Goal: Contribute content: Contribute content

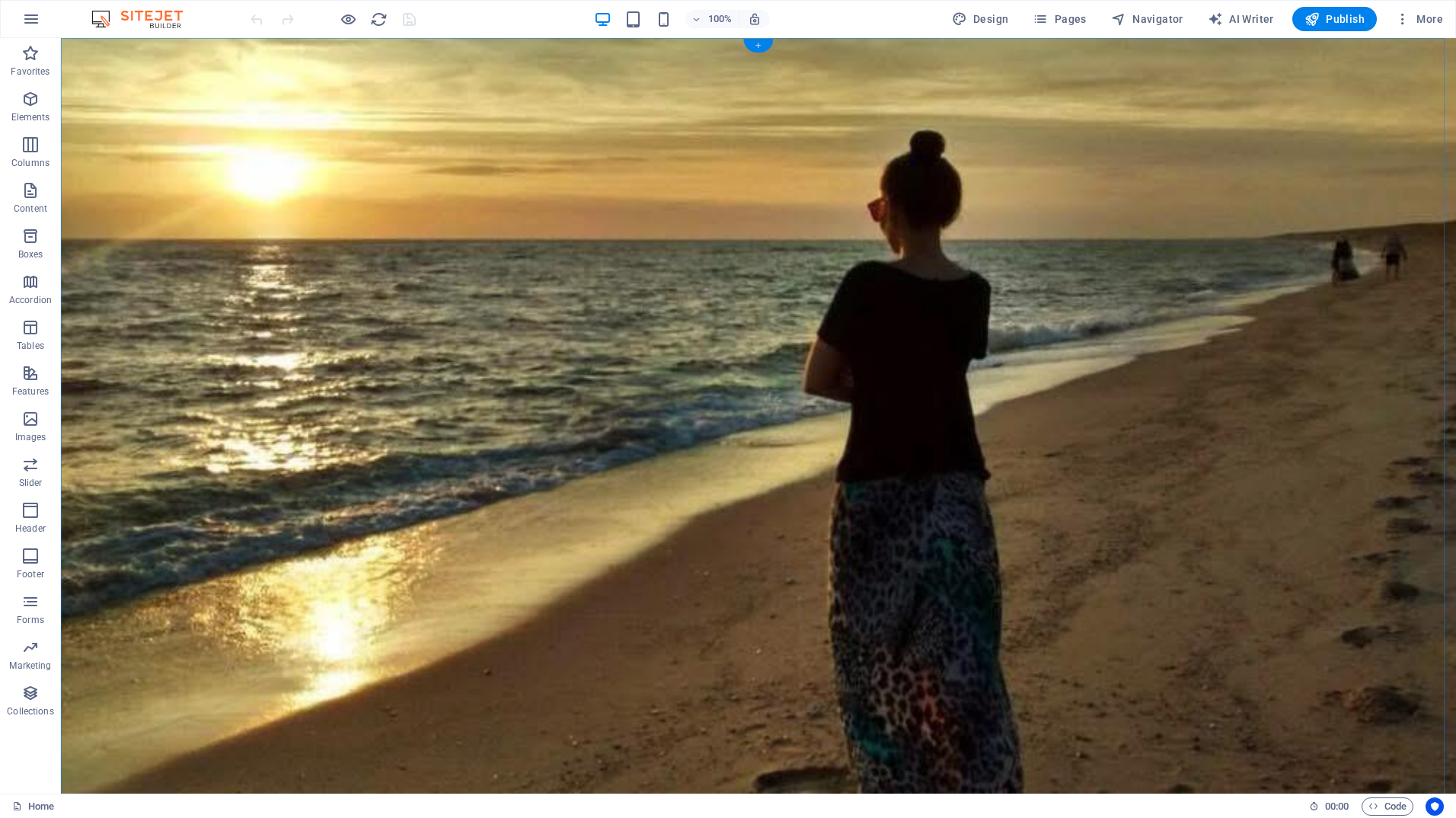
click at [757, 45] on div "+" at bounding box center [759, 46] width 30 height 14
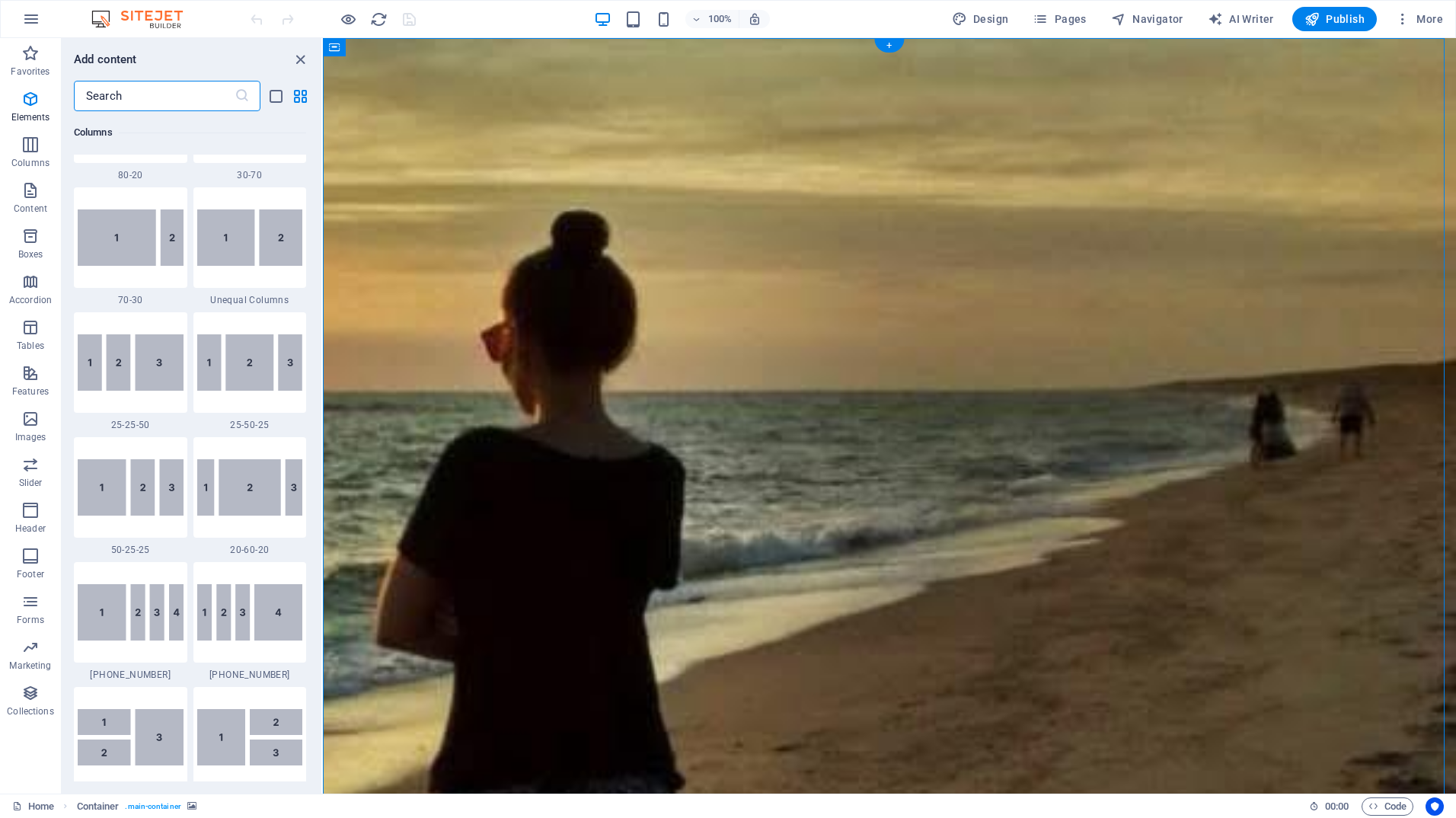
scroll to position [2664, 0]
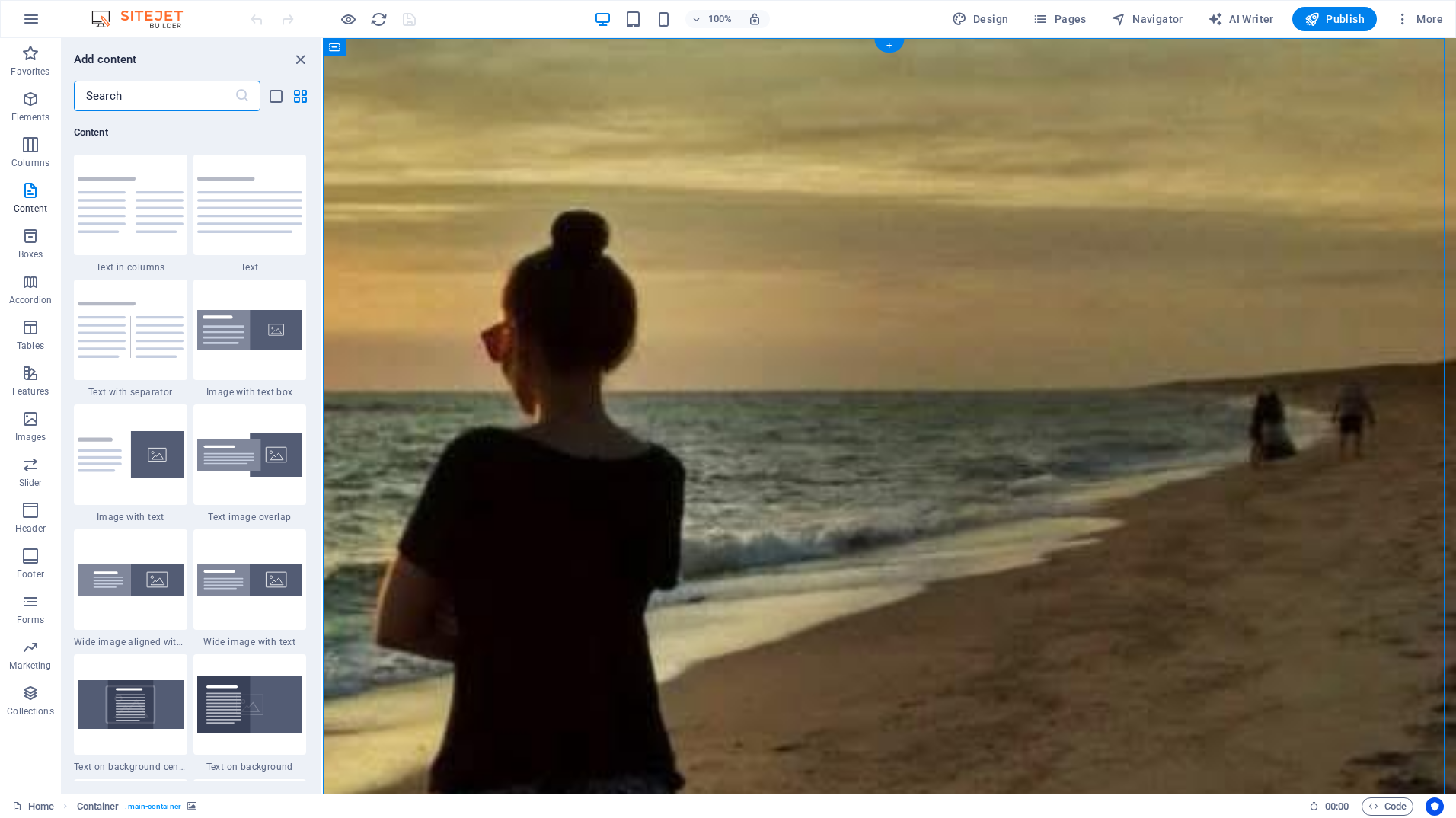
click at [793, 75] on figure at bounding box center [890, 683] width 1134 height 1291
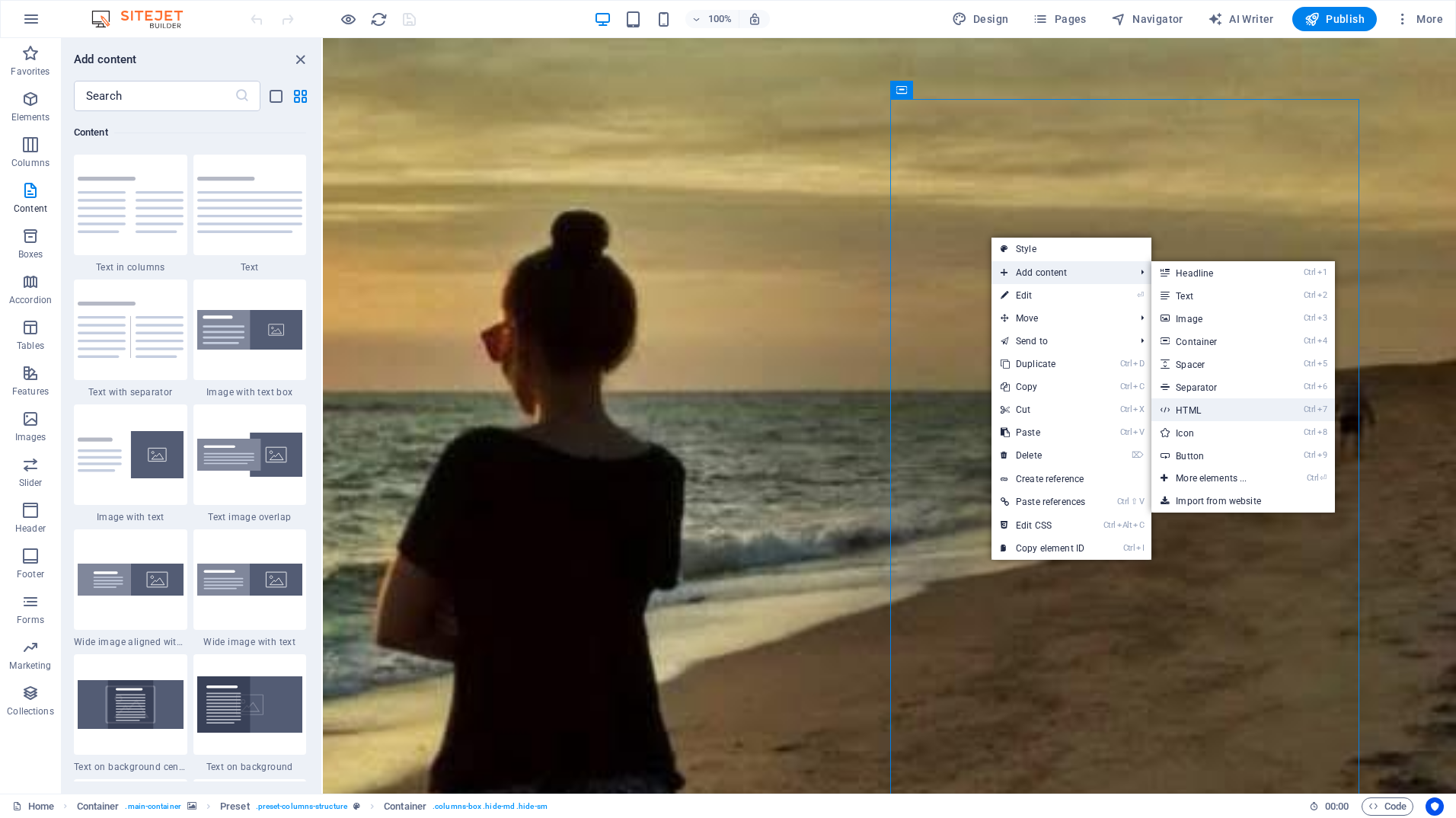
click at [1219, 411] on link "Ctrl 7 HTML" at bounding box center [1214, 409] width 126 height 23
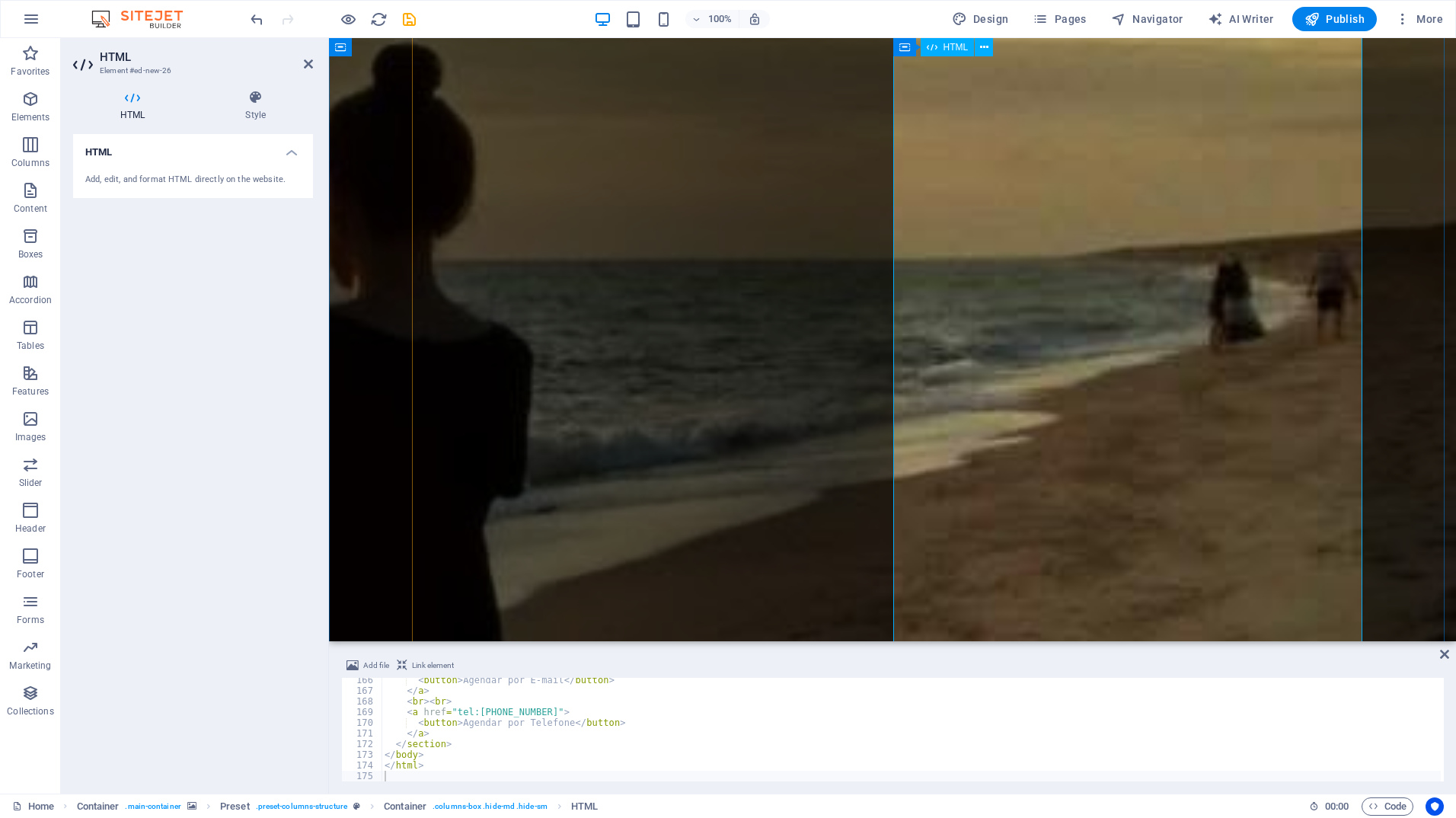
scroll to position [228, 0]
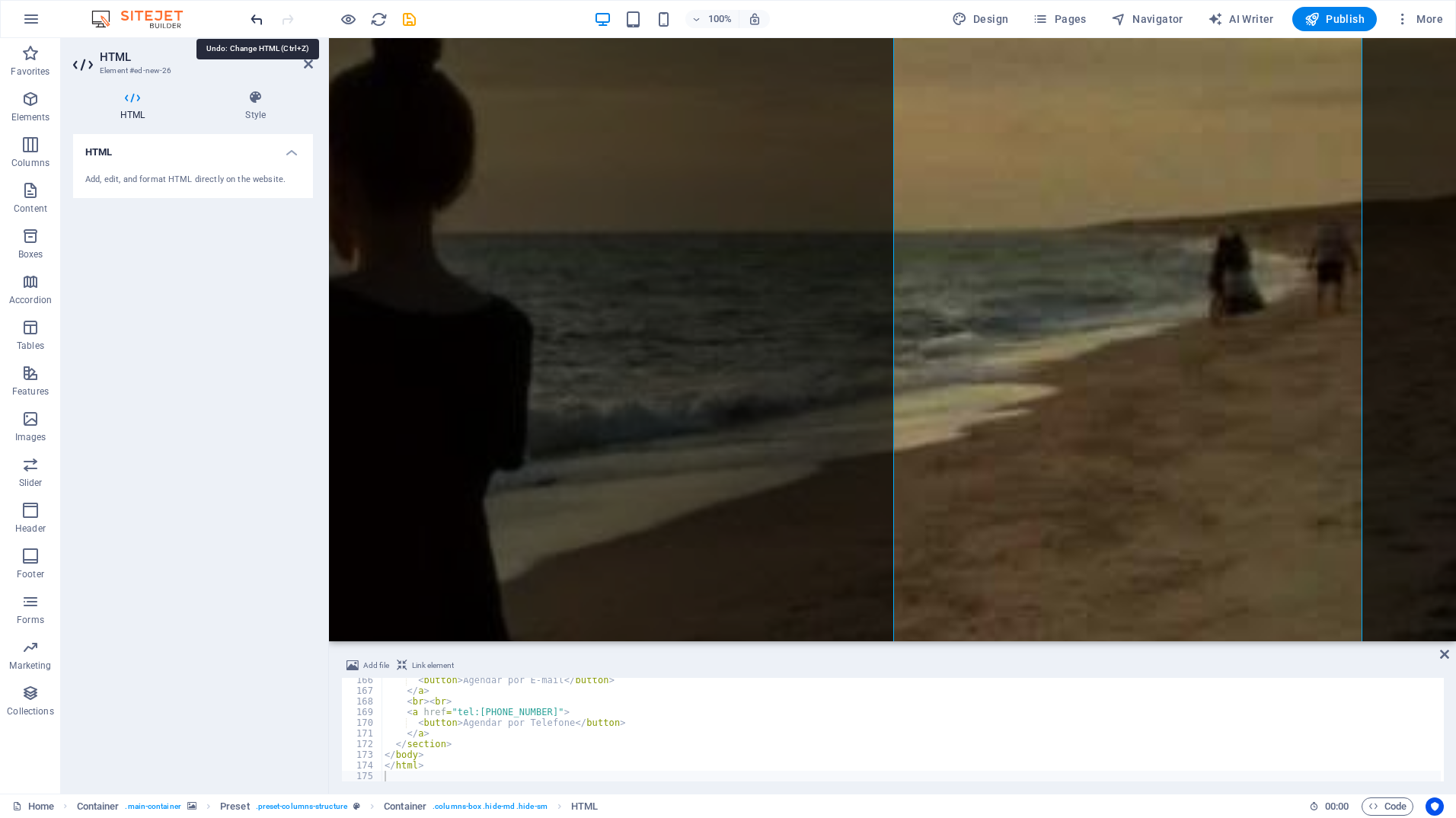
click at [252, 13] on icon "undo" at bounding box center [257, 20] width 18 height 18
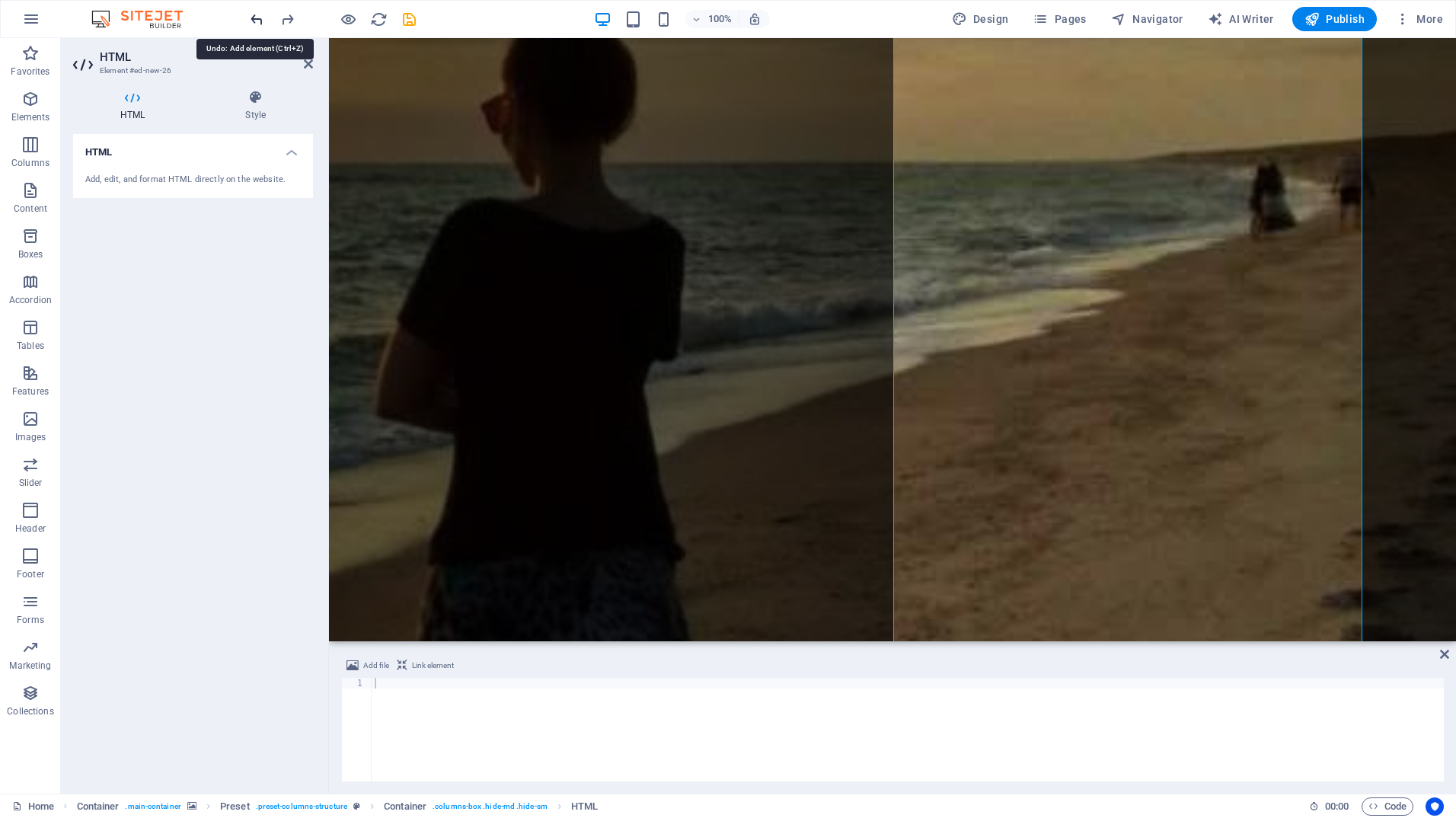
scroll to position [0, 0]
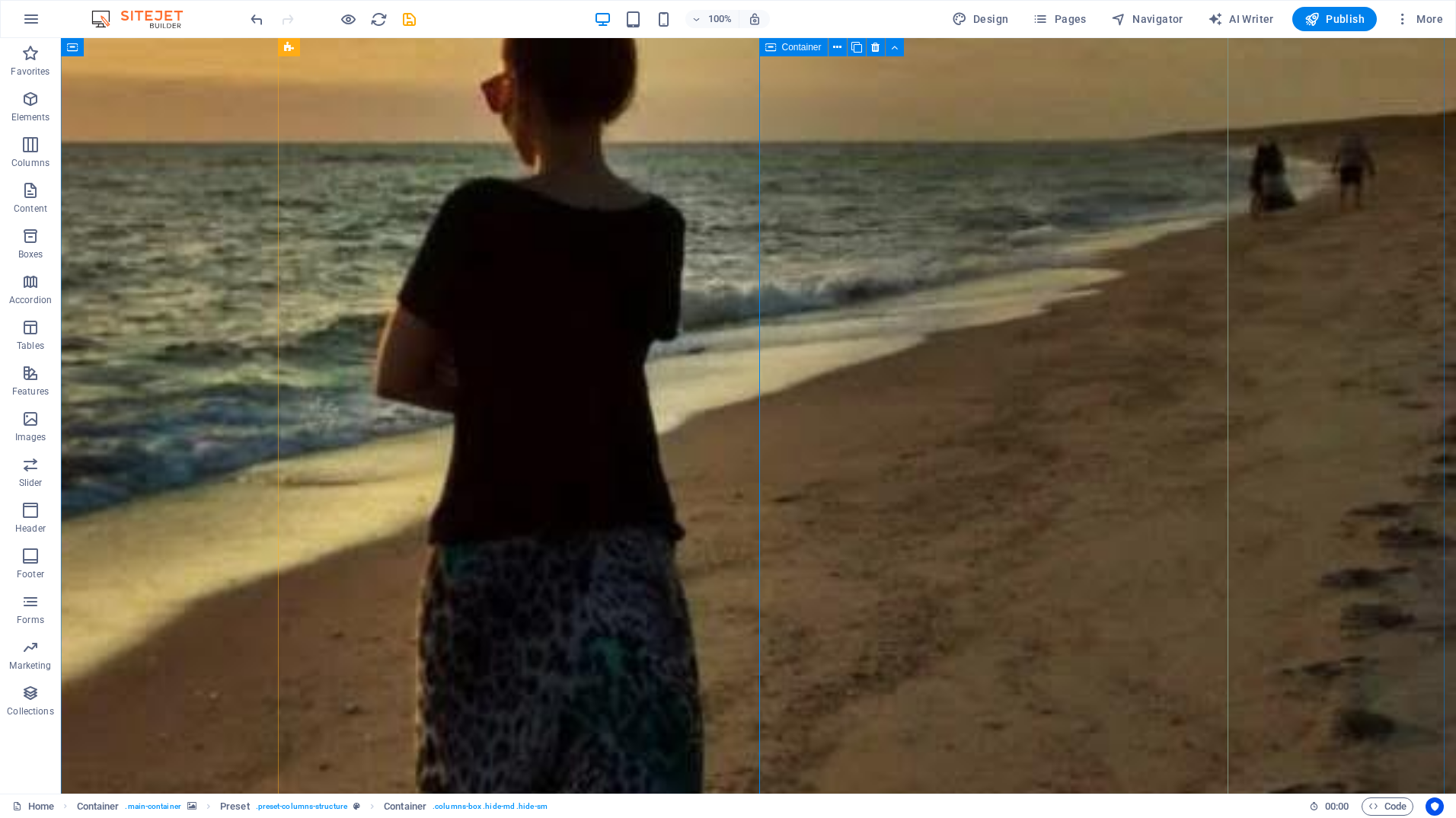
scroll to position [231, 0]
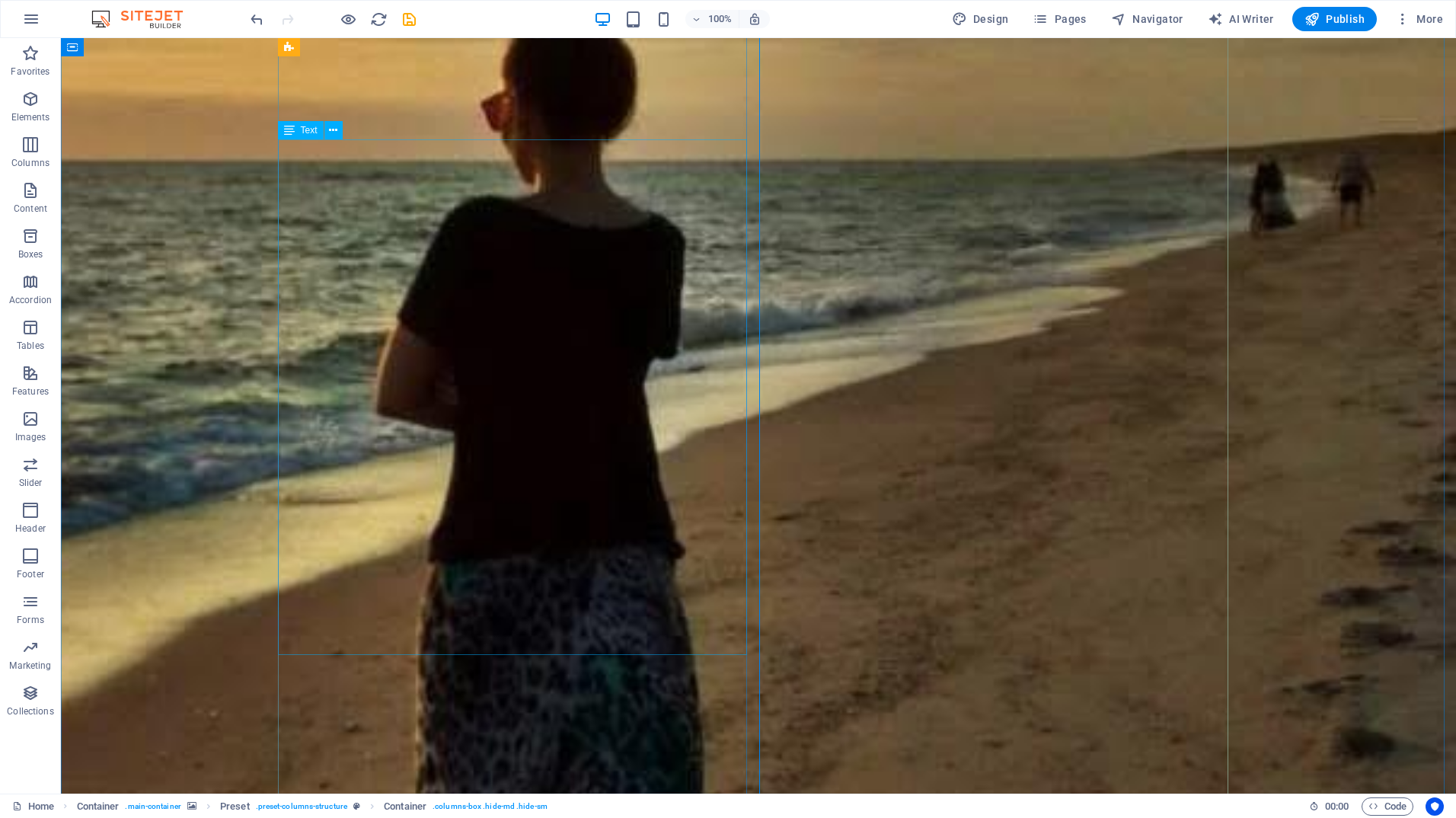
drag, startPoint x: 406, startPoint y: 163, endPoint x: 425, endPoint y: 163, distance: 19.0
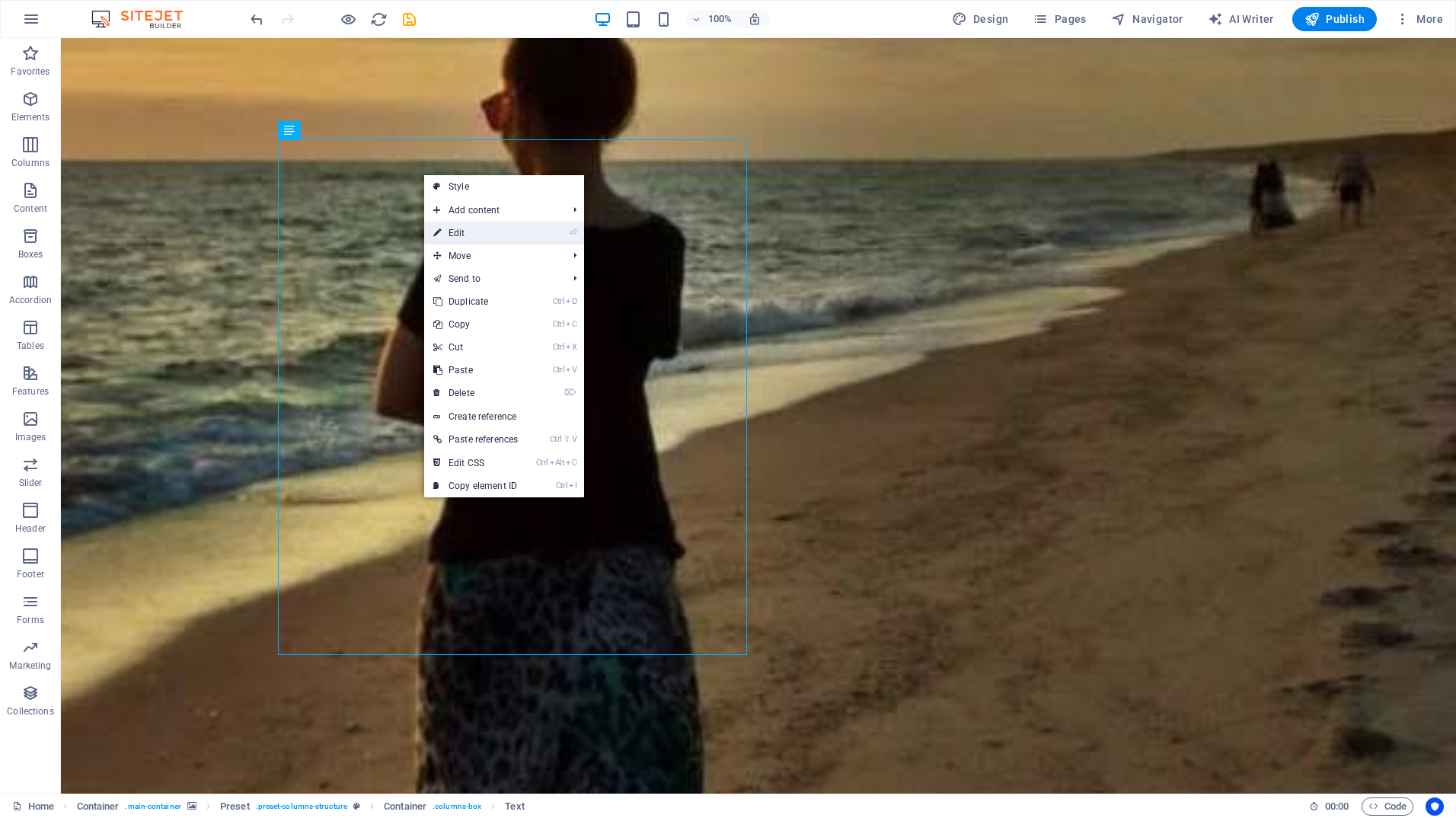
click at [473, 235] on link "⏎ Edit" at bounding box center [476, 232] width 103 height 23
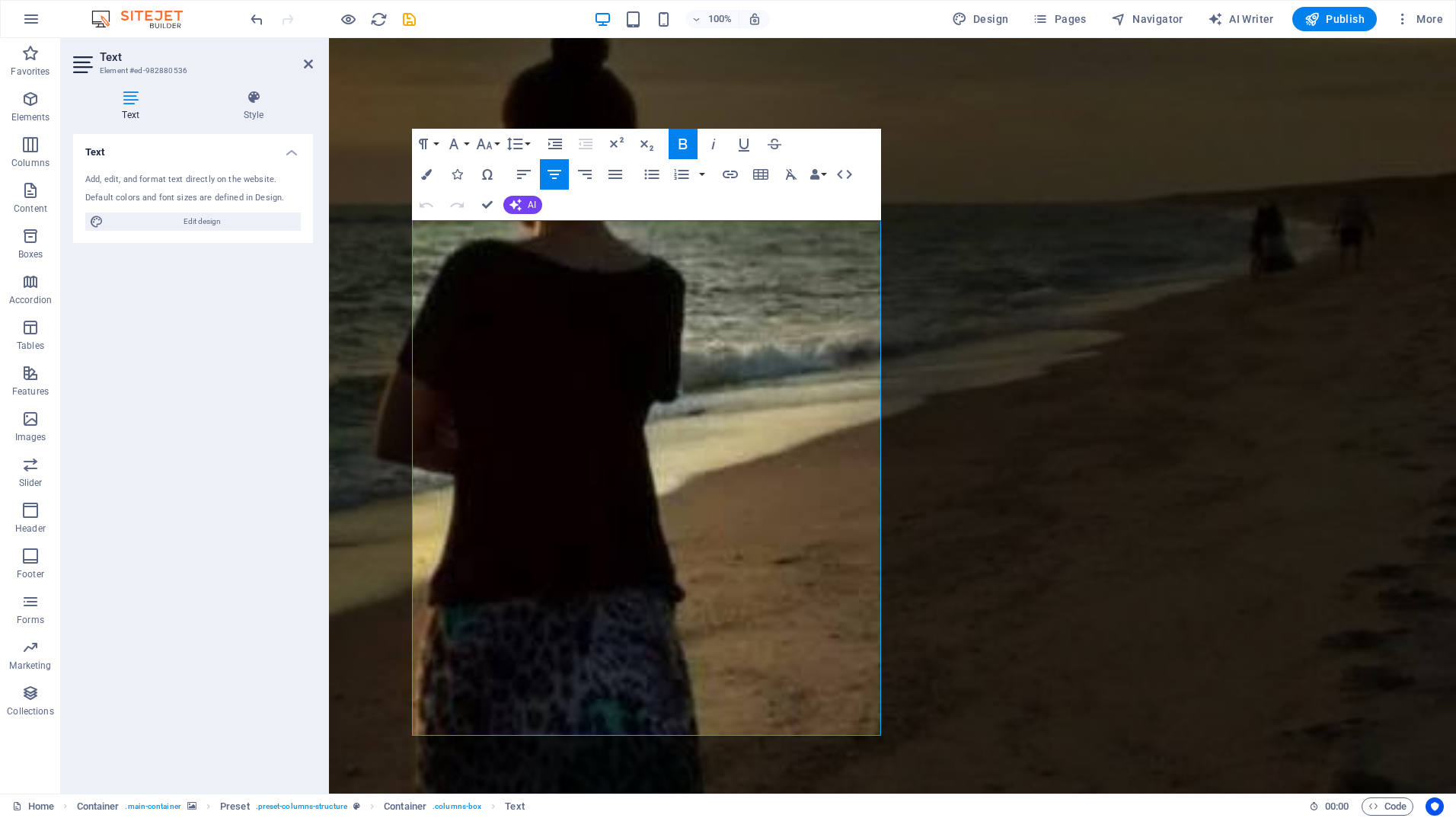
scroll to position [535, 0]
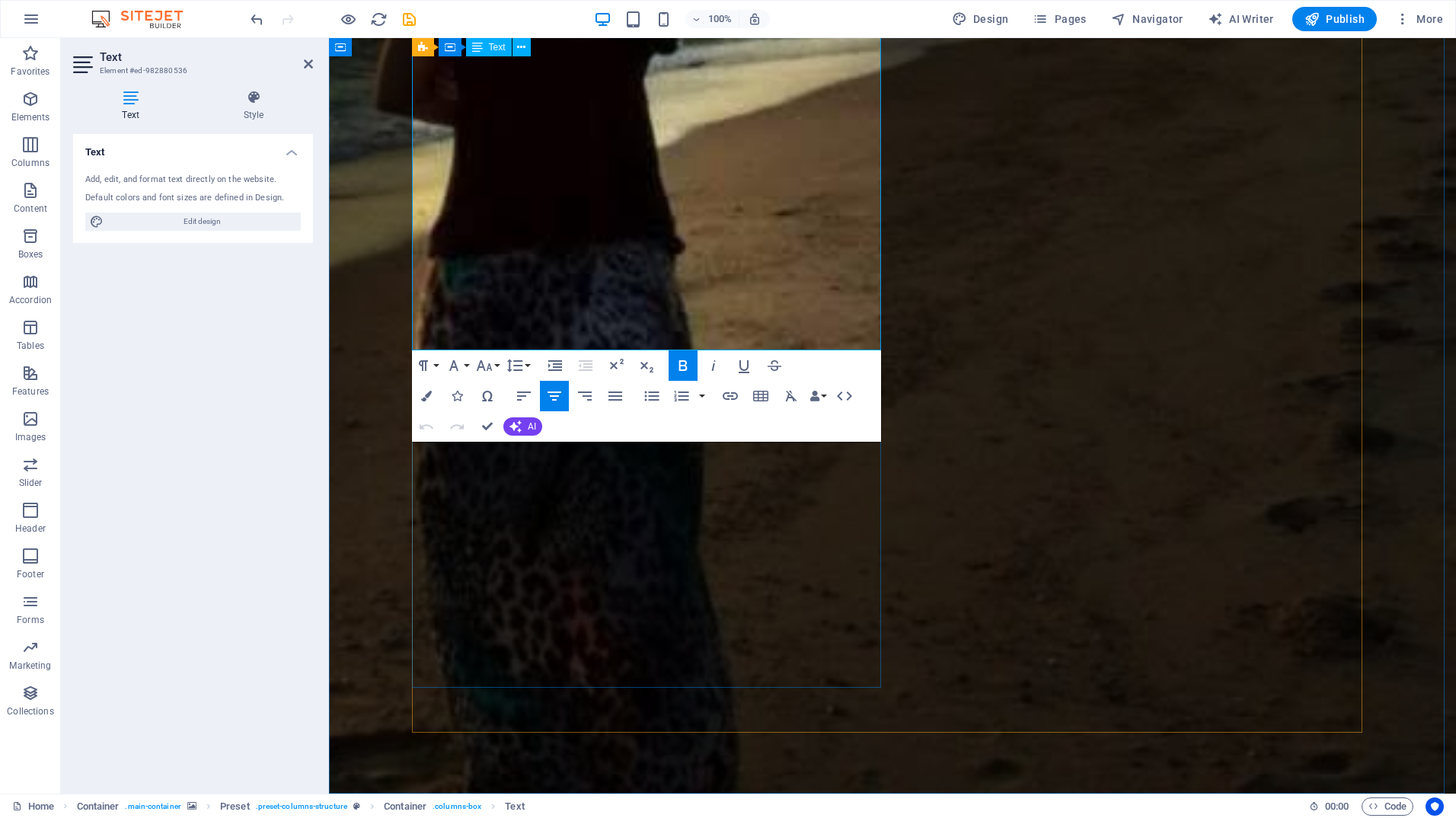
drag, startPoint x: 529, startPoint y: 371, endPoint x: 744, endPoint y: 323, distance: 220.3
copy div "Portal Joelma-[PERSON_NAME], uma alma em constante transformação, guiada pelos …"
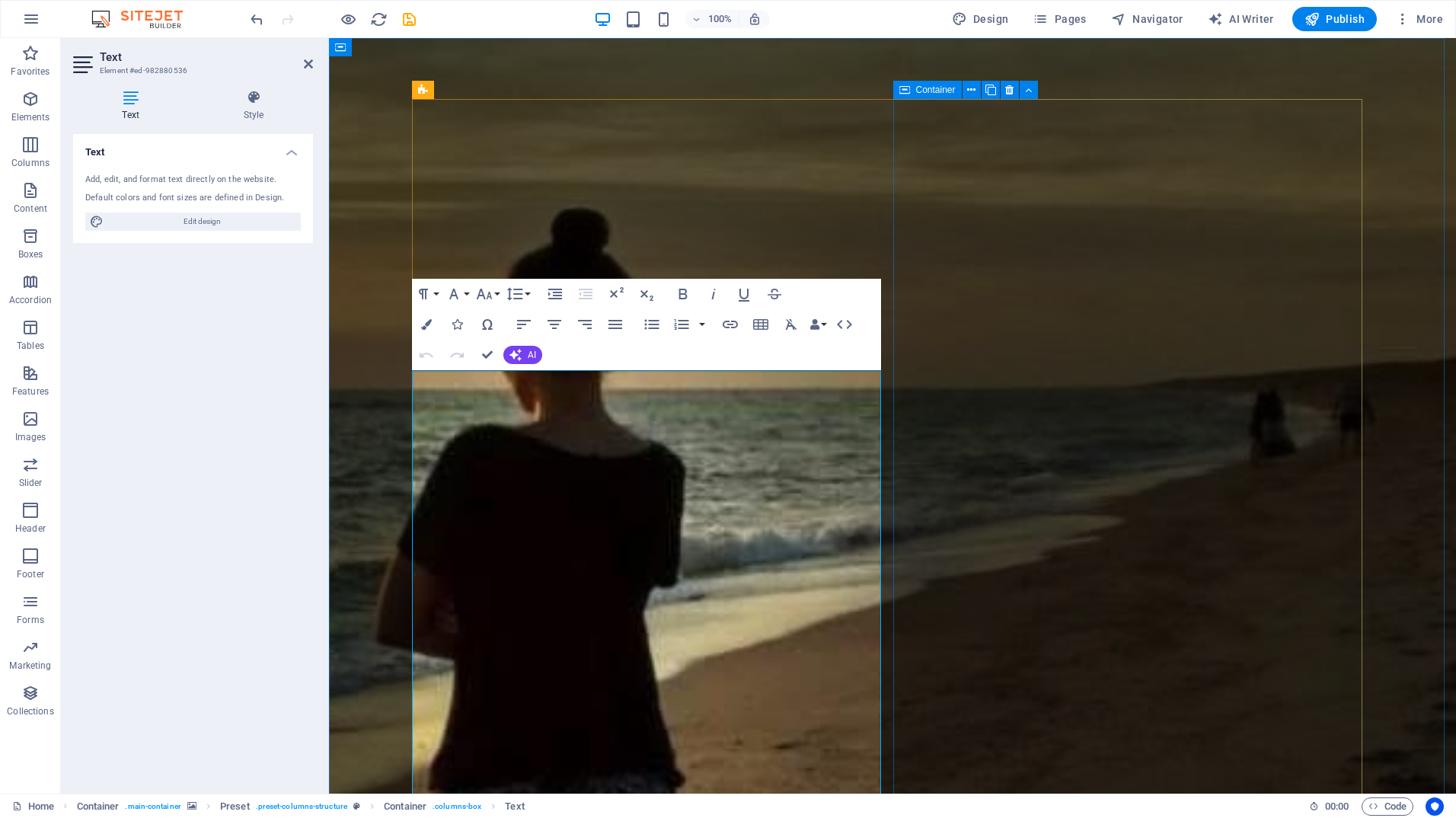
scroll to position [0, 0]
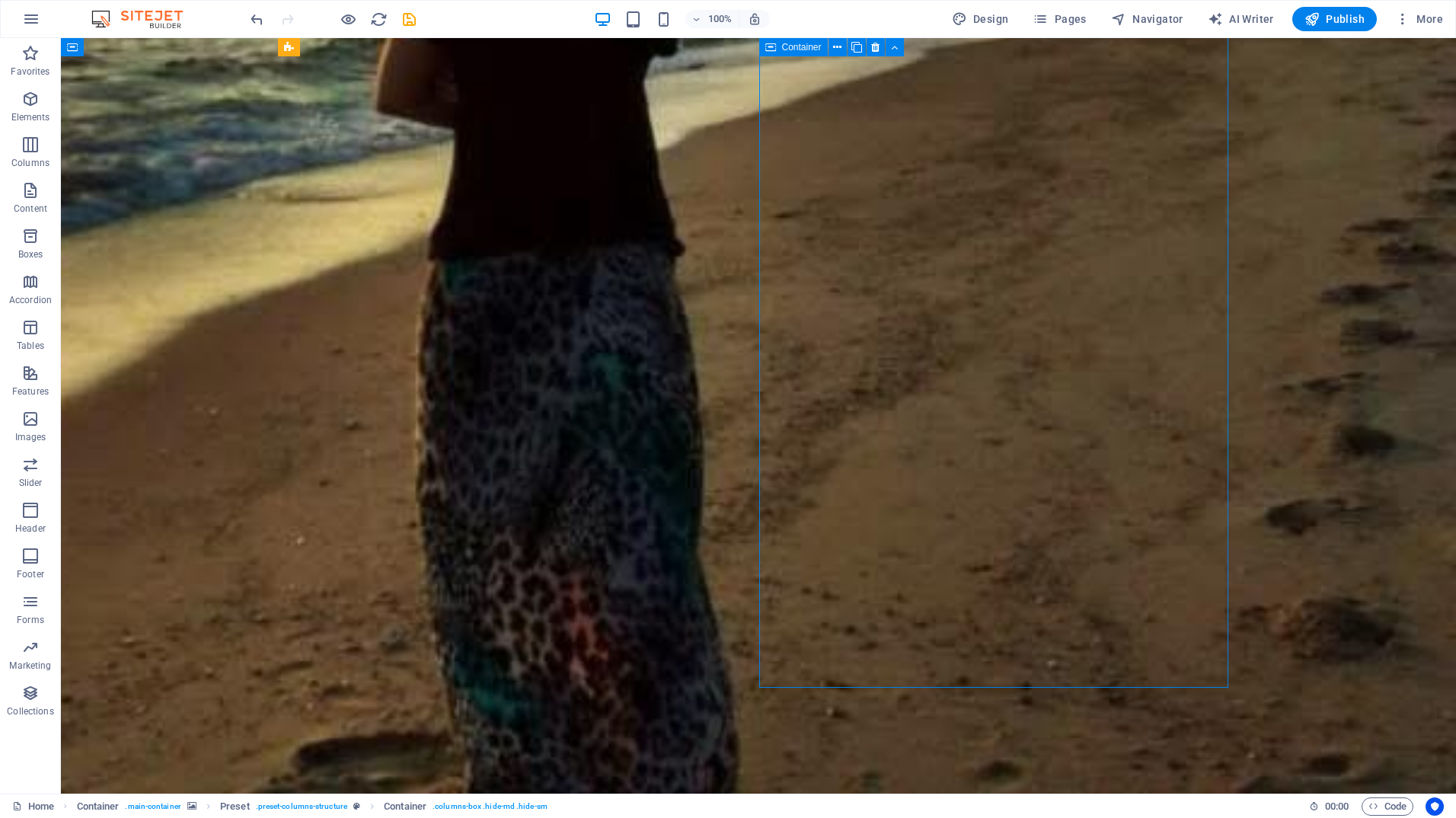
scroll to position [535, 0]
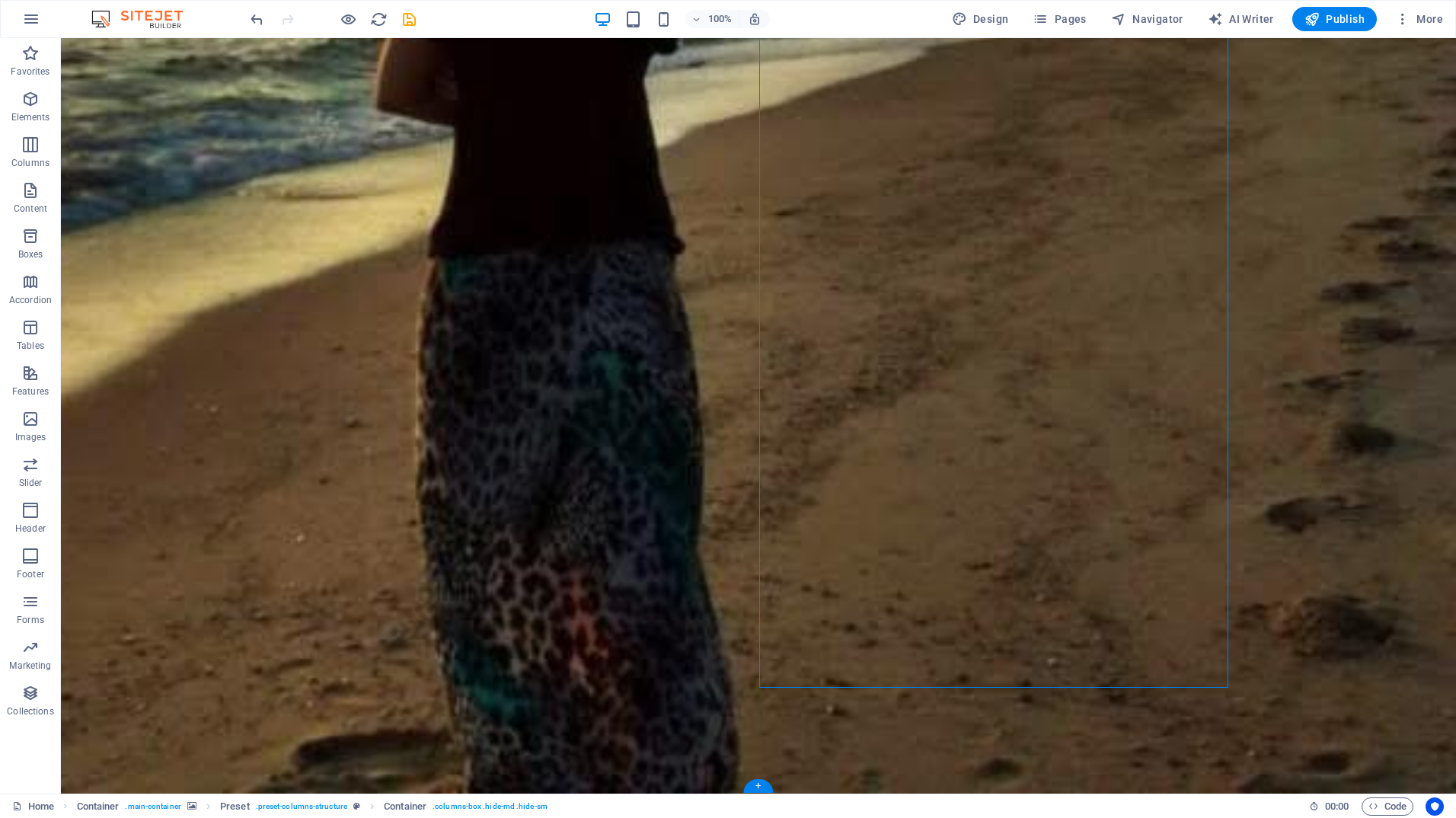
click at [1340, 475] on figure at bounding box center [758, 149] width 1395 height 1291
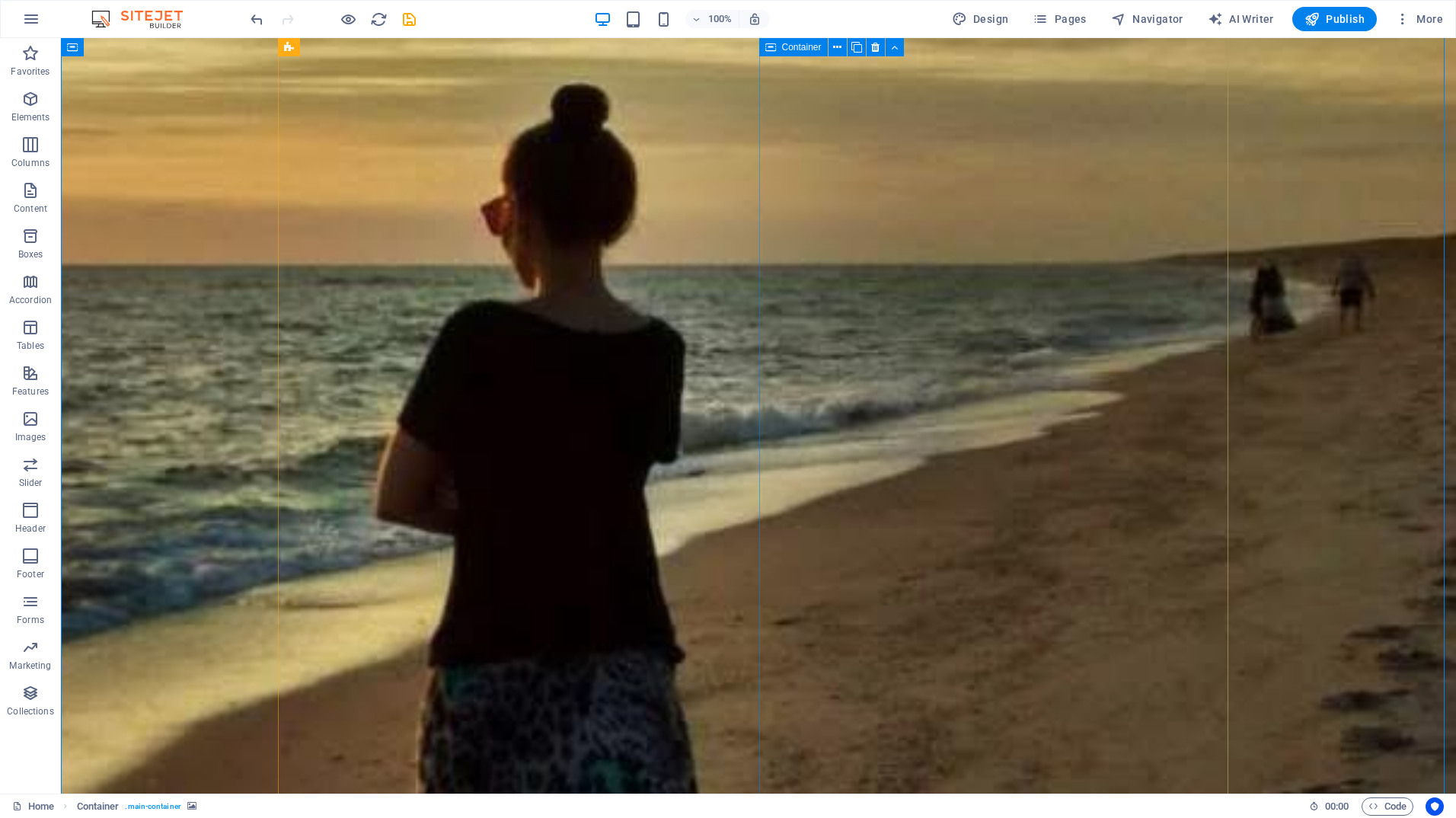
scroll to position [0, 0]
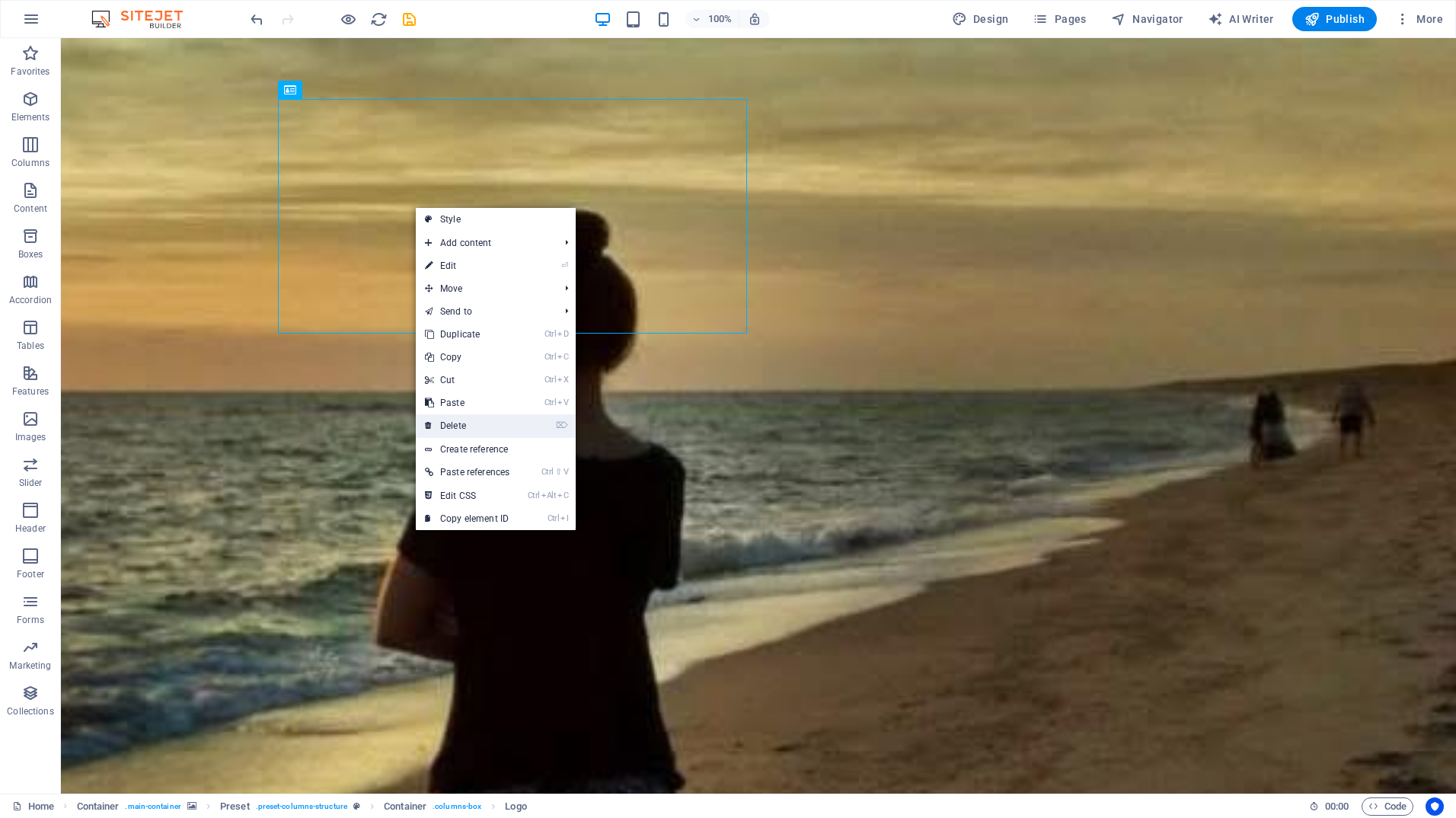
click at [484, 423] on link "⌦ Delete" at bounding box center [467, 425] width 103 height 23
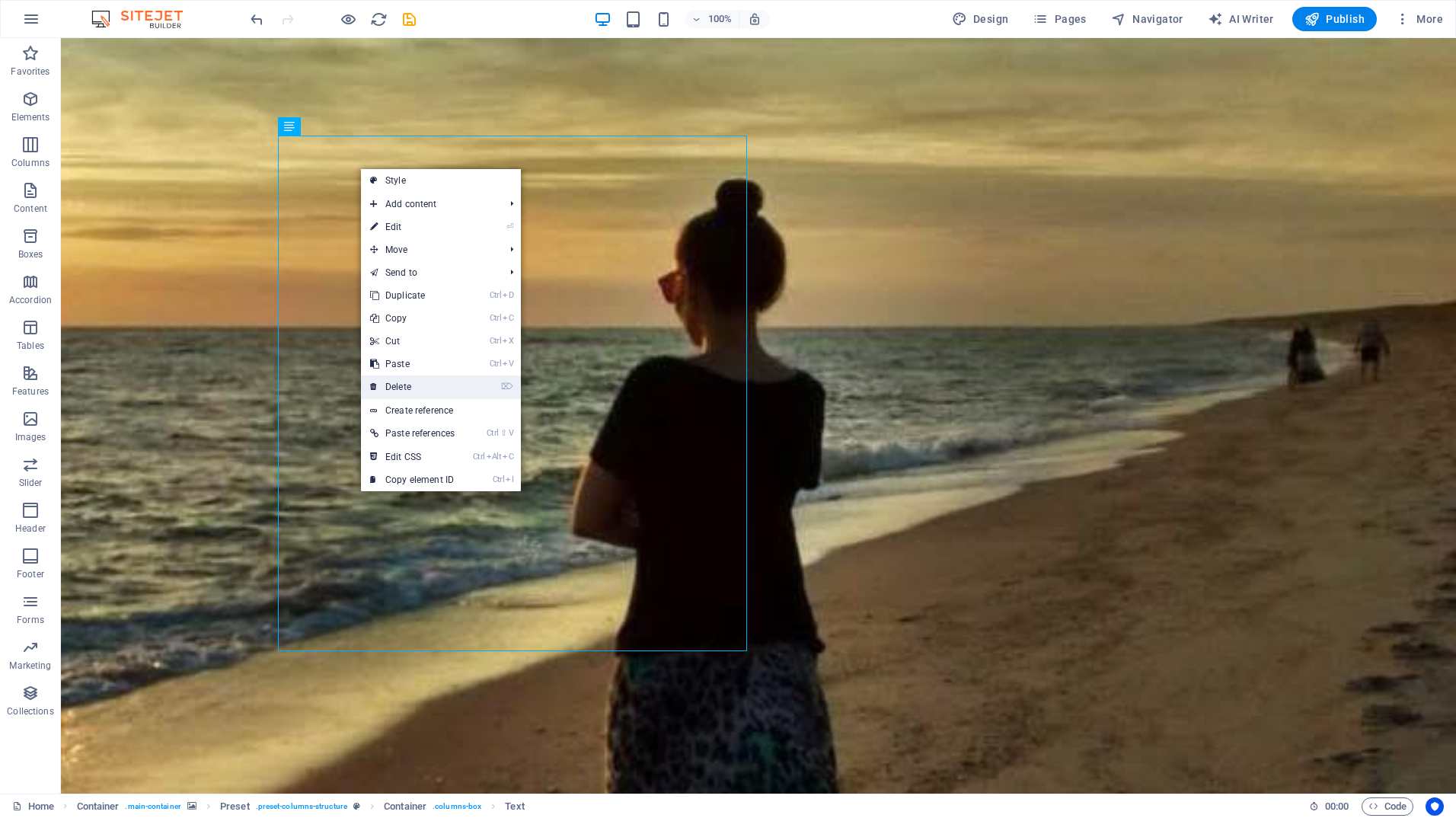
click at [407, 384] on link "⌦ Delete" at bounding box center [413, 387] width 103 height 23
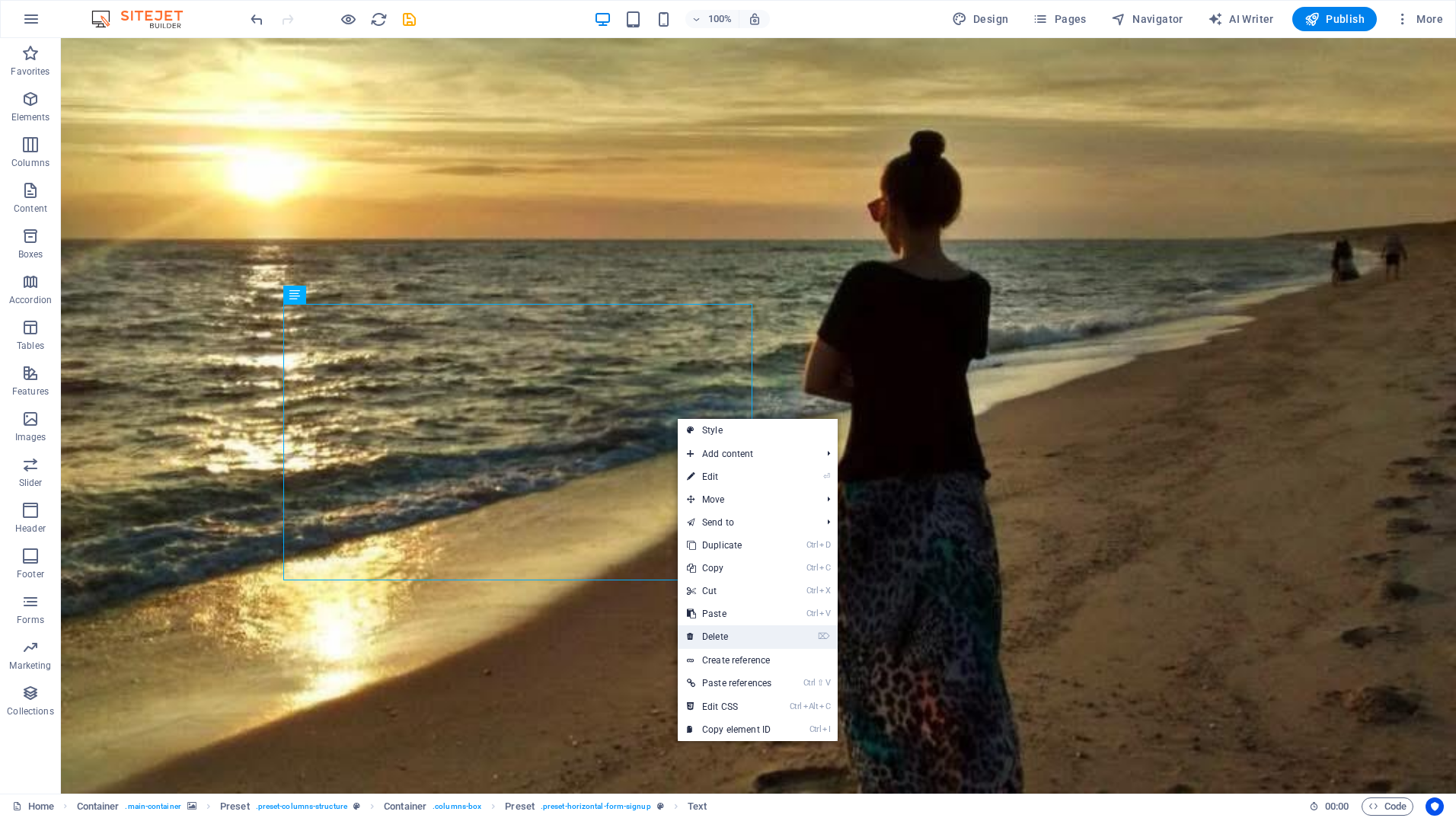
click at [708, 636] on link "⌦ Delete" at bounding box center [729, 636] width 103 height 23
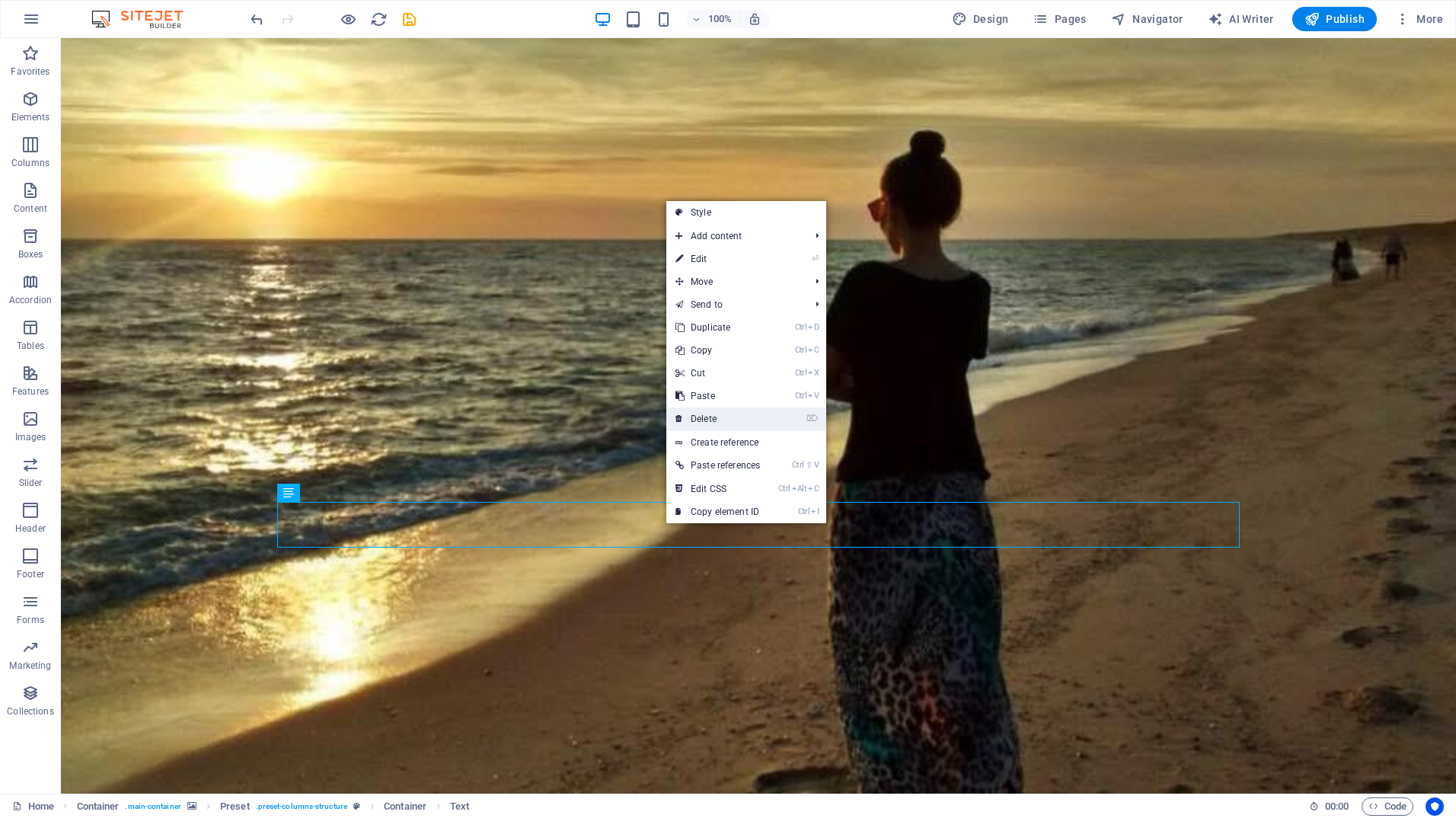
click at [720, 422] on link "⌦ Delete" at bounding box center [718, 418] width 103 height 23
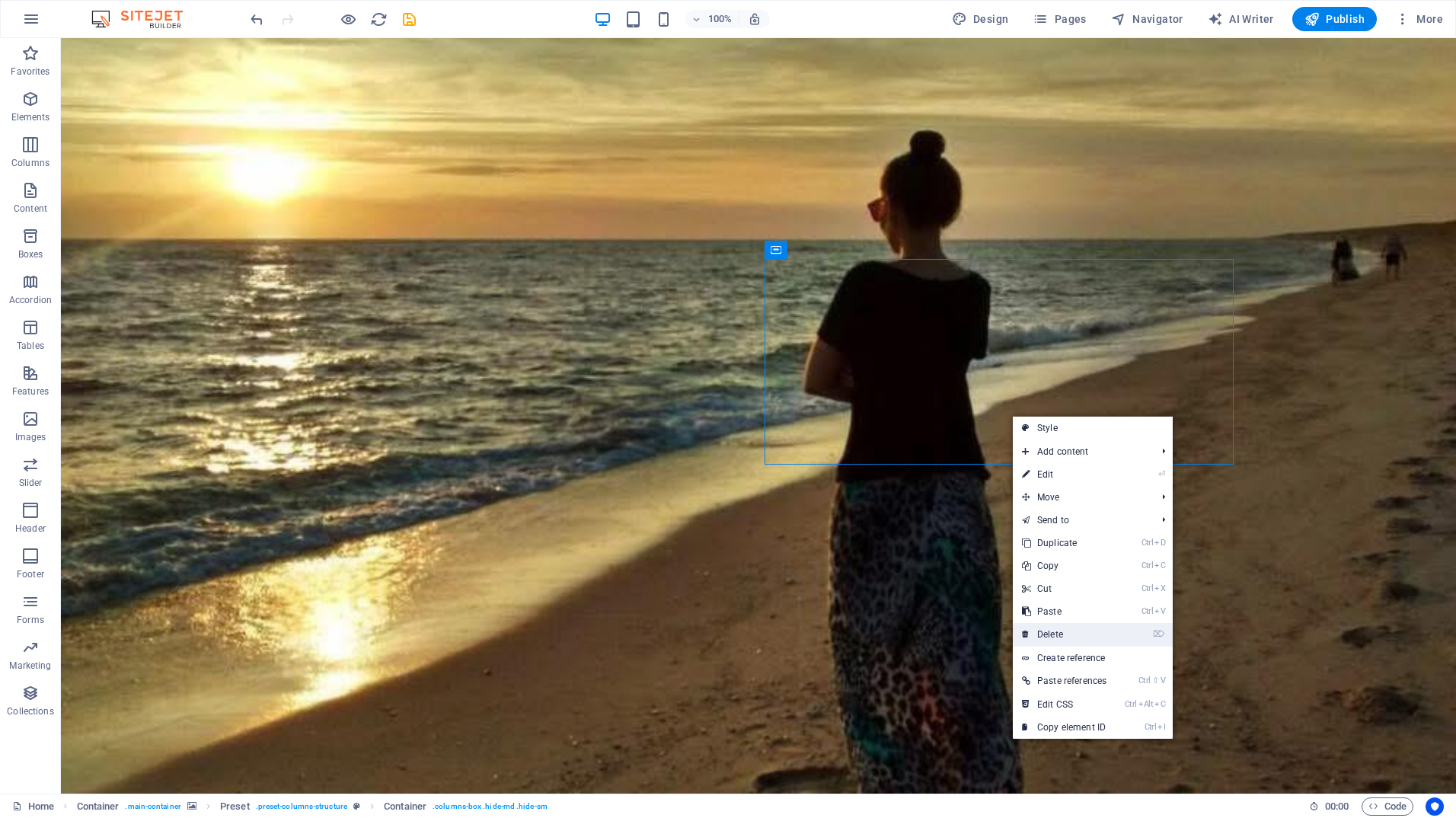
click at [1038, 628] on link "⌦ Delete" at bounding box center [1064, 634] width 103 height 23
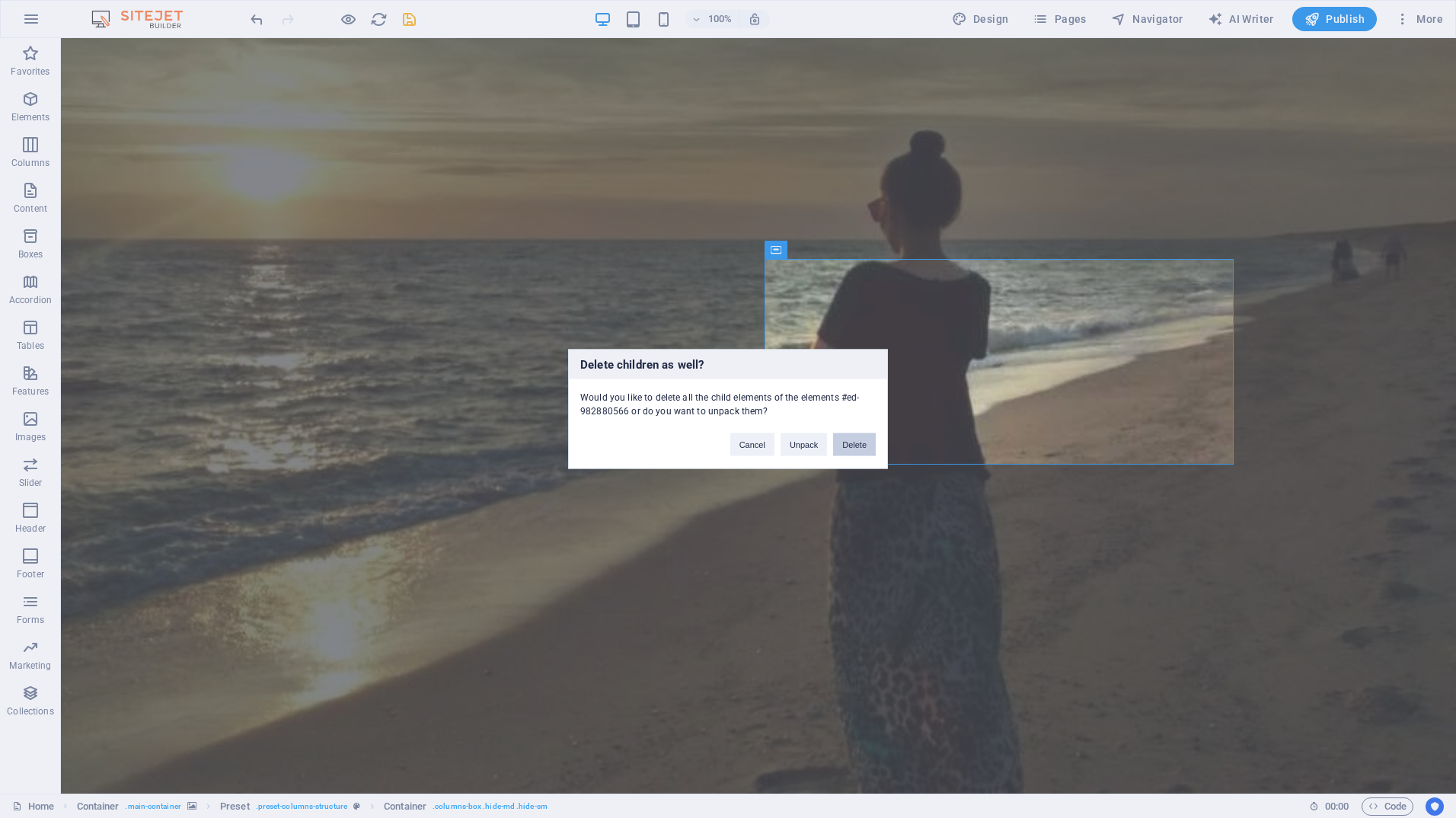
click at [853, 444] on button "Delete" at bounding box center [854, 444] width 43 height 23
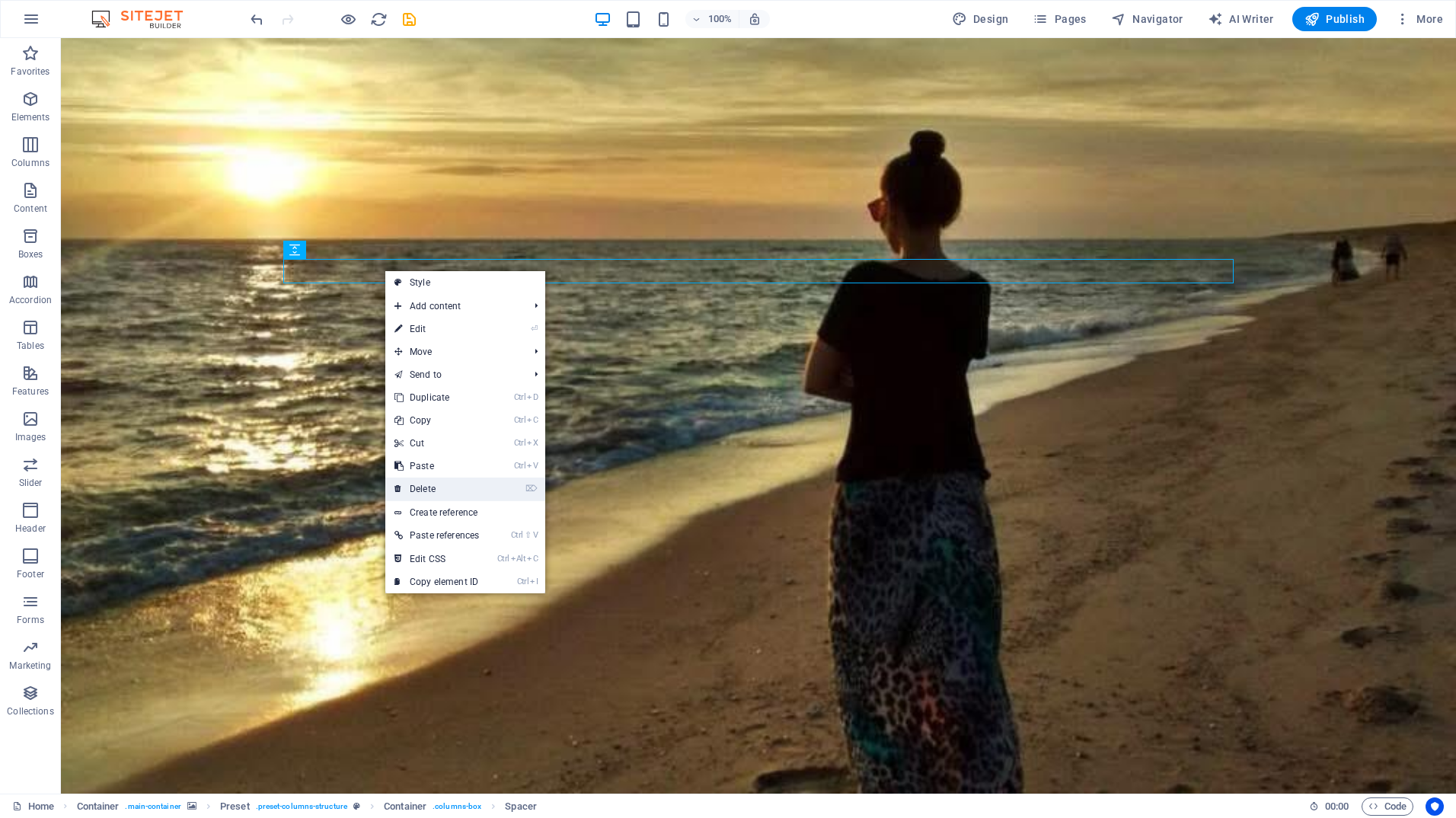
click at [444, 484] on link "⌦ Delete" at bounding box center [437, 489] width 103 height 23
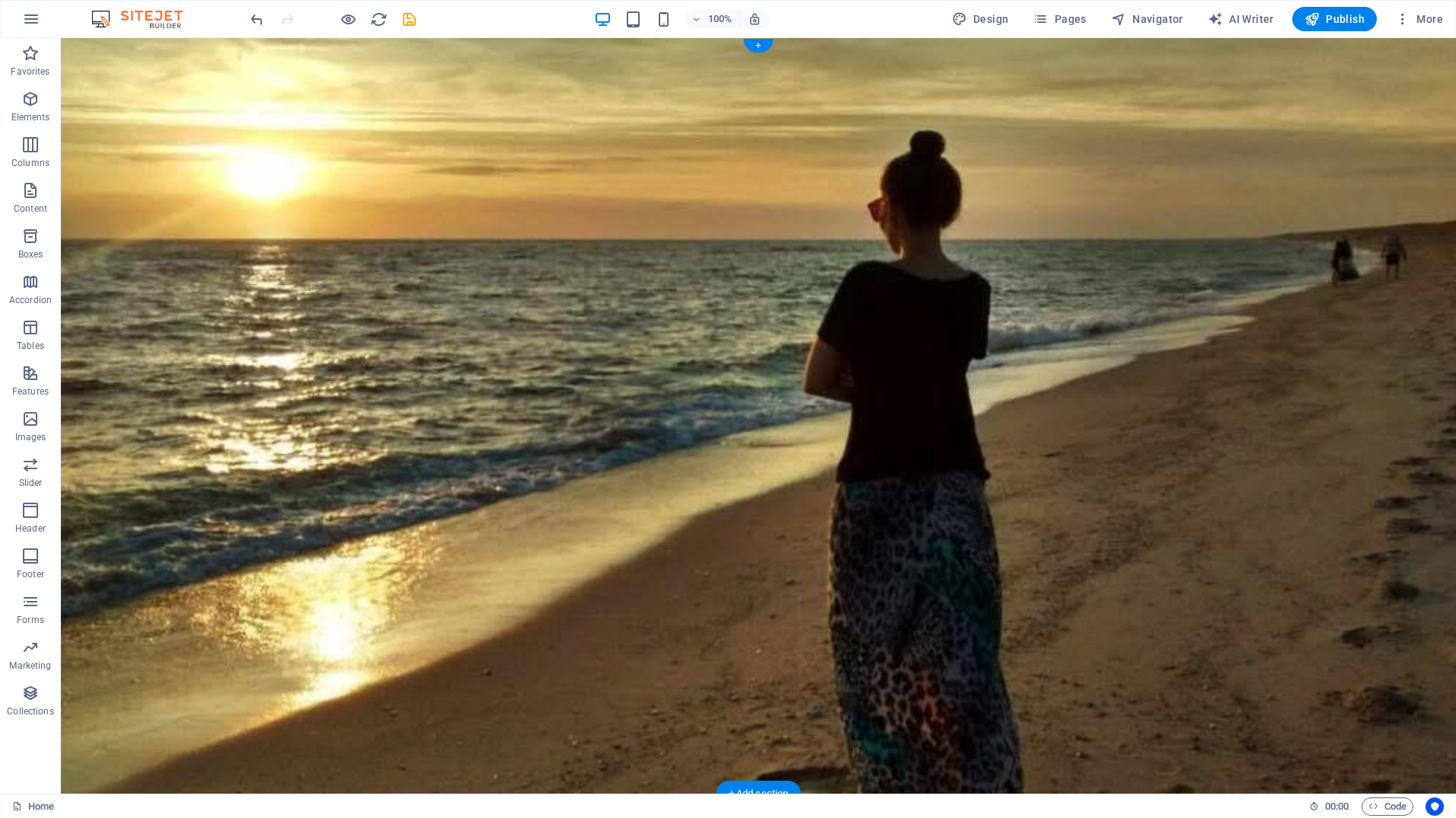
click at [968, 643] on figure at bounding box center [758, 415] width 1395 height 756
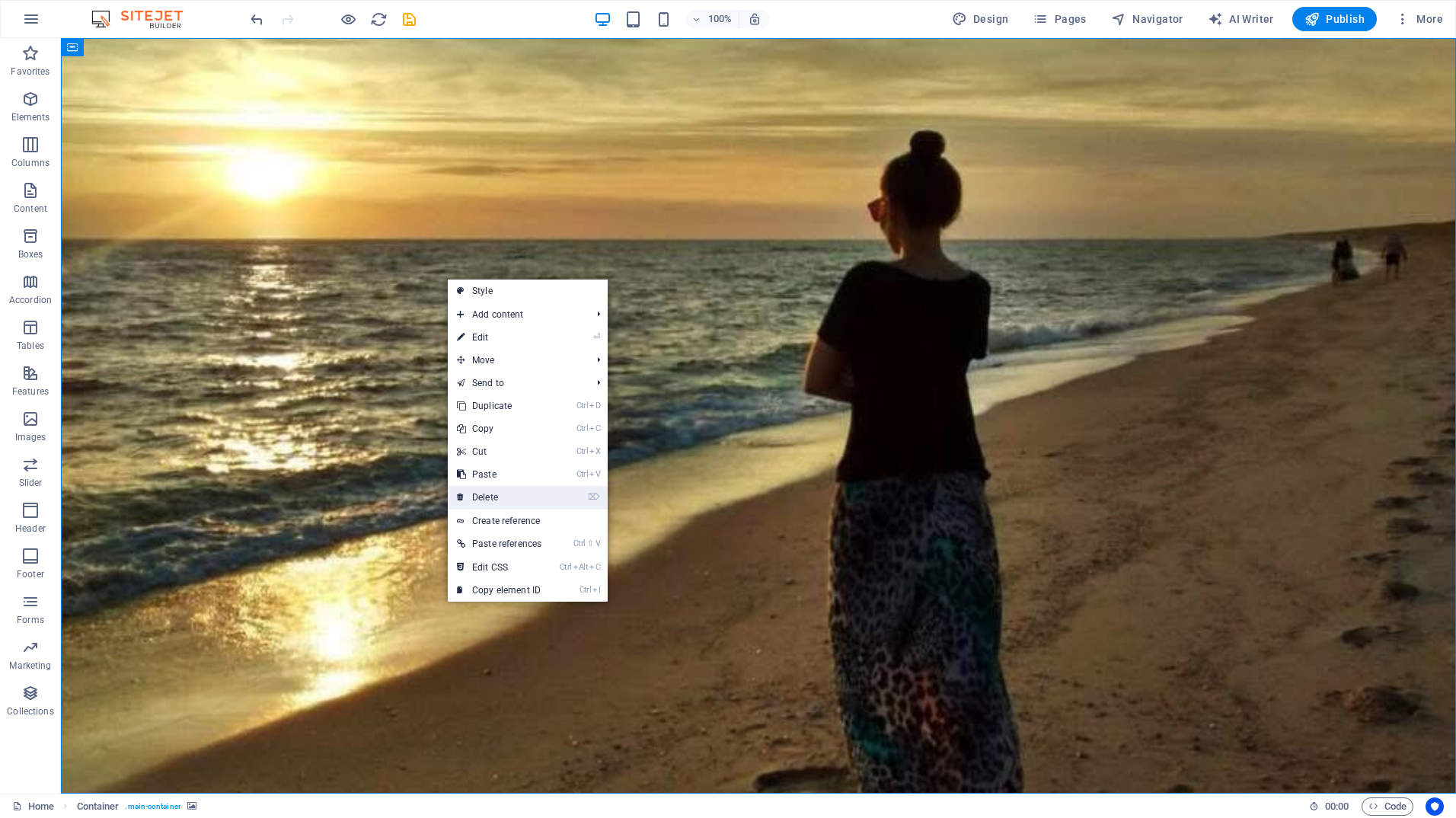
click at [504, 491] on link "⌦ Delete" at bounding box center [500, 497] width 103 height 23
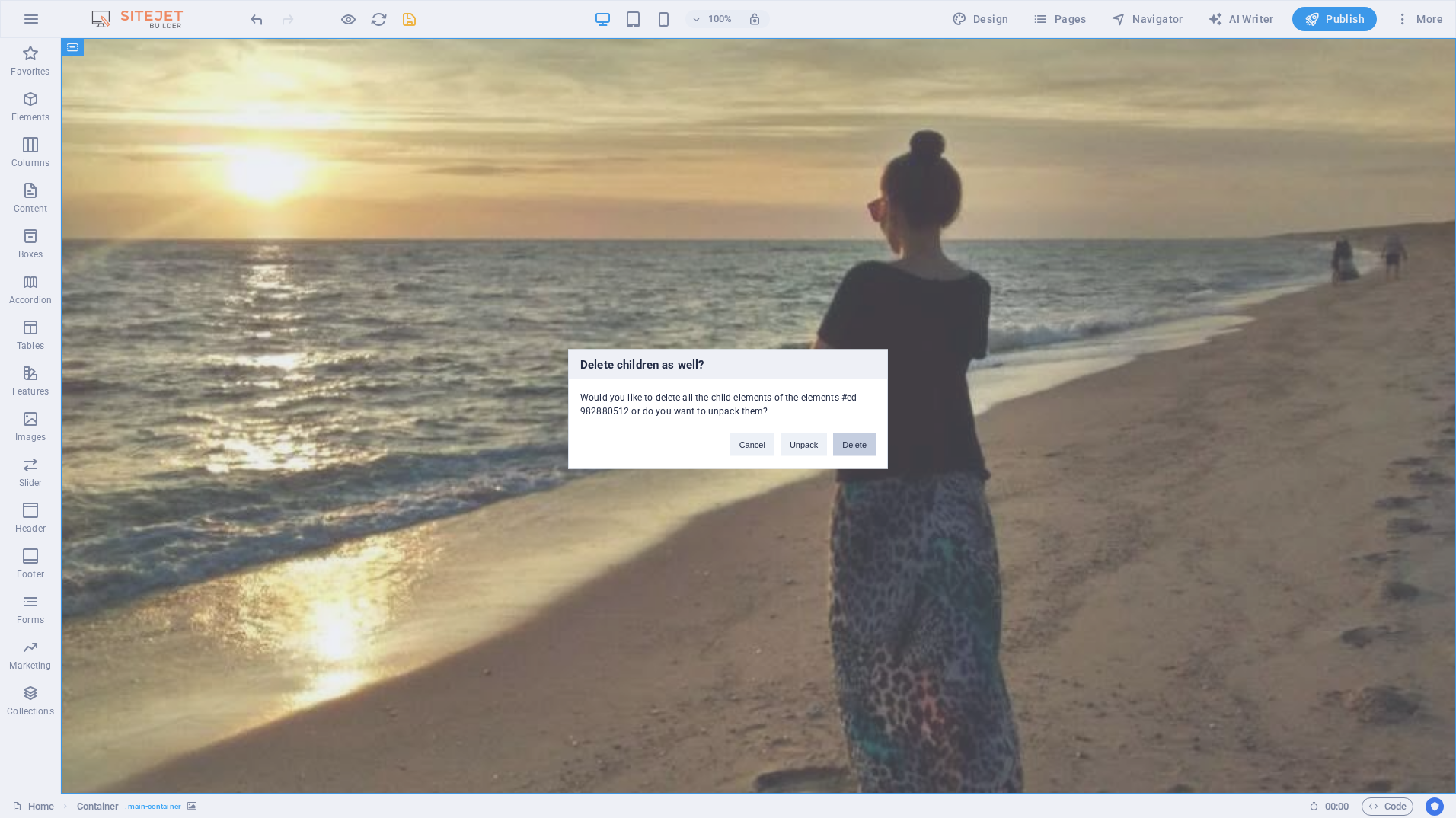
click at [854, 450] on button "Delete" at bounding box center [854, 444] width 43 height 23
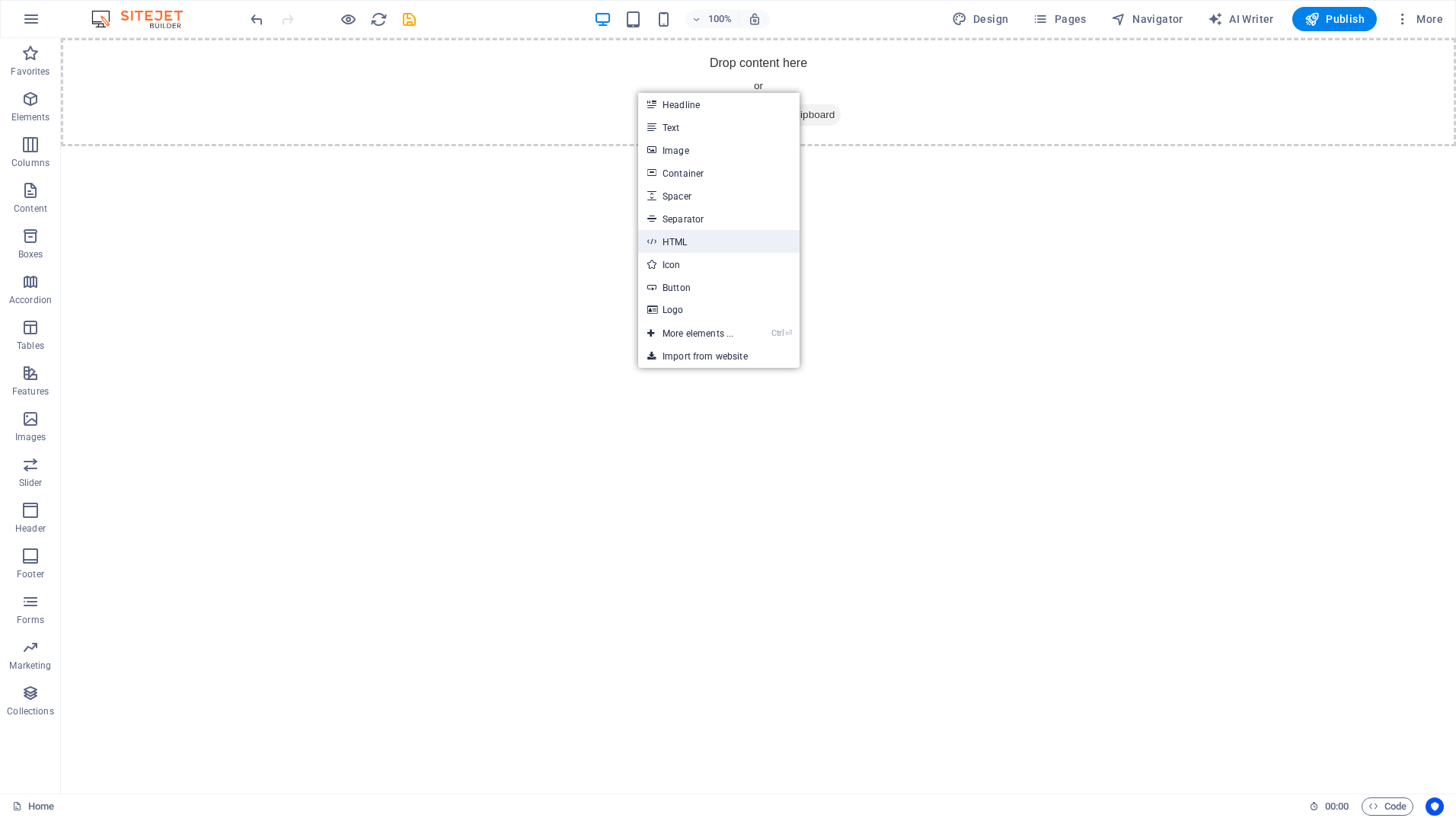
click at [680, 244] on link "HTML" at bounding box center [719, 241] width 162 height 23
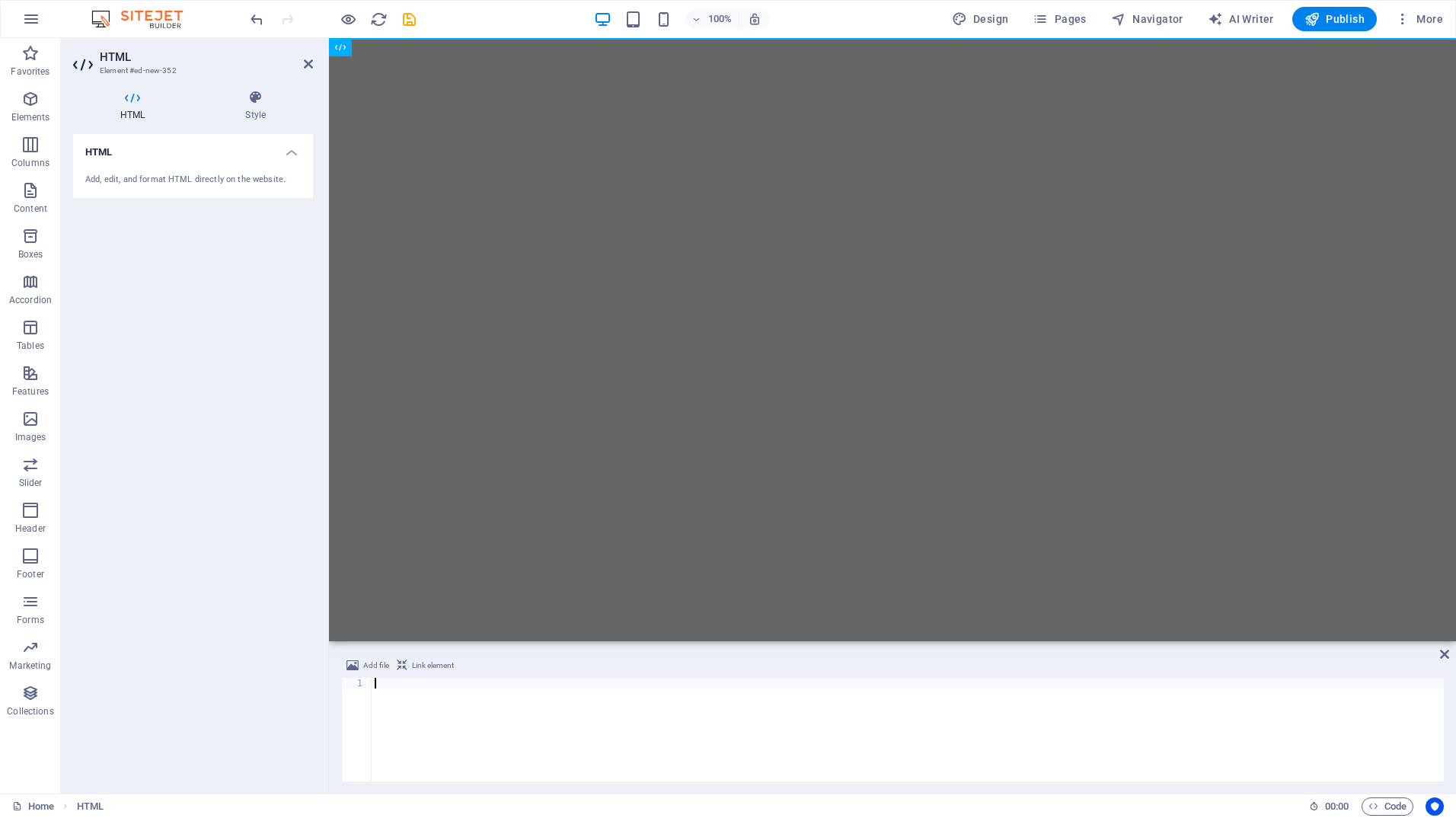
type textarea "</html>"
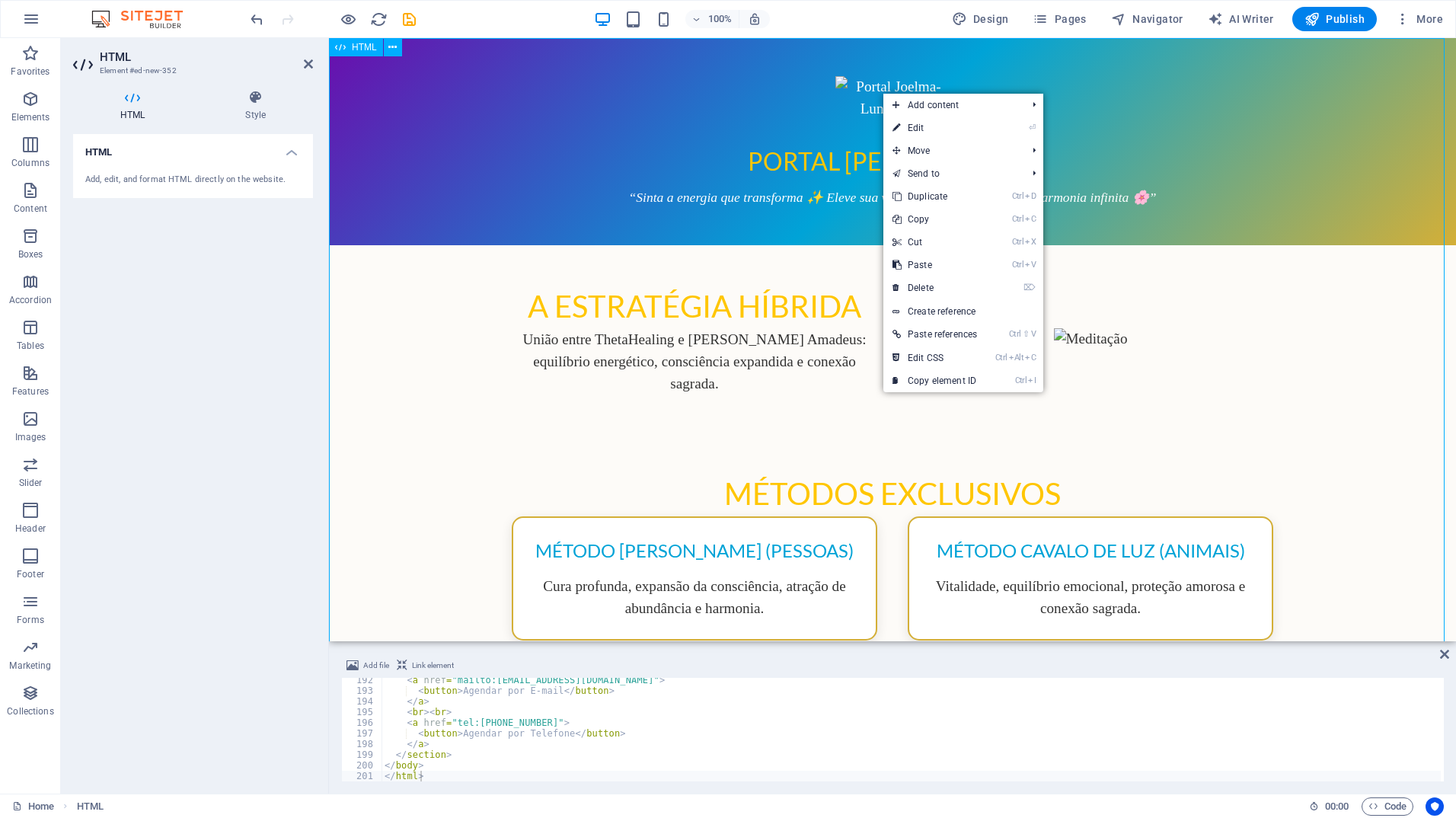
click at [695, 103] on div "Portal [PERSON_NAME] Portal [PERSON_NAME] “Sinta a energia que transforma ✨ Ele…" at bounding box center [893, 799] width 1128 height 1523
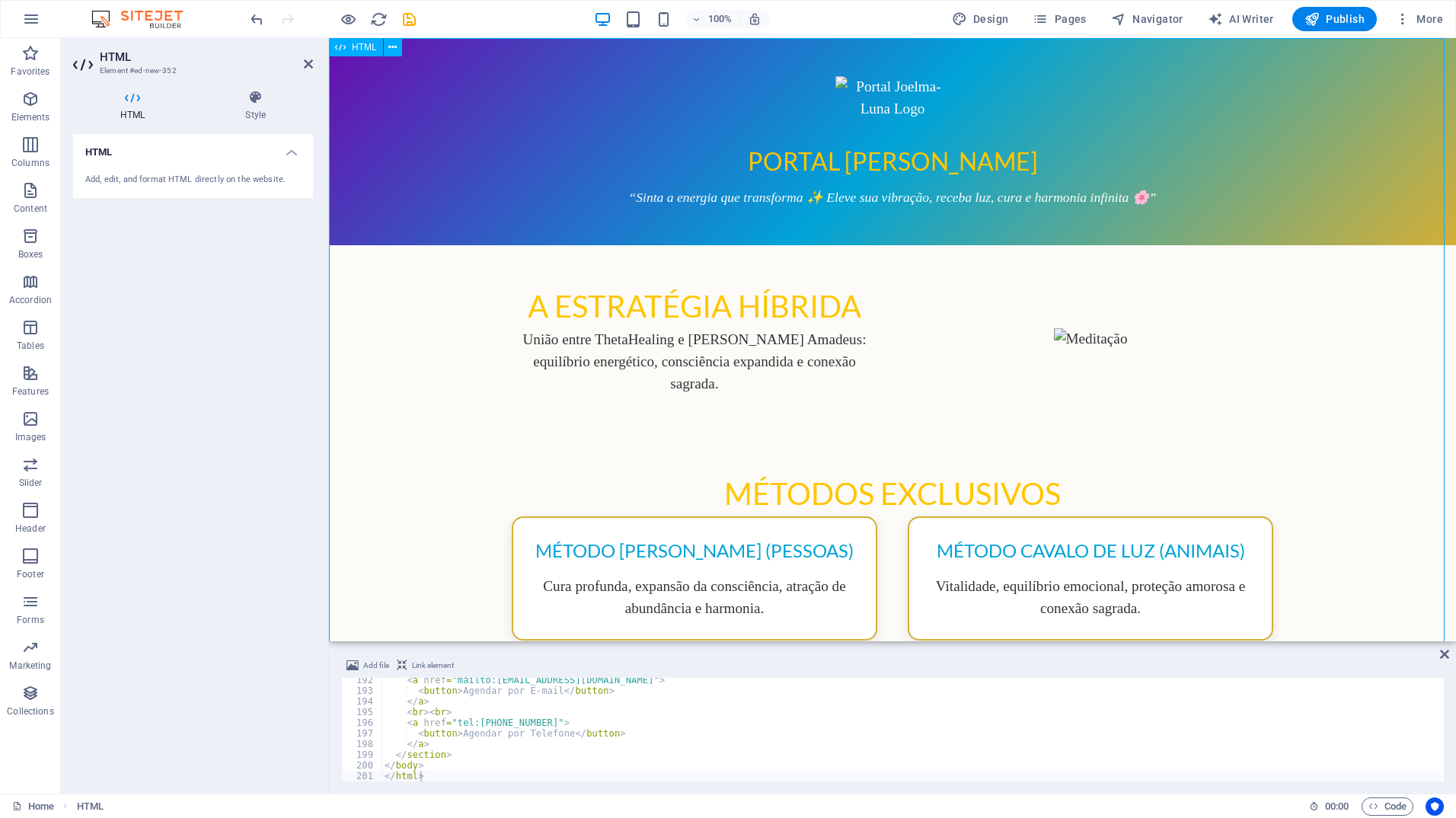
click at [465, 281] on div "Portal [PERSON_NAME] Portal [PERSON_NAME] “Sinta a energia que transforma ✨ Ele…" at bounding box center [893, 799] width 1128 height 1523
click at [550, 172] on div "Portal [PERSON_NAME] Portal [PERSON_NAME] “Sinta a energia que transforma ✨ Ele…" at bounding box center [893, 799] width 1128 height 1523
click at [884, 98] on div "Portal [PERSON_NAME] Portal [PERSON_NAME] “Sinta a energia que transforma ✨ Ele…" at bounding box center [893, 799] width 1128 height 1523
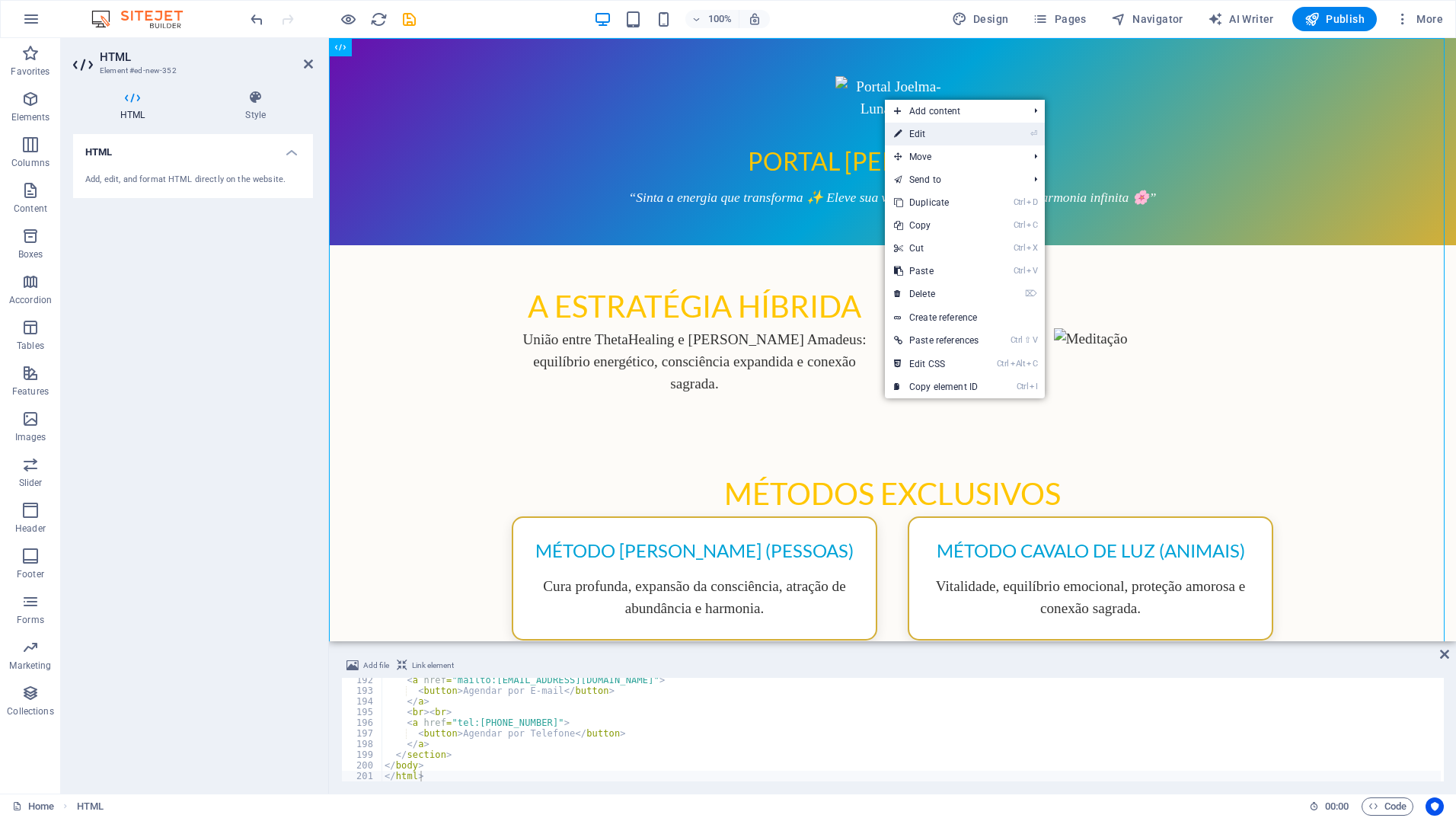
click at [937, 131] on link "⏎ Edit" at bounding box center [936, 134] width 103 height 23
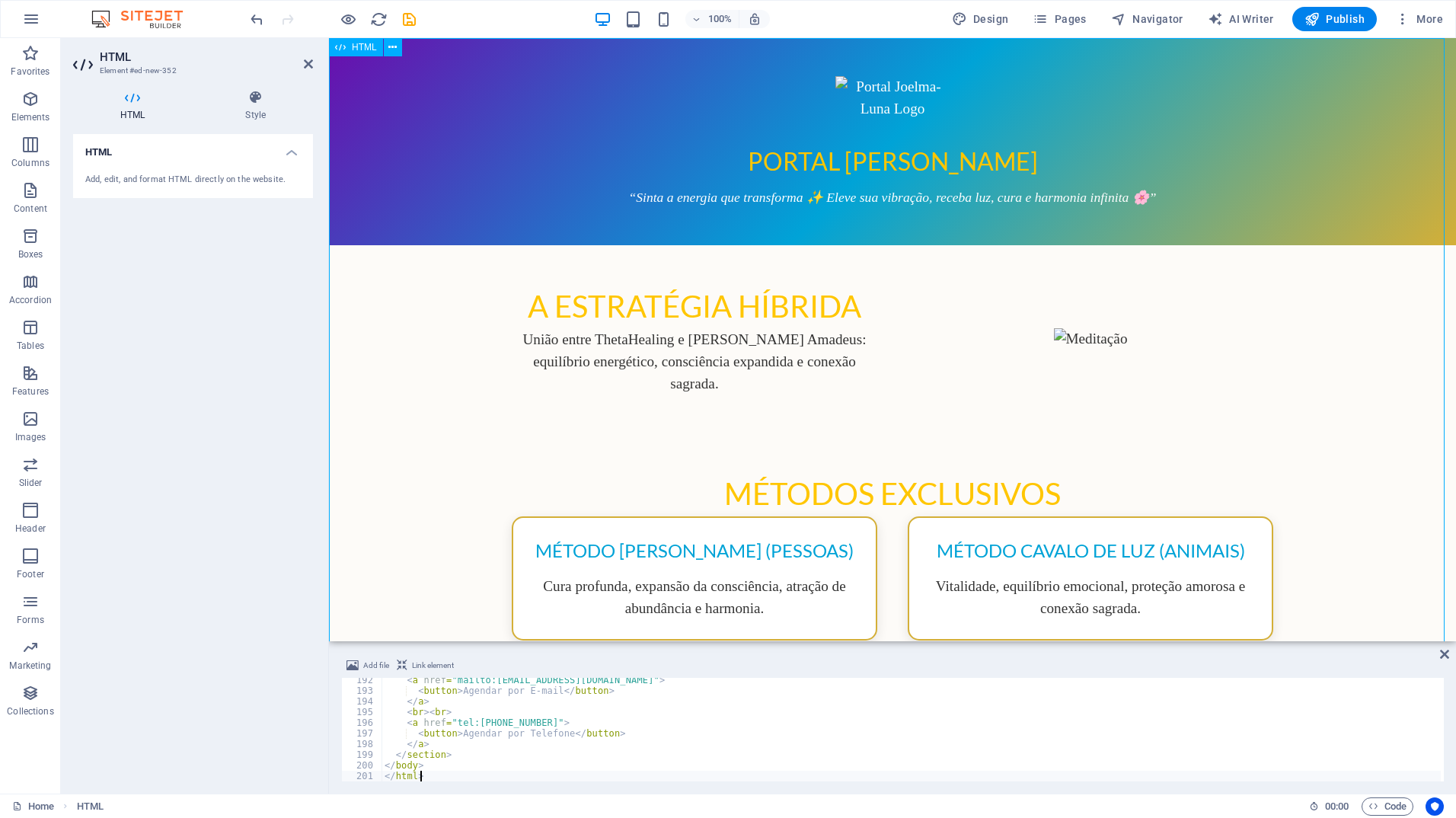
click at [394, 293] on div "Portal [PERSON_NAME] Portal [PERSON_NAME] “Sinta a energia que transforma ✨ Ele…" at bounding box center [893, 799] width 1128 height 1523
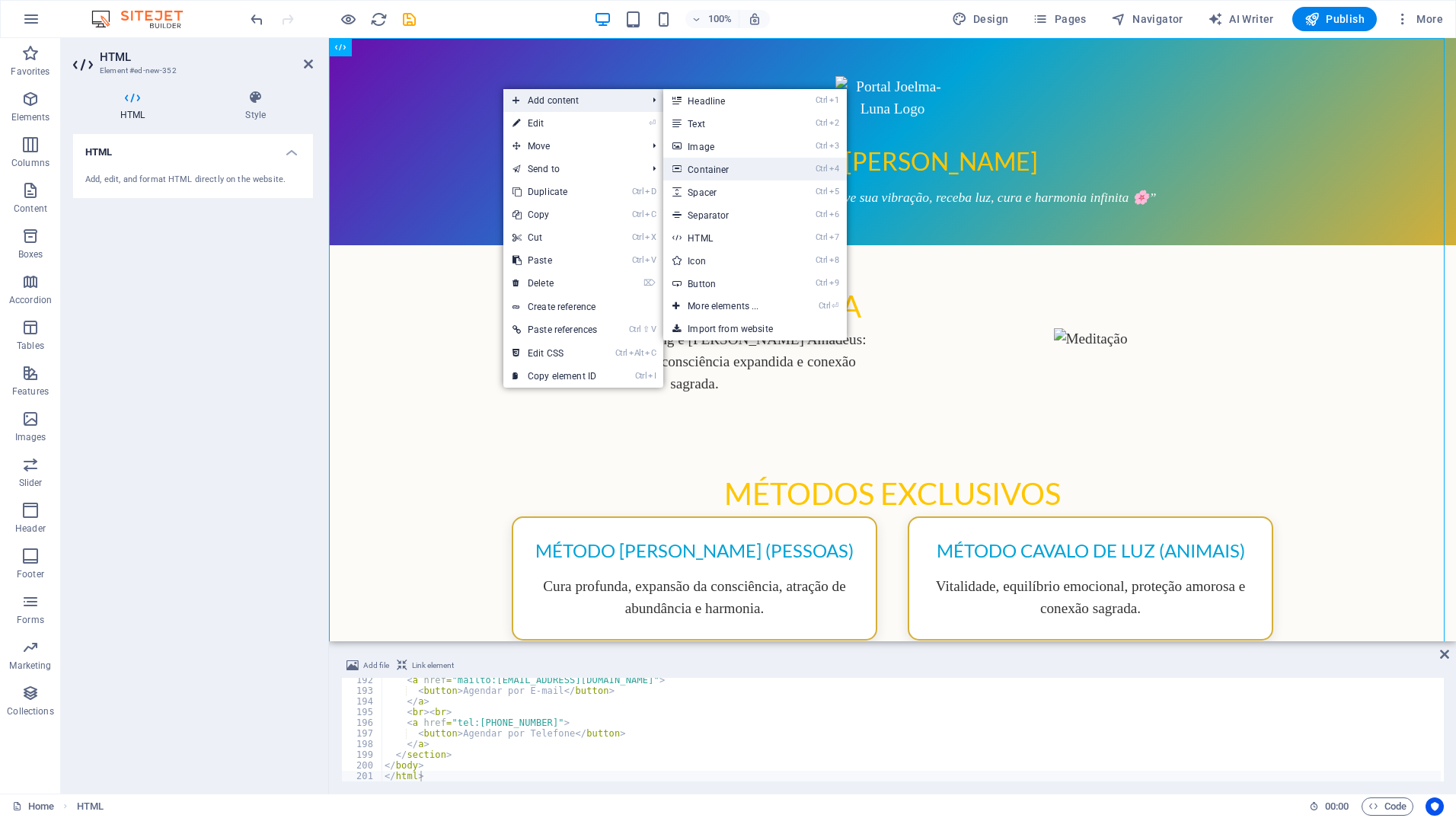
click at [727, 169] on link "Ctrl 4 Container" at bounding box center [726, 169] width 126 height 23
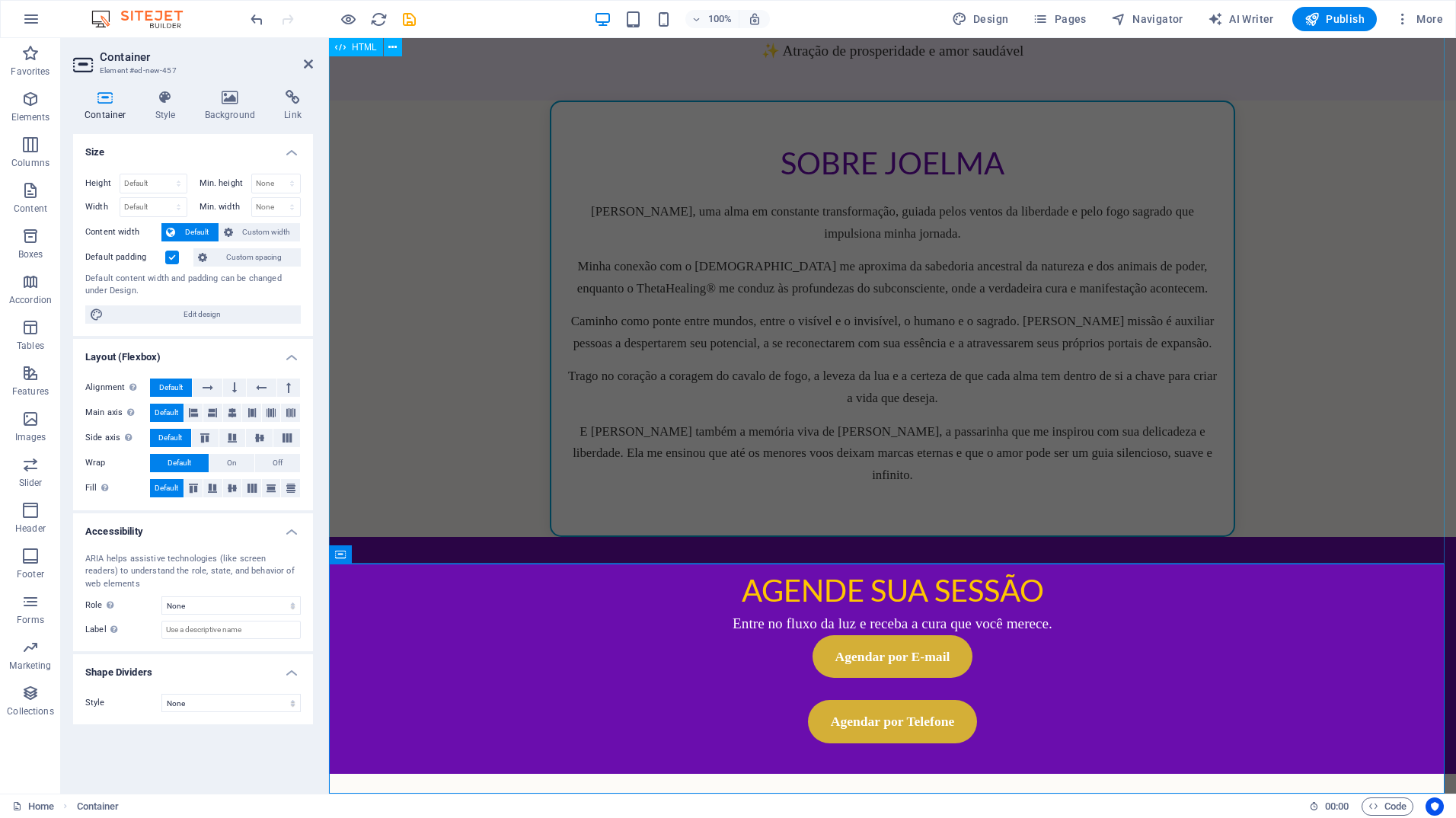
scroll to position [1019, 0]
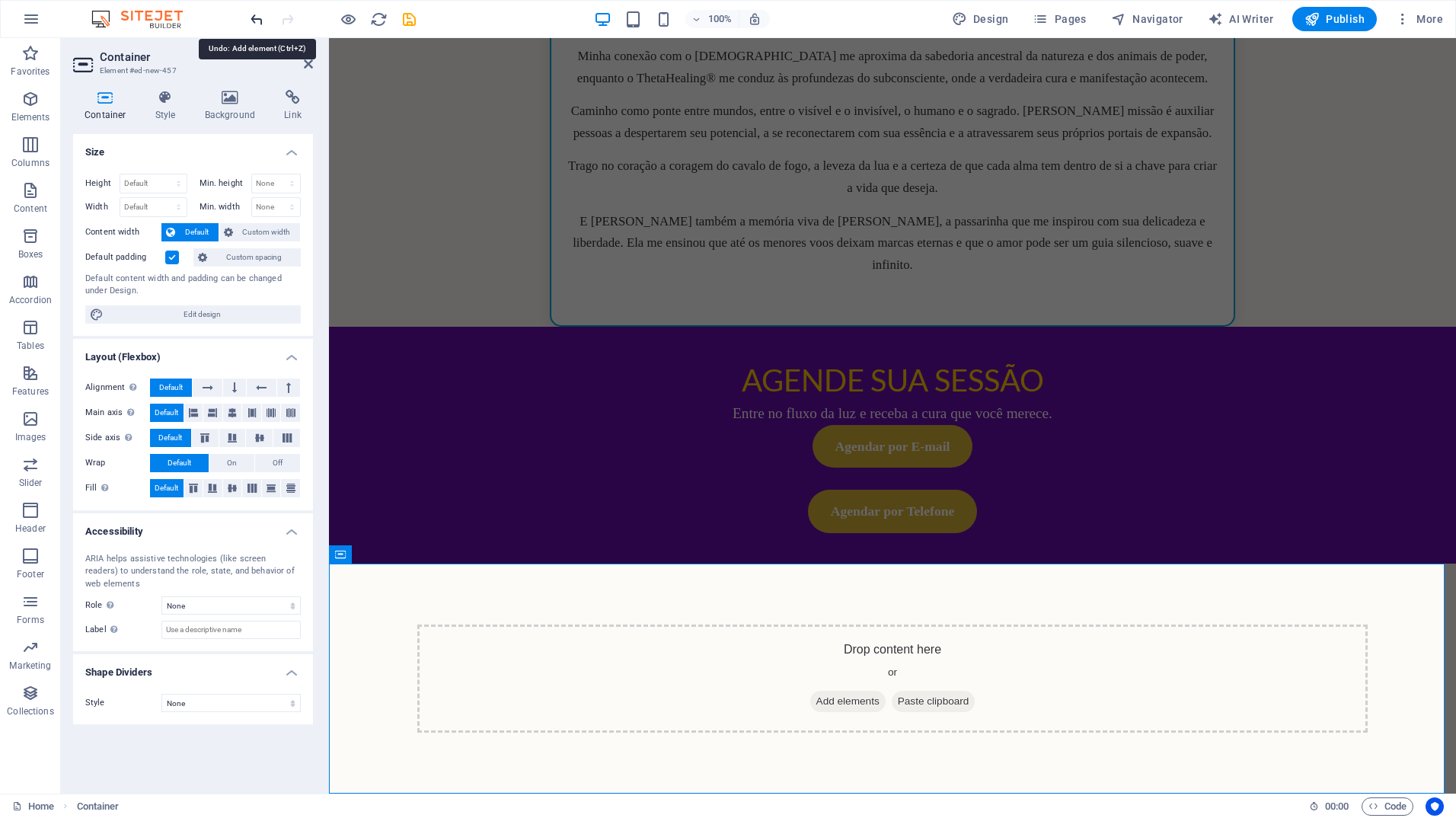
click at [259, 23] on icon "undo" at bounding box center [257, 20] width 18 height 18
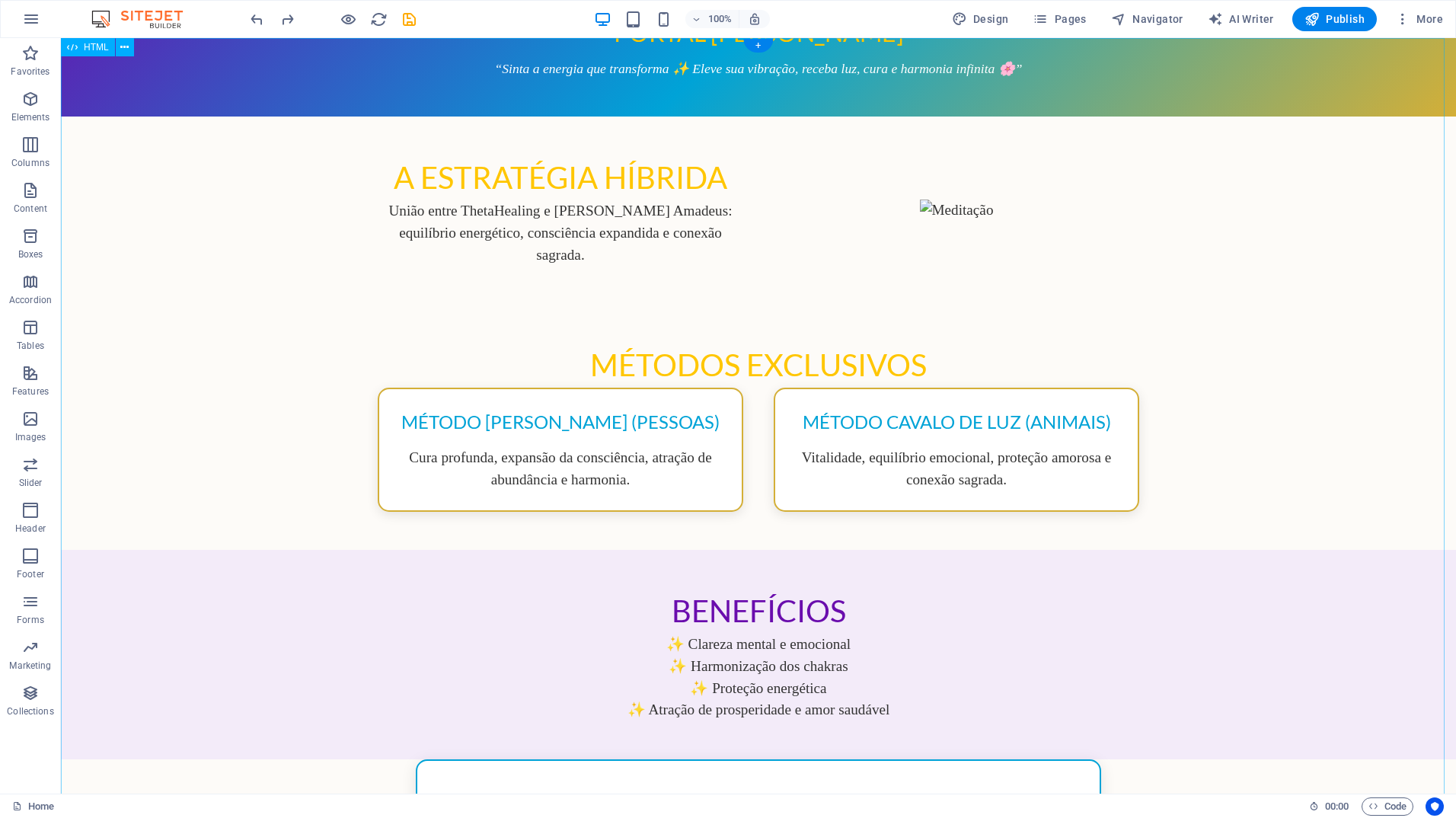
scroll to position [0, 0]
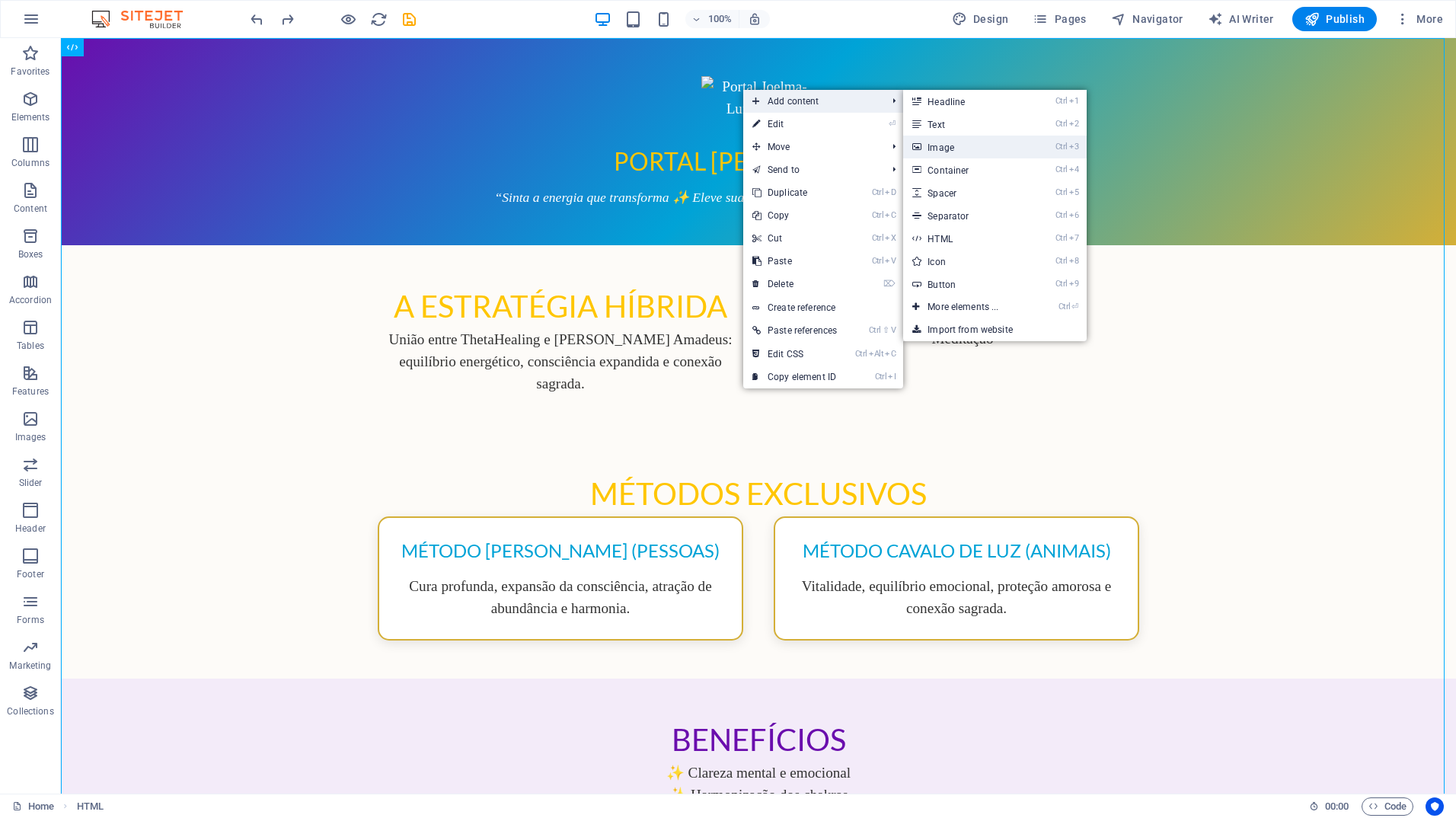
click at [929, 147] on link "Ctrl 3 Image" at bounding box center [966, 147] width 126 height 23
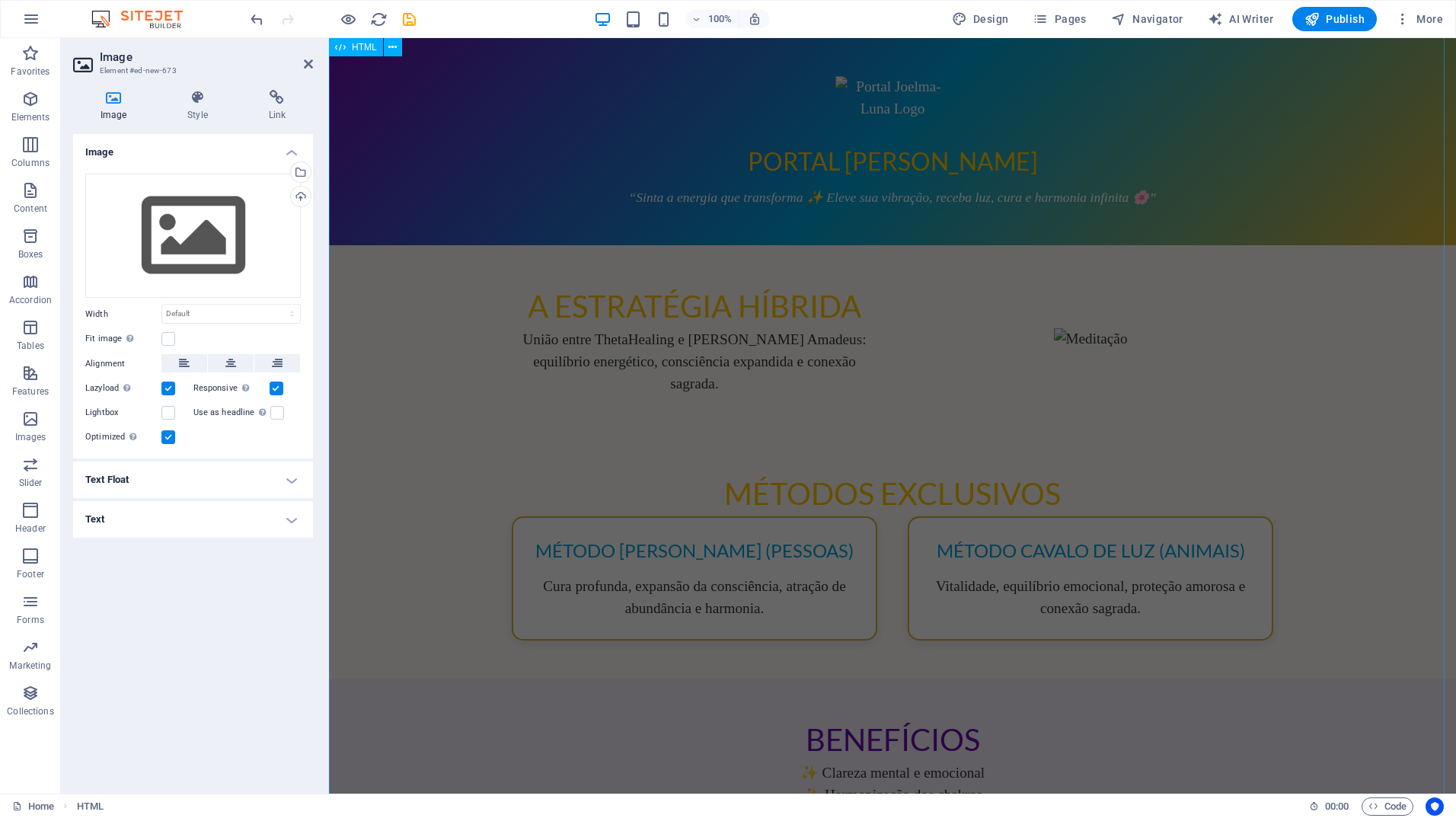
scroll to position [960, 0]
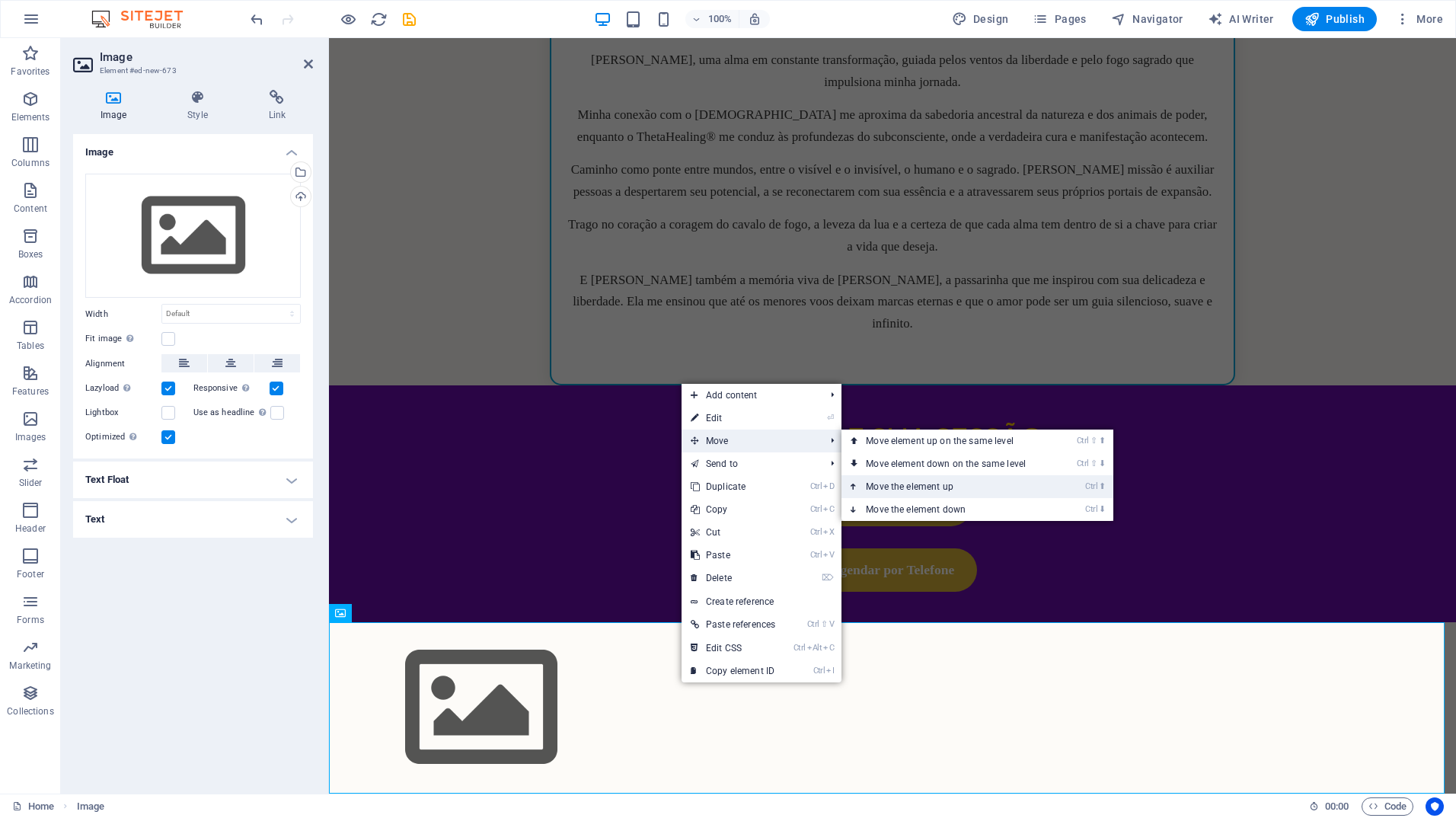
click at [908, 480] on link "Ctrl ⬆ Move the element up" at bounding box center [949, 486] width 215 height 23
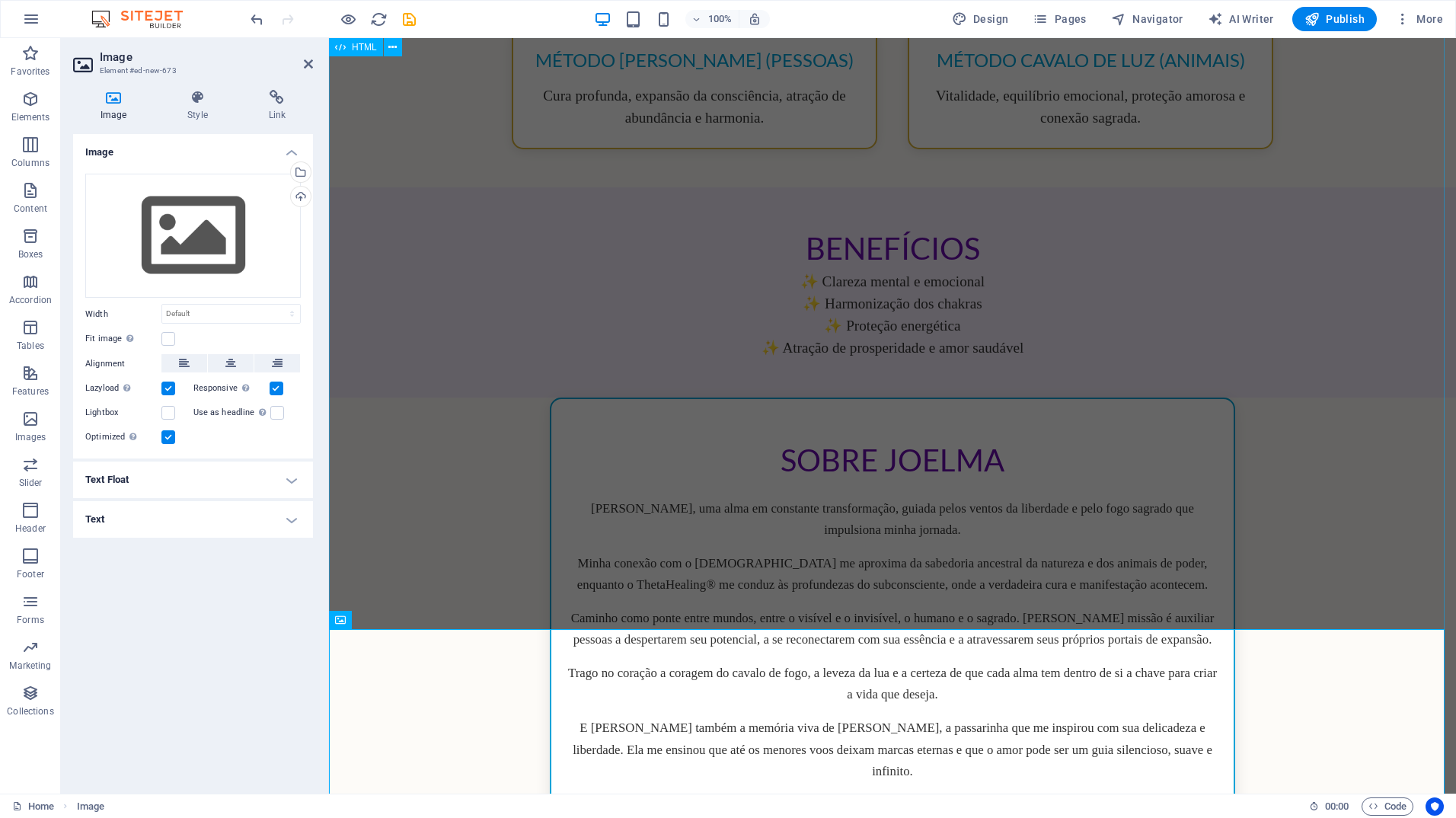
scroll to position [0, 0]
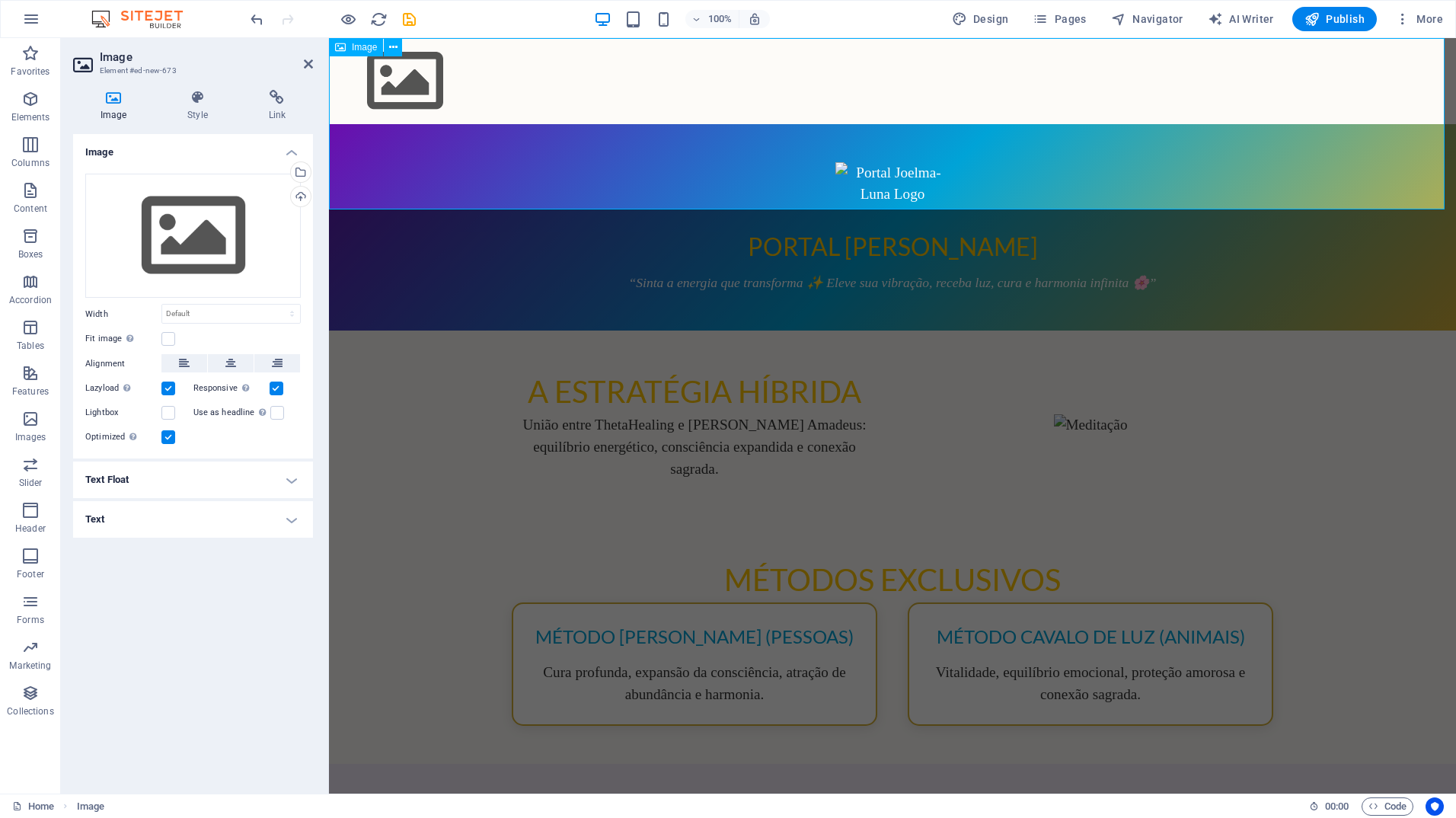
click at [662, 124] on figure at bounding box center [893, 80] width 1128 height 86
click at [258, 23] on icon "undo" at bounding box center [257, 20] width 18 height 18
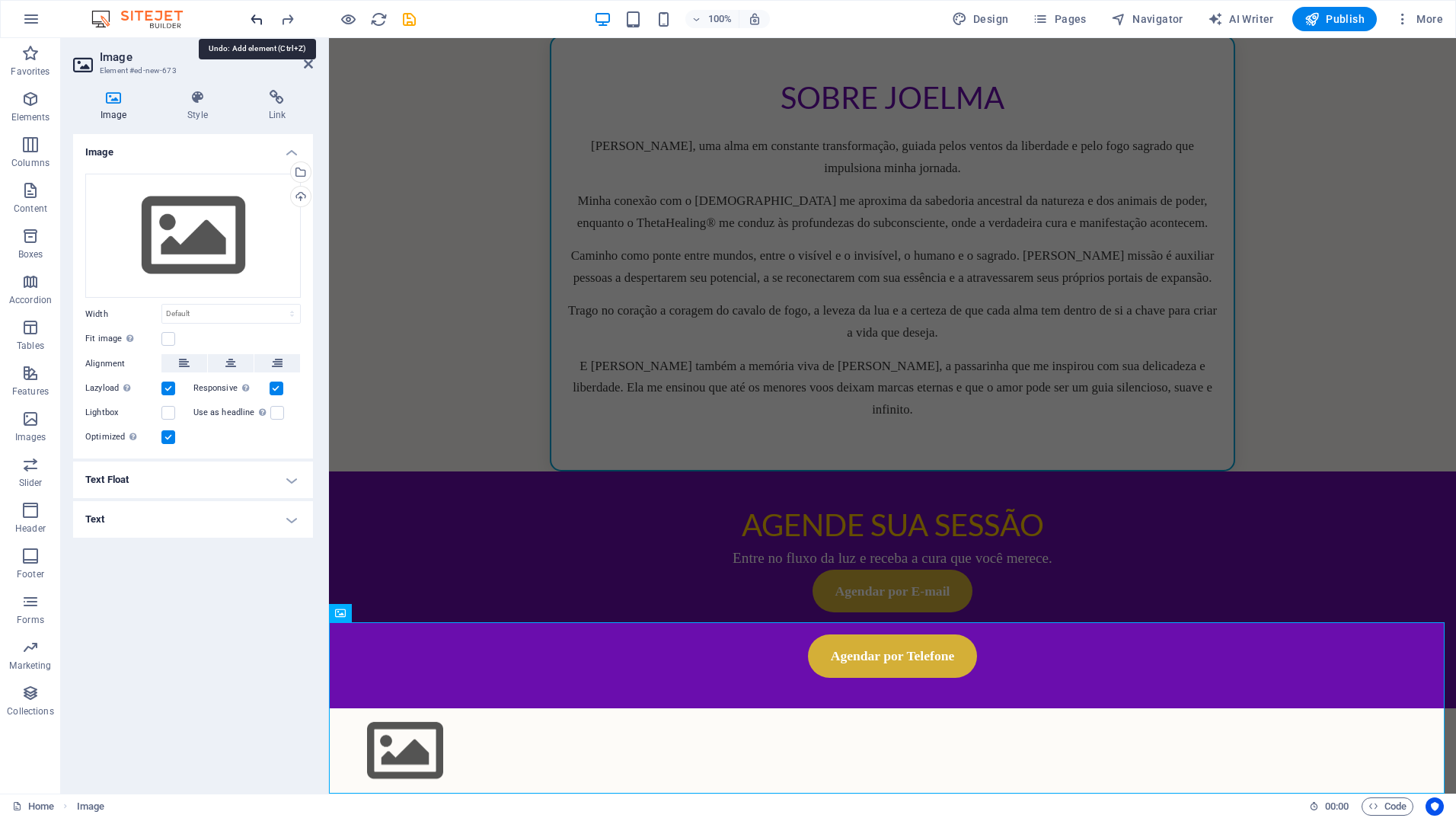
click at [253, 18] on icon "undo" at bounding box center [257, 20] width 18 height 18
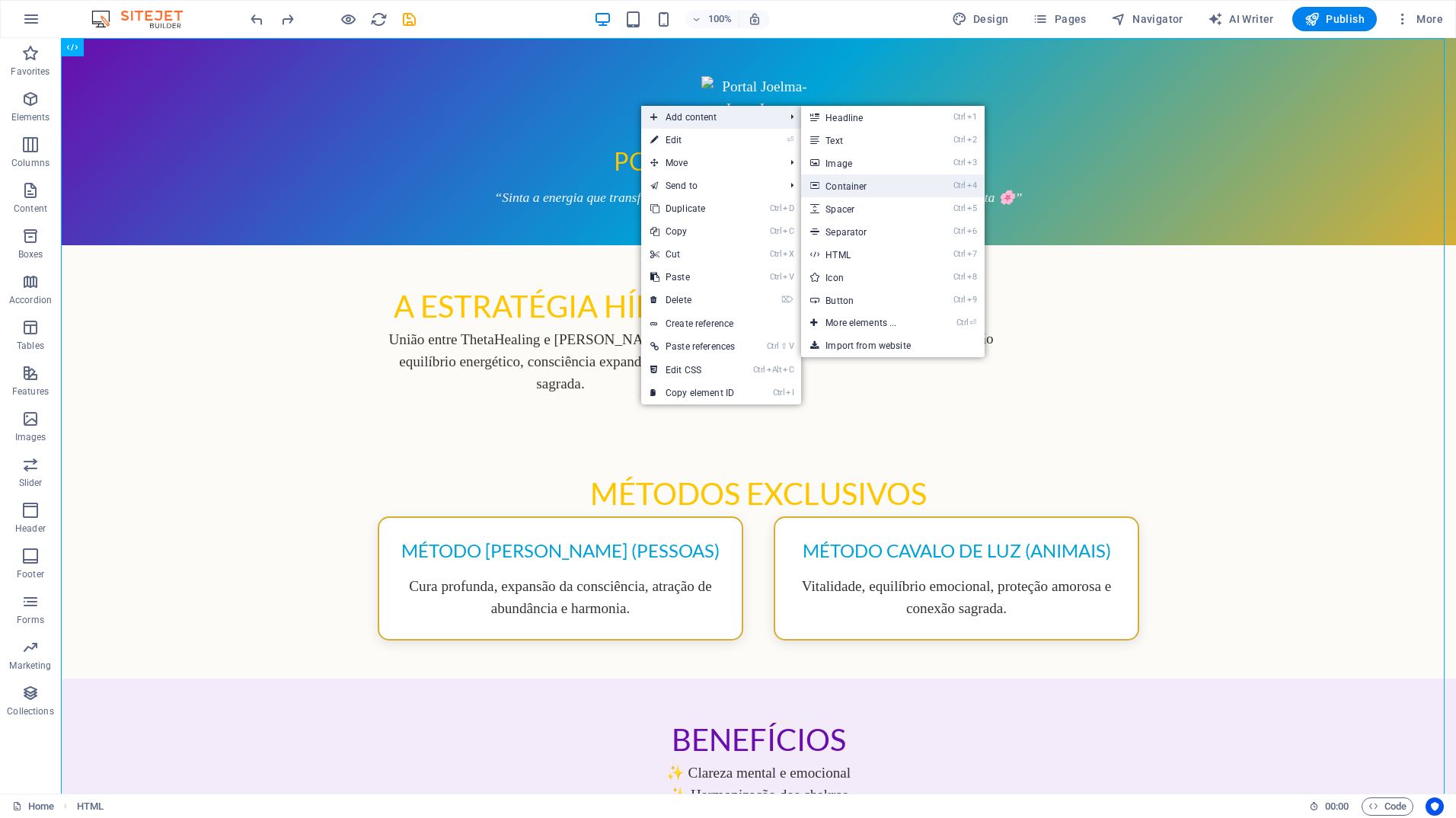
click at [866, 183] on link "Ctrl 4 Container" at bounding box center [864, 185] width 126 height 23
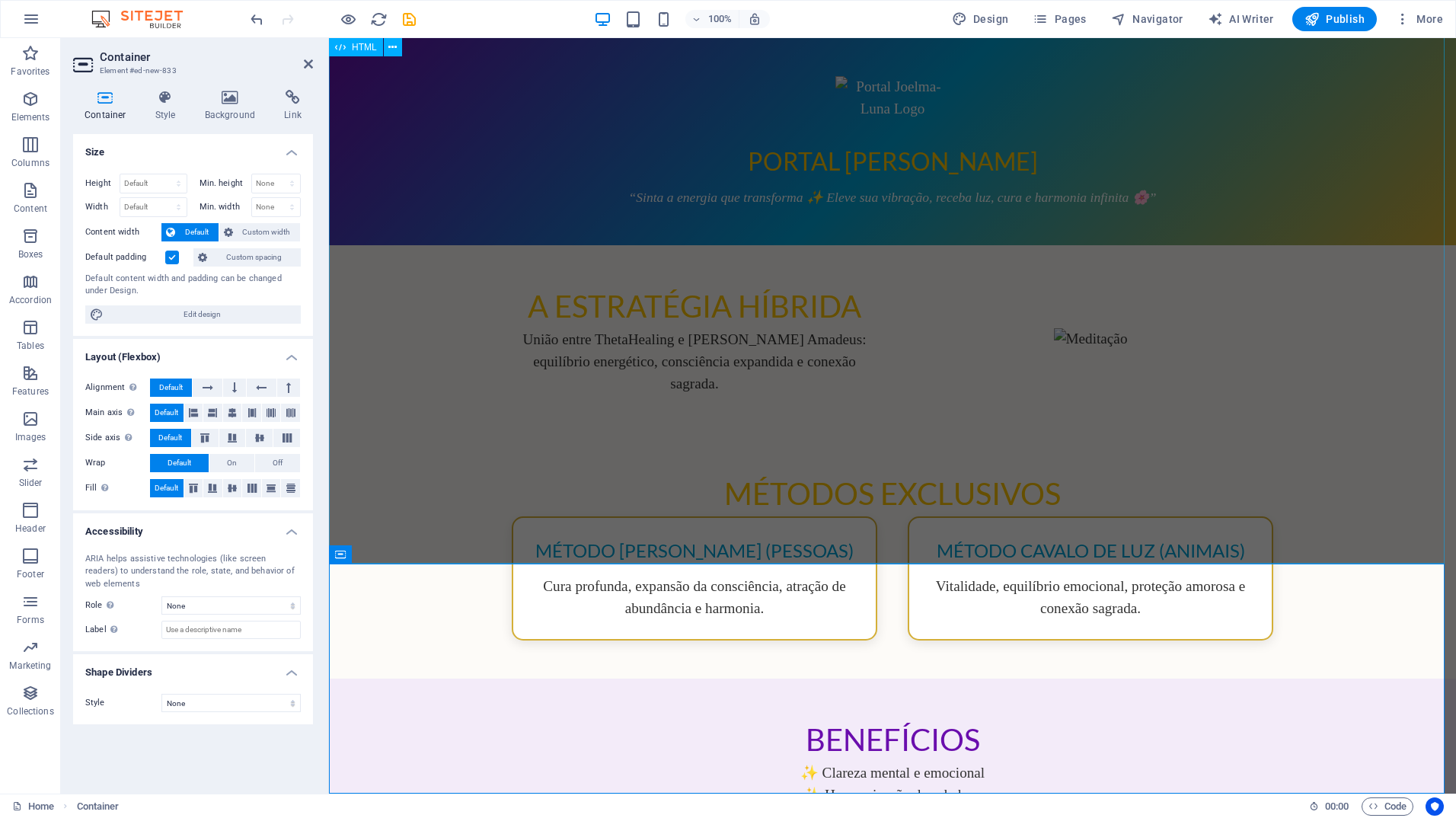
scroll to position [1019, 0]
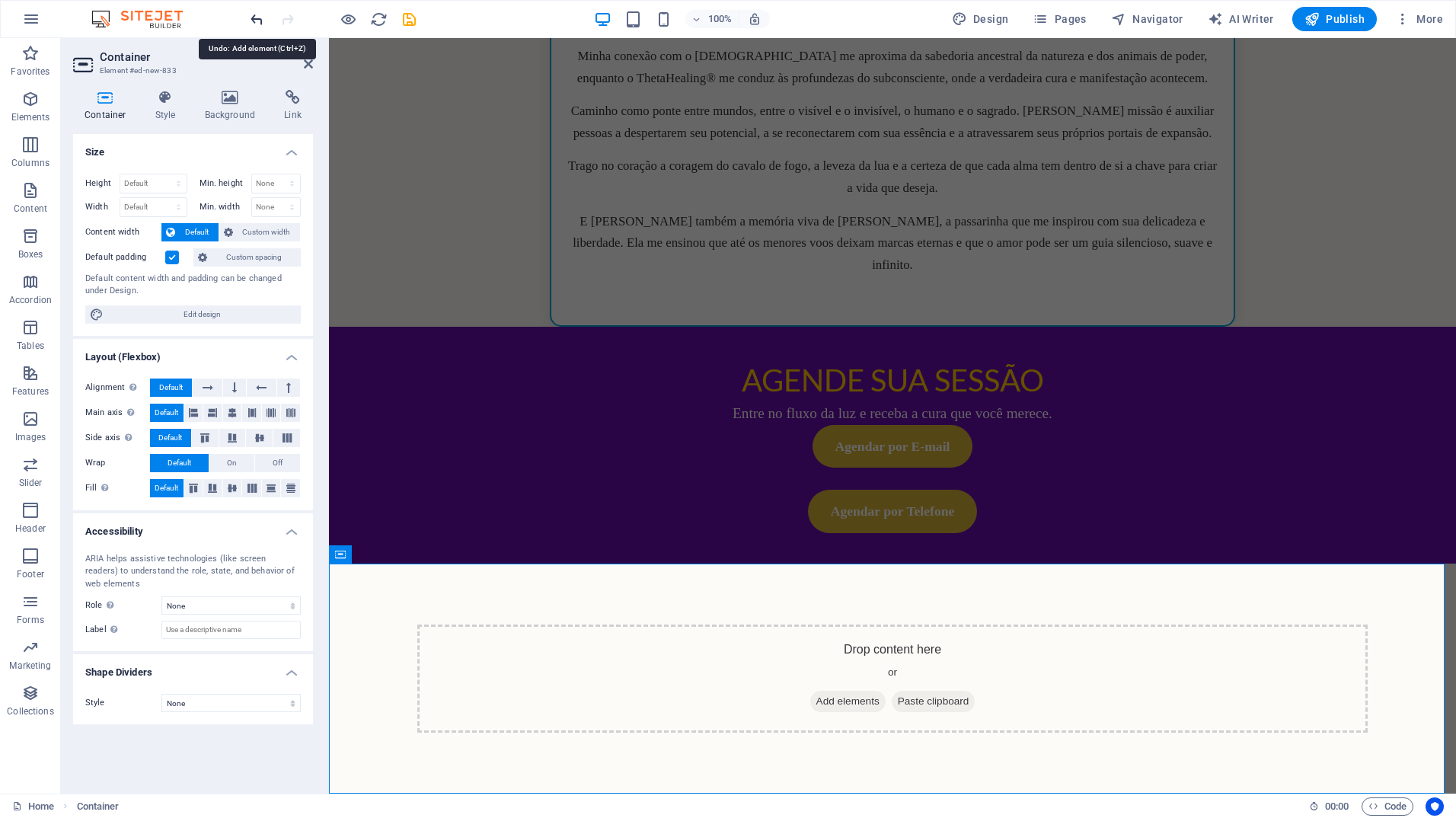
click at [255, 17] on icon "undo" at bounding box center [257, 20] width 18 height 18
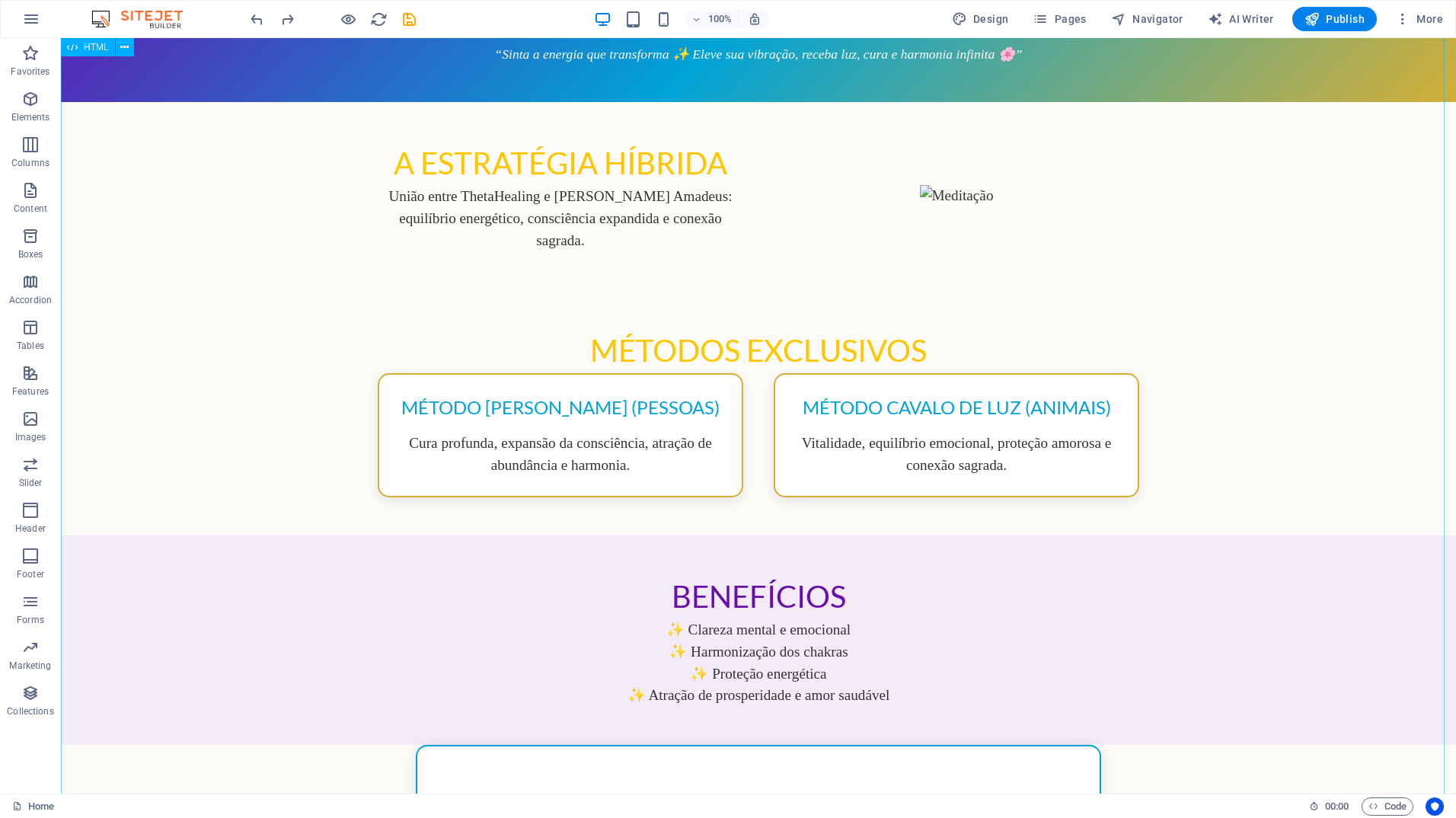
scroll to position [0, 0]
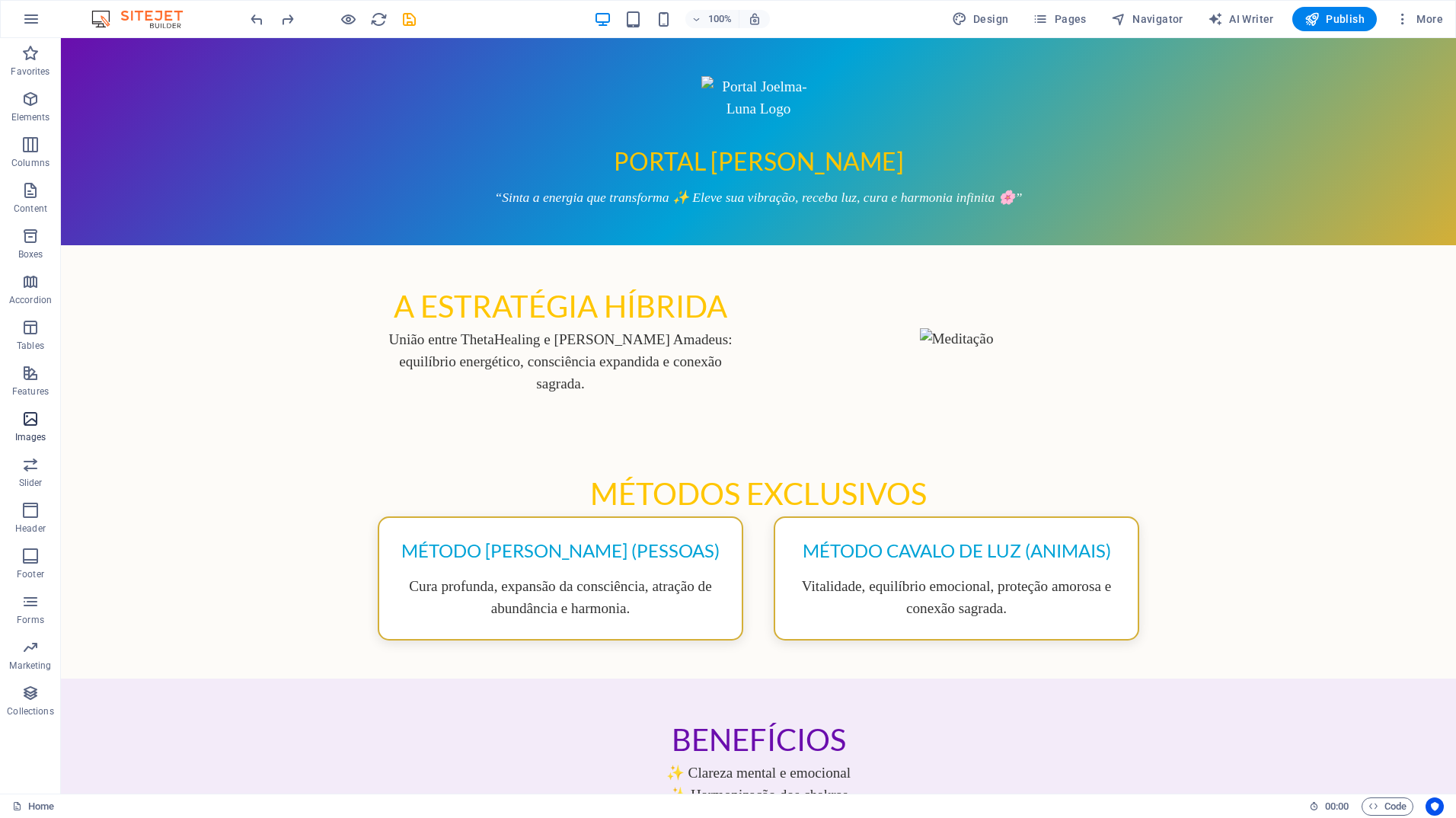
click at [26, 419] on icon "button" at bounding box center [31, 418] width 18 height 18
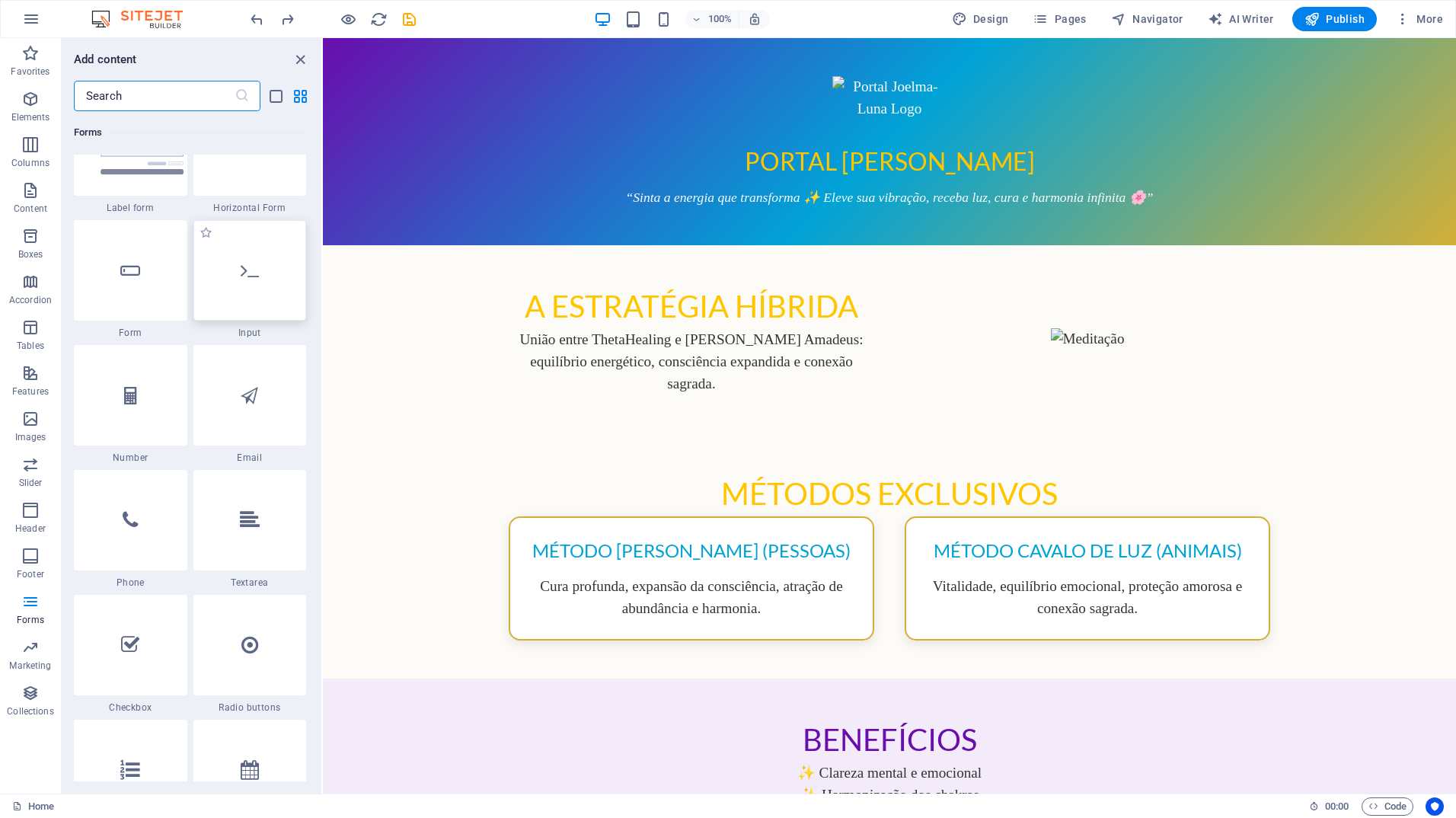
scroll to position [11243, 0]
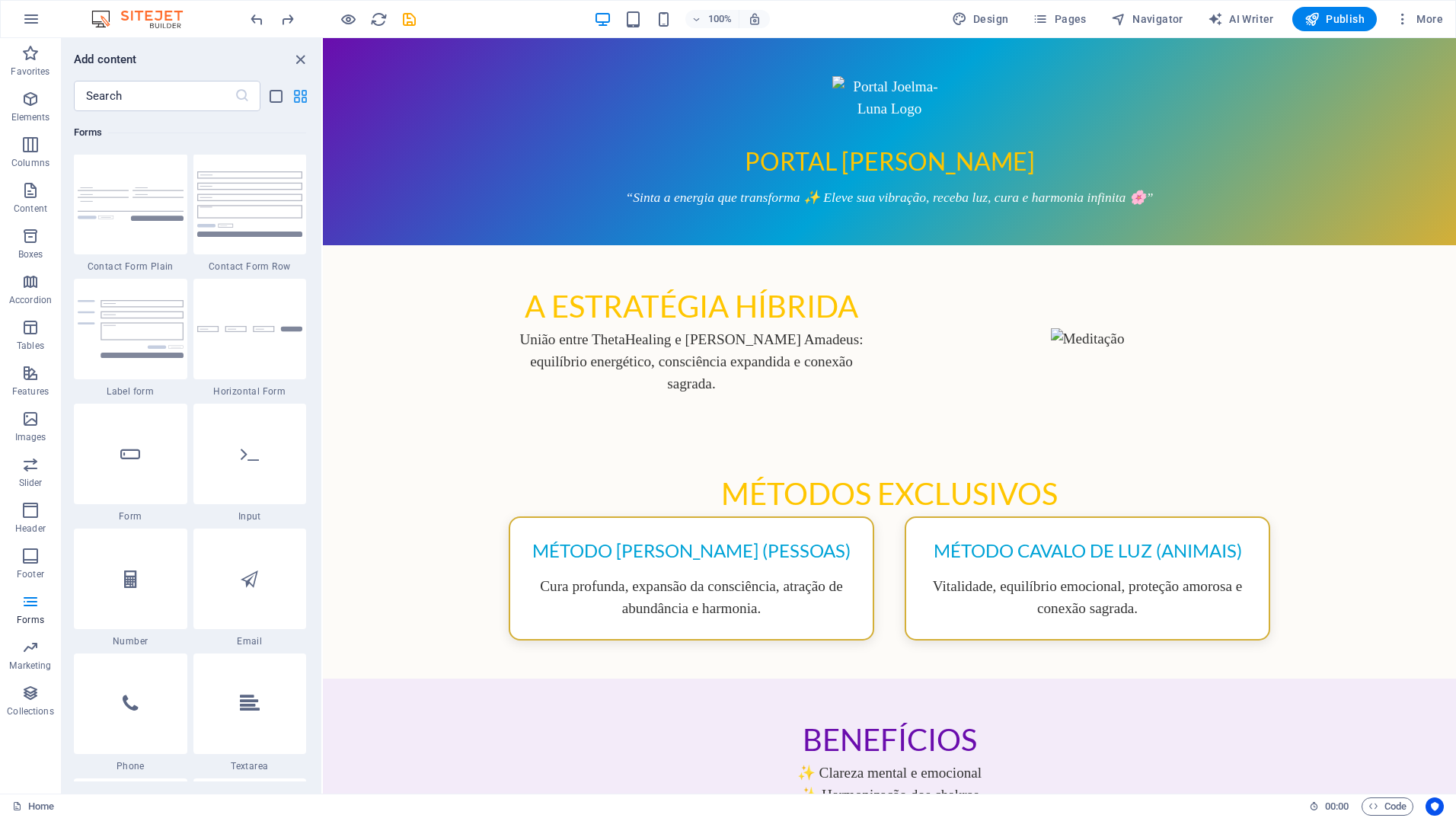
click at [299, 94] on icon "grid-view" at bounding box center [301, 96] width 18 height 18
click at [297, 100] on icon "grid-view" at bounding box center [301, 96] width 18 height 18
click at [277, 102] on icon "list-view" at bounding box center [277, 96] width 18 height 18
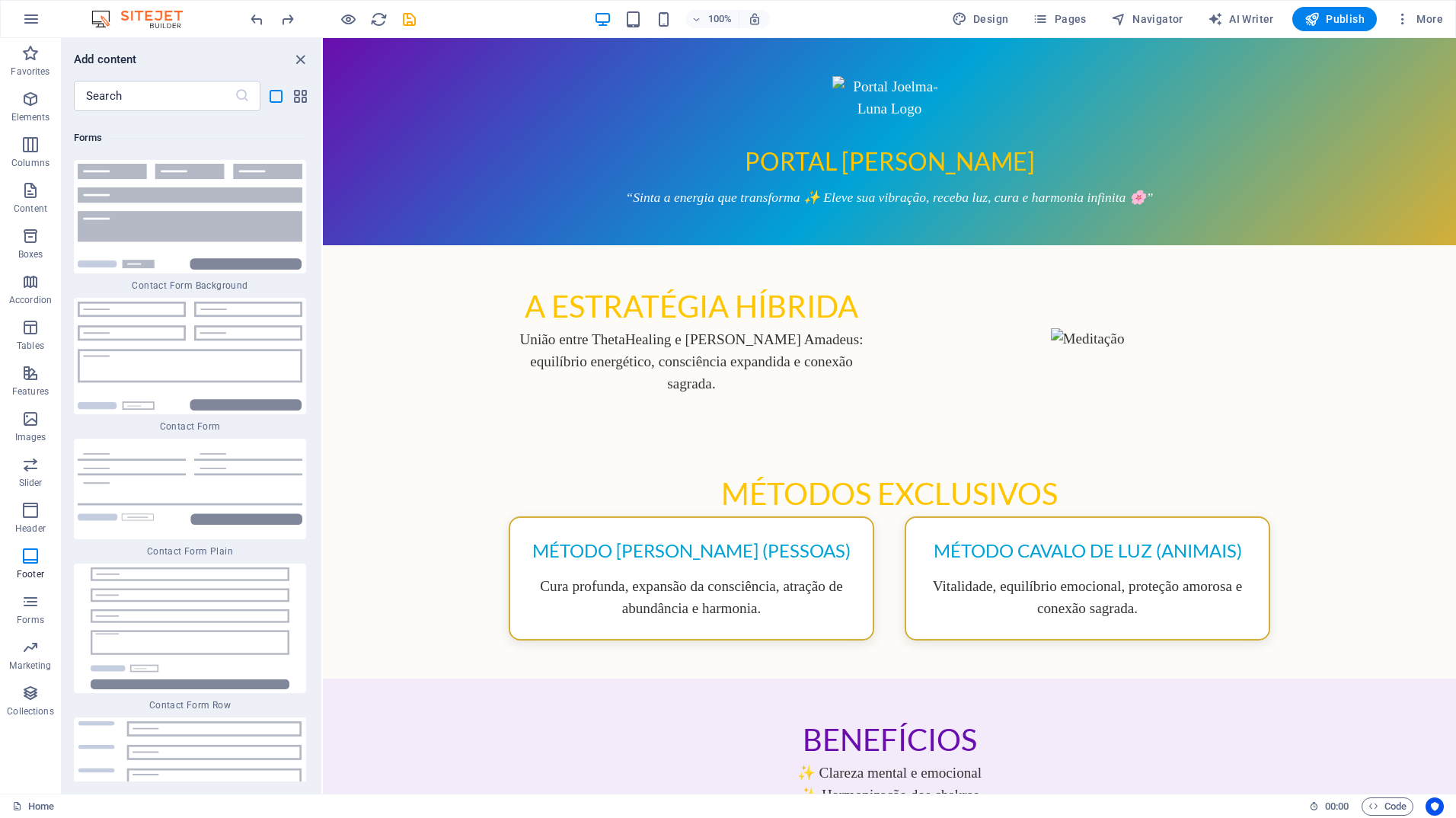
scroll to position [25609, 0]
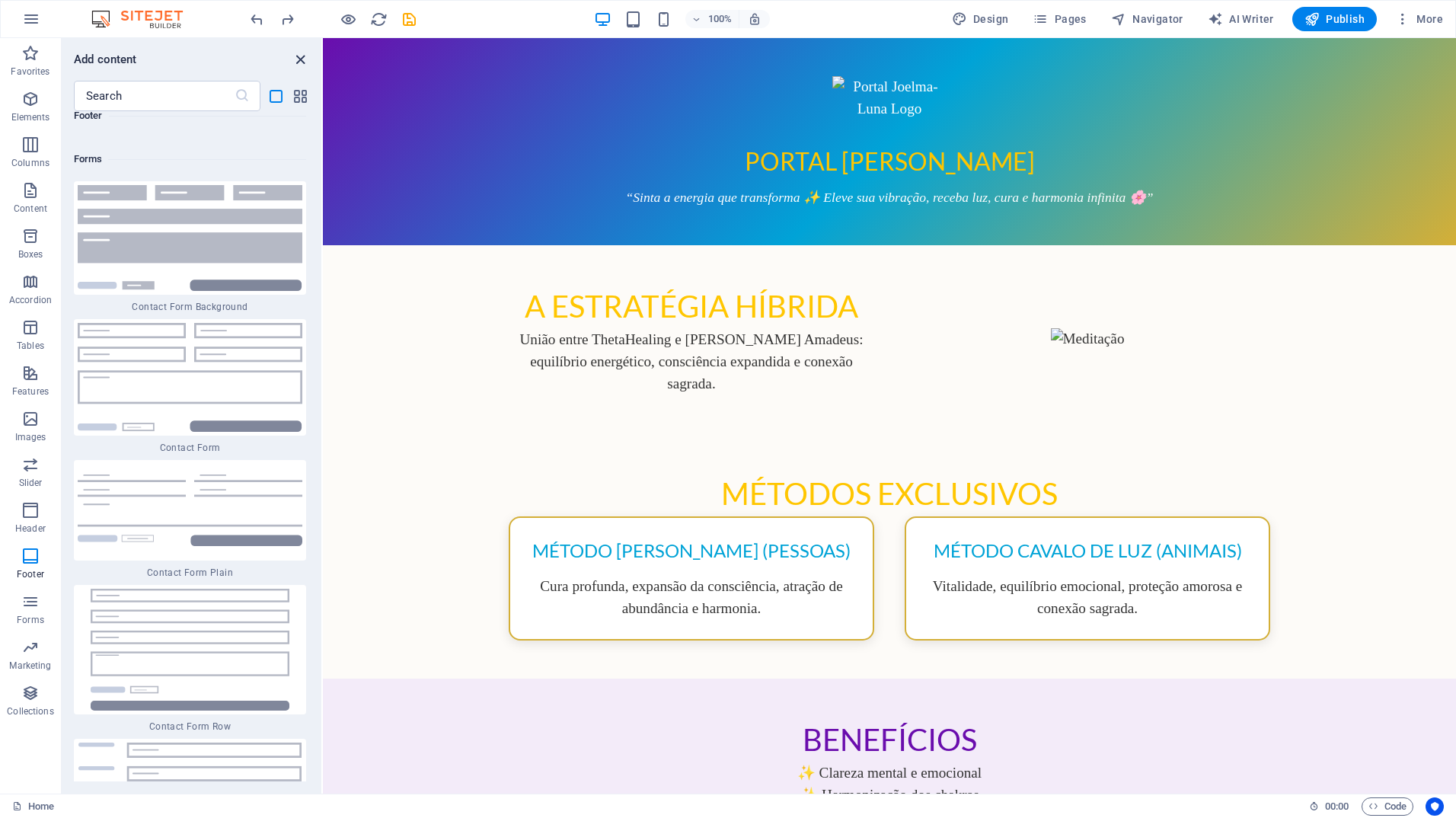
drag, startPoint x: 301, startPoint y: 60, endPoint x: 237, endPoint y: 32, distance: 69.9
click at [301, 60] on icon "close panel" at bounding box center [301, 59] width 18 height 18
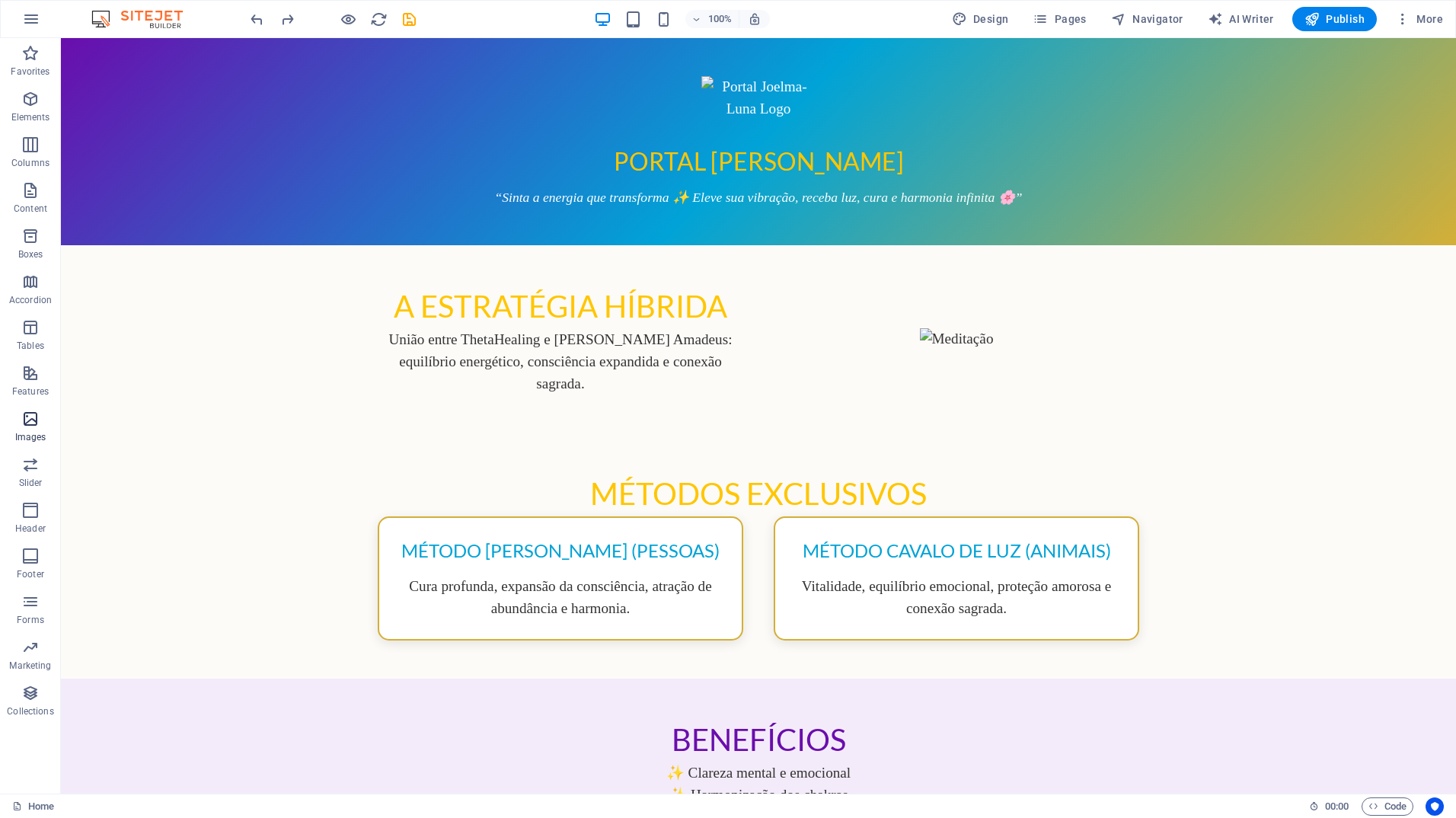
click at [30, 419] on icon "button" at bounding box center [31, 418] width 18 height 18
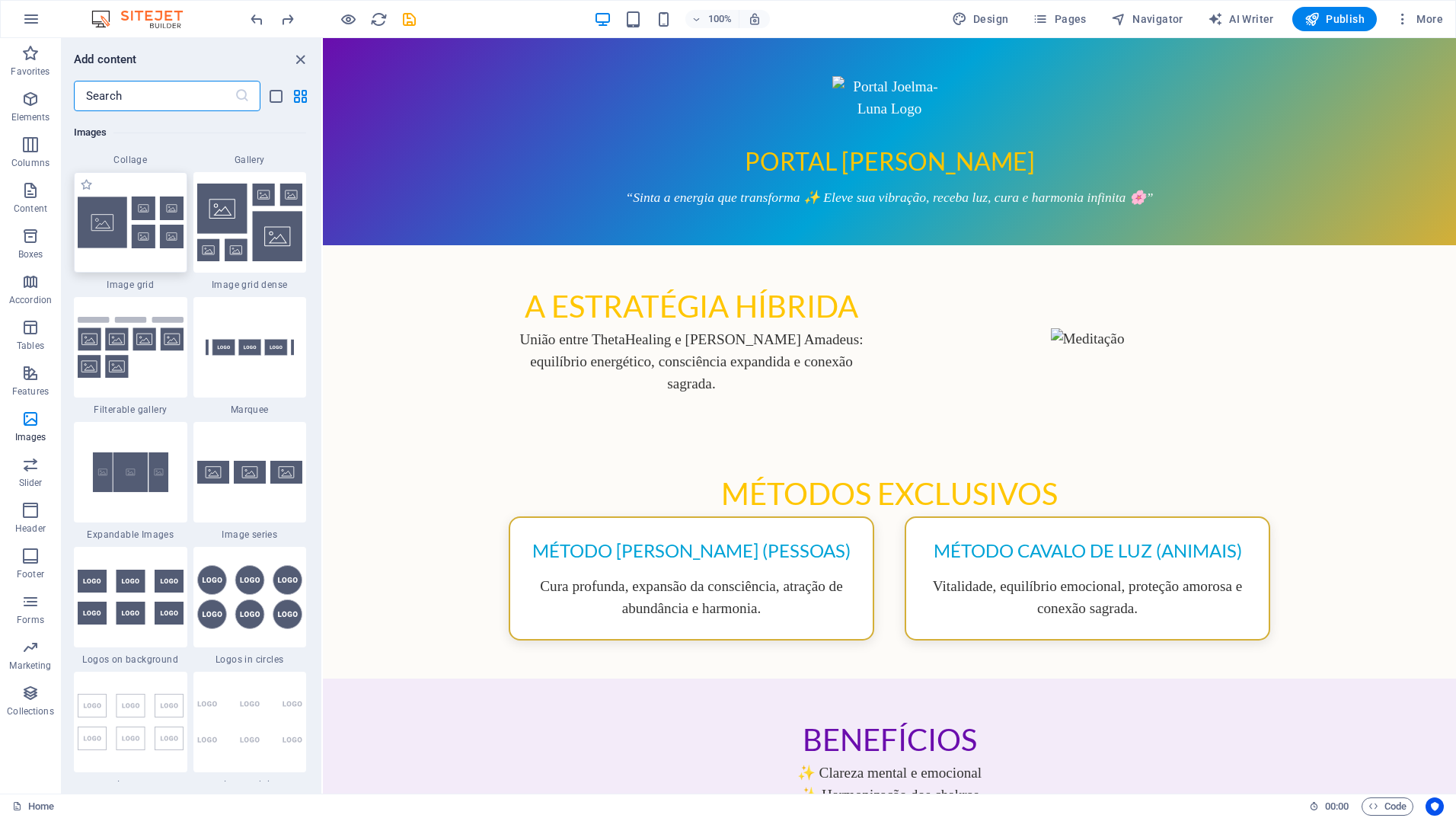
scroll to position [8025, 0]
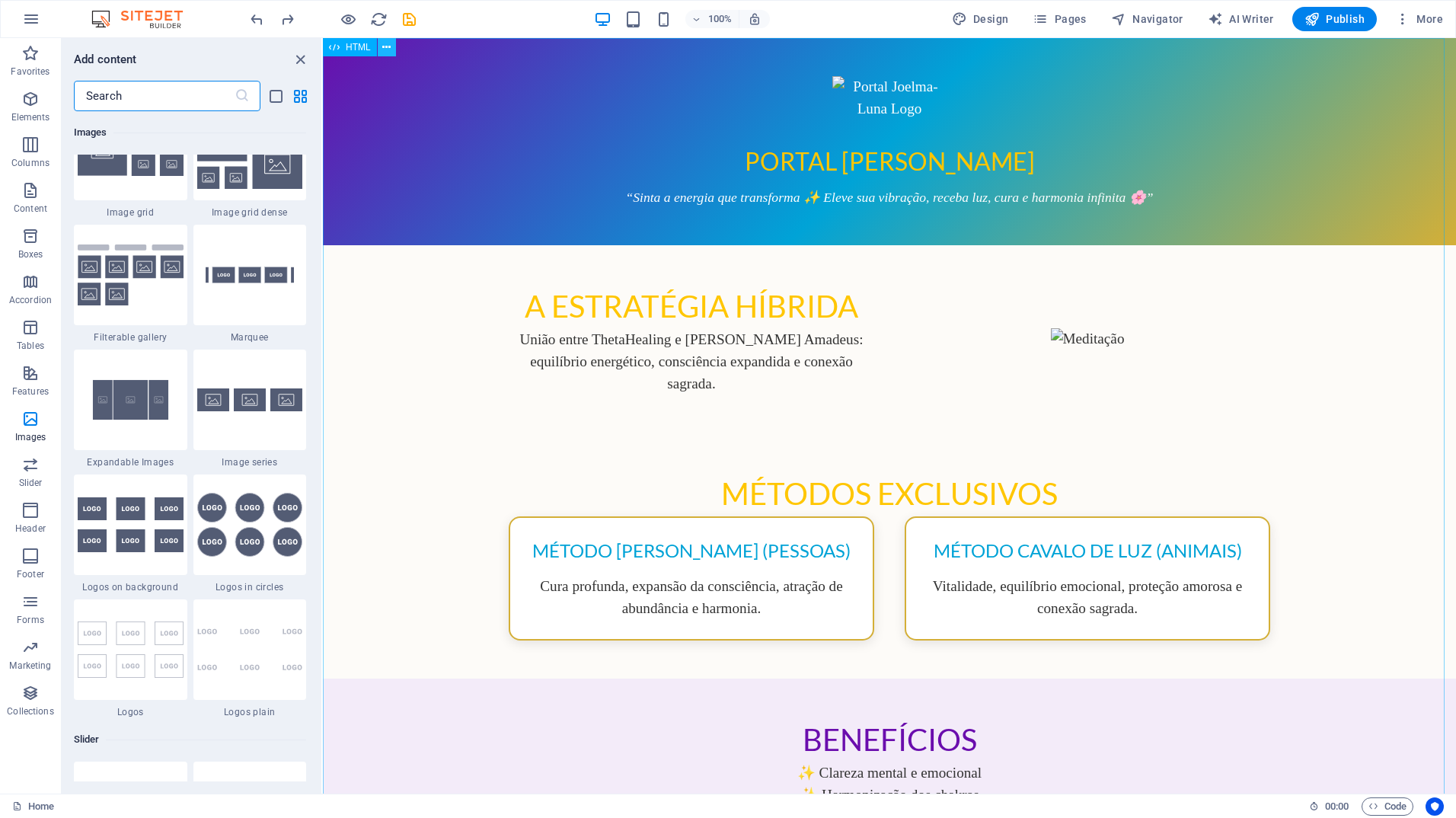
click at [388, 50] on icon at bounding box center [387, 48] width 8 height 16
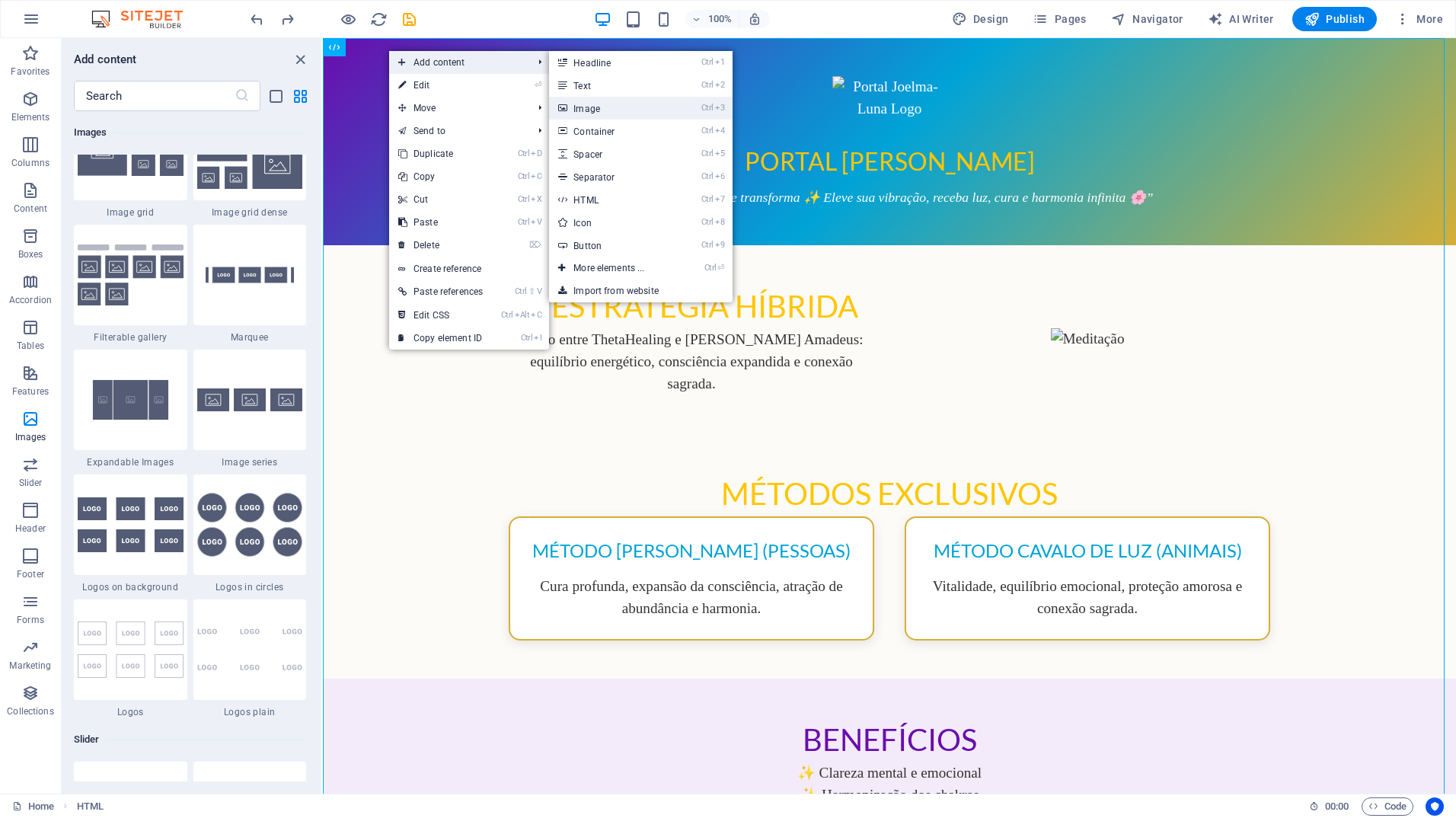
click at [602, 109] on link "Ctrl 3 Image" at bounding box center [612, 108] width 126 height 23
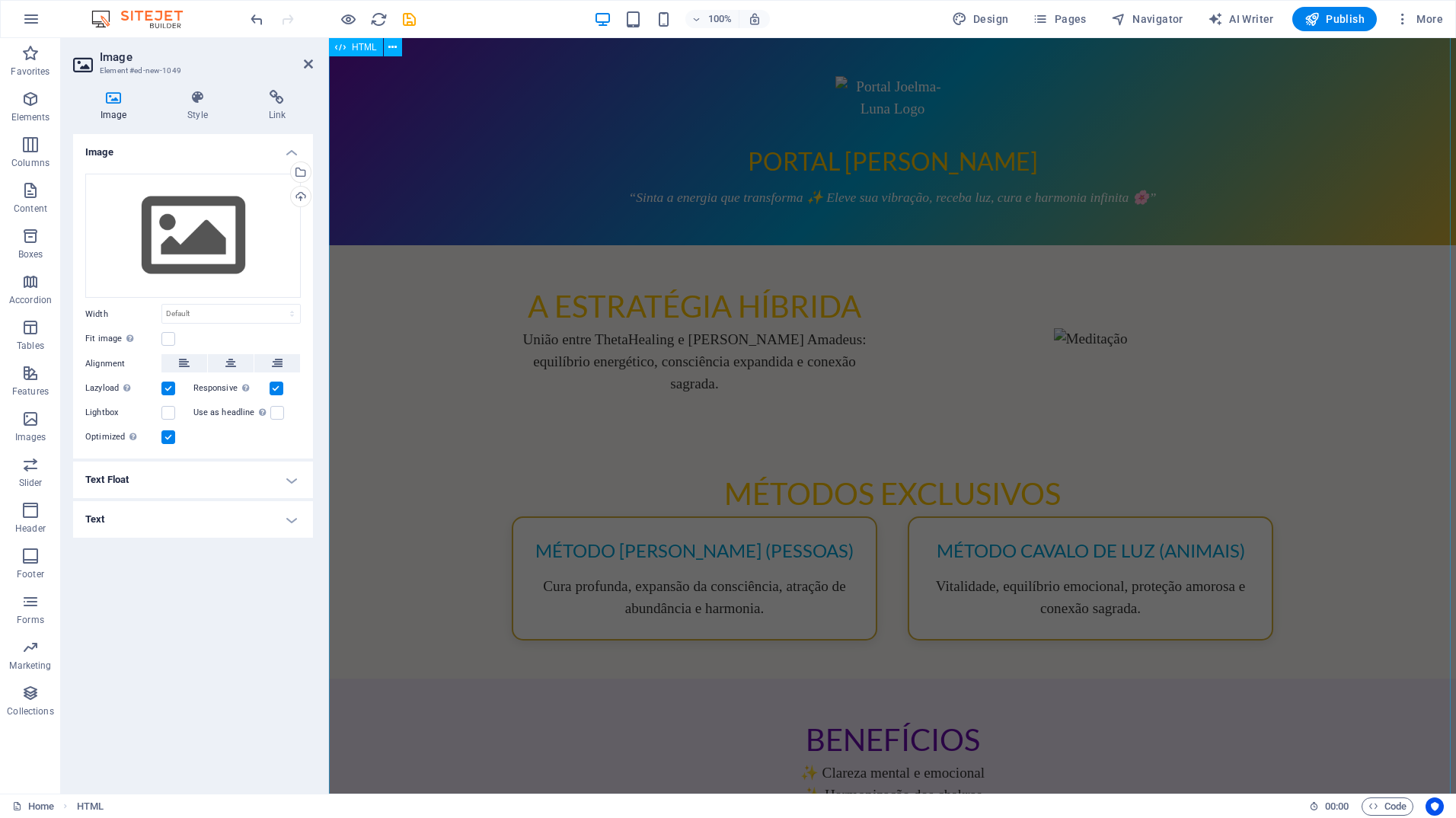
scroll to position [875, 0]
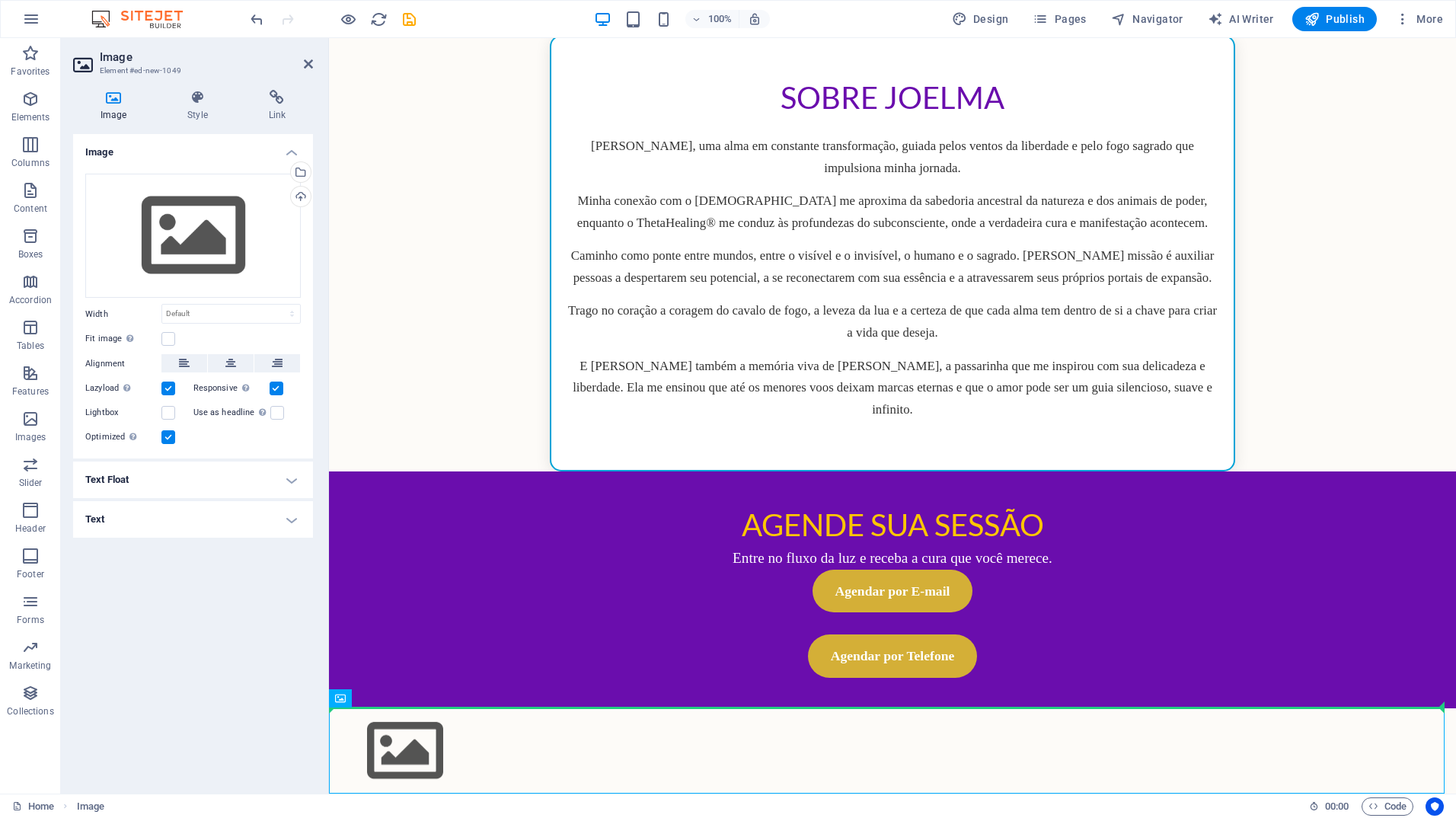
drag, startPoint x: 667, startPoint y: 736, endPoint x: 374, endPoint y: 248, distance: 569.2
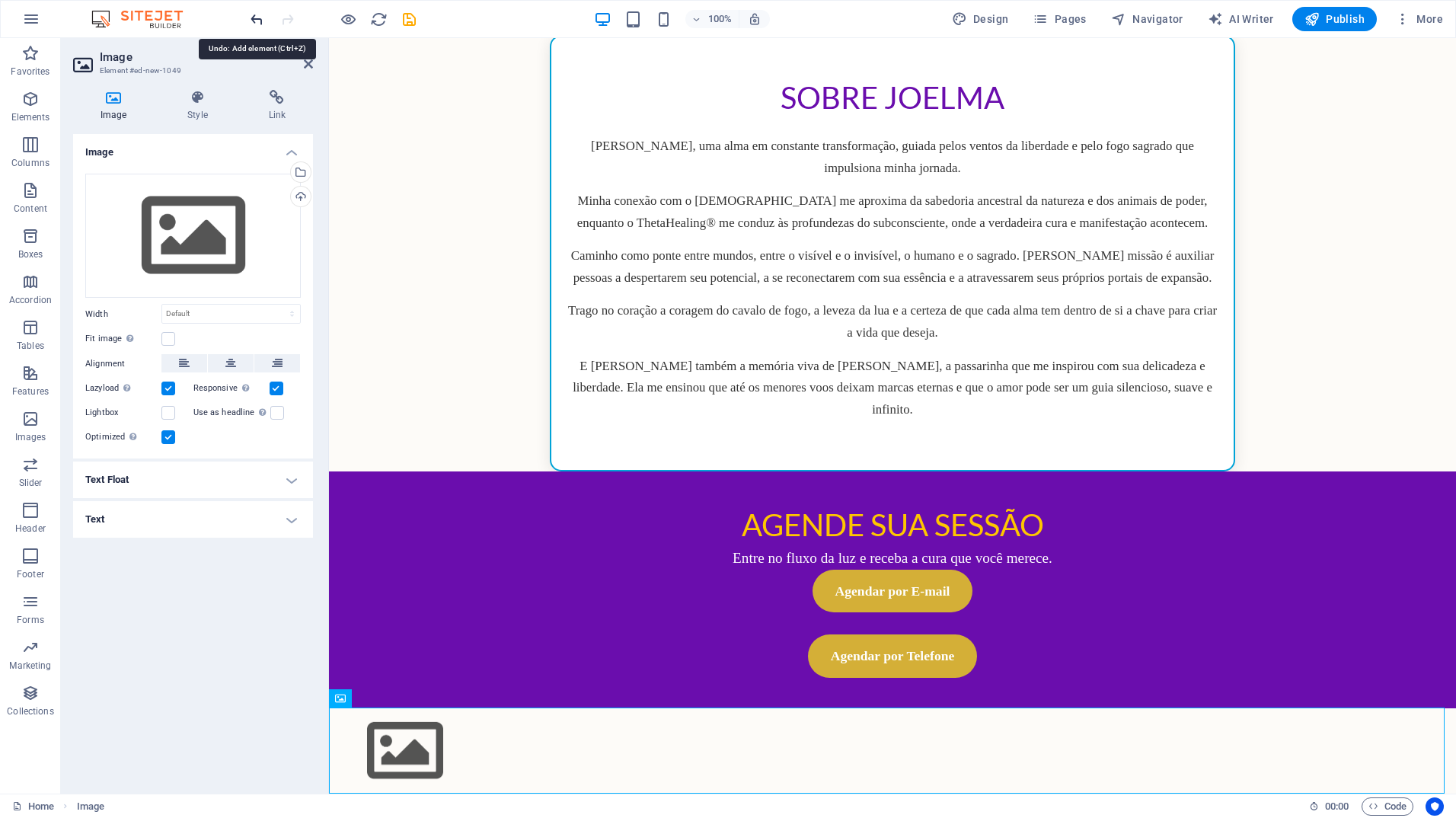
click at [257, 19] on icon "undo" at bounding box center [257, 20] width 18 height 18
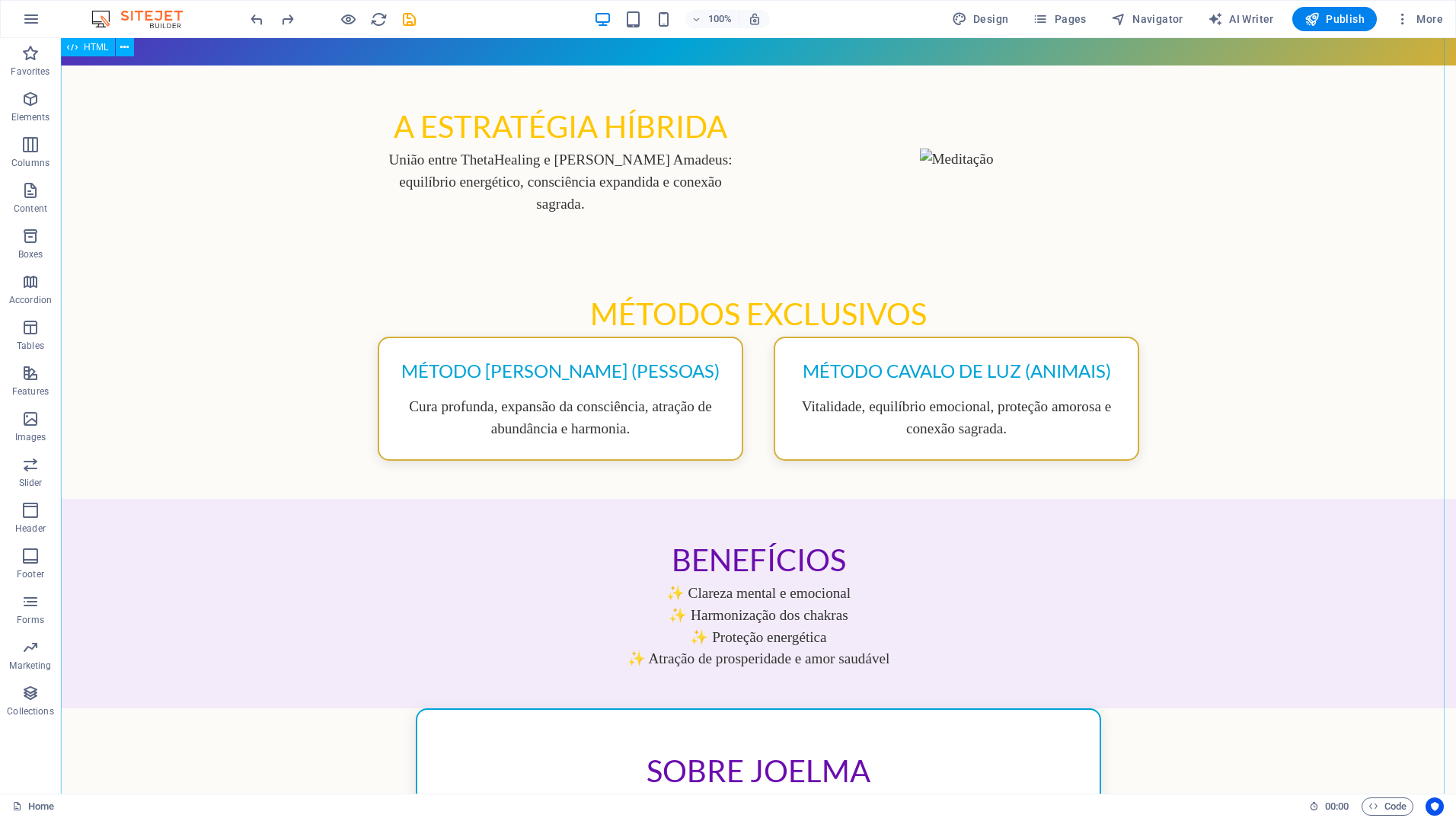
scroll to position [0, 0]
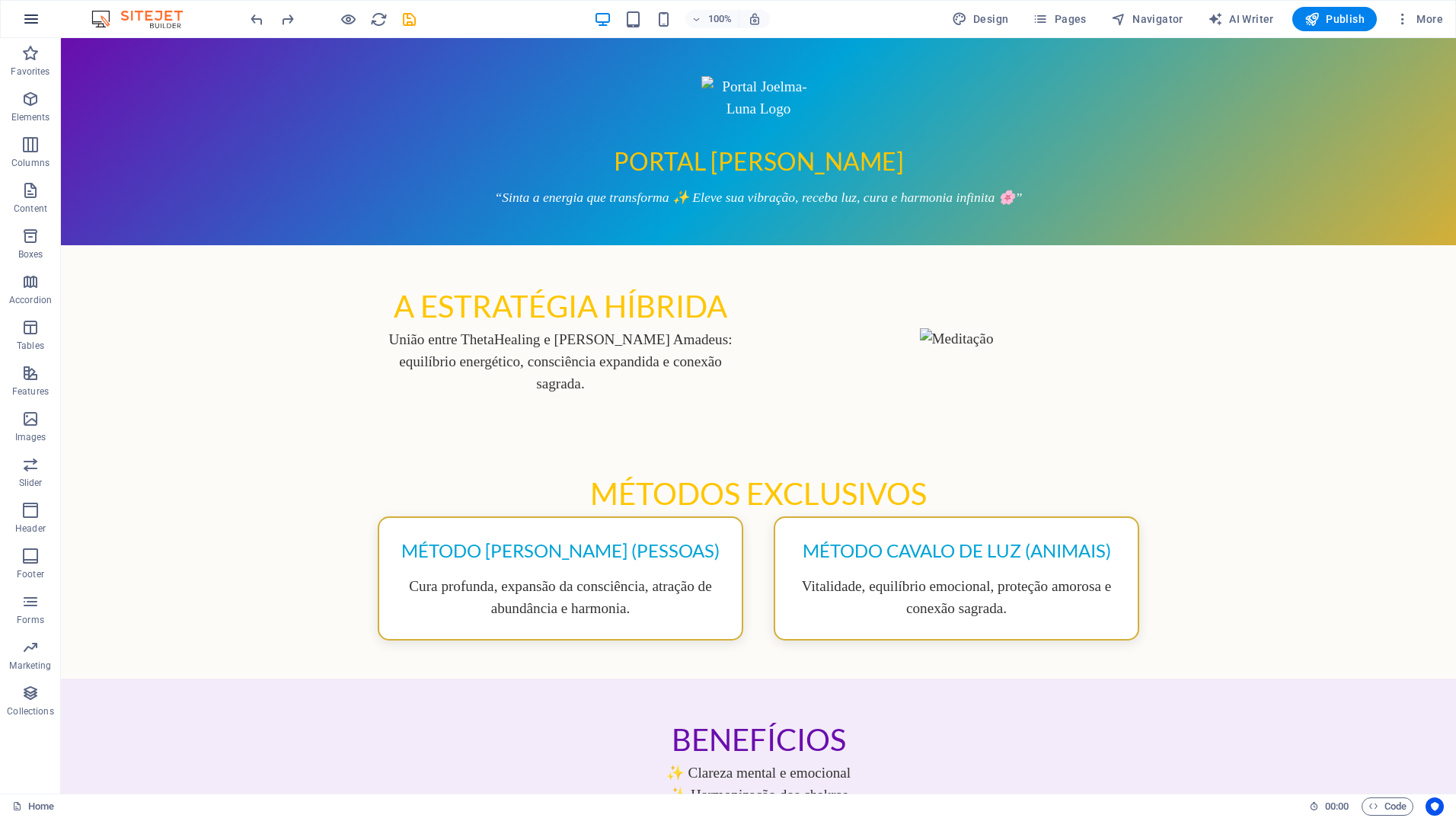
click at [37, 28] on icon "button" at bounding box center [31, 19] width 18 height 18
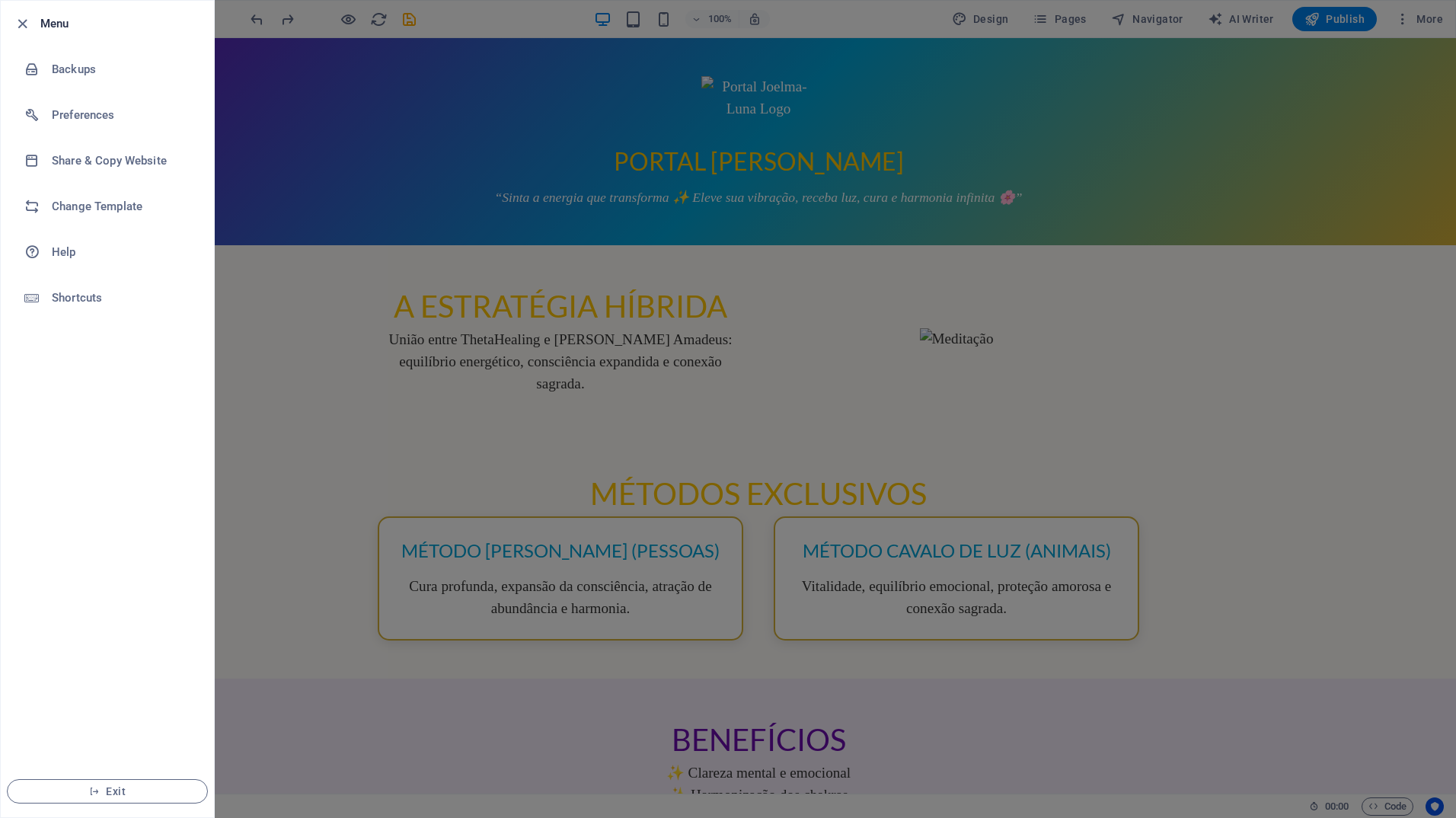
click at [279, 273] on div at bounding box center [728, 409] width 1456 height 818
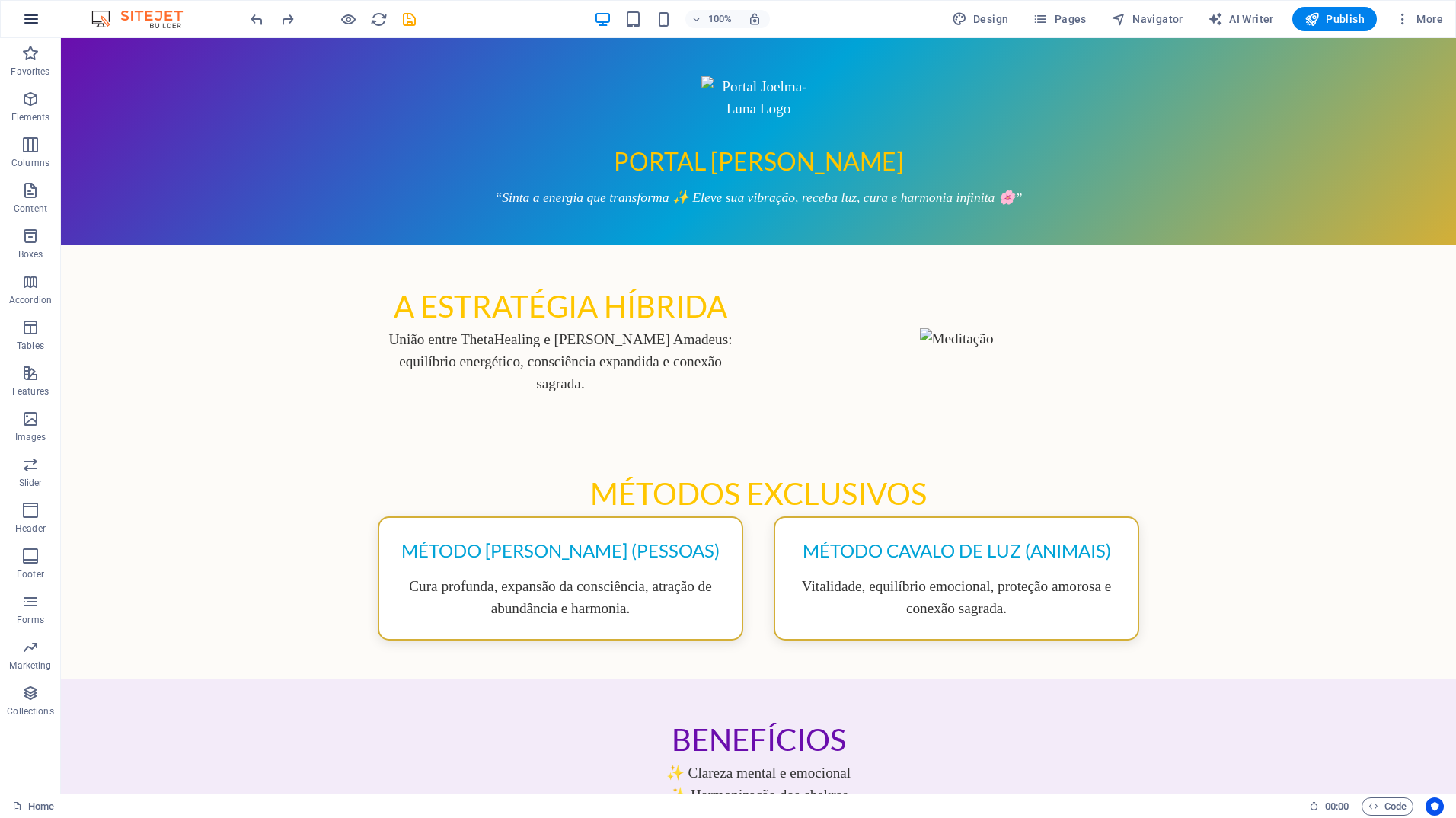
click at [37, 22] on icon "button" at bounding box center [31, 19] width 18 height 18
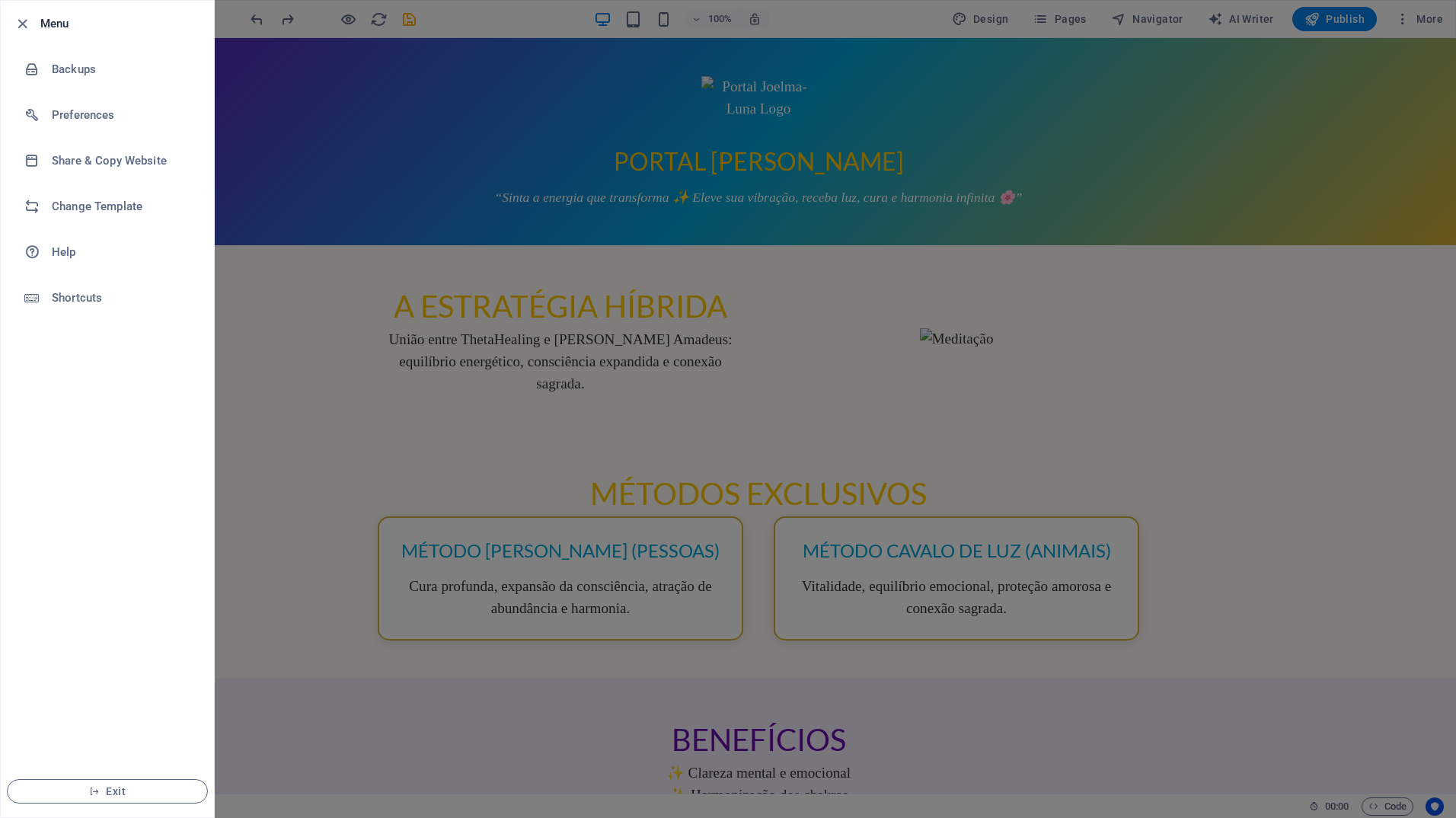
click at [233, 291] on div at bounding box center [728, 409] width 1456 height 818
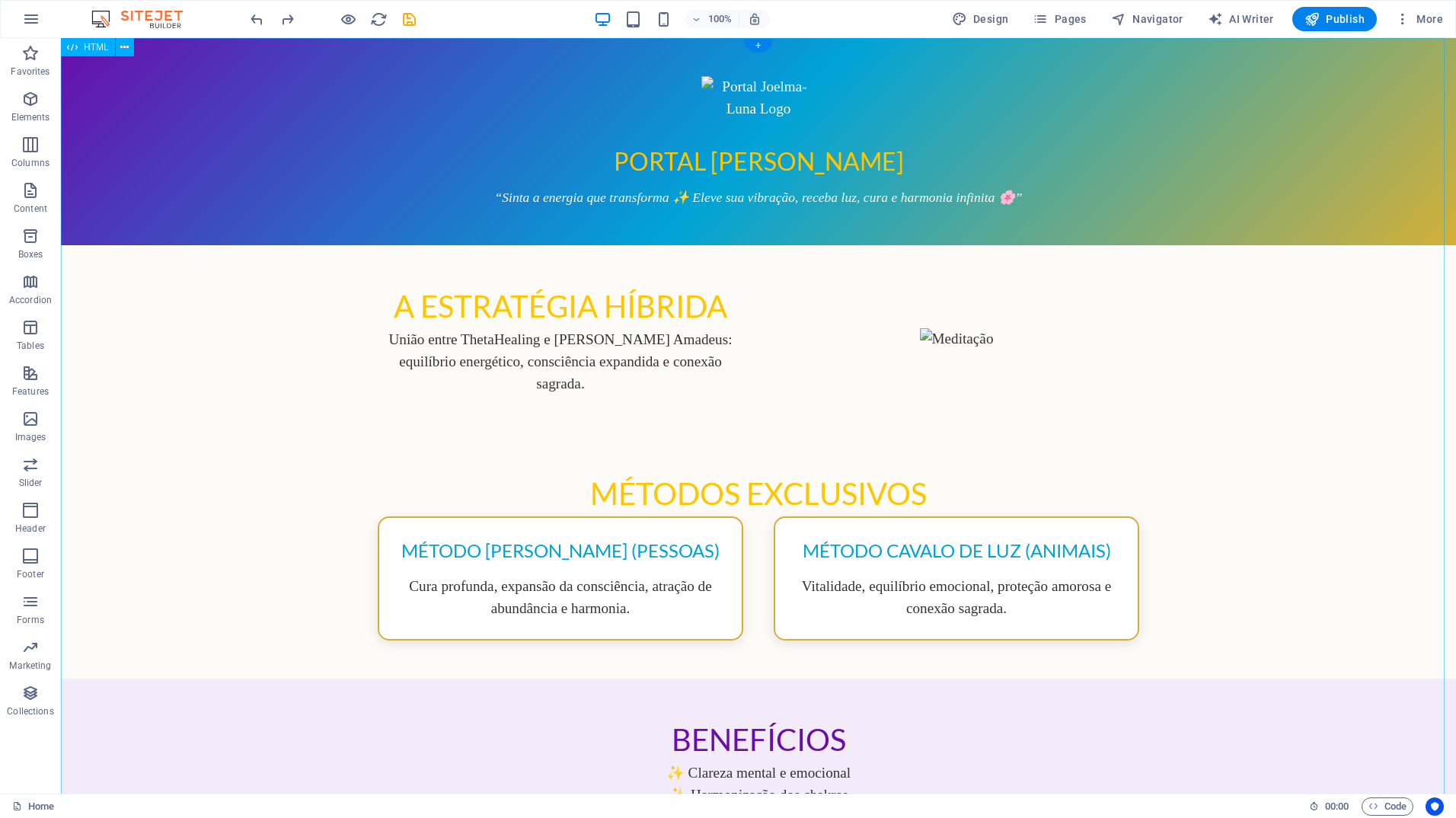
click at [717, 95] on div "Portal [PERSON_NAME] Portal [PERSON_NAME] “Sinta a energia que transforma ✨ Ele…" at bounding box center [758, 799] width 1395 height 1523
click at [747, 93] on div "Portal [PERSON_NAME] Portal [PERSON_NAME] “Sinta a energia que transforma ✨ Ele…" at bounding box center [758, 799] width 1395 height 1523
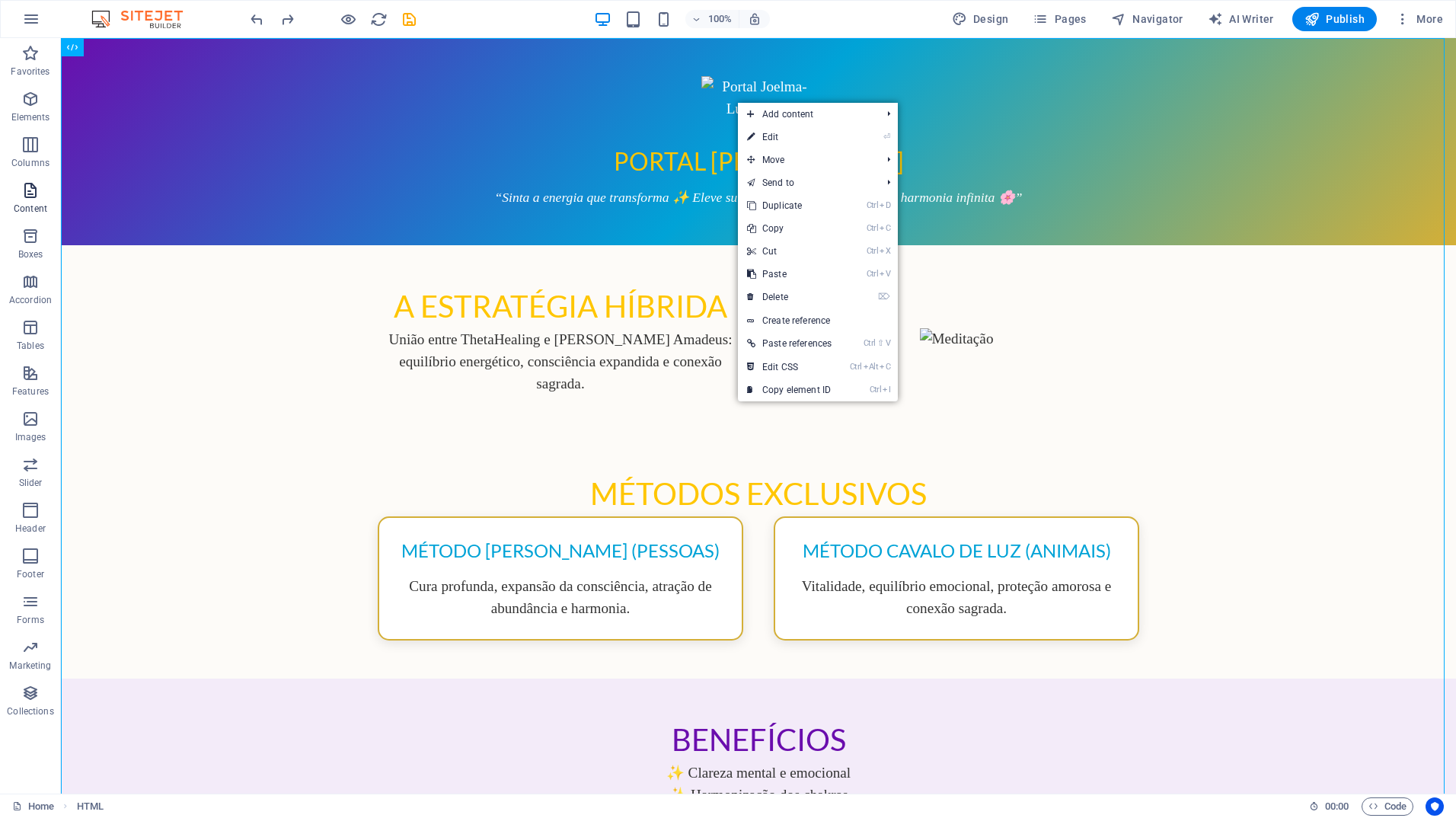
click at [31, 195] on icon "button" at bounding box center [31, 190] width 18 height 18
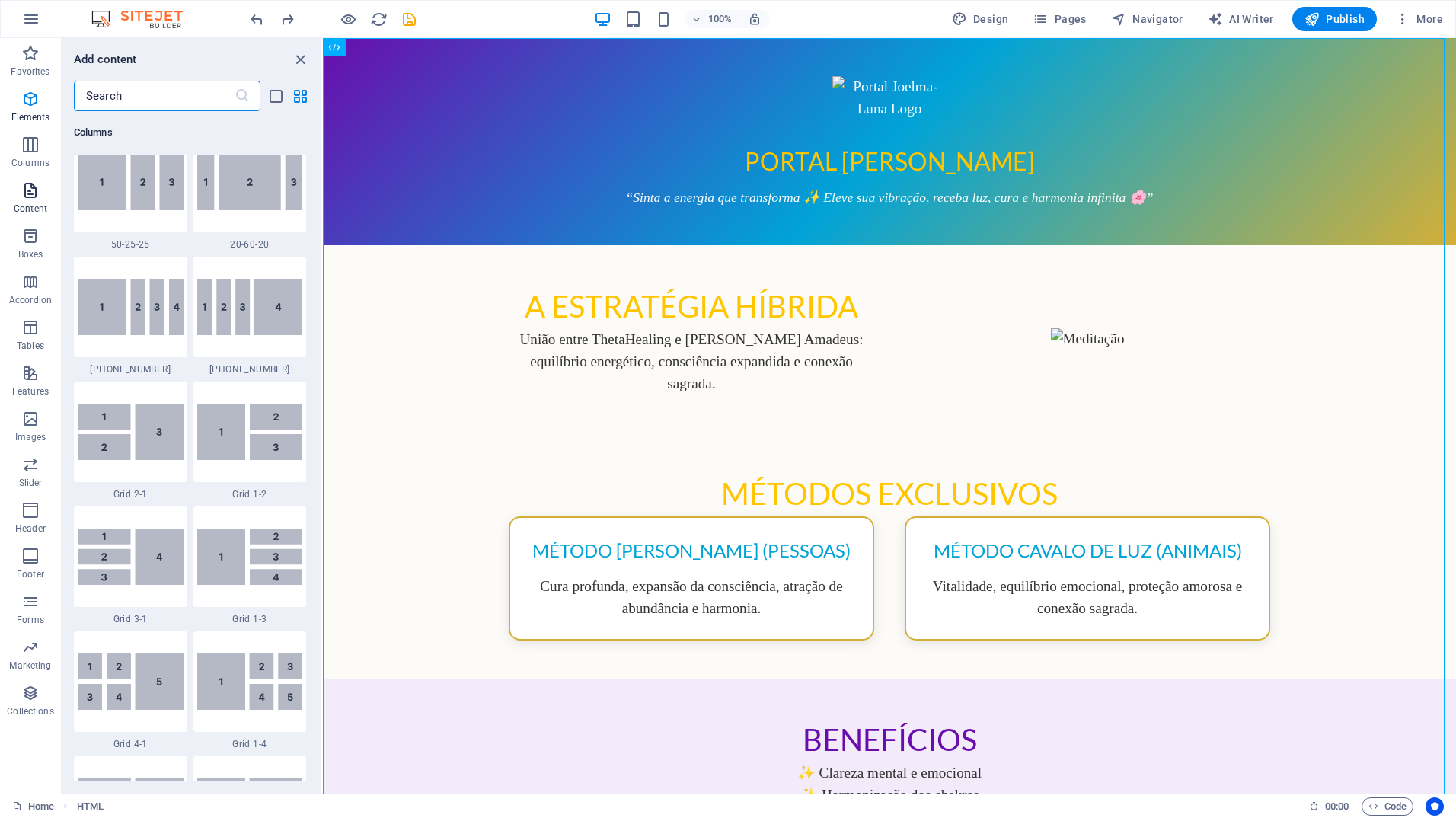
scroll to position [2664, 0]
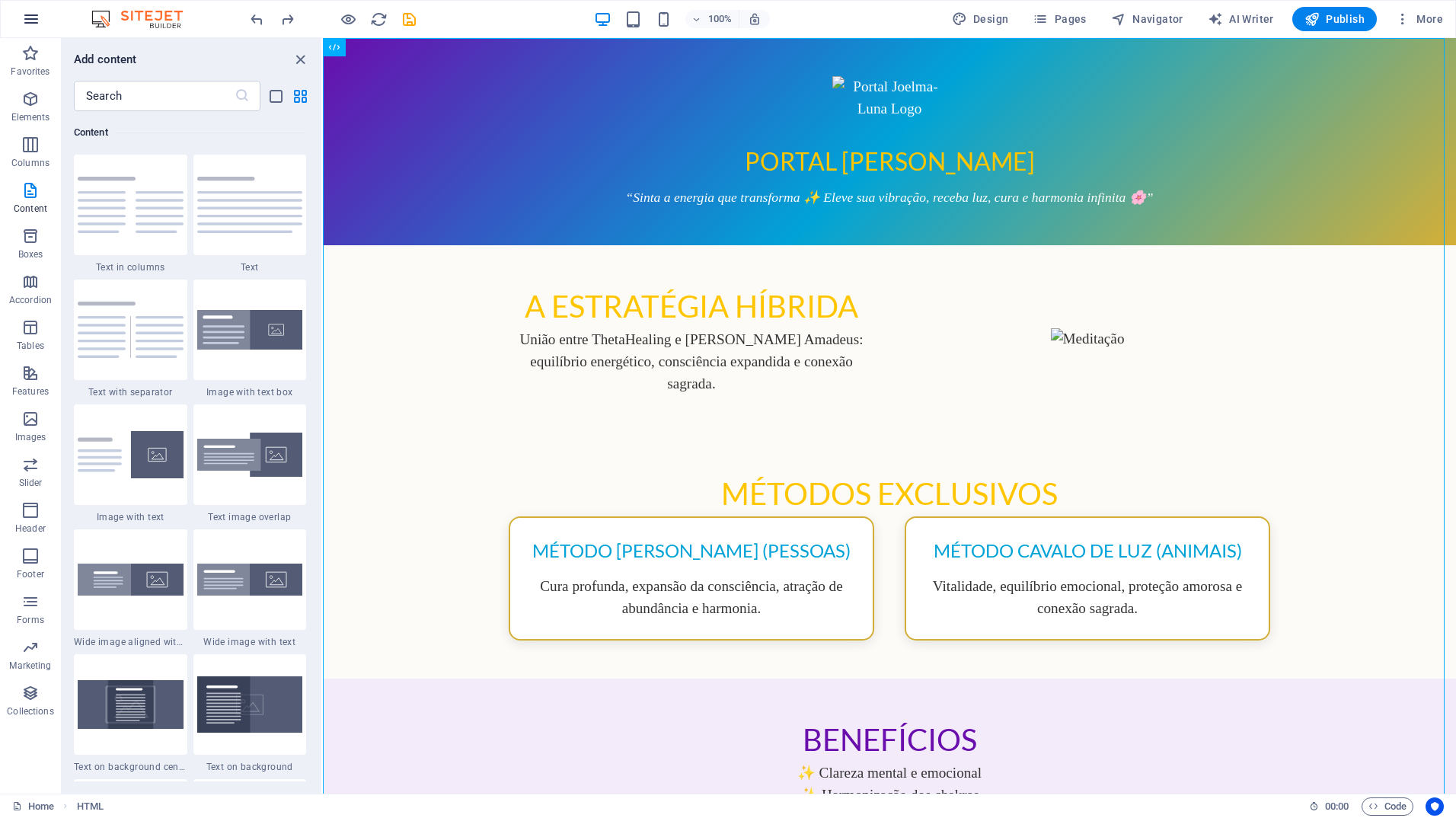
click at [25, 12] on icon "button" at bounding box center [31, 19] width 18 height 18
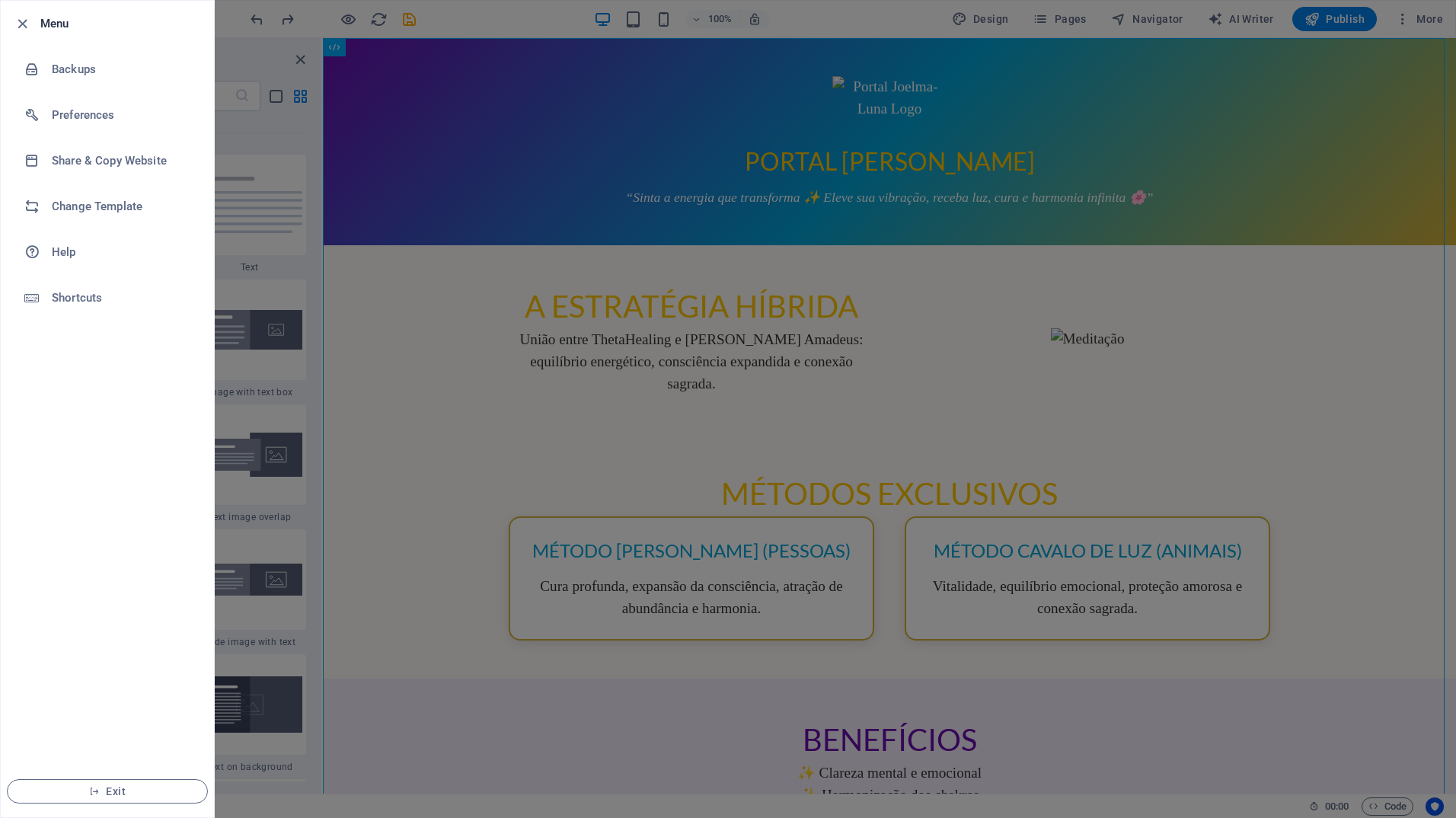
drag, startPoint x: 372, startPoint y: 303, endPoint x: 352, endPoint y: 305, distance: 20.1
click at [371, 303] on div at bounding box center [728, 409] width 1456 height 818
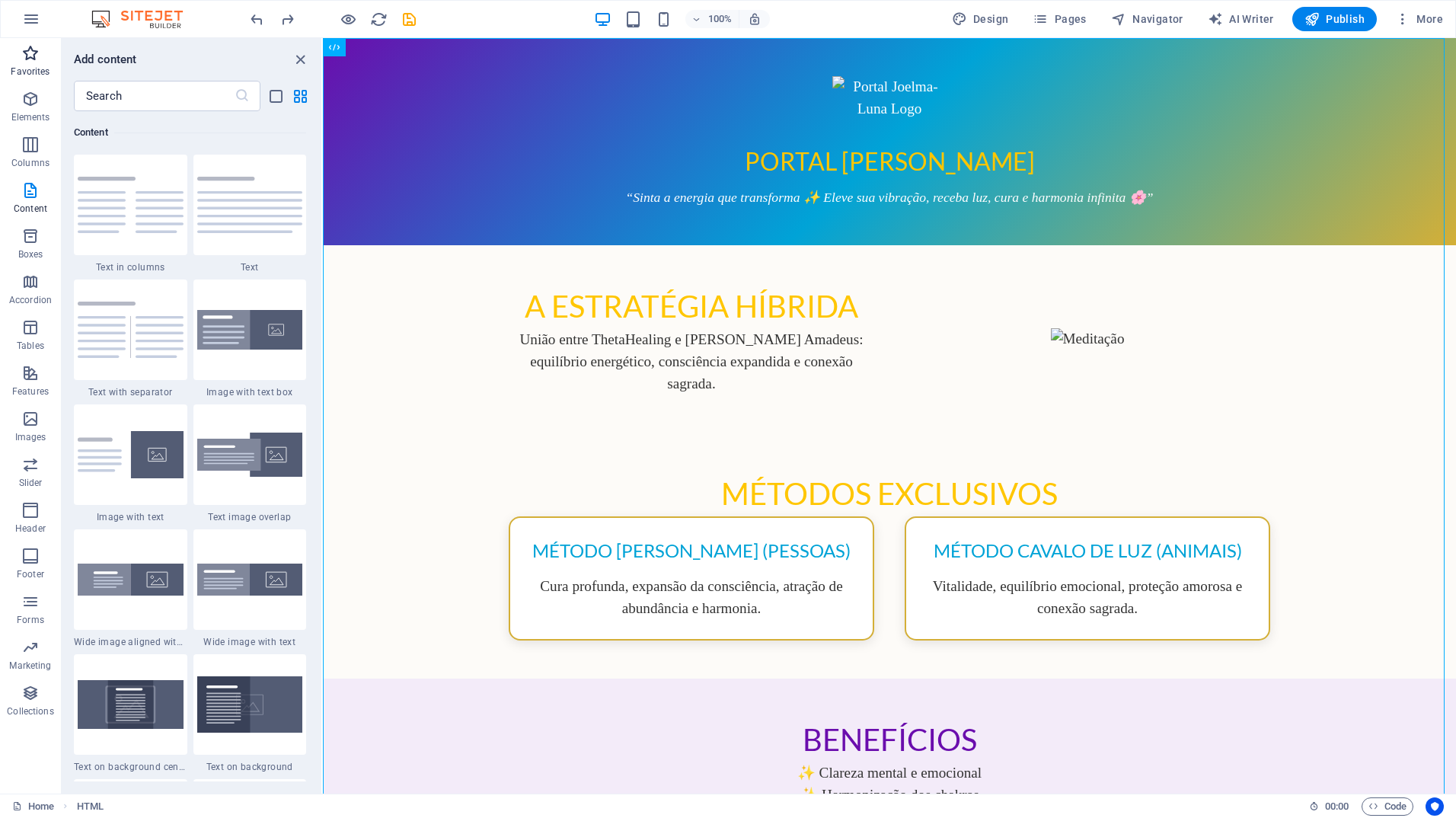
click at [26, 64] on span "Favorites" at bounding box center [30, 62] width 61 height 37
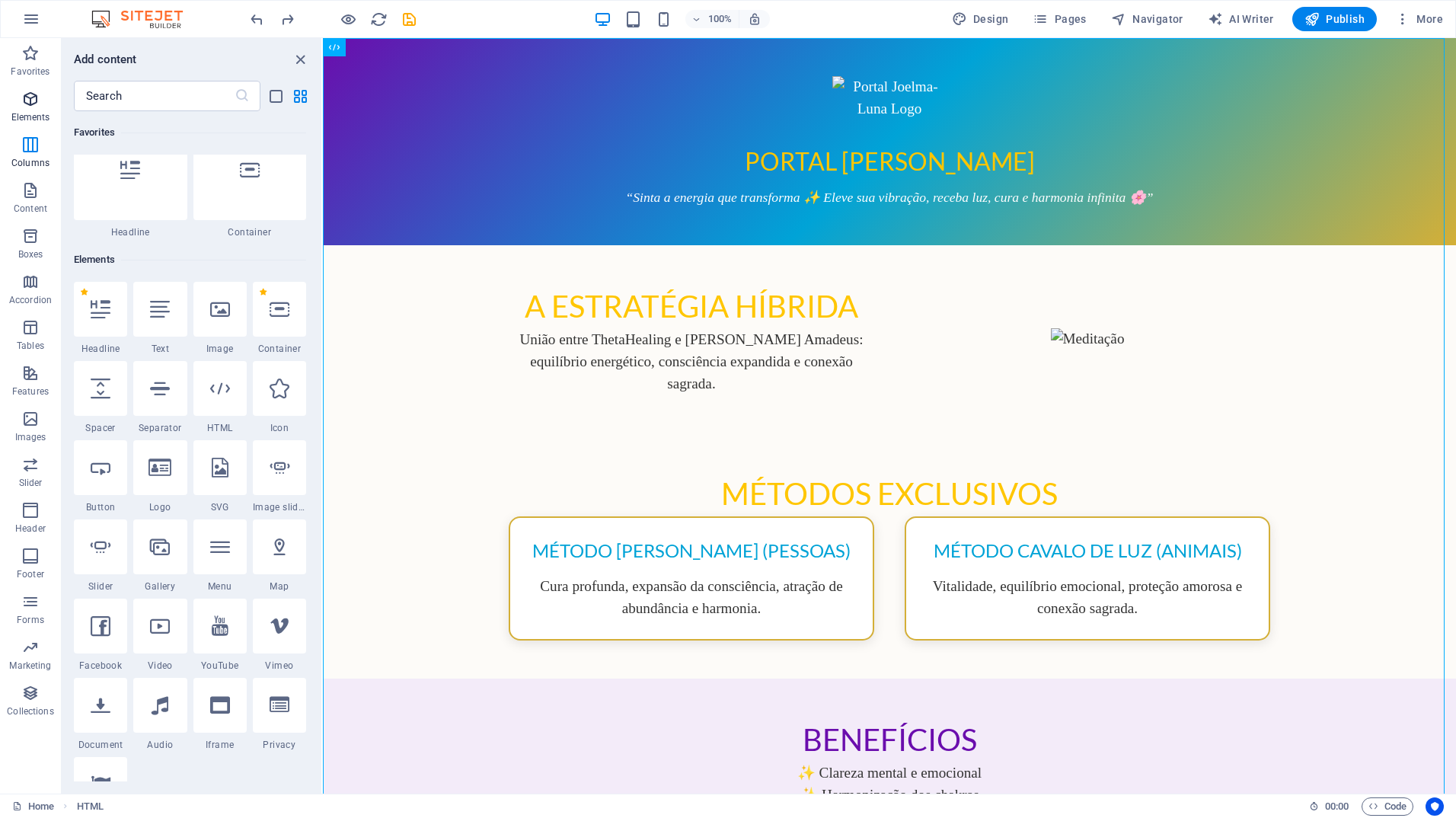
scroll to position [0, 0]
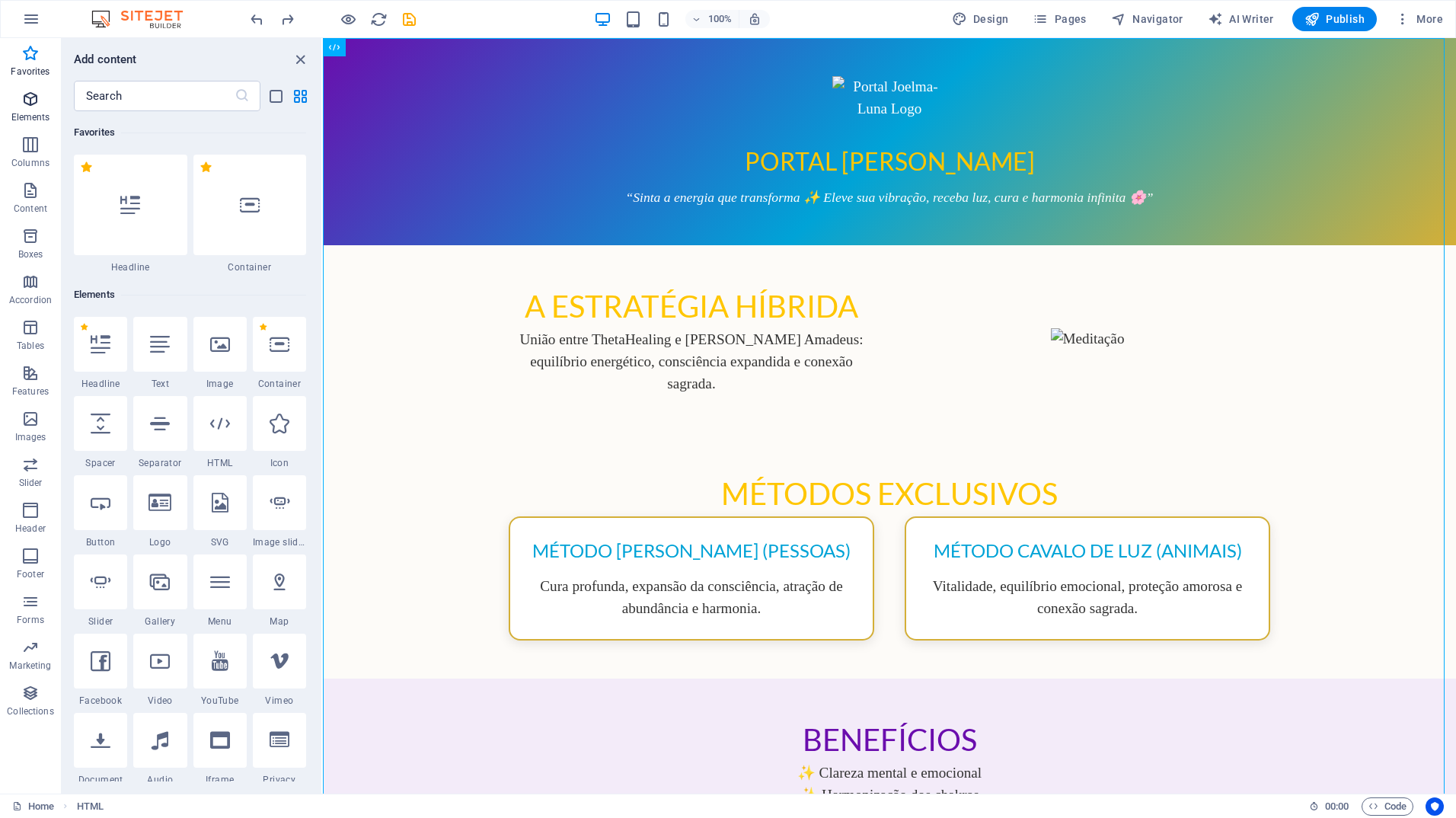
click at [29, 100] on icon "button" at bounding box center [31, 99] width 18 height 18
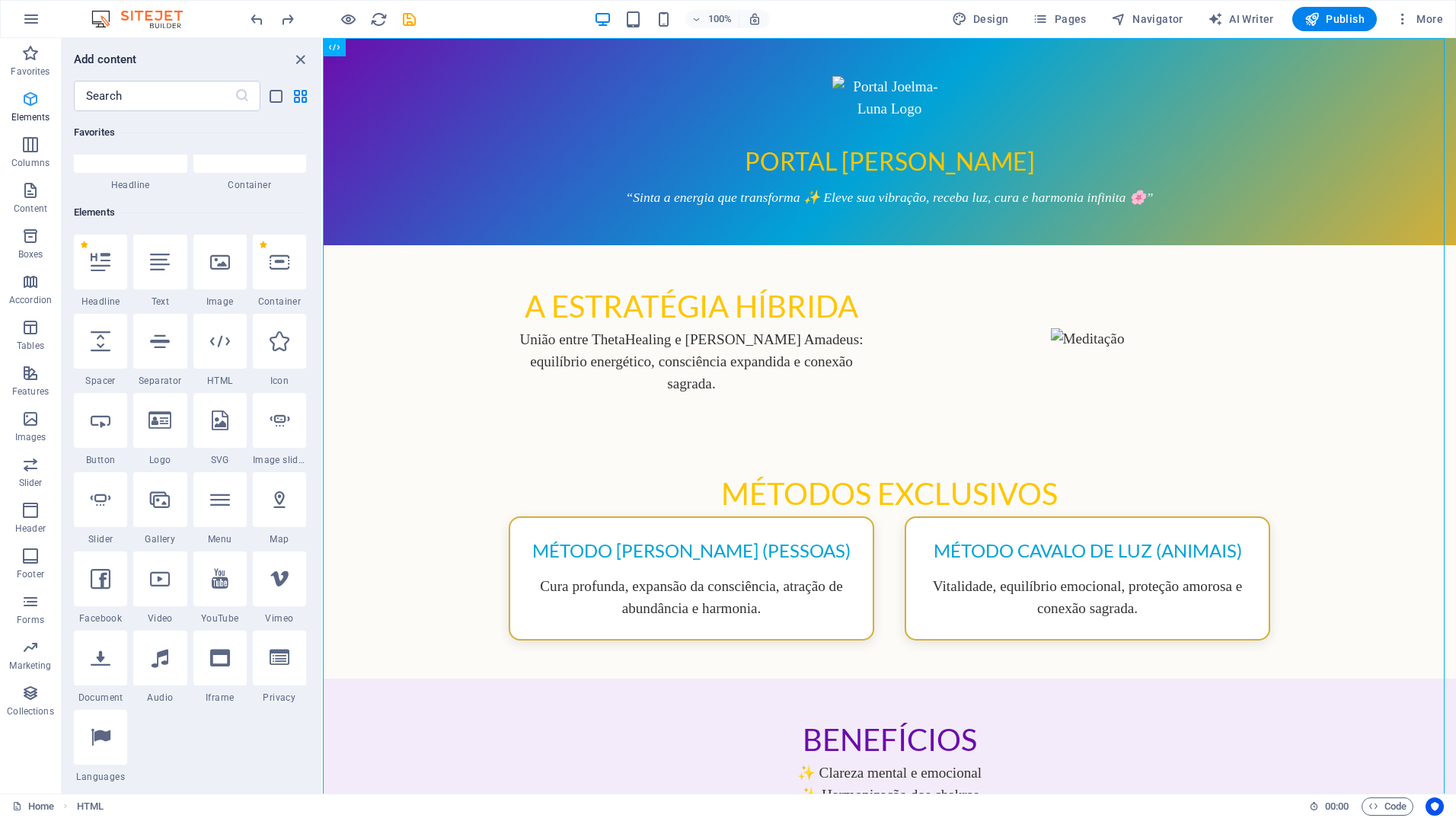
scroll to position [163, 0]
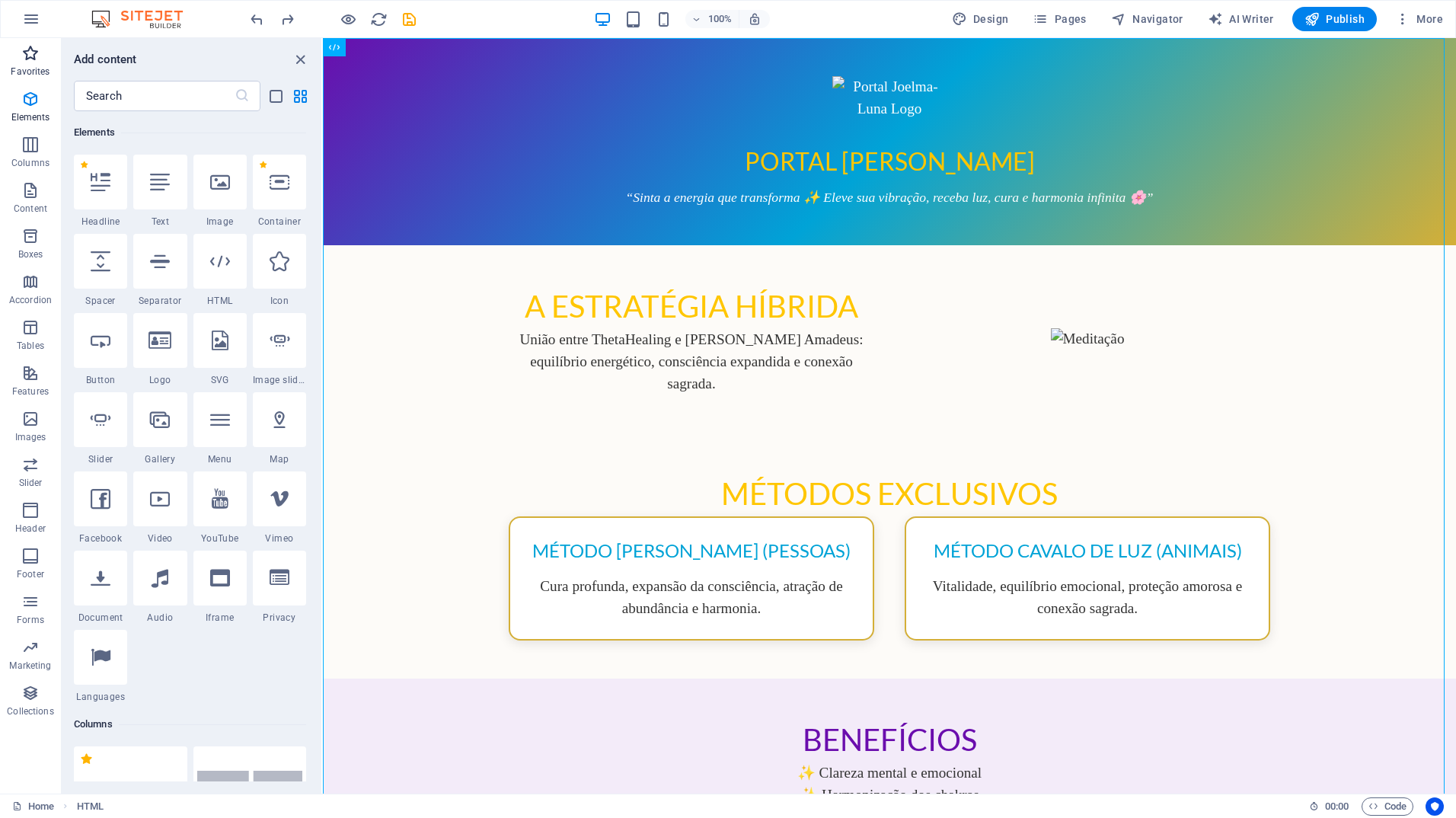
click at [30, 60] on icon "button" at bounding box center [31, 54] width 18 height 18
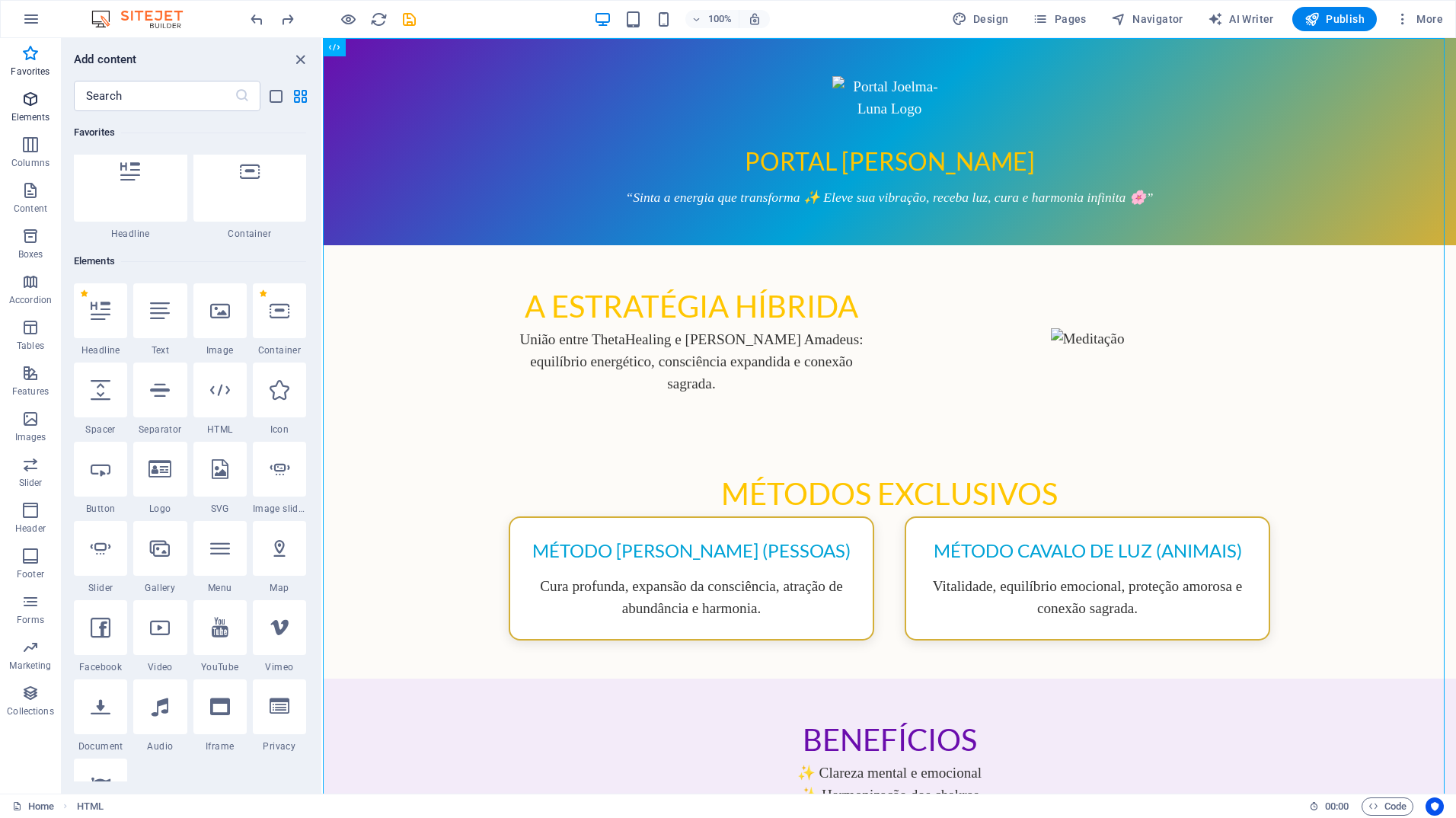
scroll to position [0, 0]
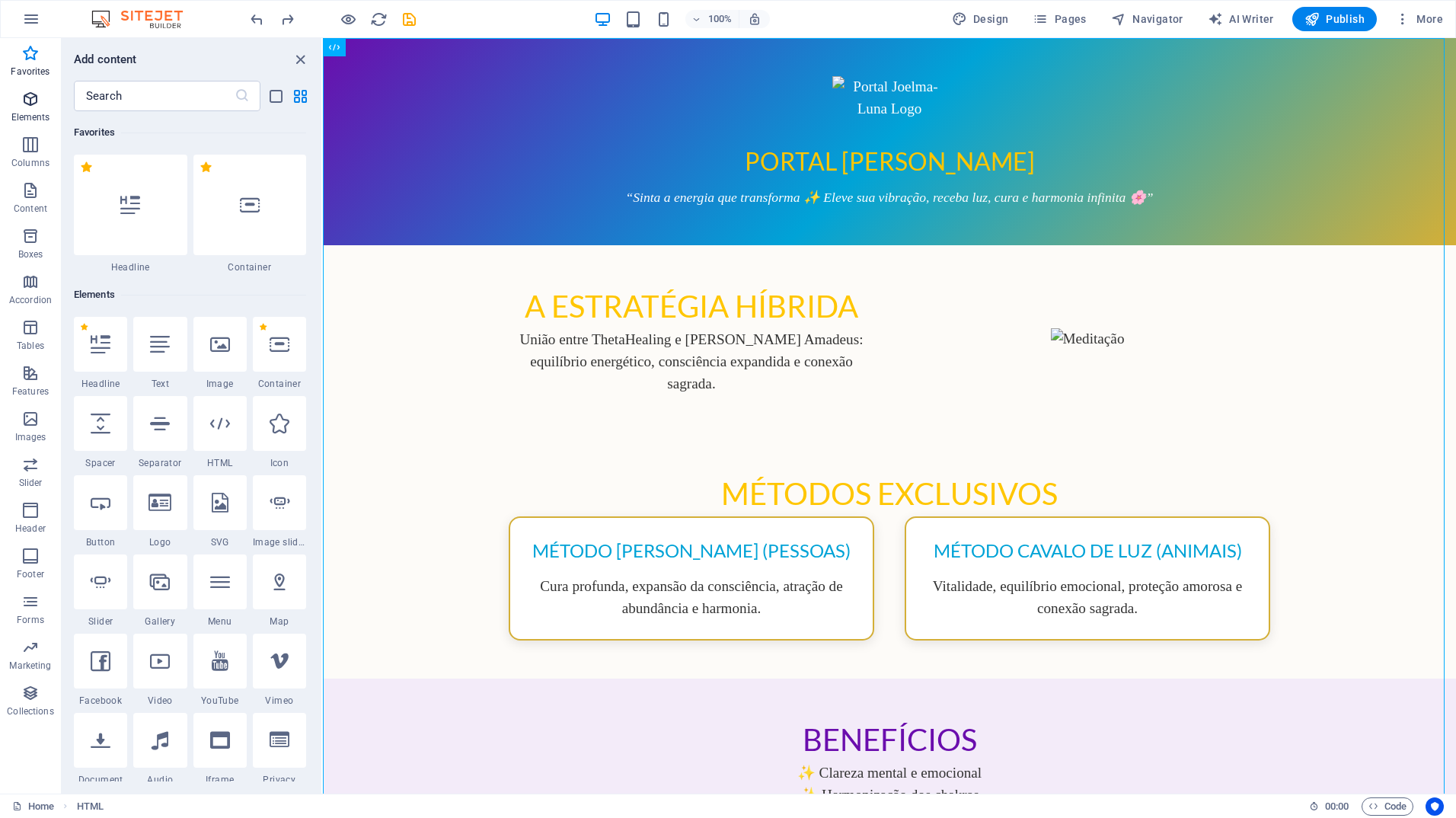
click at [31, 101] on icon "button" at bounding box center [31, 99] width 18 height 18
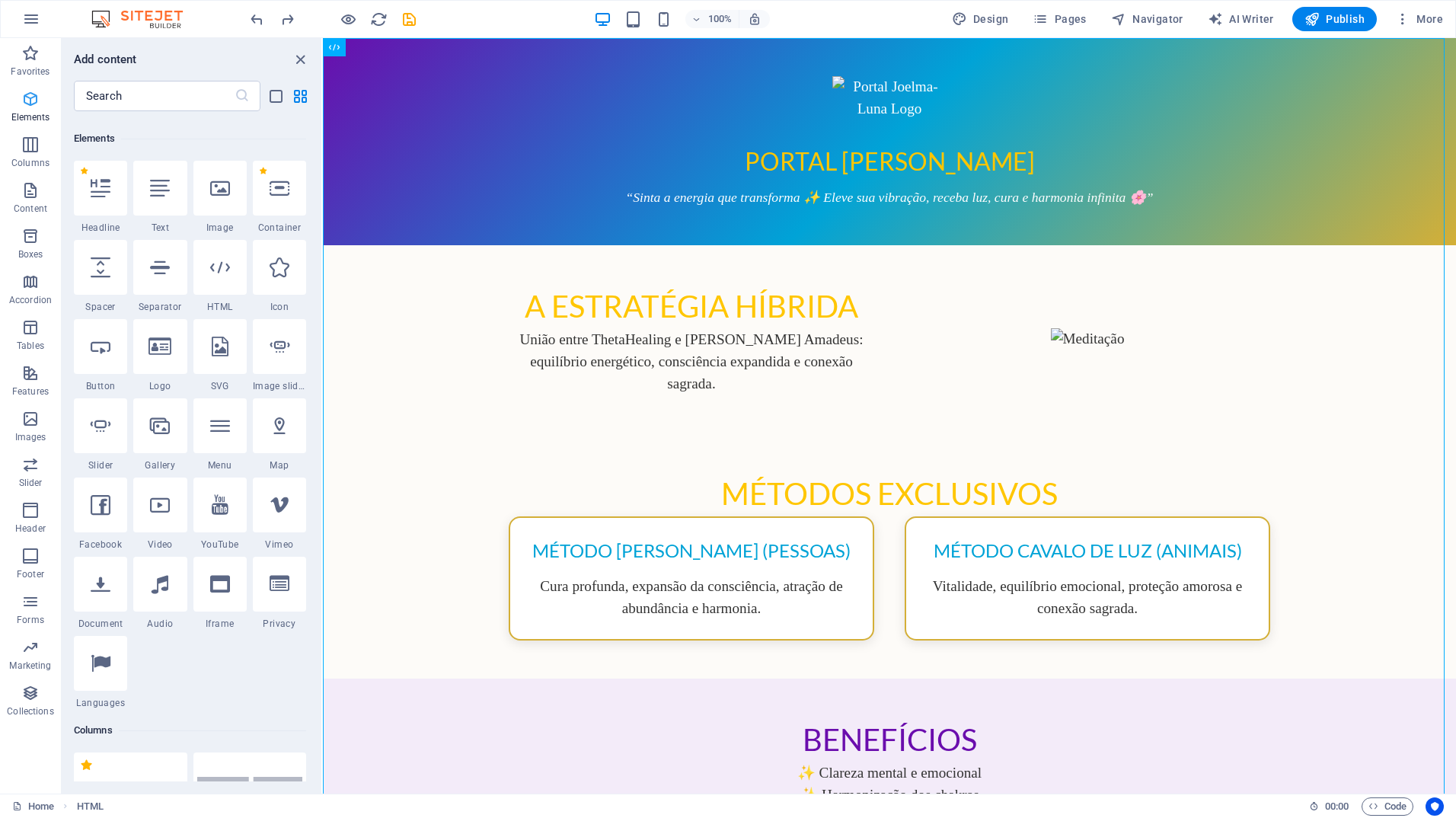
scroll to position [163, 0]
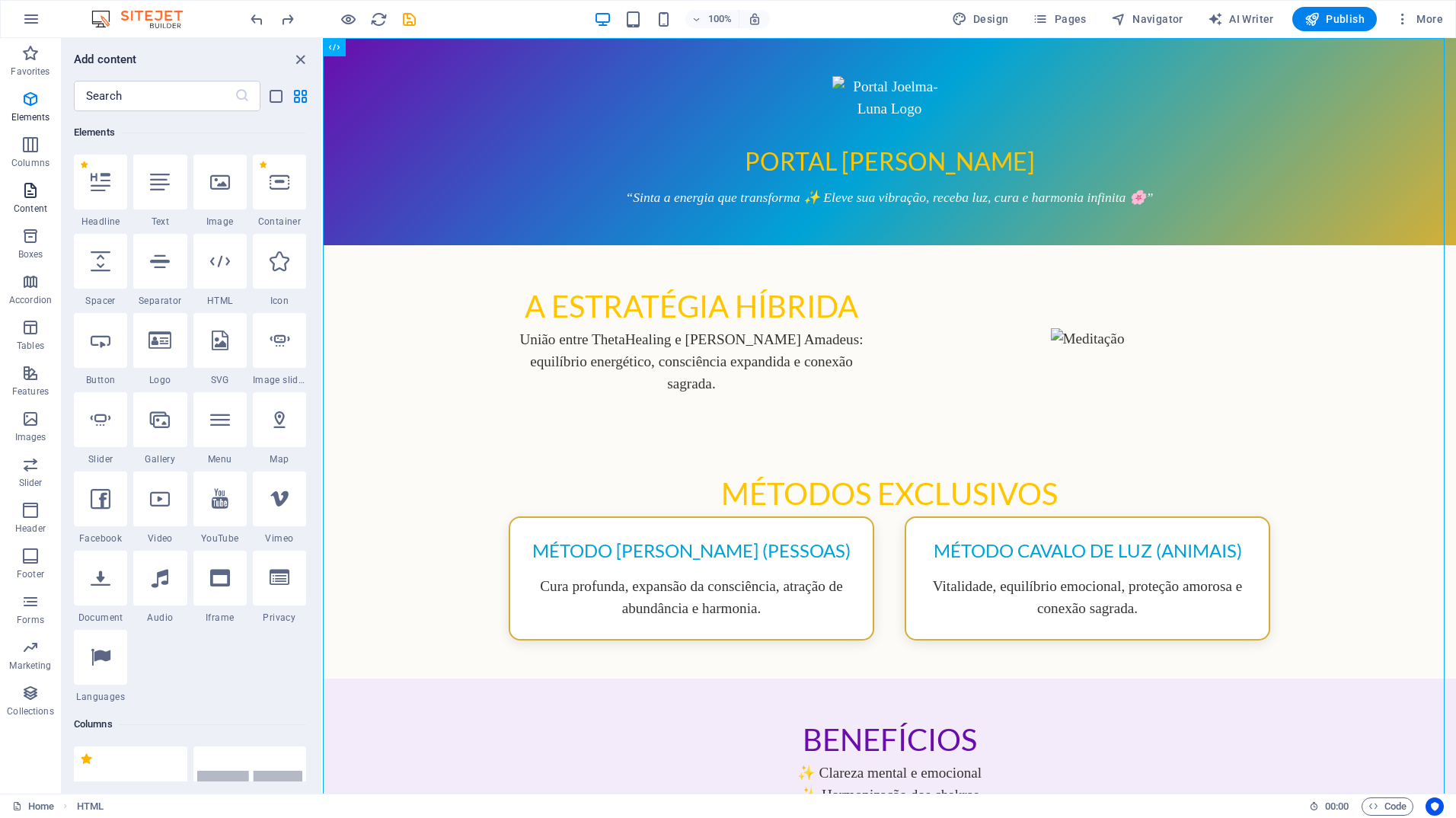
click at [34, 193] on icon "button" at bounding box center [31, 190] width 18 height 18
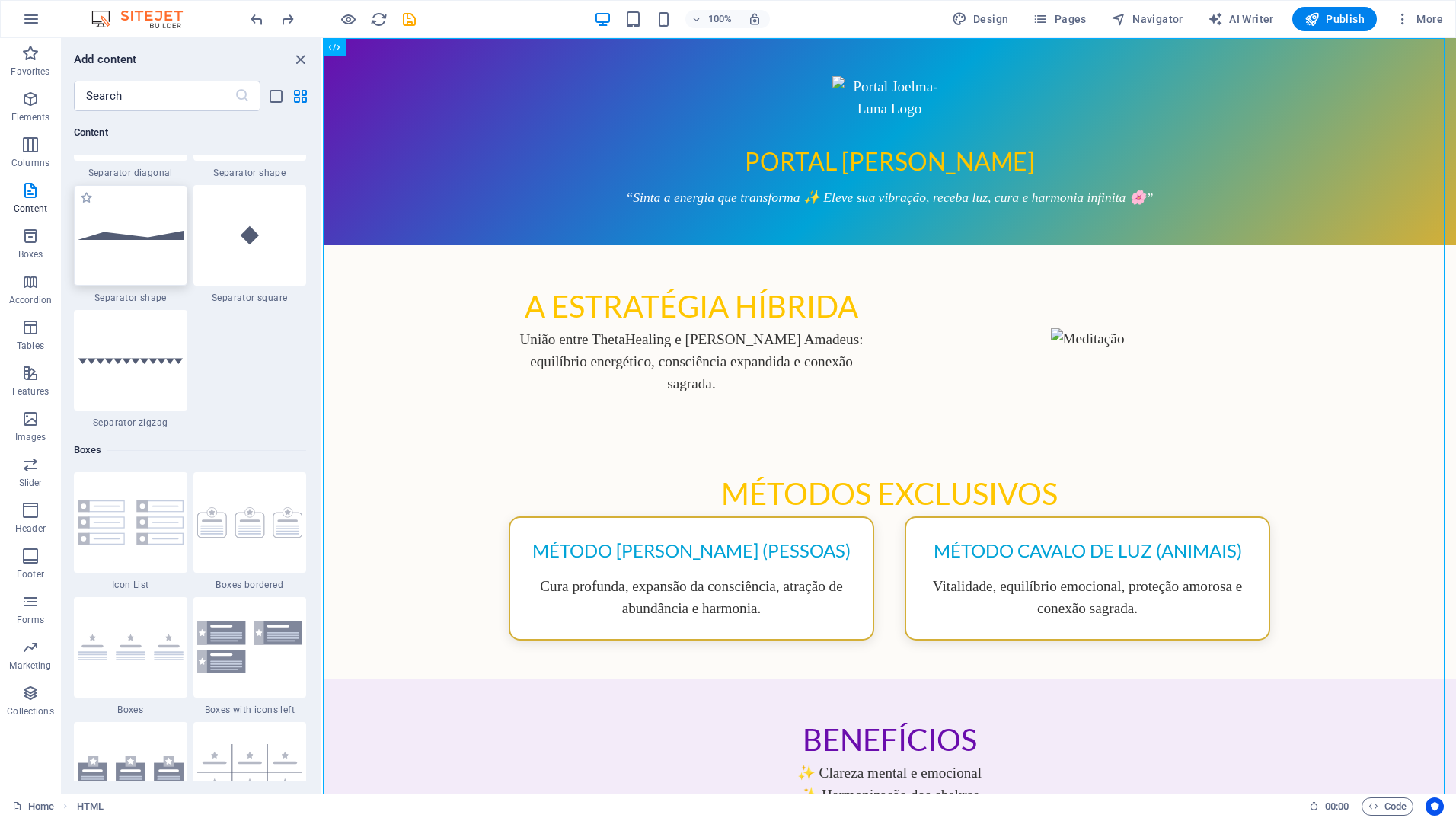
scroll to position [3654, 0]
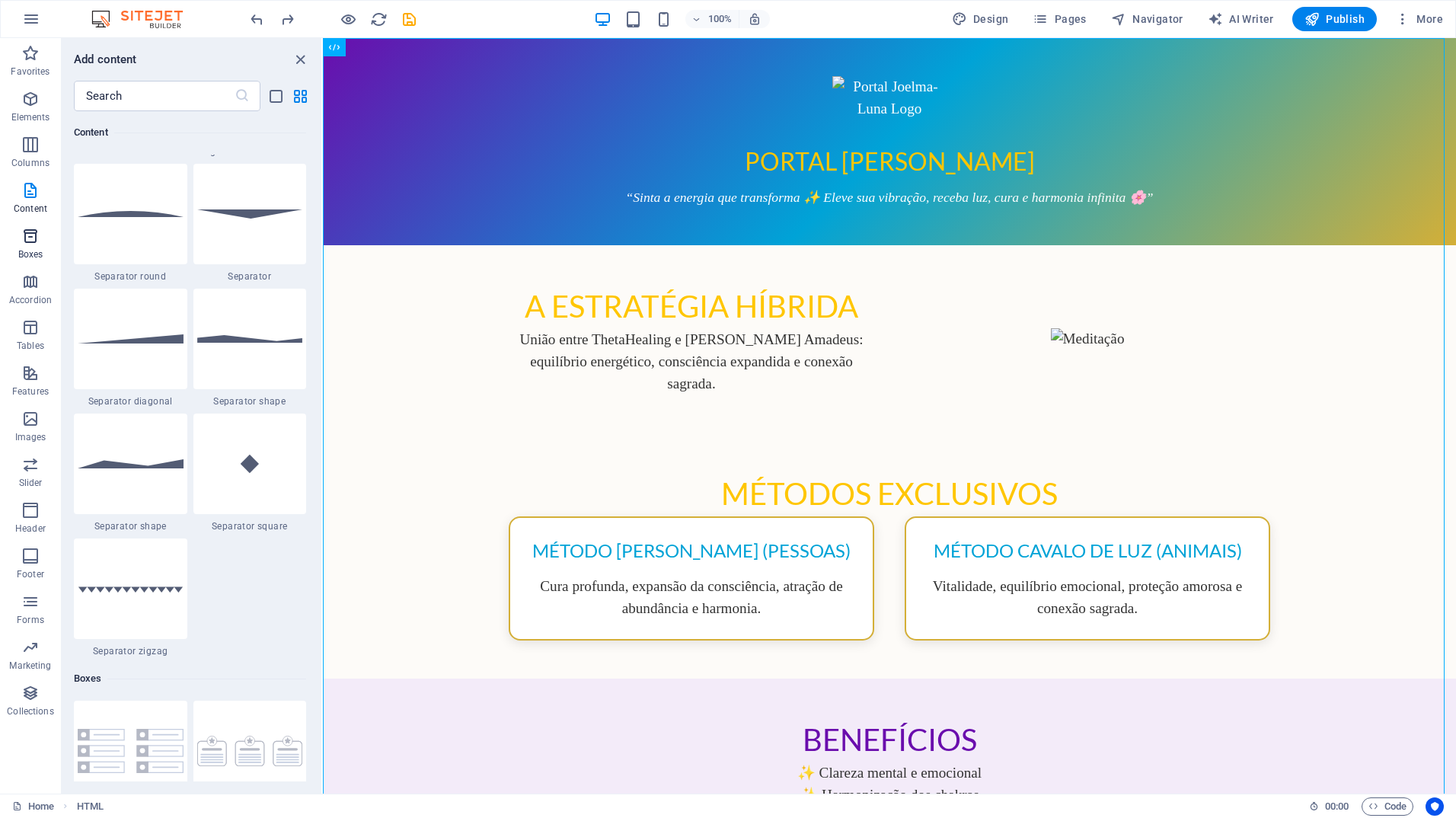
click at [31, 240] on icon "button" at bounding box center [31, 236] width 18 height 18
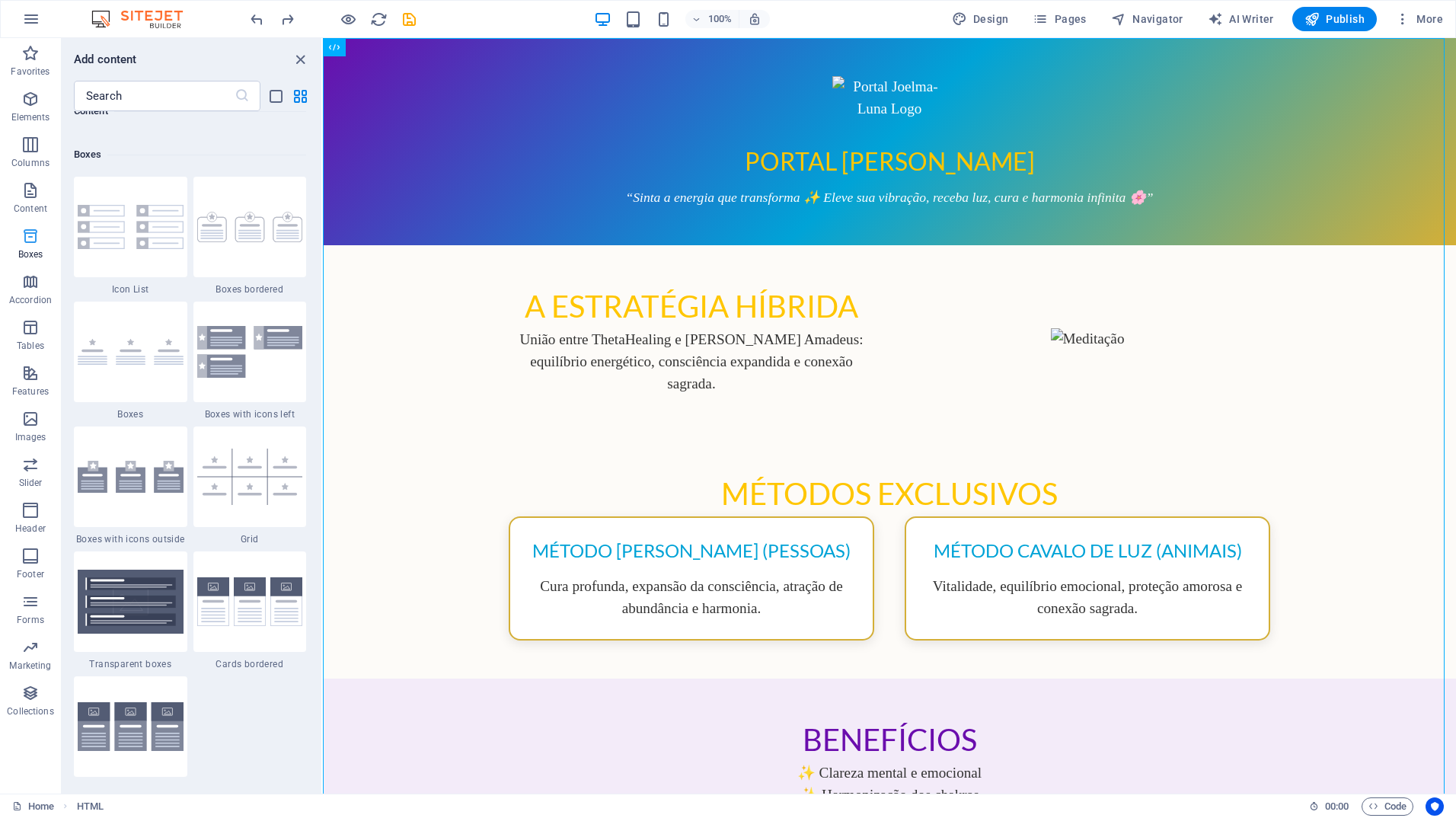
scroll to position [4200, 0]
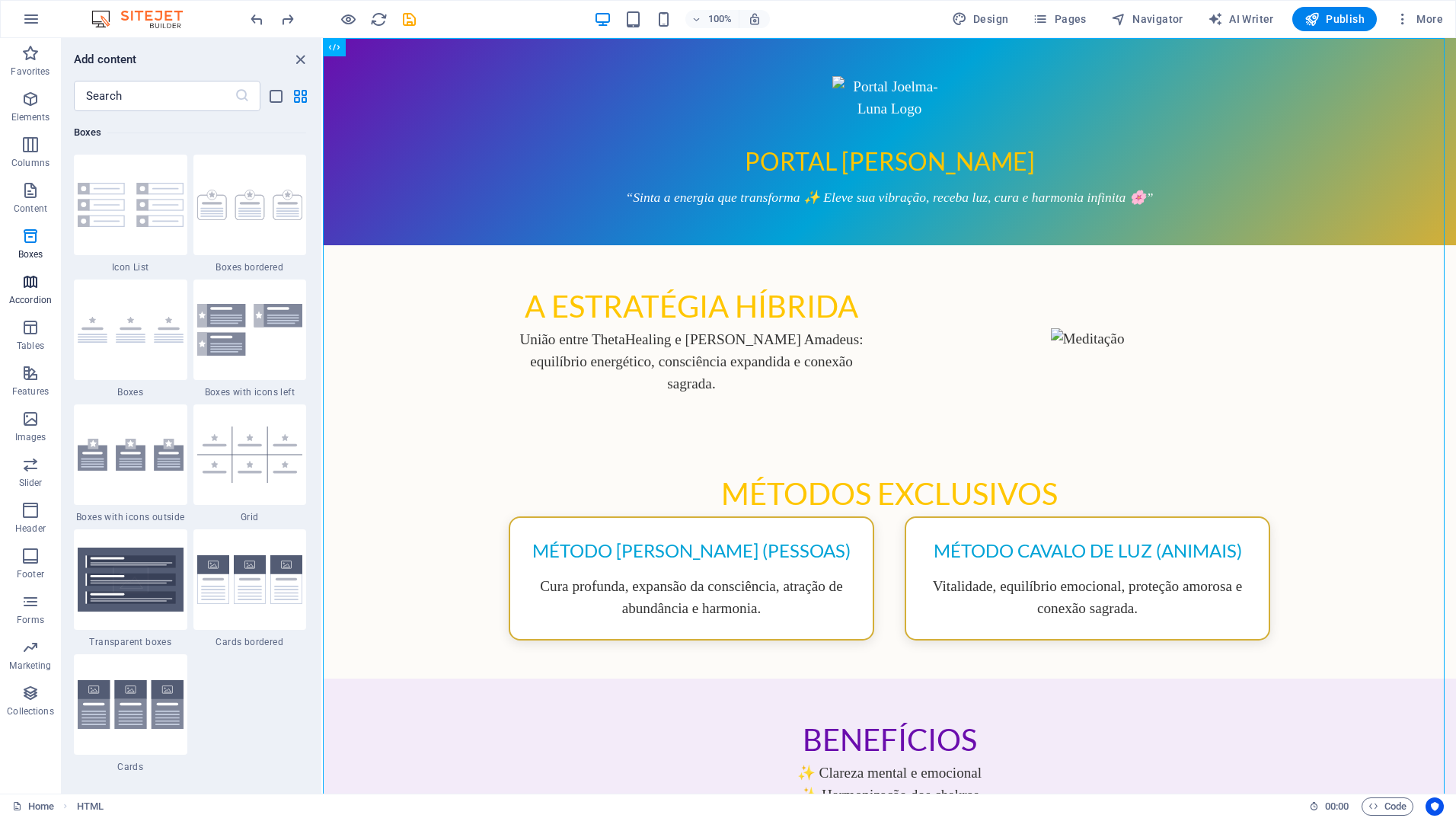
click at [28, 285] on icon "button" at bounding box center [31, 282] width 18 height 18
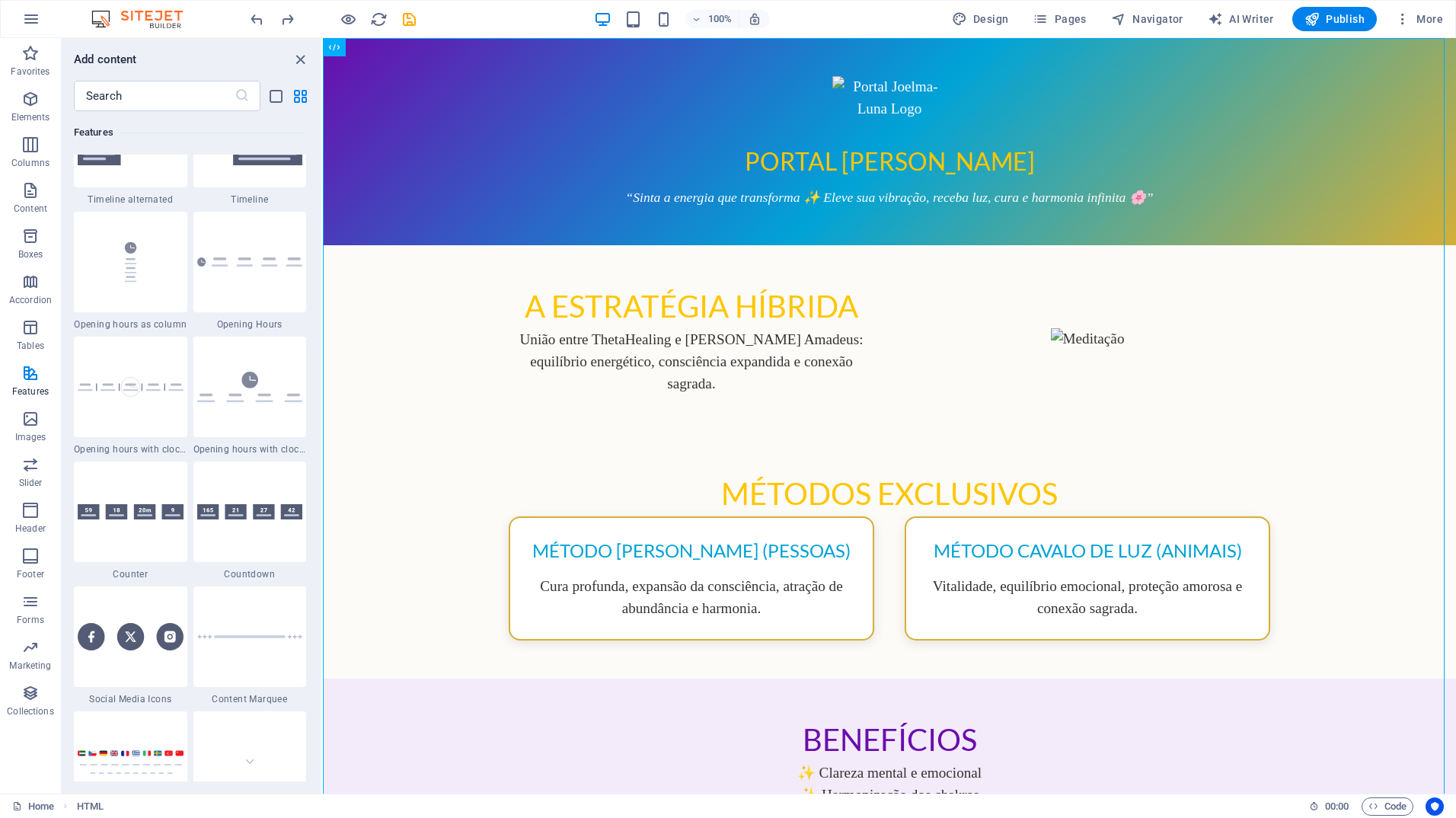
scroll to position [6613, 0]
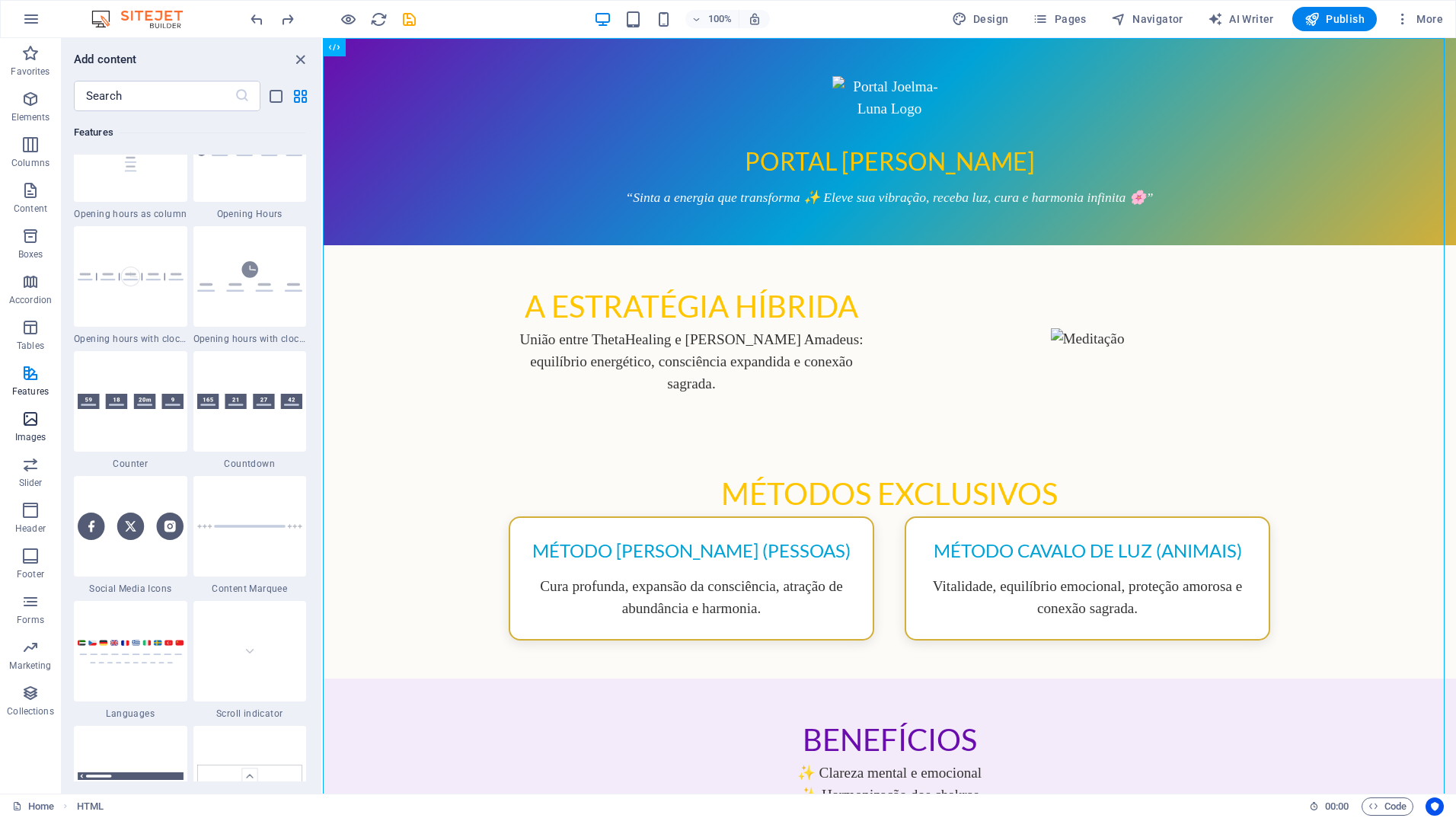
click at [34, 421] on icon "button" at bounding box center [31, 418] width 18 height 18
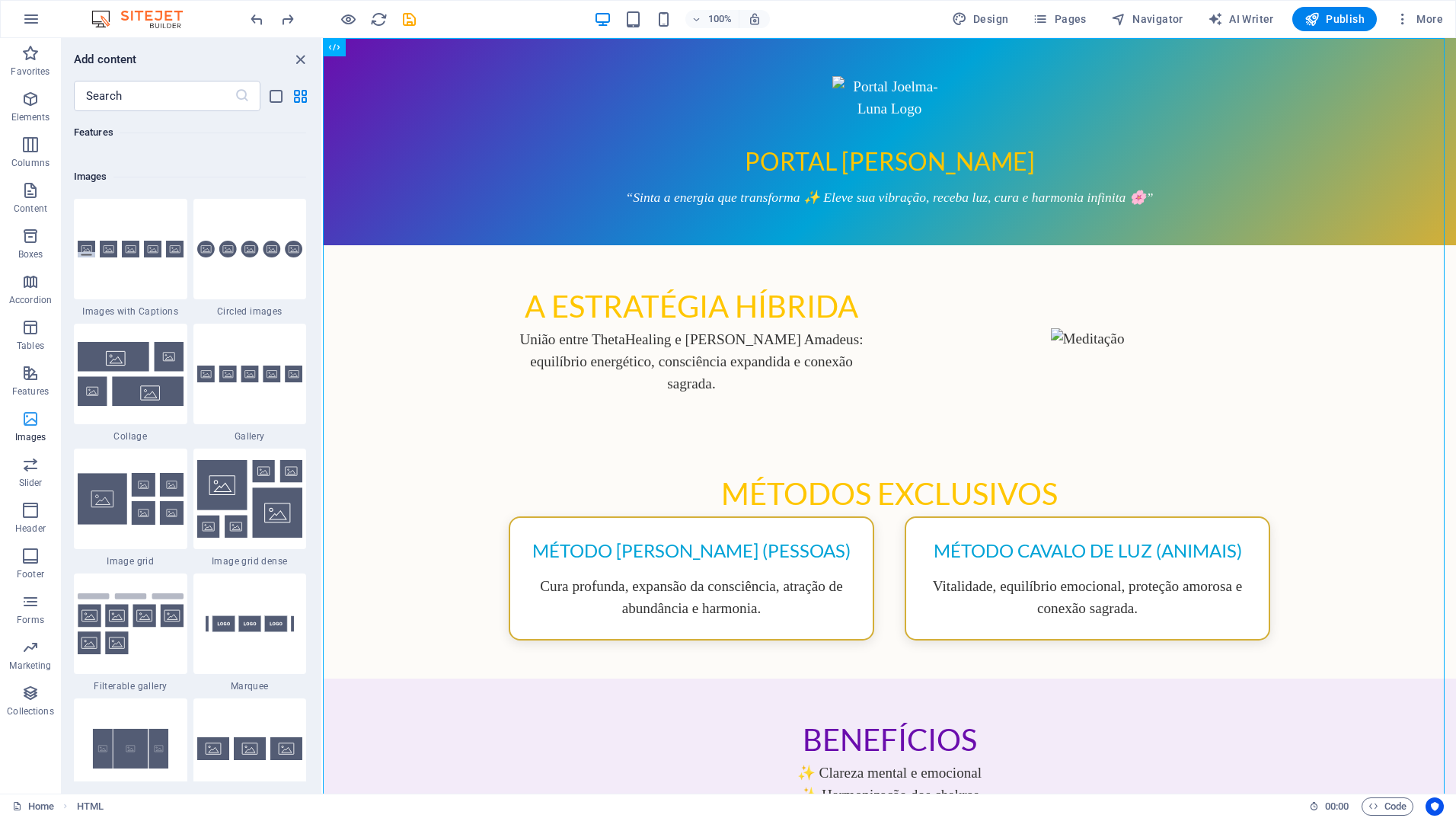
scroll to position [7721, 0]
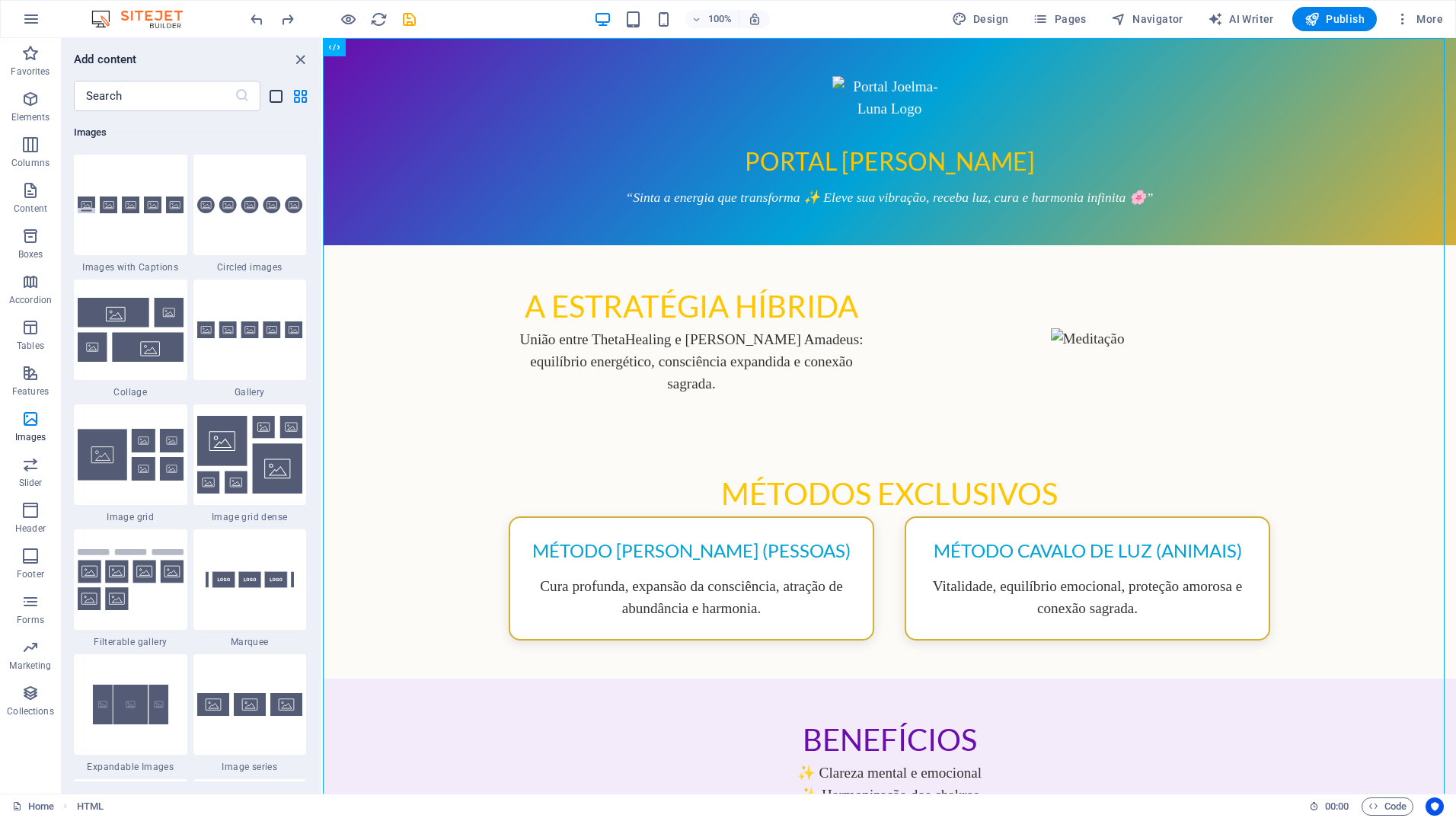
click at [274, 100] on icon "list-view" at bounding box center [277, 96] width 18 height 18
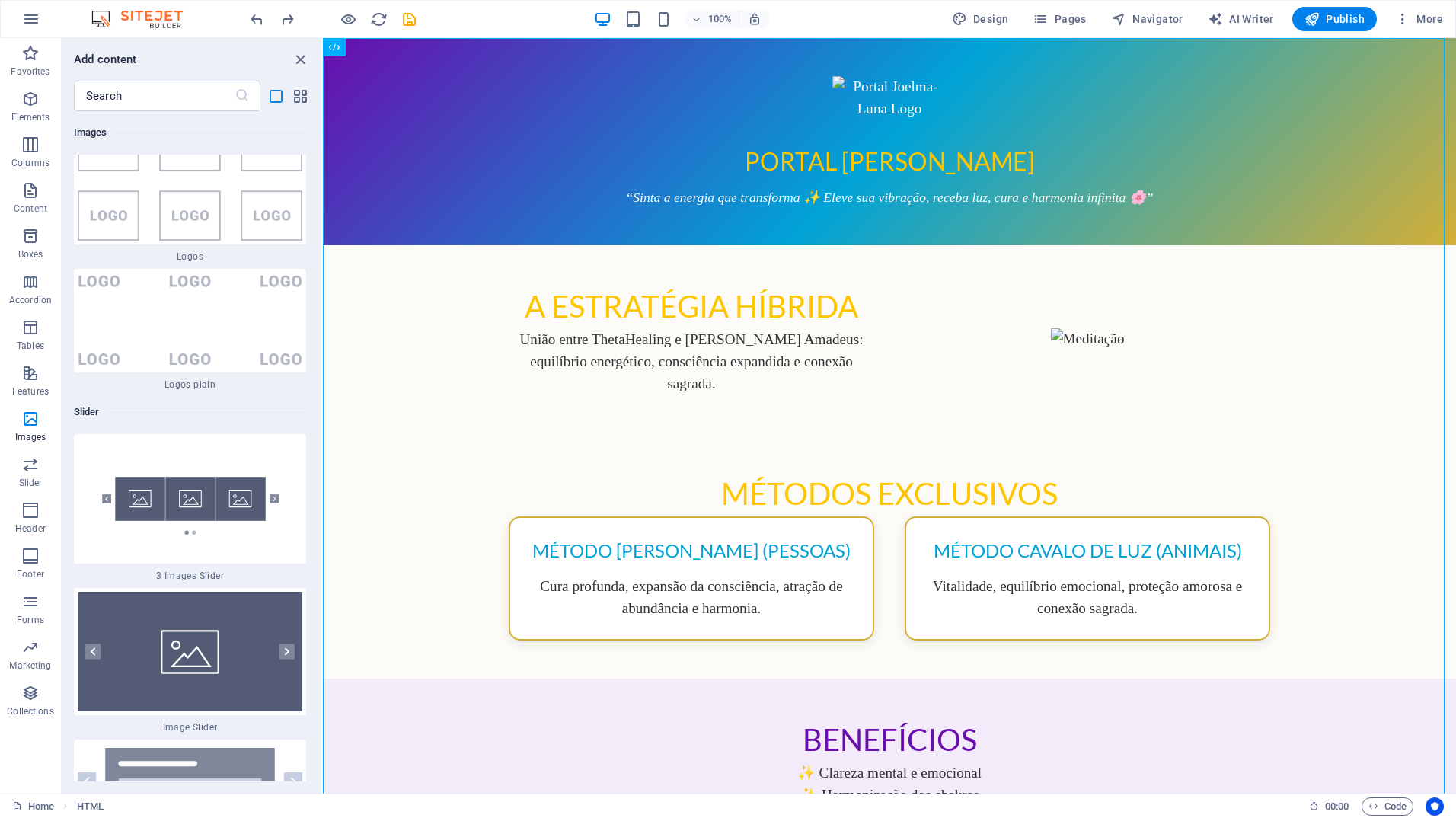
scroll to position [19791, 0]
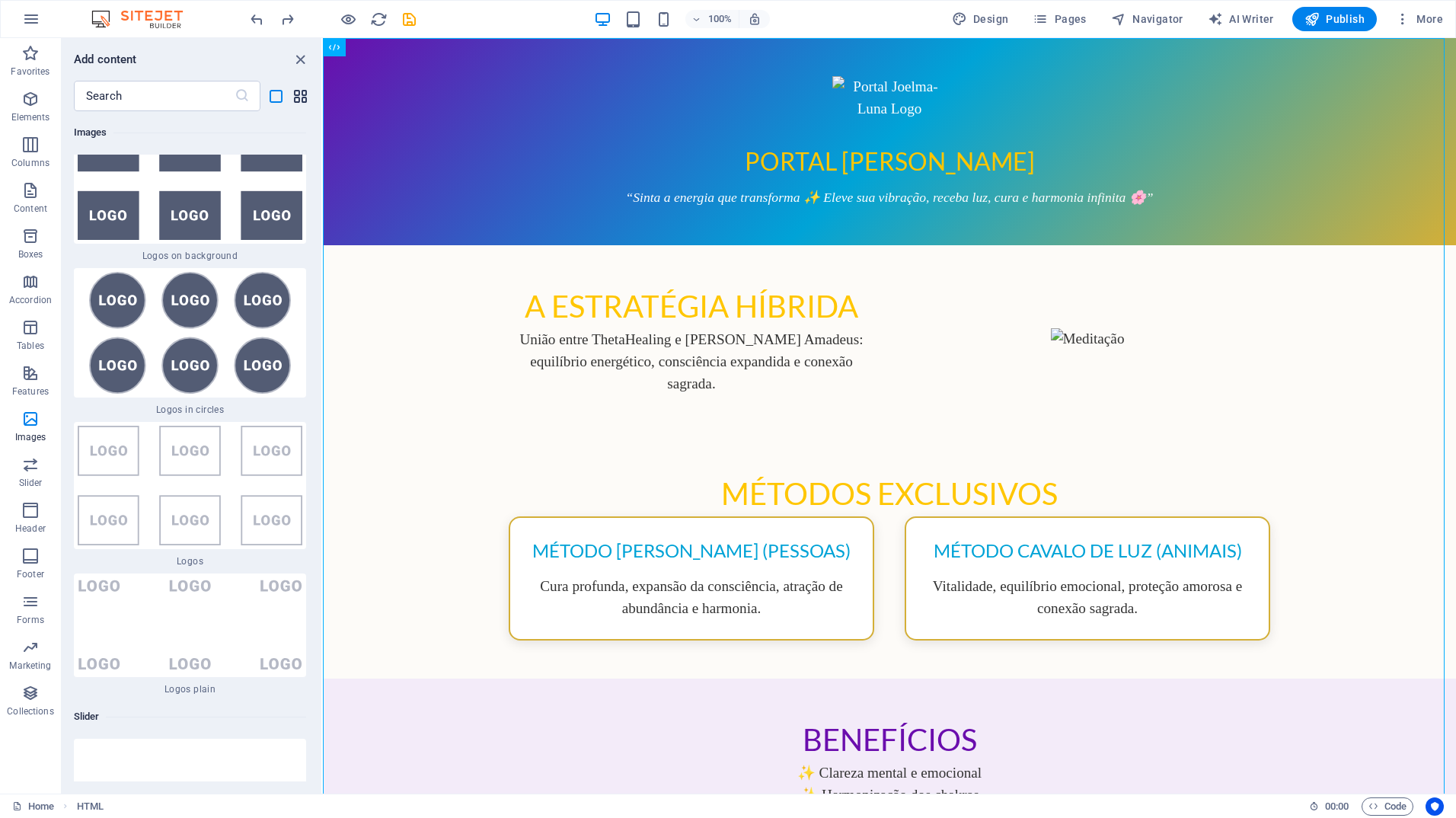
click at [302, 98] on icon "grid-view" at bounding box center [301, 96] width 18 height 18
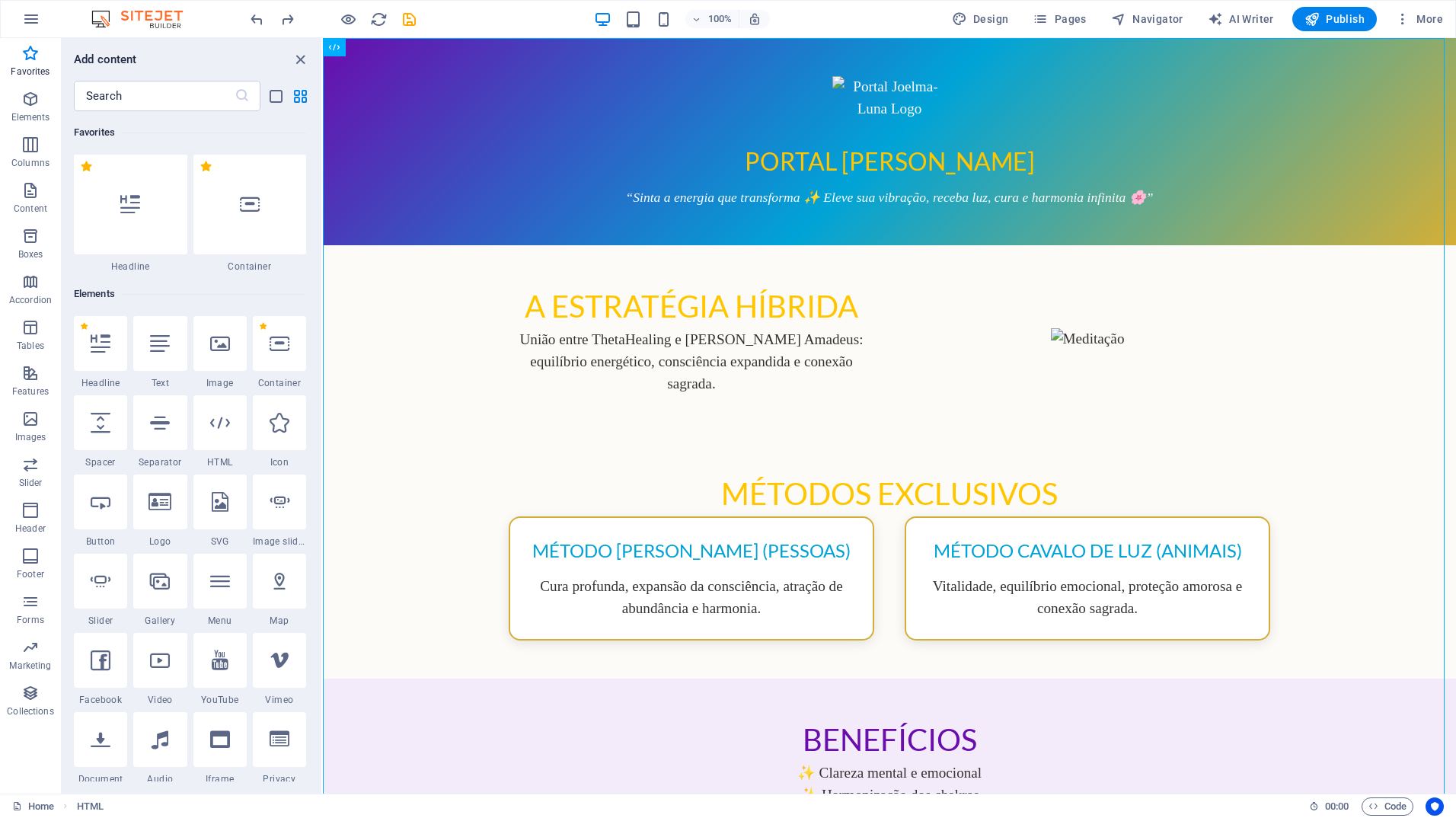
scroll to position [0, 0]
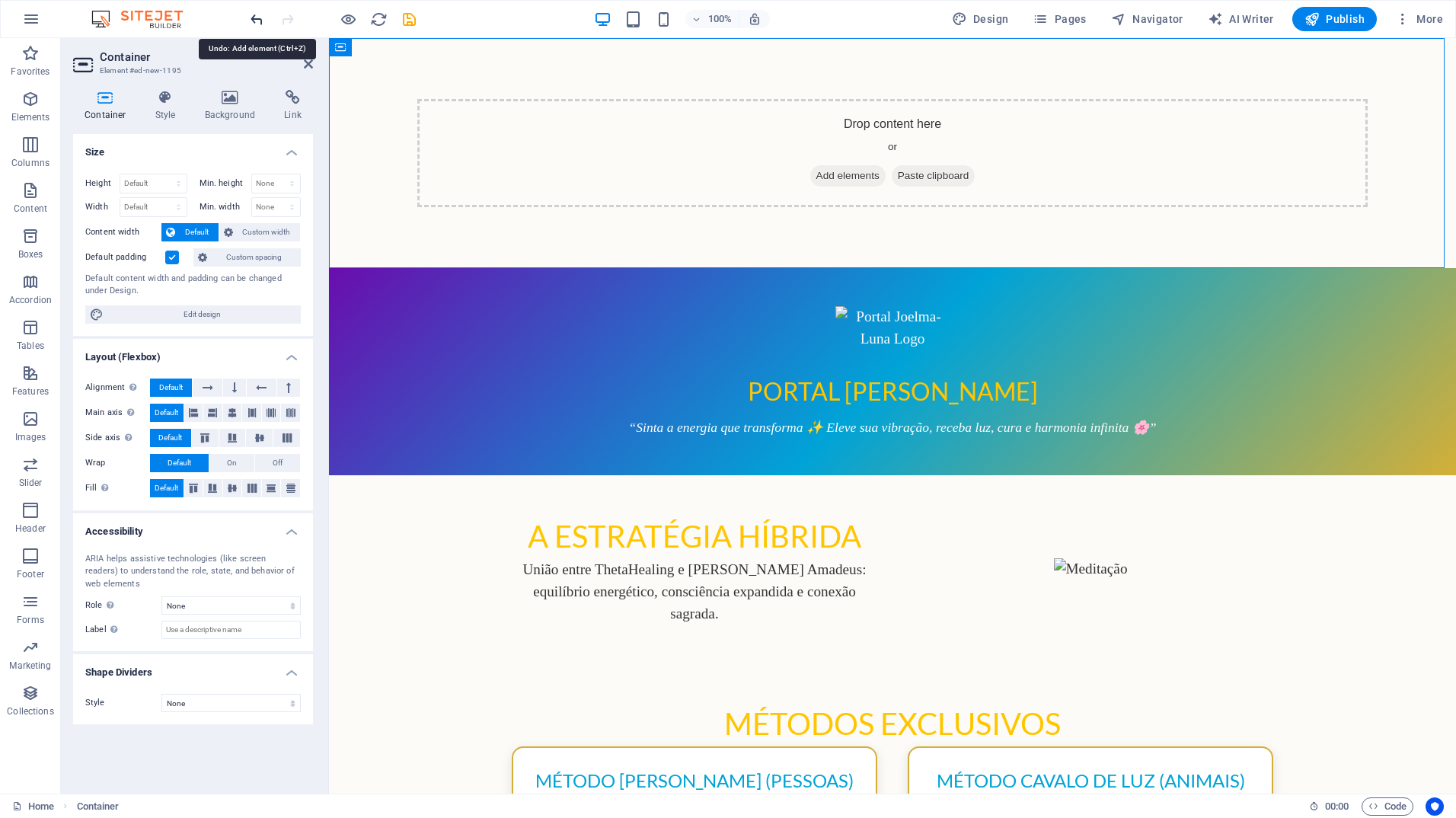
click at [254, 20] on icon "undo" at bounding box center [257, 20] width 18 height 18
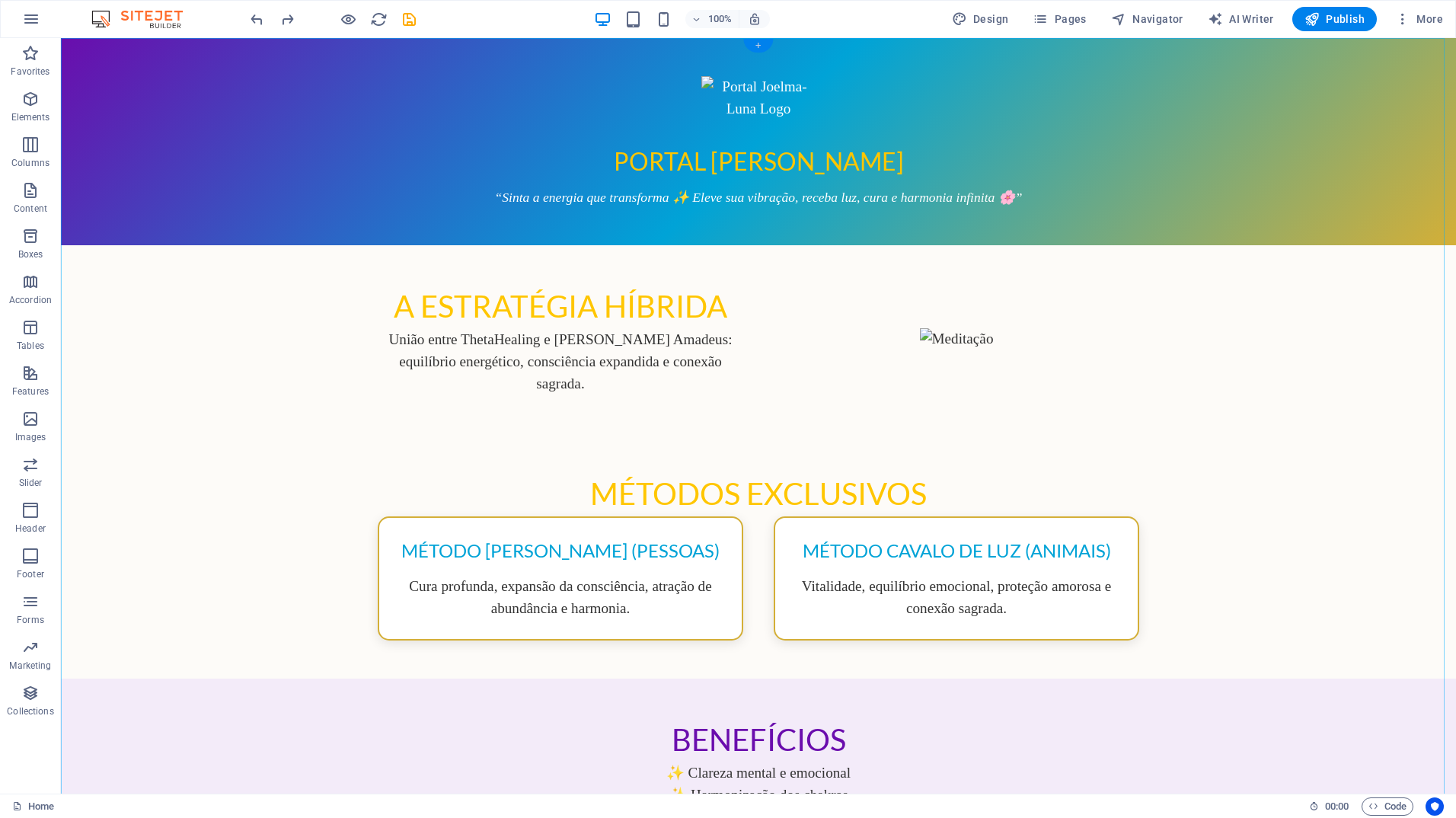
click at [756, 45] on div "+" at bounding box center [759, 46] width 30 height 14
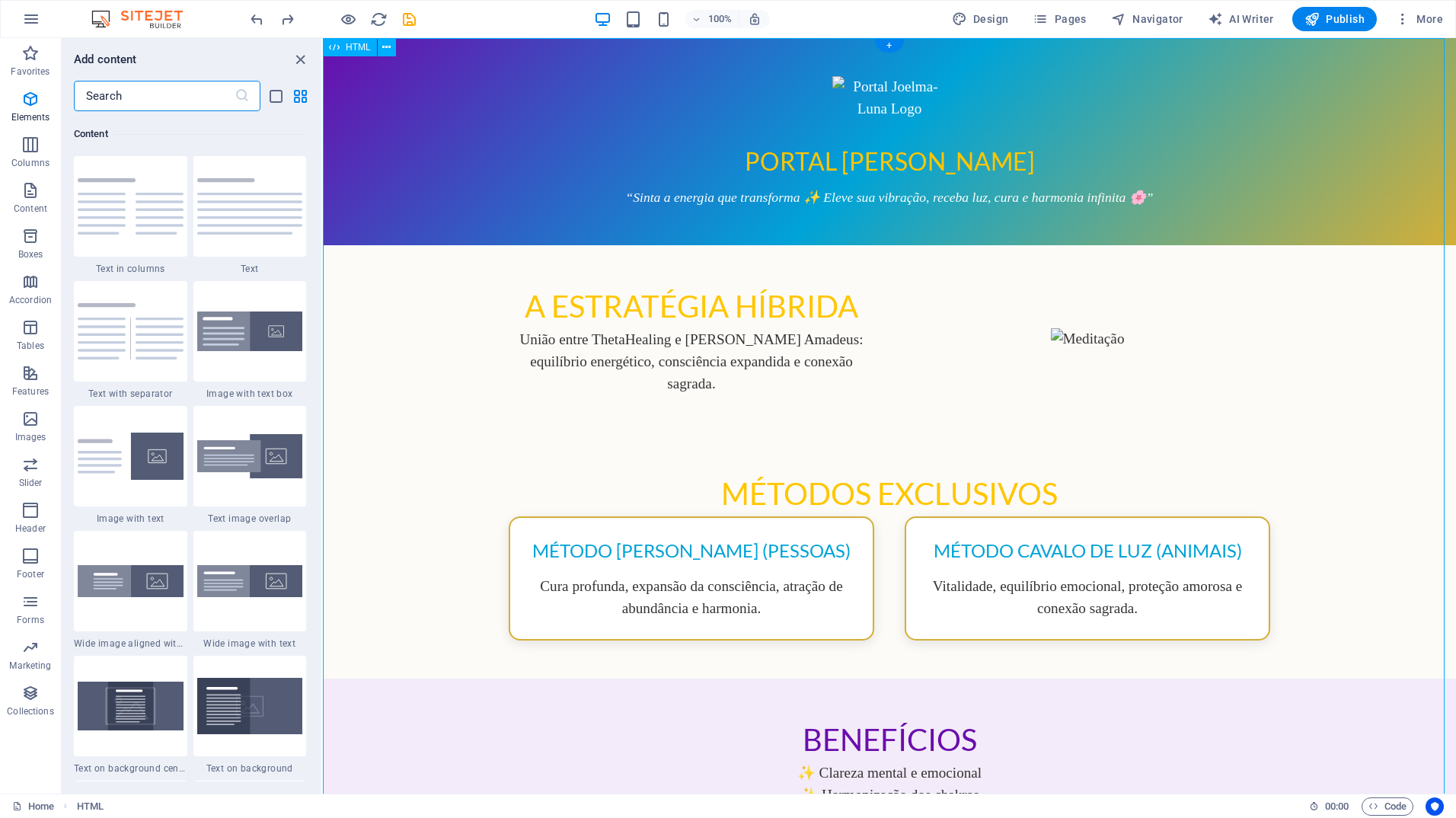
scroll to position [2664, 0]
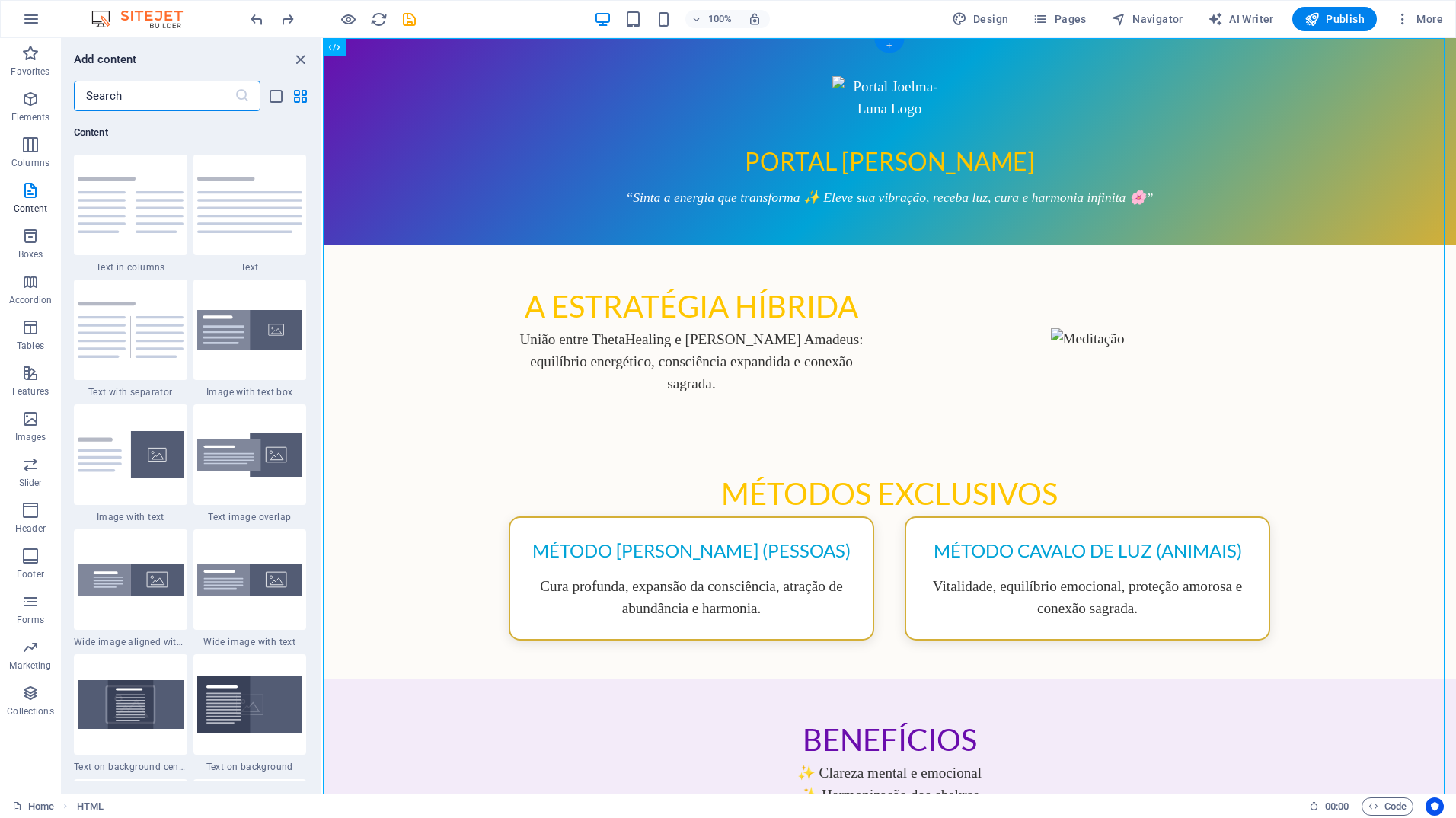
click at [892, 45] on div "+" at bounding box center [890, 46] width 30 height 14
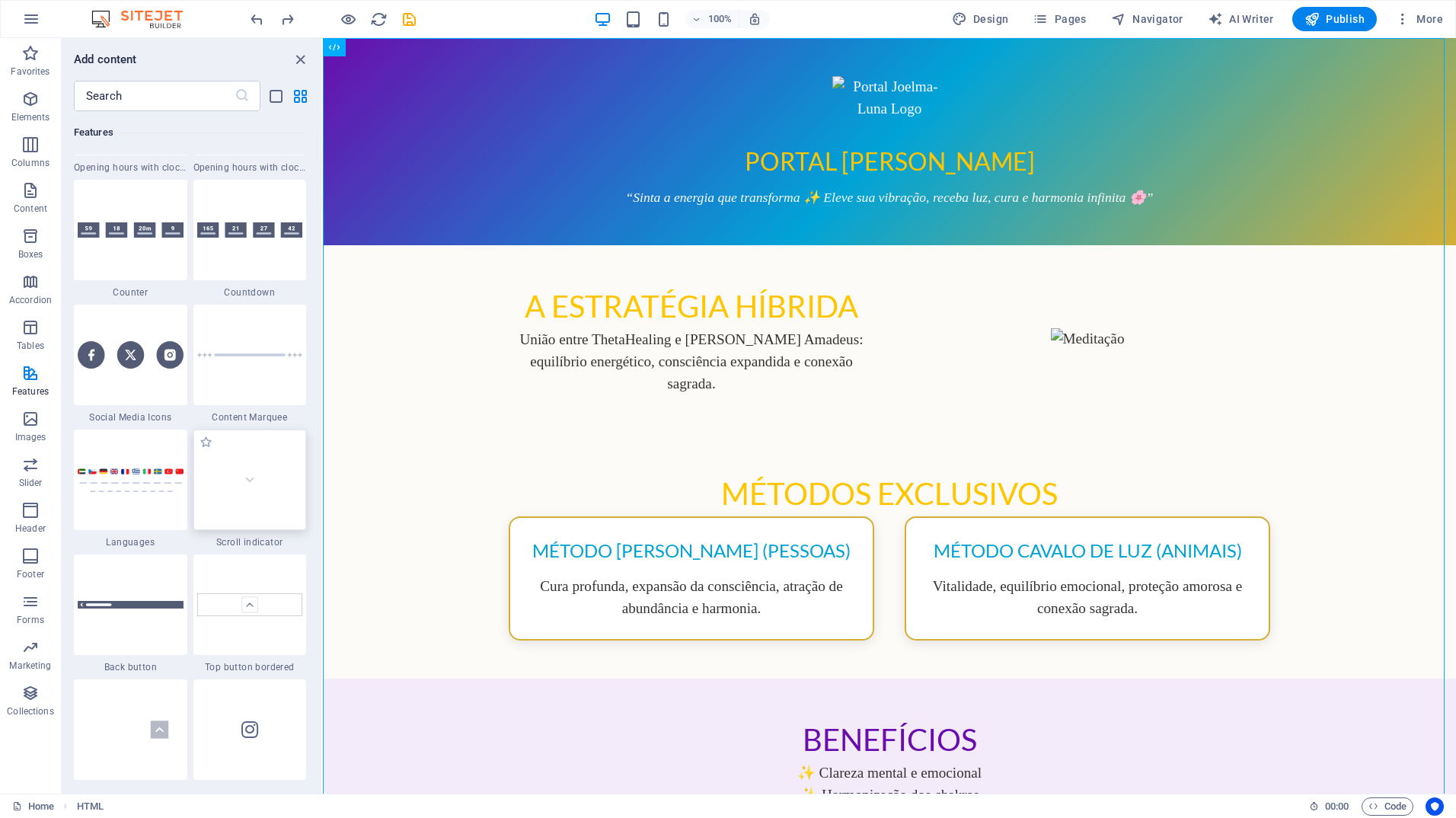
scroll to position [6929, 0]
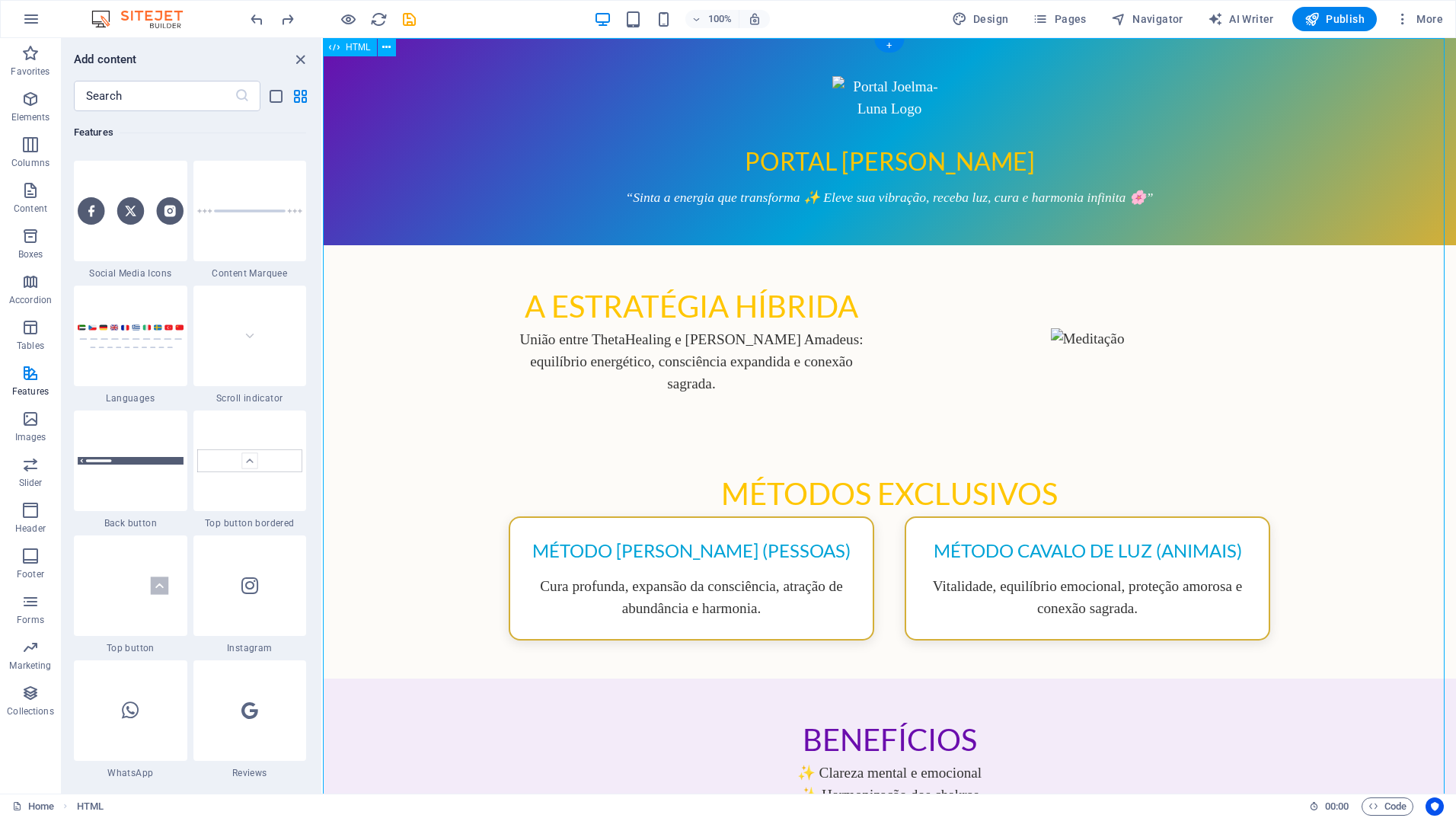
click at [536, 161] on div "Portal [PERSON_NAME] Portal [PERSON_NAME] “Sinta a energia que transforma ✨ Ele…" at bounding box center [890, 799] width 1134 height 1523
click at [28, 421] on icon "button" at bounding box center [31, 418] width 18 height 18
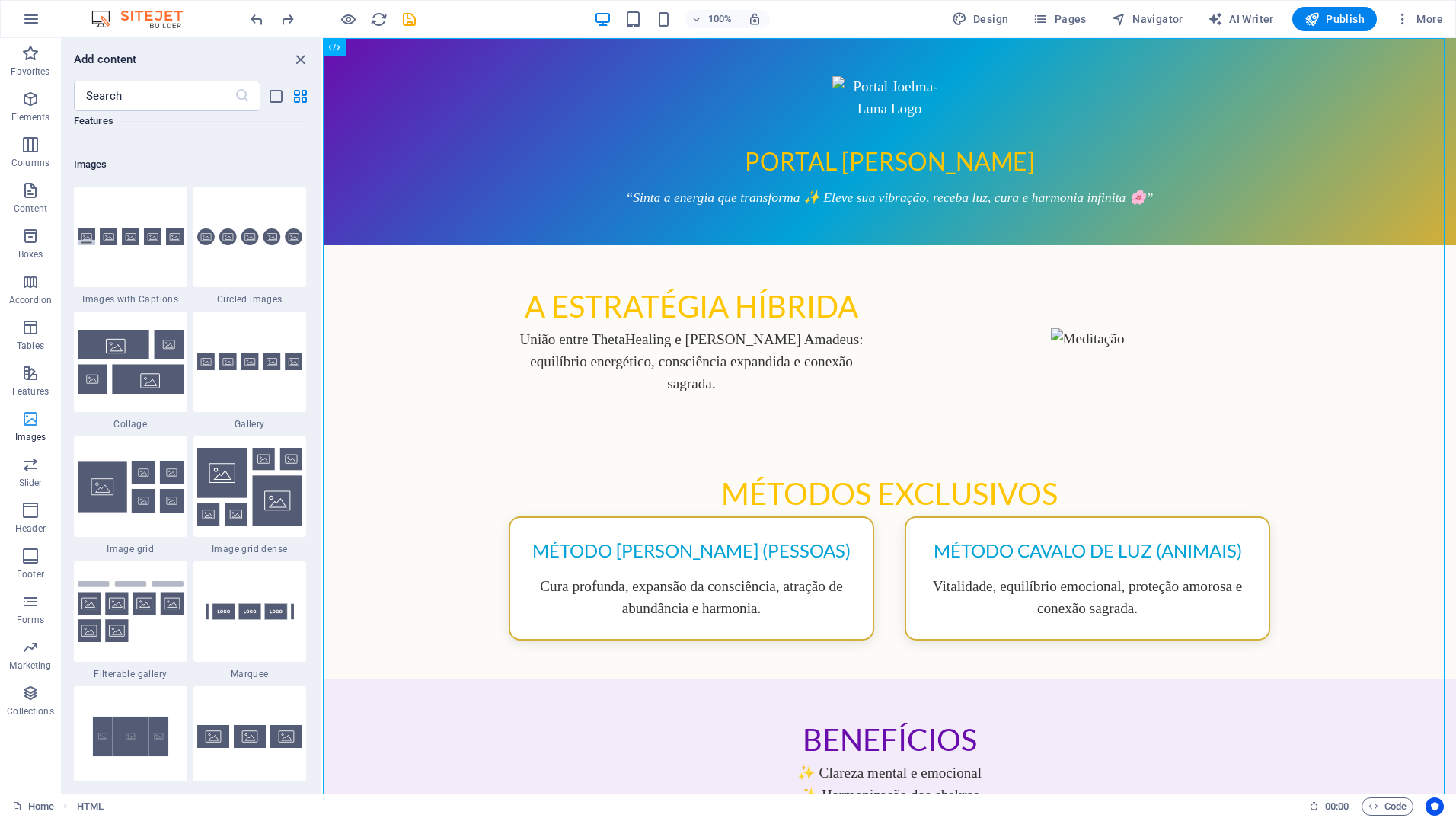
scroll to position [7721, 0]
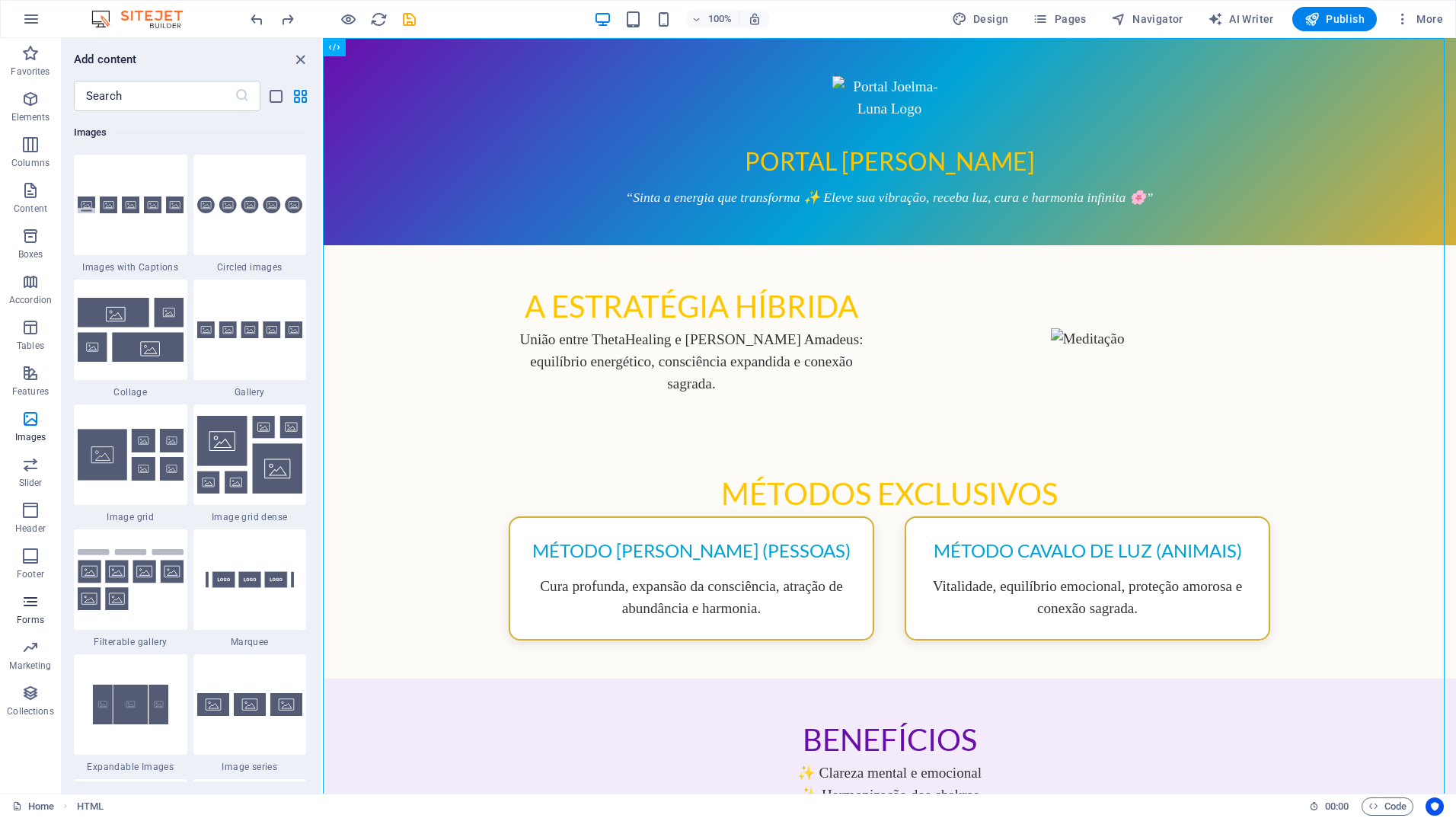
click at [33, 603] on icon "button" at bounding box center [31, 601] width 18 height 18
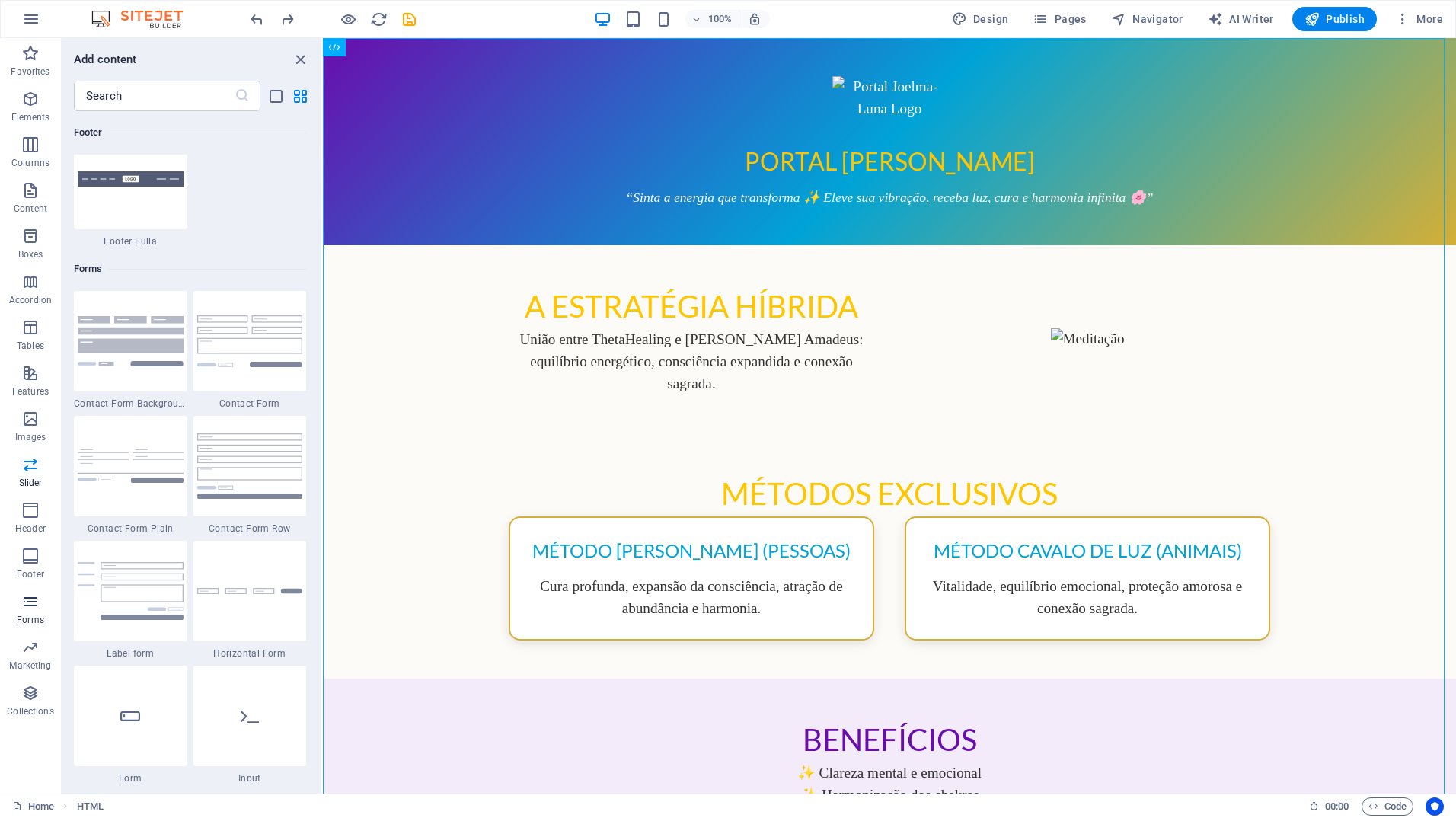
scroll to position [11117, 0]
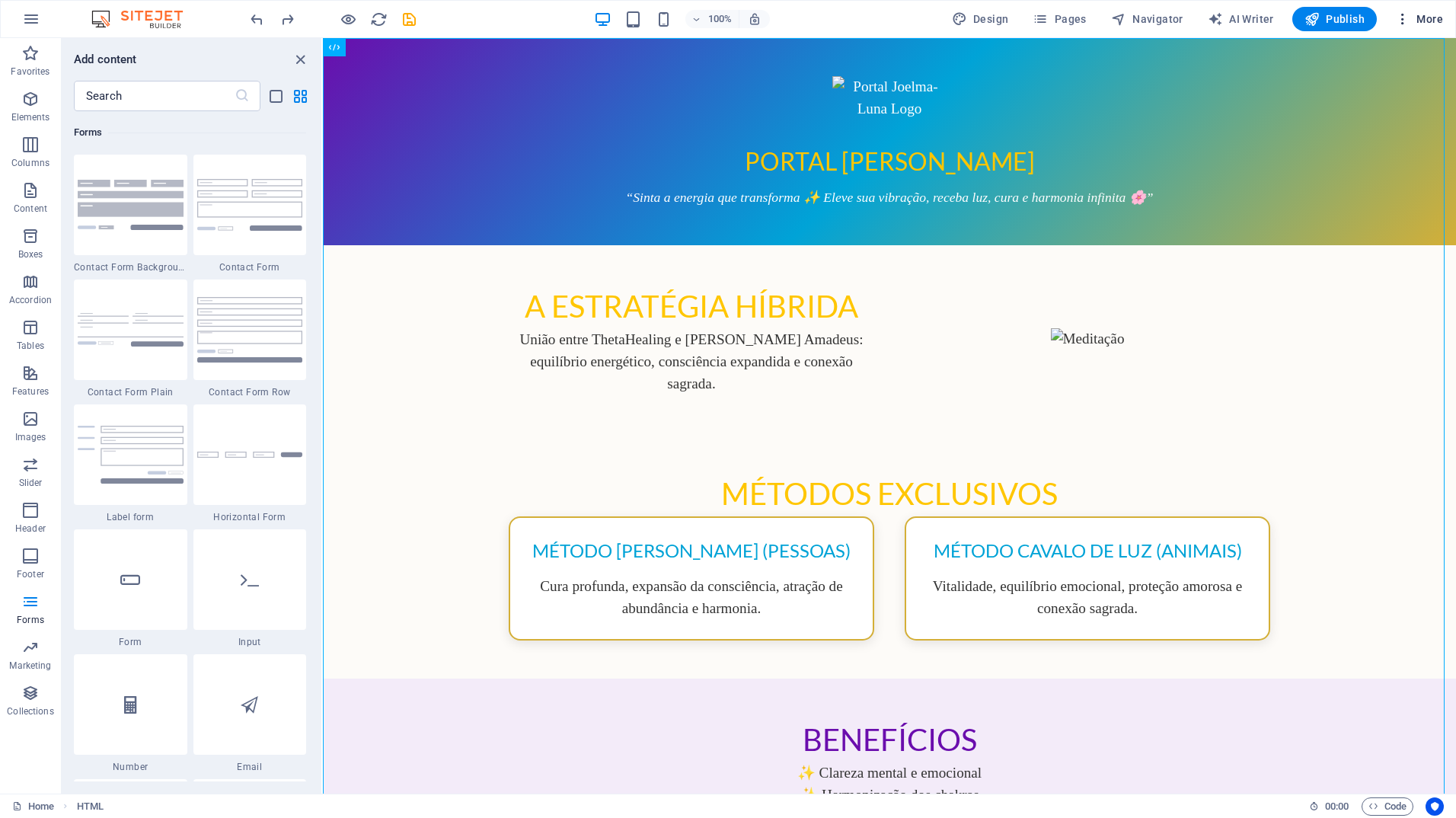
click at [1406, 19] on icon "button" at bounding box center [1402, 19] width 15 height 15
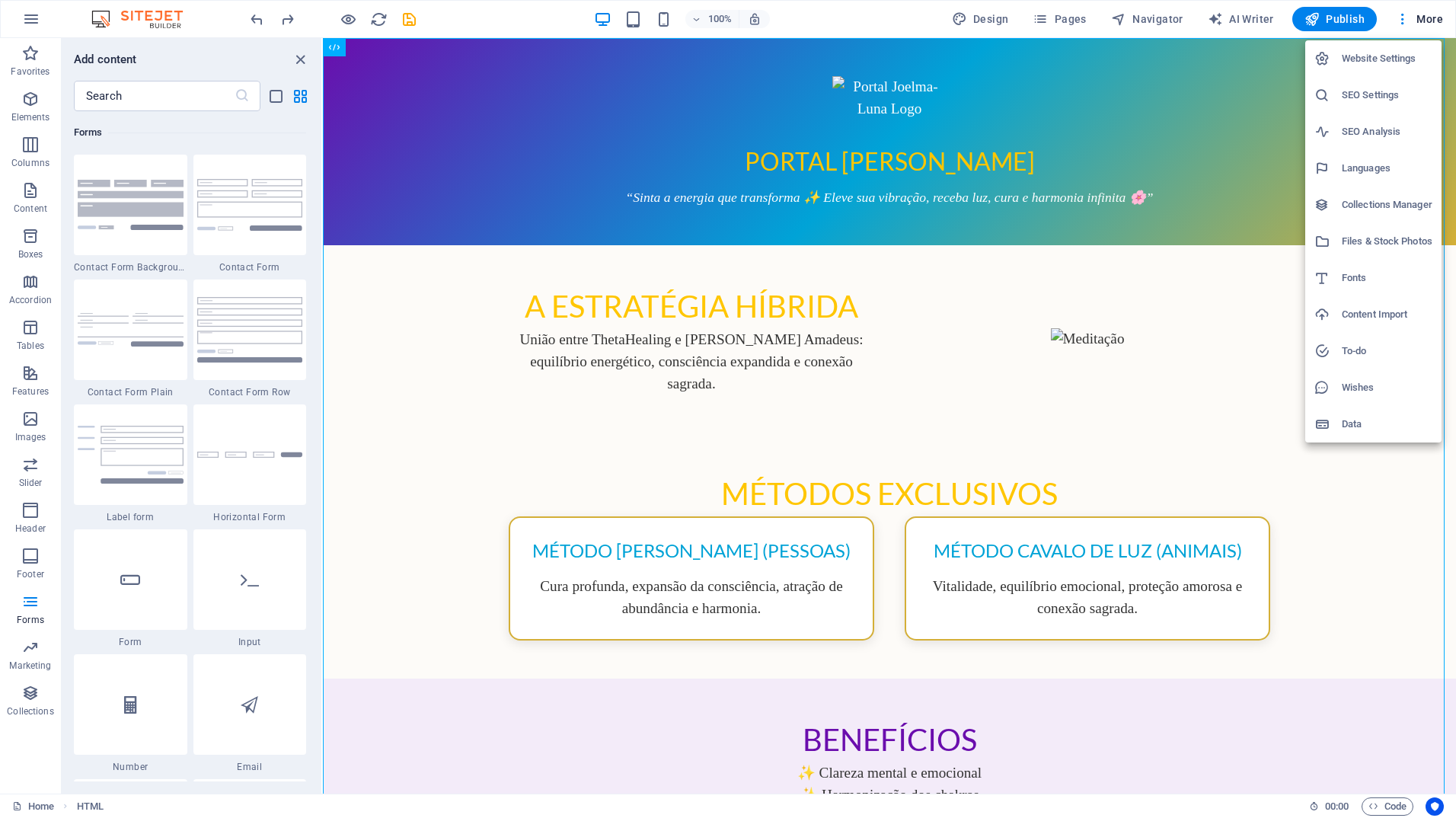
click at [1382, 240] on h6 "Files & Stock Photos" at bounding box center [1387, 241] width 90 height 18
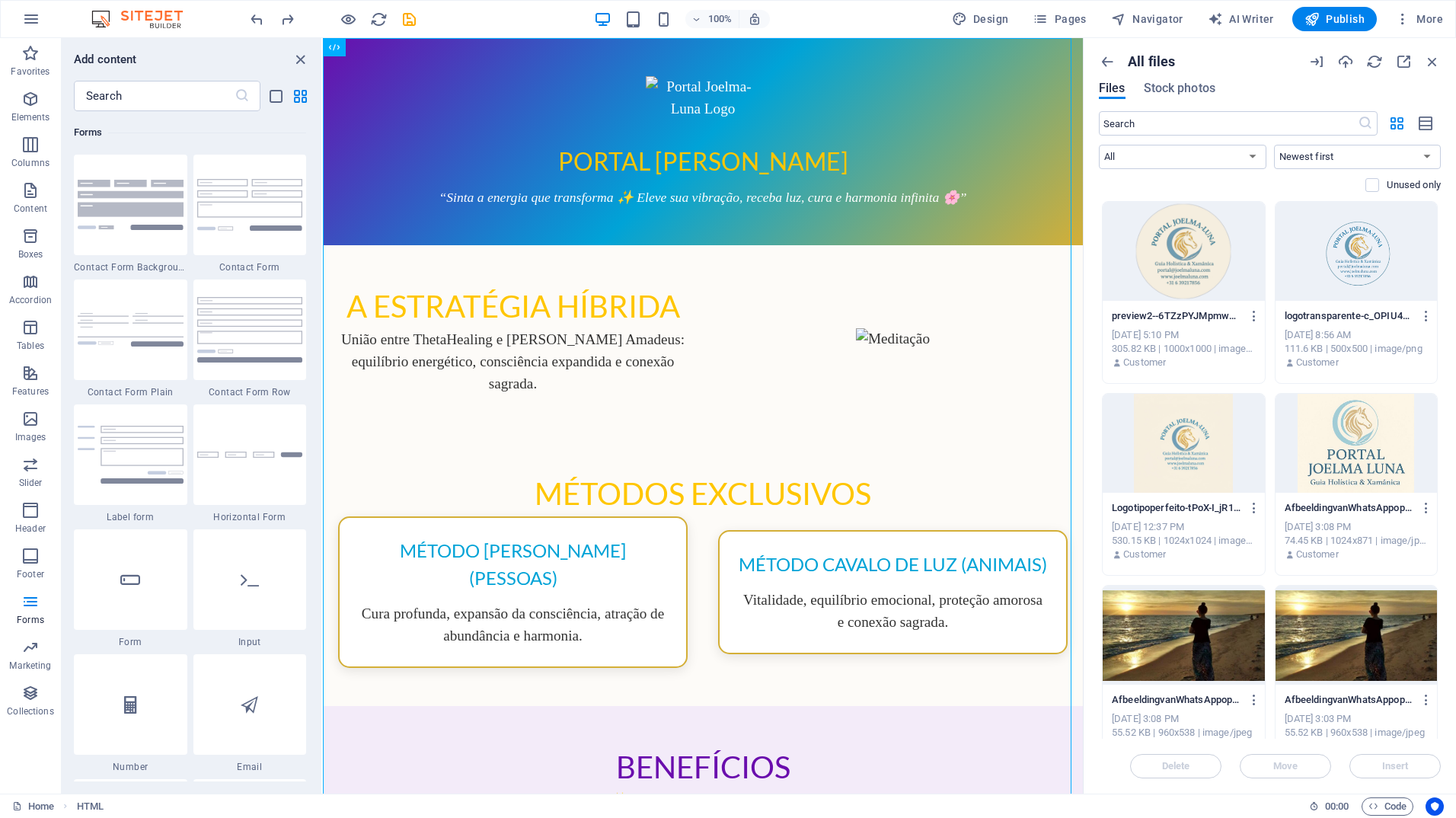
click at [1189, 267] on div at bounding box center [1184, 252] width 163 height 99
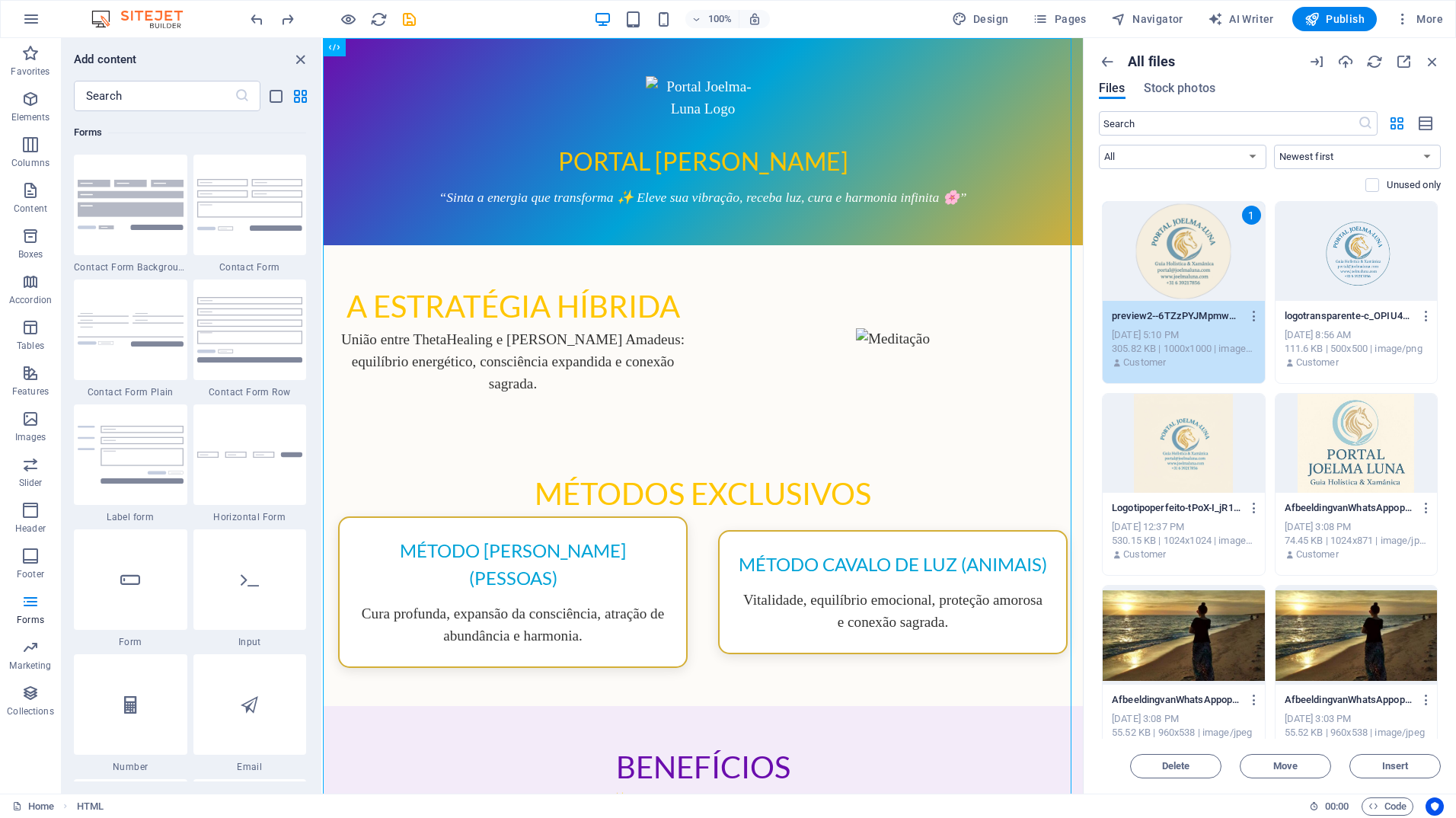
click at [1192, 260] on div "1" at bounding box center [1184, 252] width 163 height 99
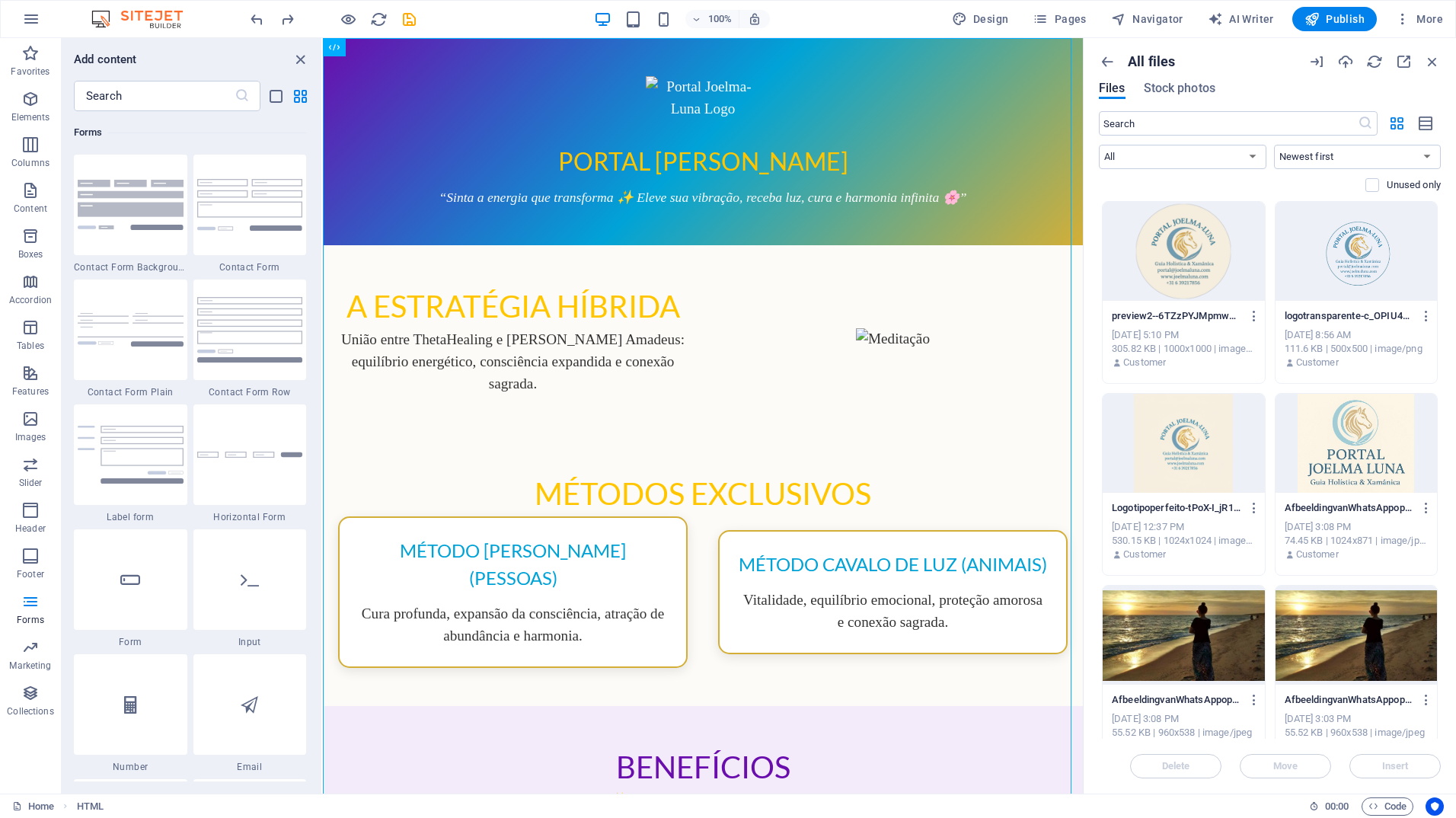
click at [1192, 260] on div at bounding box center [1184, 252] width 163 height 99
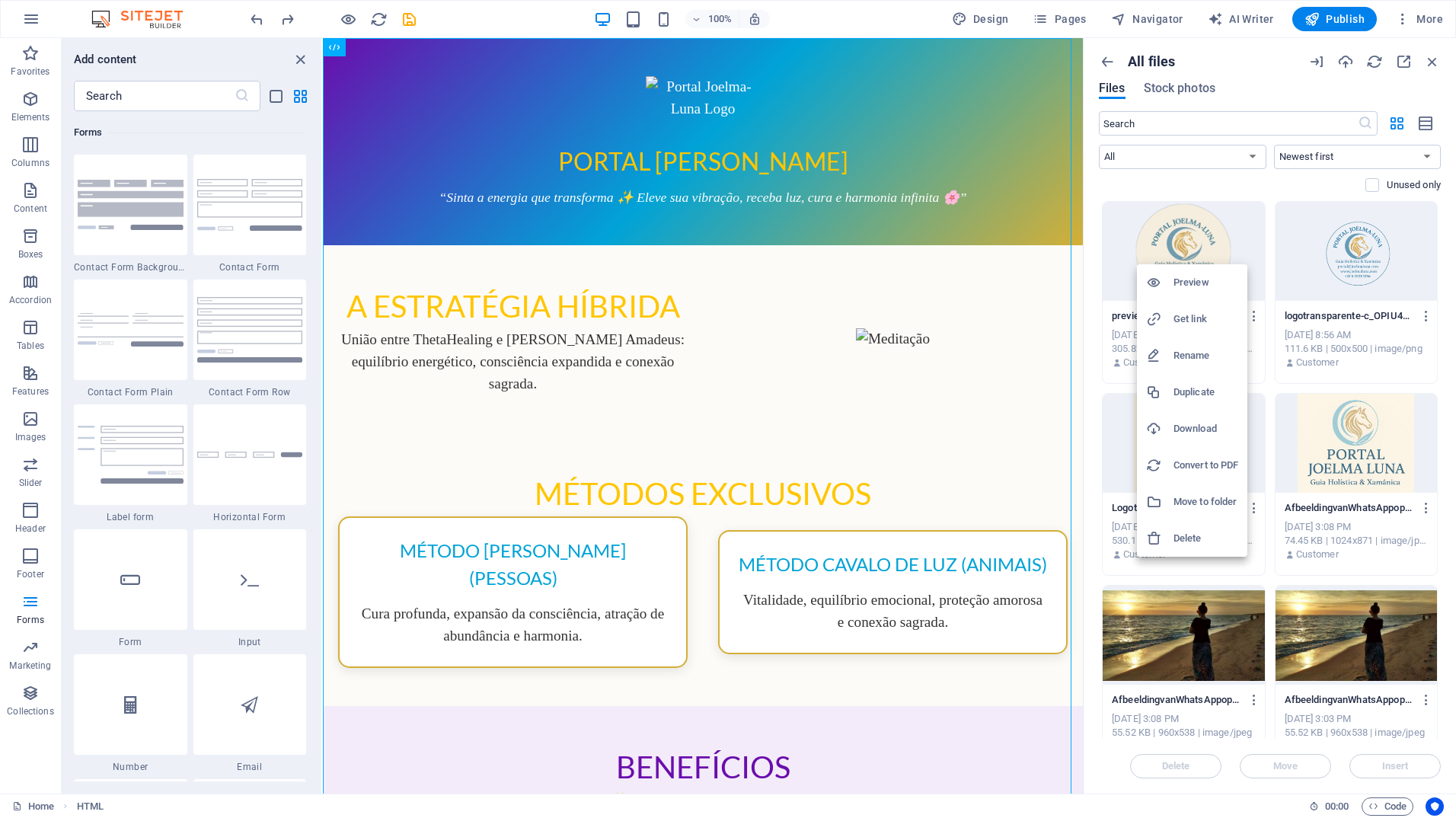
click at [1187, 278] on h6 "Preview" at bounding box center [1205, 283] width 64 height 18
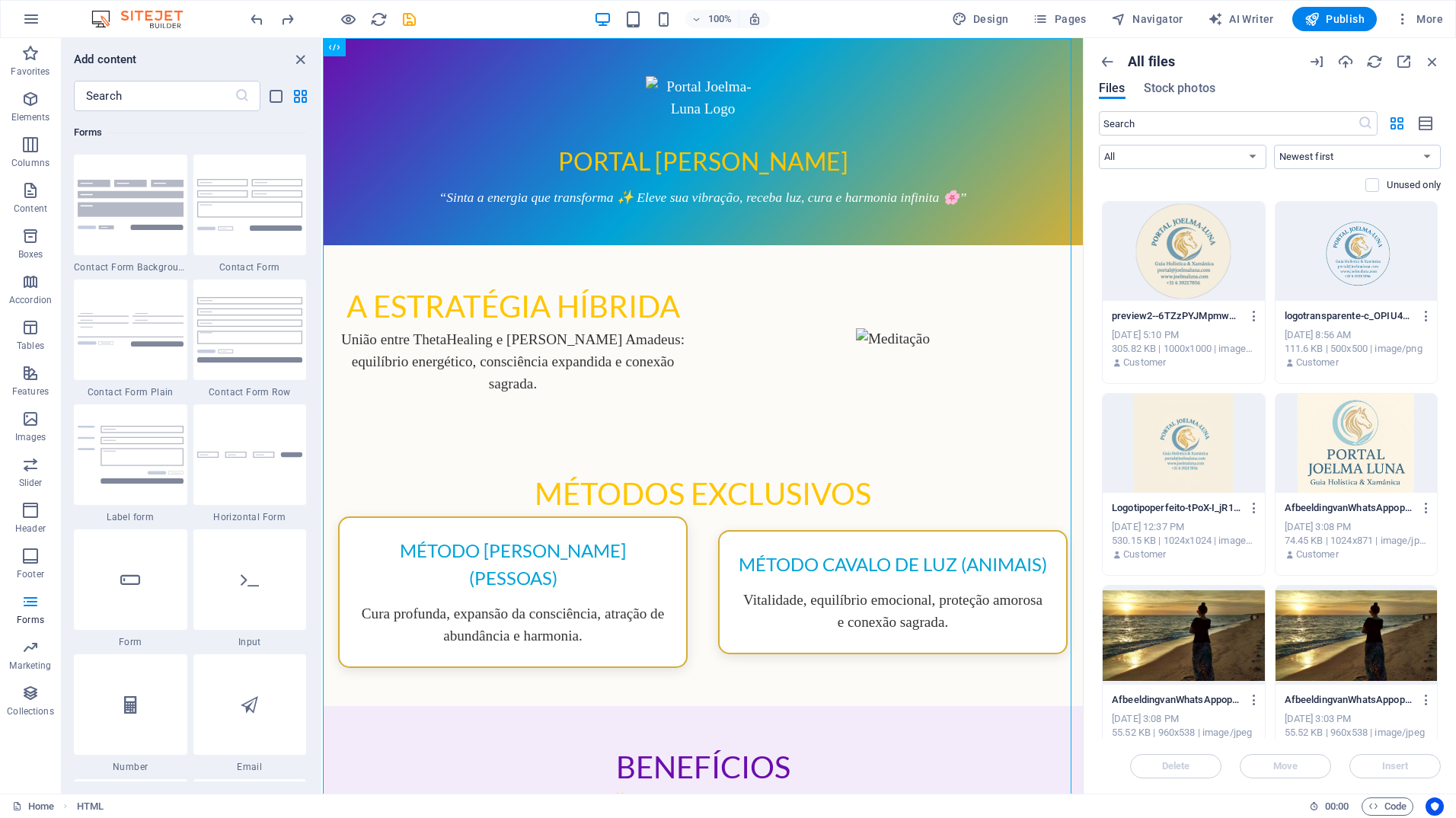
click at [1189, 268] on div at bounding box center [1184, 252] width 163 height 99
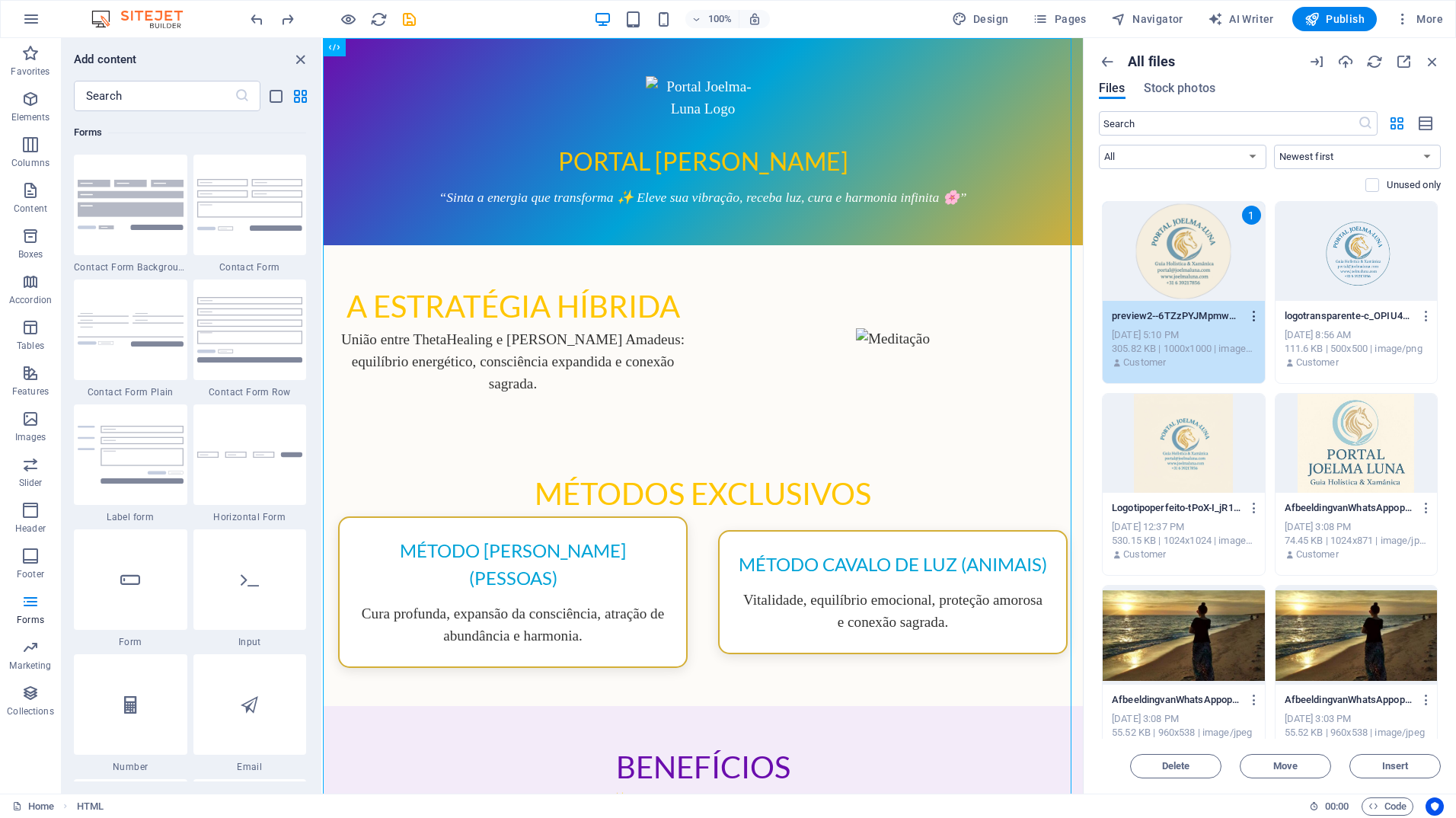
click at [1253, 318] on icon "button" at bounding box center [1255, 316] width 15 height 14
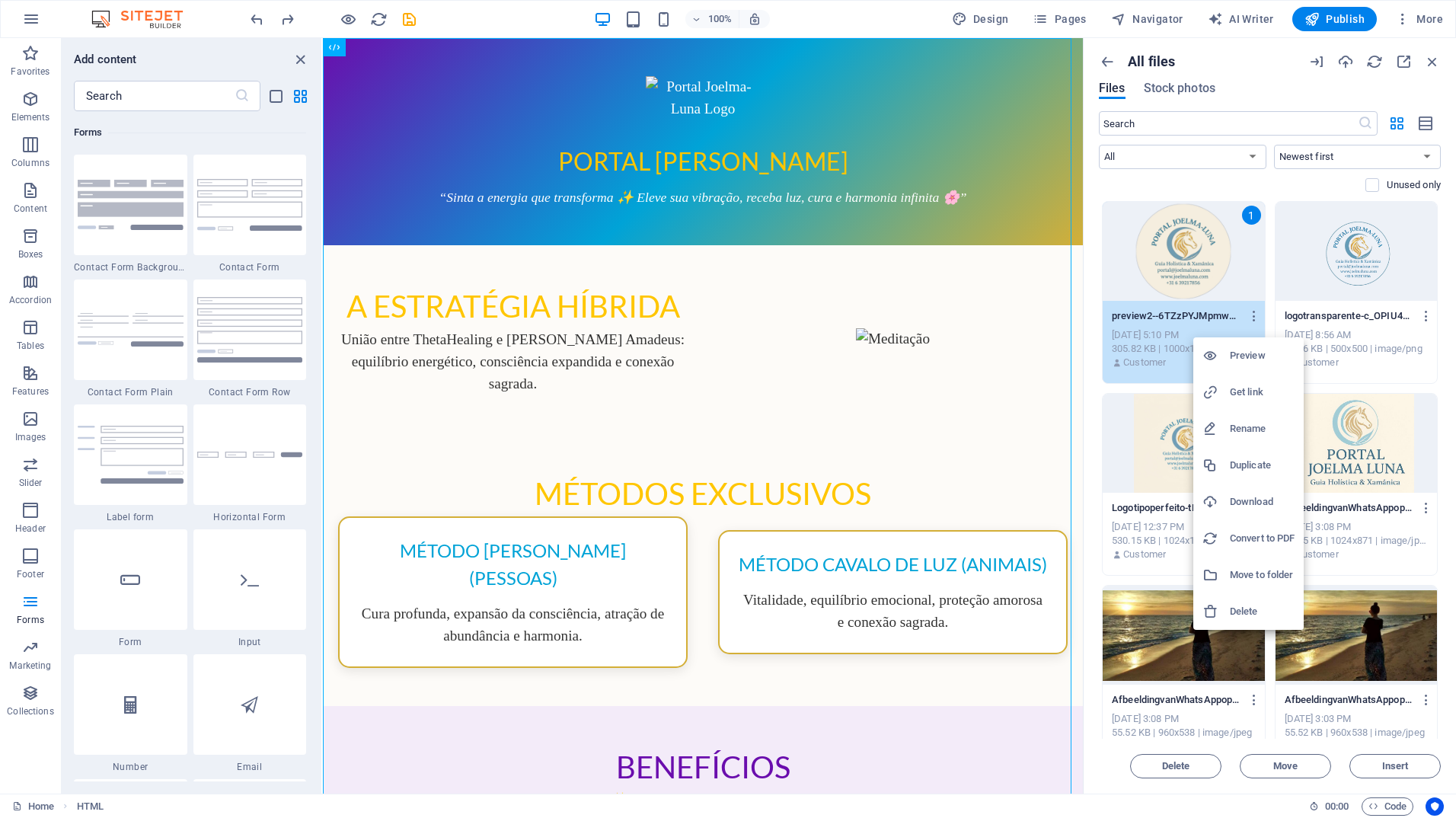
click at [1246, 389] on h6 "Get link" at bounding box center [1262, 392] width 64 height 18
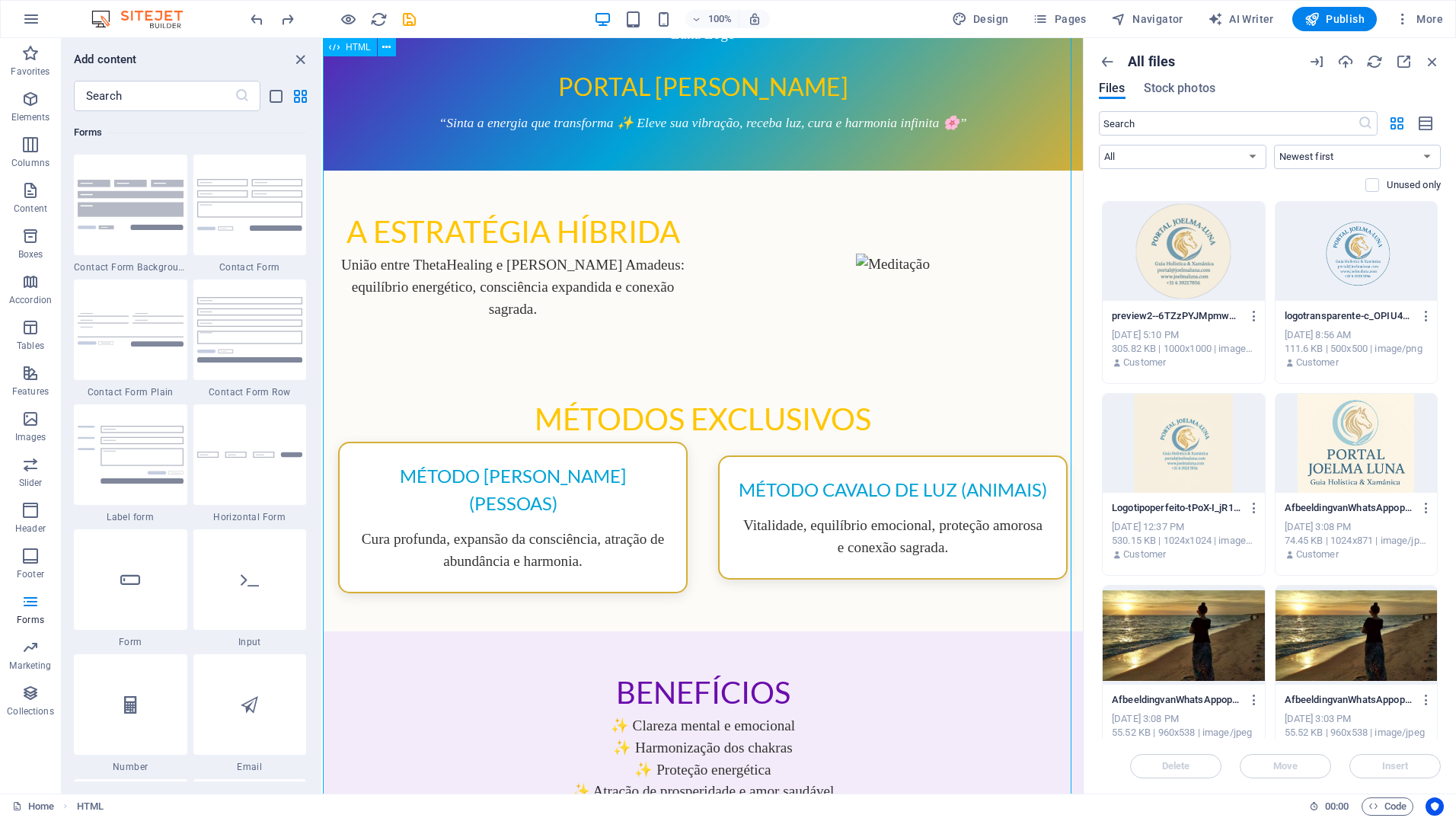
scroll to position [0, 0]
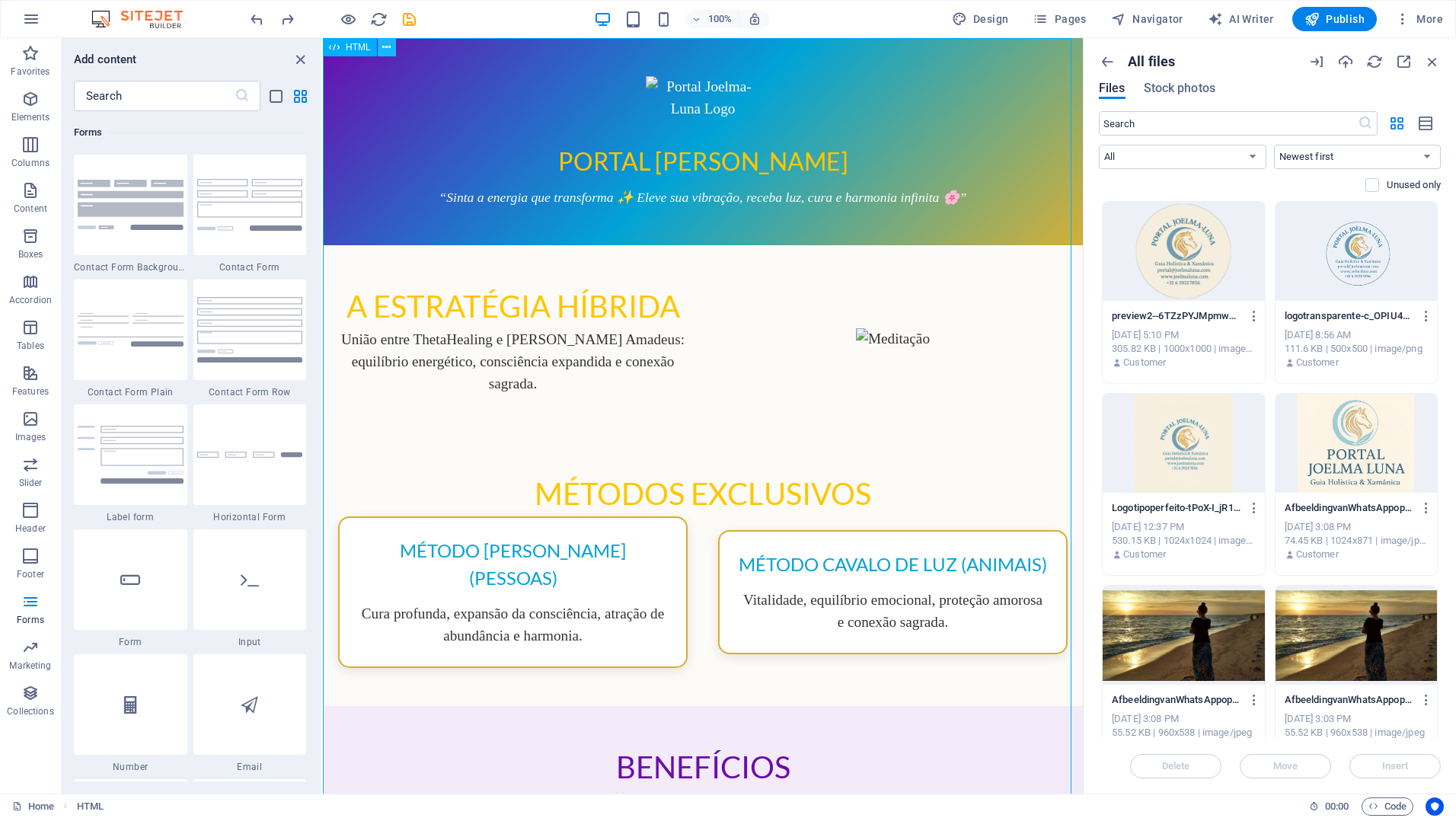
click at [386, 48] on icon at bounding box center [387, 48] width 8 height 16
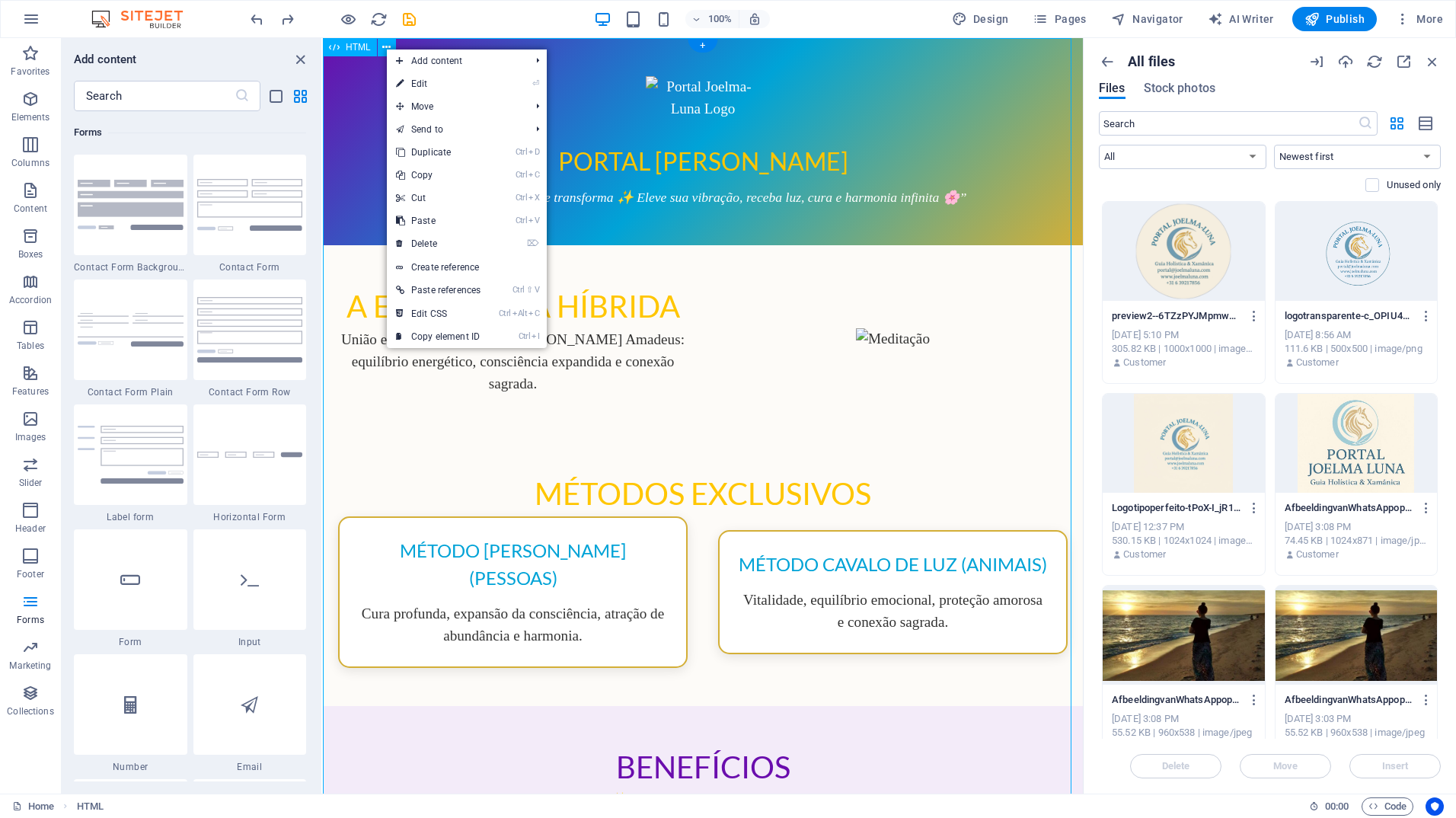
click at [347, 79] on div "Portal [PERSON_NAME] Portal [PERSON_NAME] “Sinta a energia que transforma ✨ Ele…" at bounding box center [703, 813] width 760 height 1551
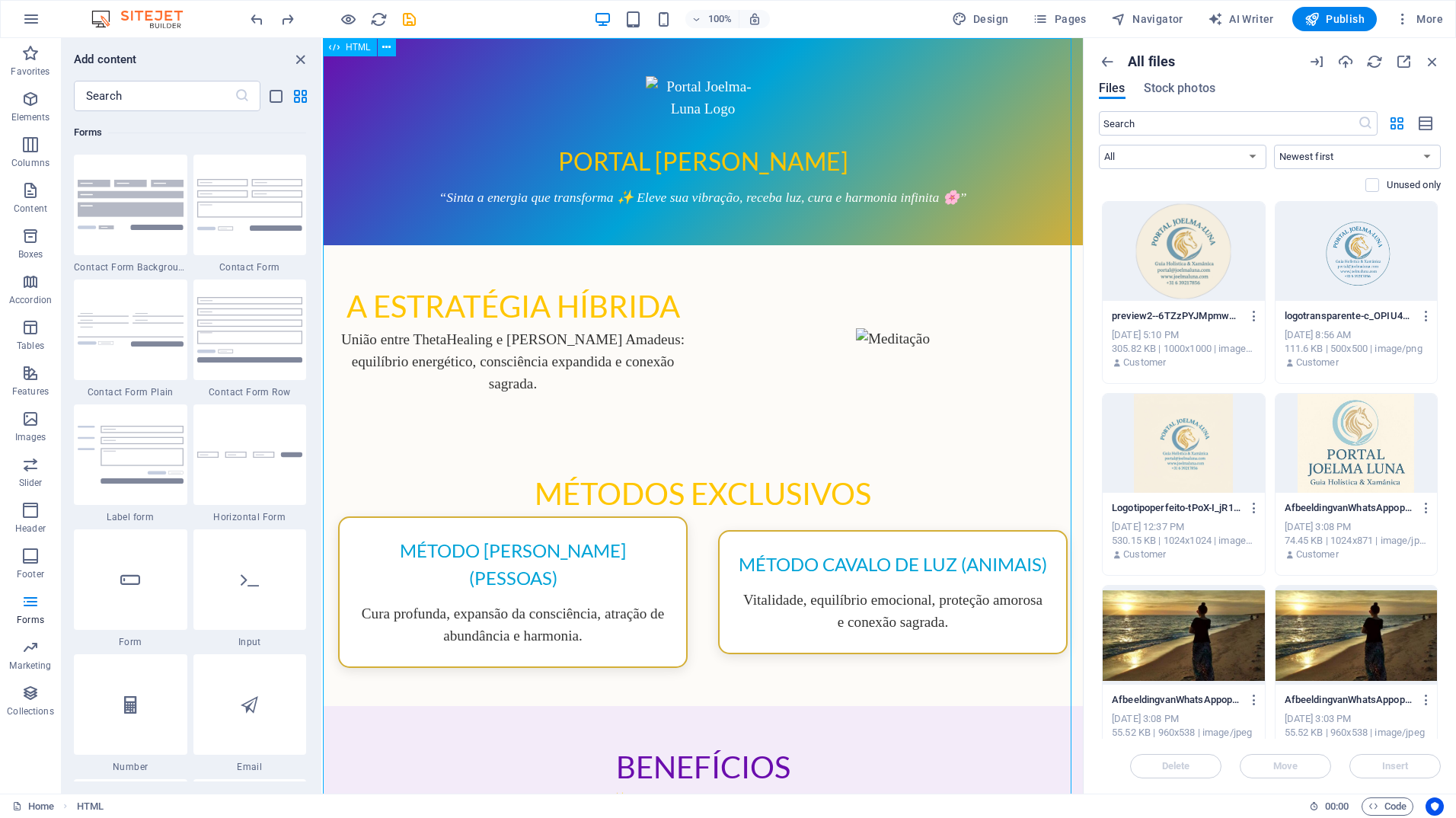
click at [340, 48] on div "HTML" at bounding box center [350, 47] width 55 height 18
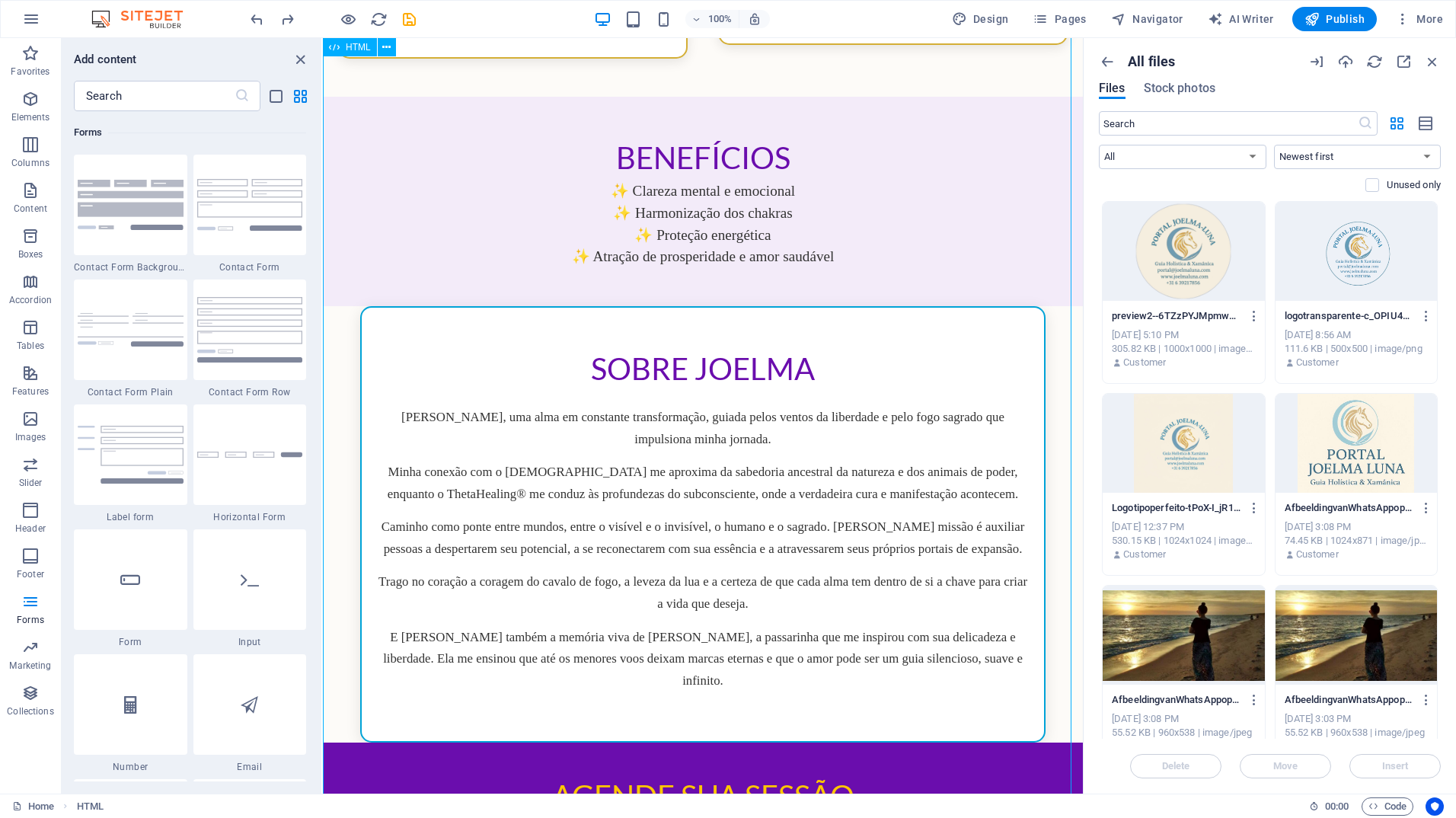
scroll to position [816, 0]
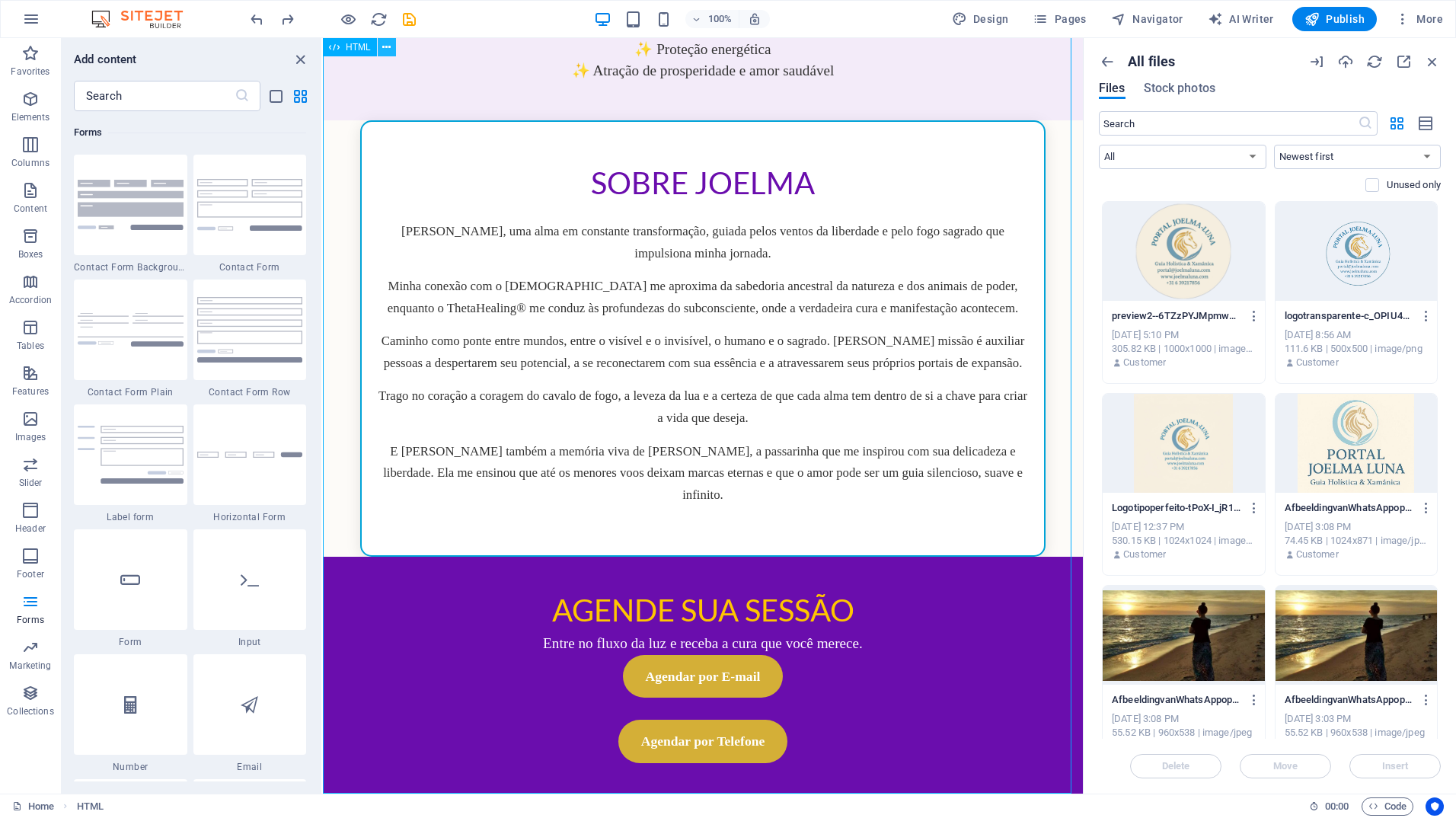
click at [391, 49] on icon at bounding box center [387, 48] width 8 height 16
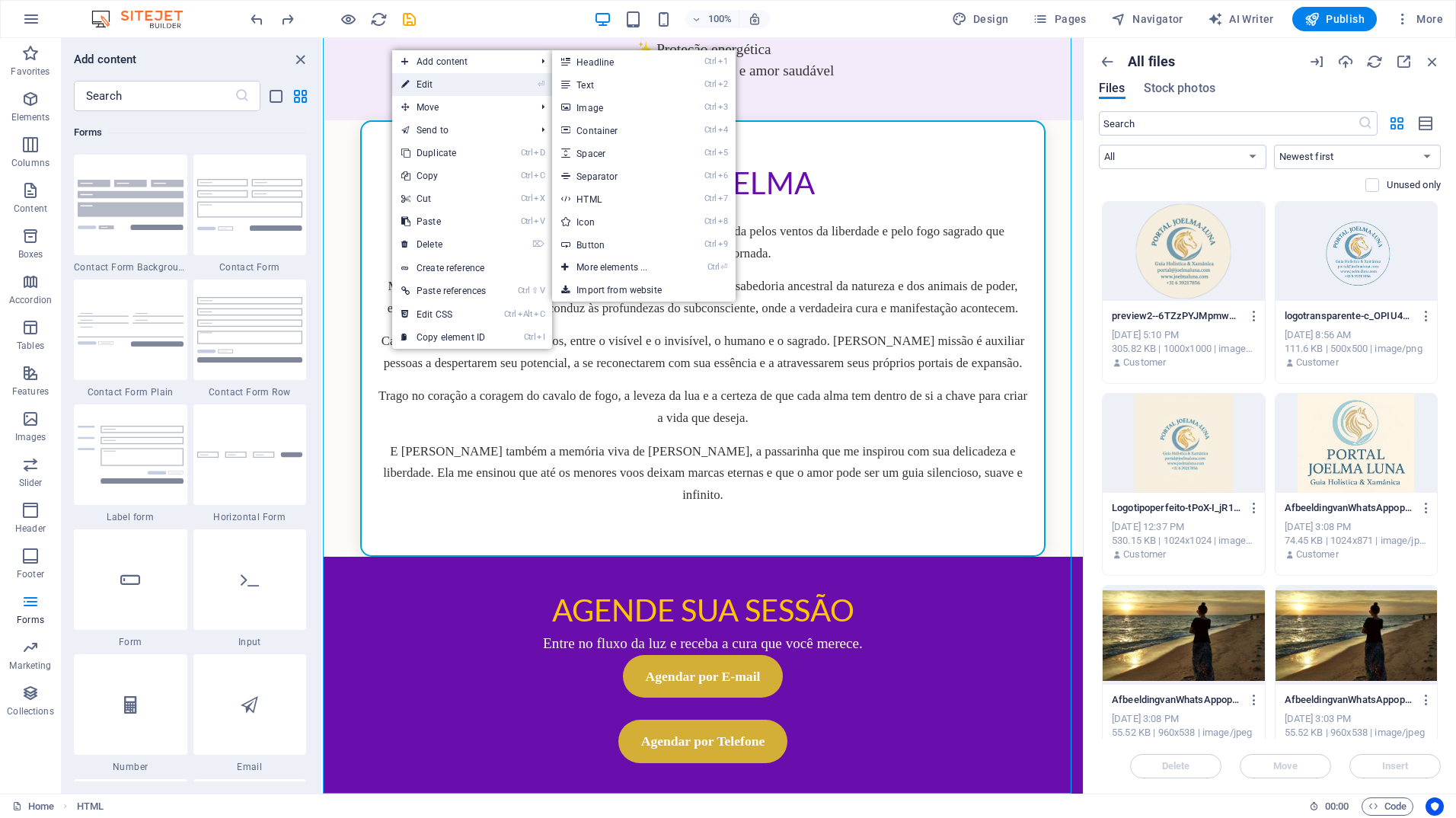
click at [432, 79] on link "⏎ Edit" at bounding box center [443, 84] width 103 height 23
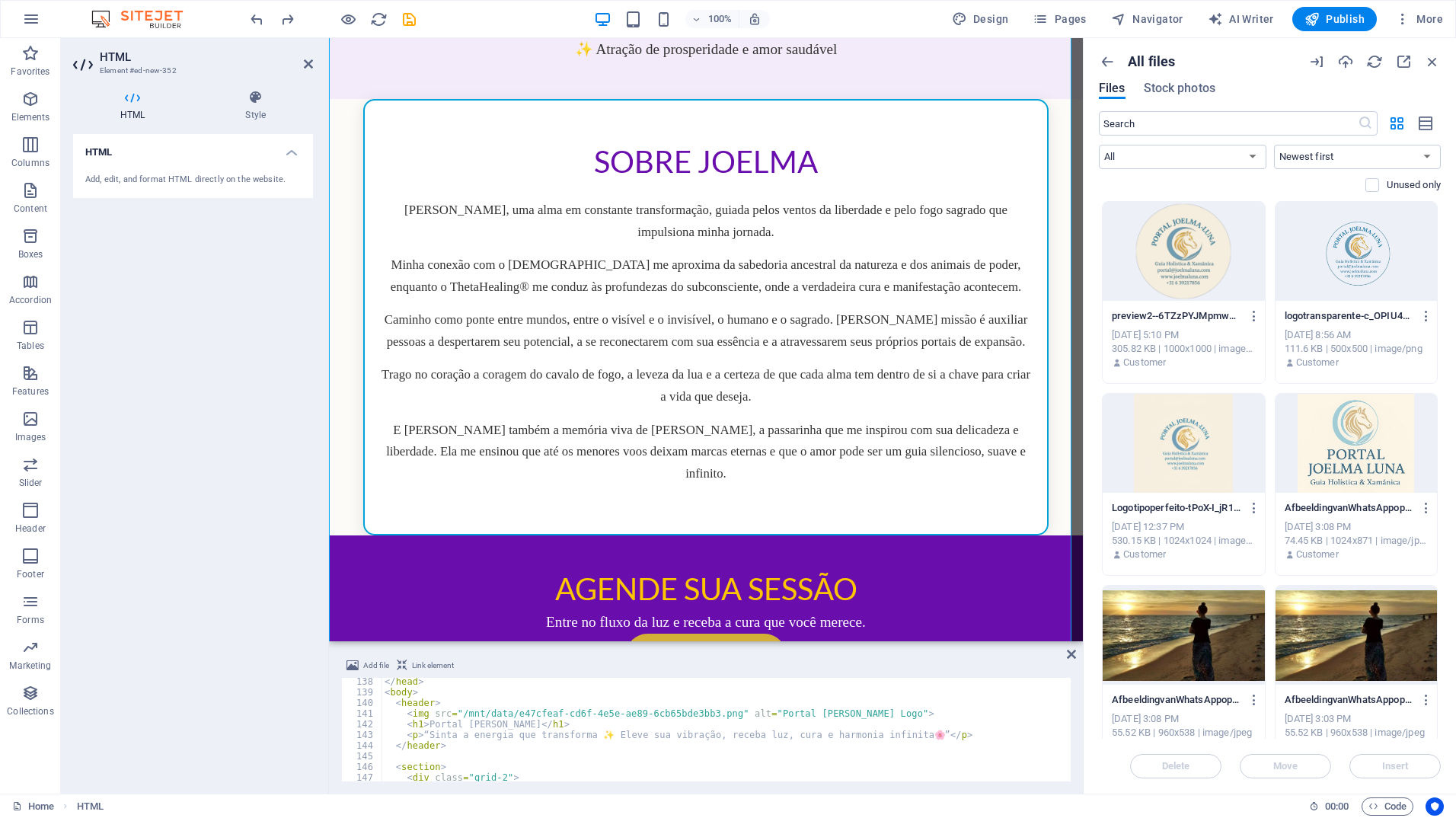
scroll to position [1461, 0]
click at [1253, 314] on icon "button" at bounding box center [1255, 316] width 15 height 14
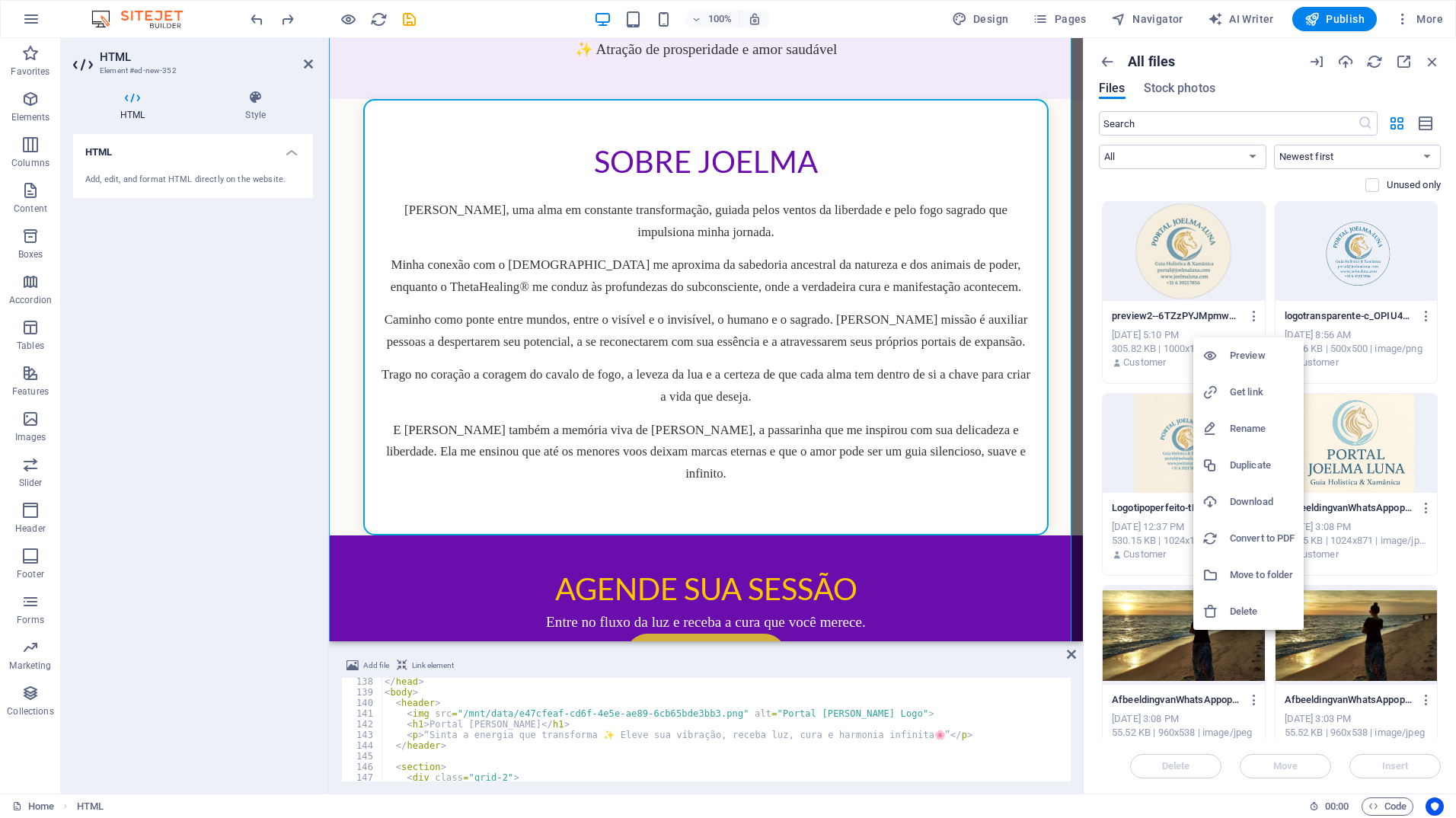
click at [1241, 390] on h6 "Get link" at bounding box center [1262, 392] width 64 height 18
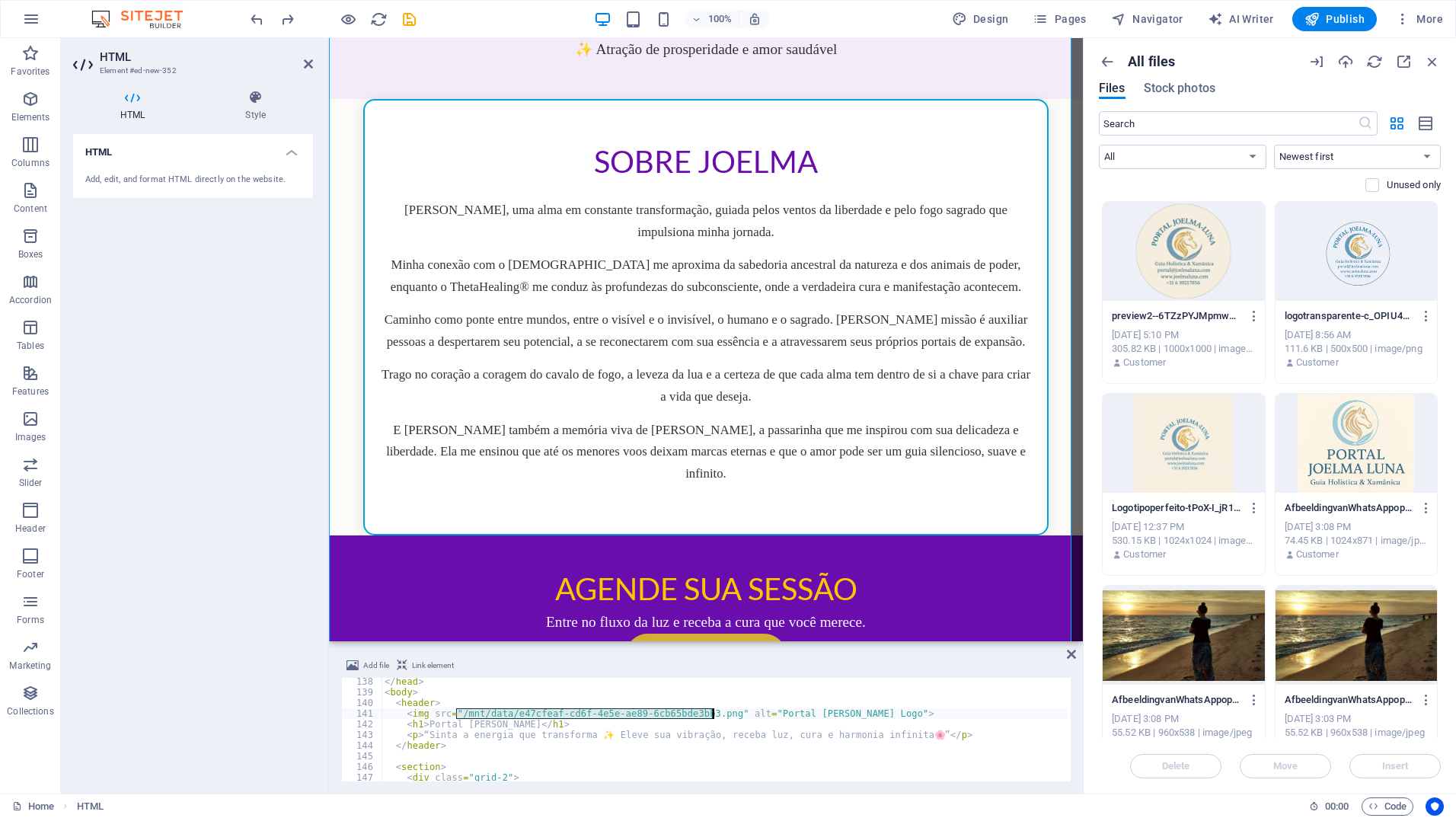
drag, startPoint x: 457, startPoint y: 714, endPoint x: 714, endPoint y: 711, distance: 257.0
click at [714, 711] on div "</ head > < body > < header > < img src = "/mnt/data/e47cfeaf-cd6f-4e5e-ae89-6c…" at bounding box center [1011, 737] width 1259 height 122
paste textarea "[URL][DOMAIN_NAME]"
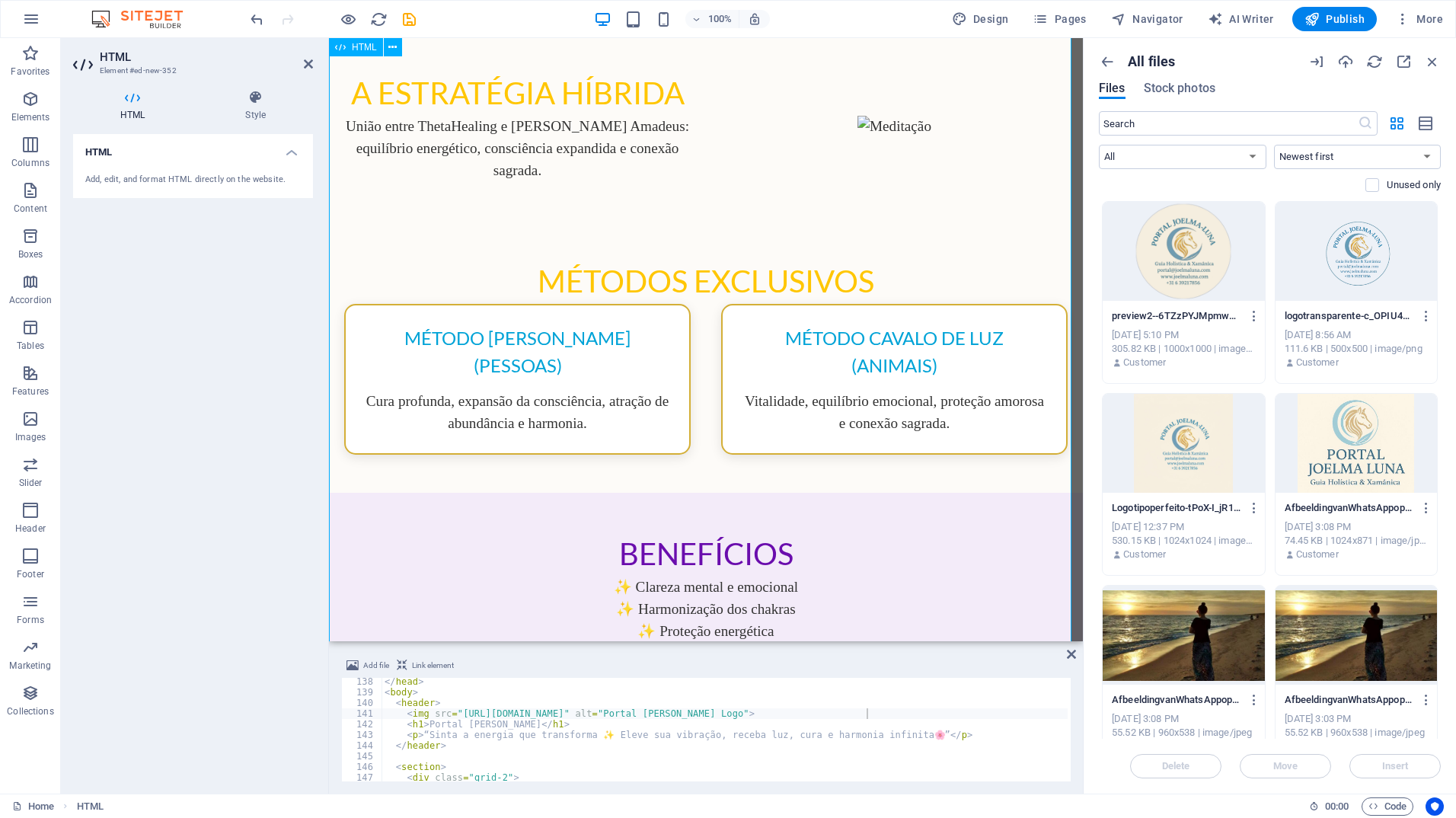
scroll to position [0, 0]
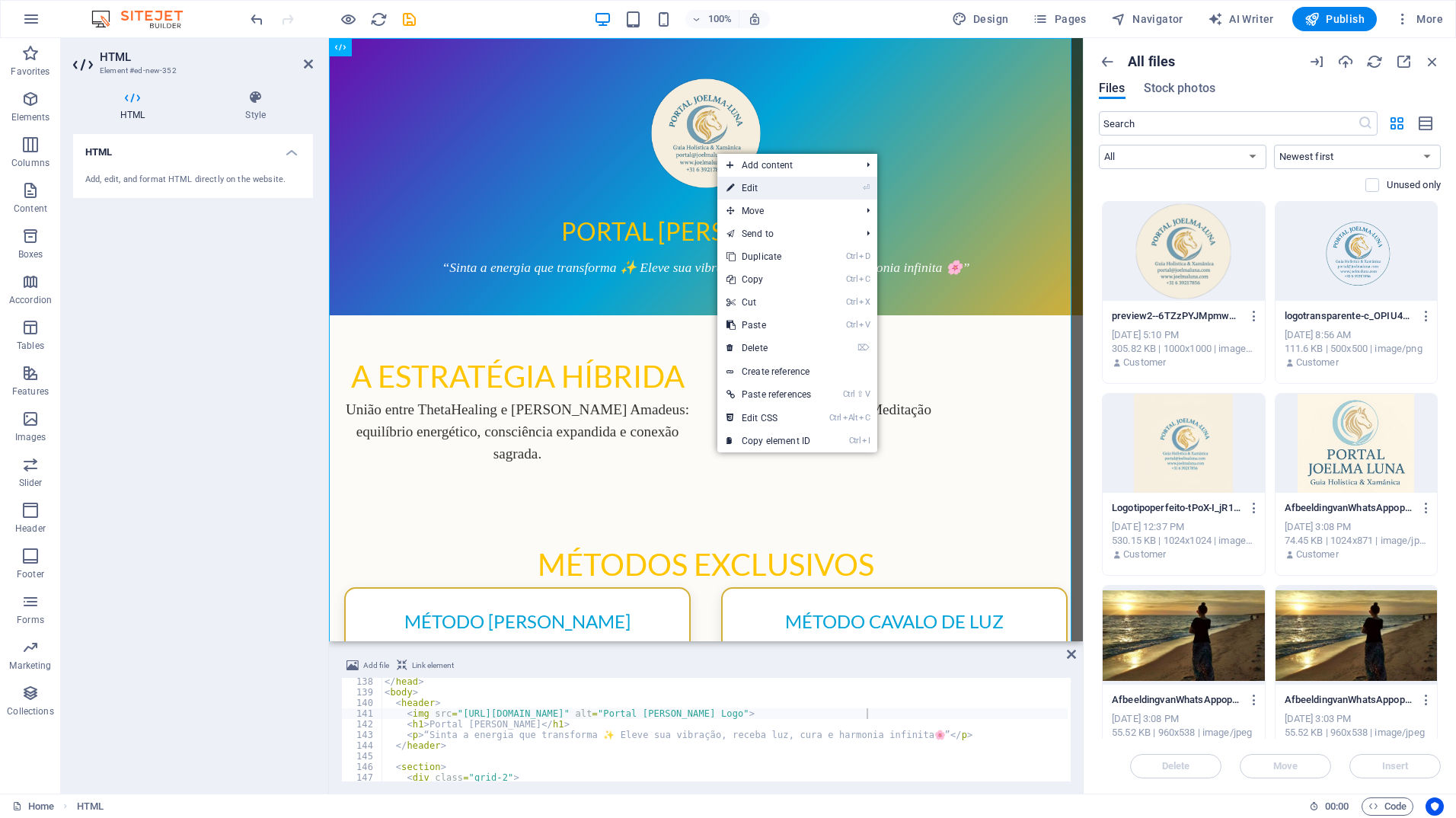
click at [769, 187] on link "⏎ Edit" at bounding box center [769, 187] width 103 height 23
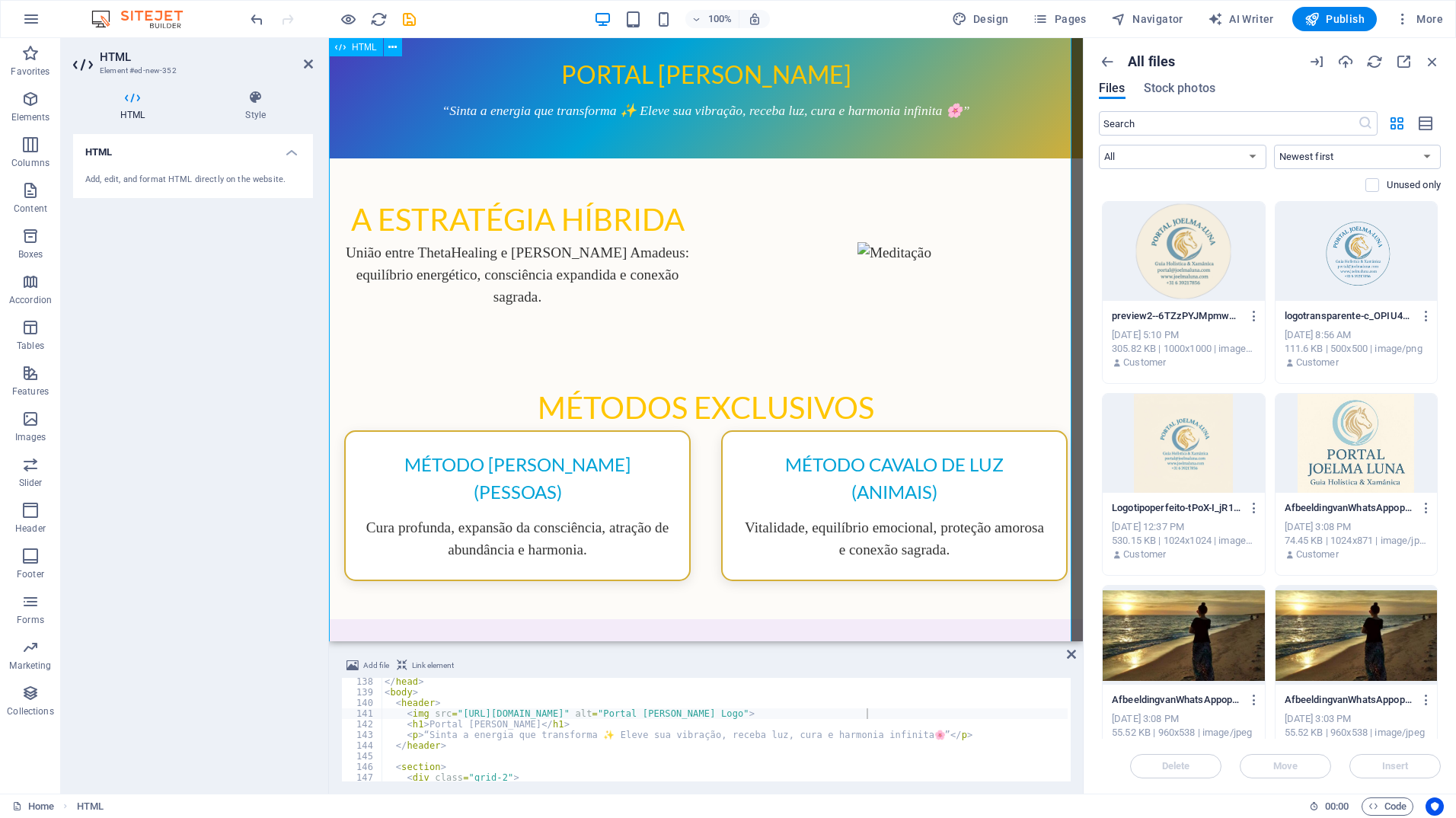
scroll to position [76, 0]
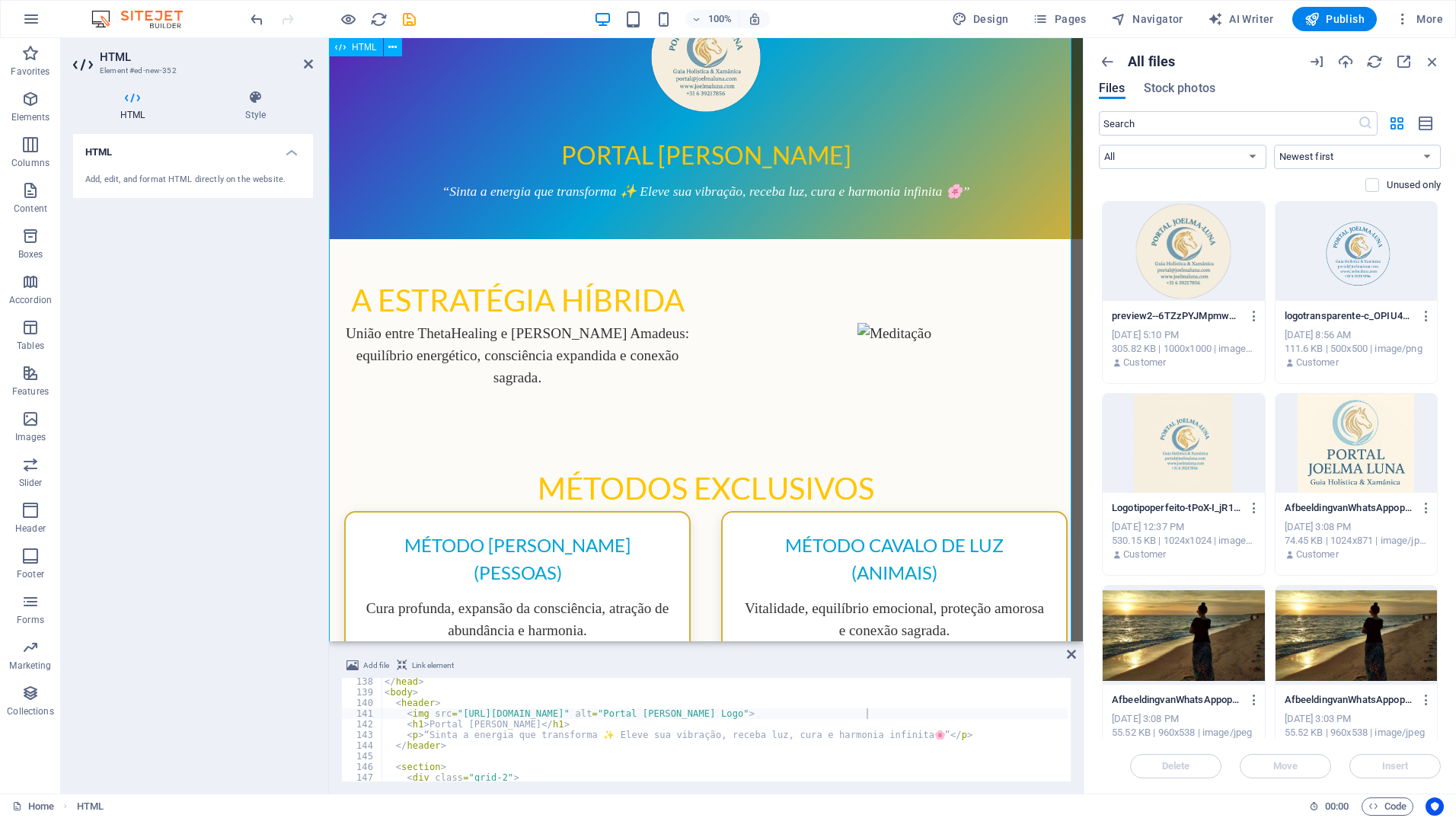
click at [873, 333] on div "Portal [PERSON_NAME] Portal [PERSON_NAME] “Sinta a energia que transforma ✨ Ele…" at bounding box center [706, 772] width 754 height 1620
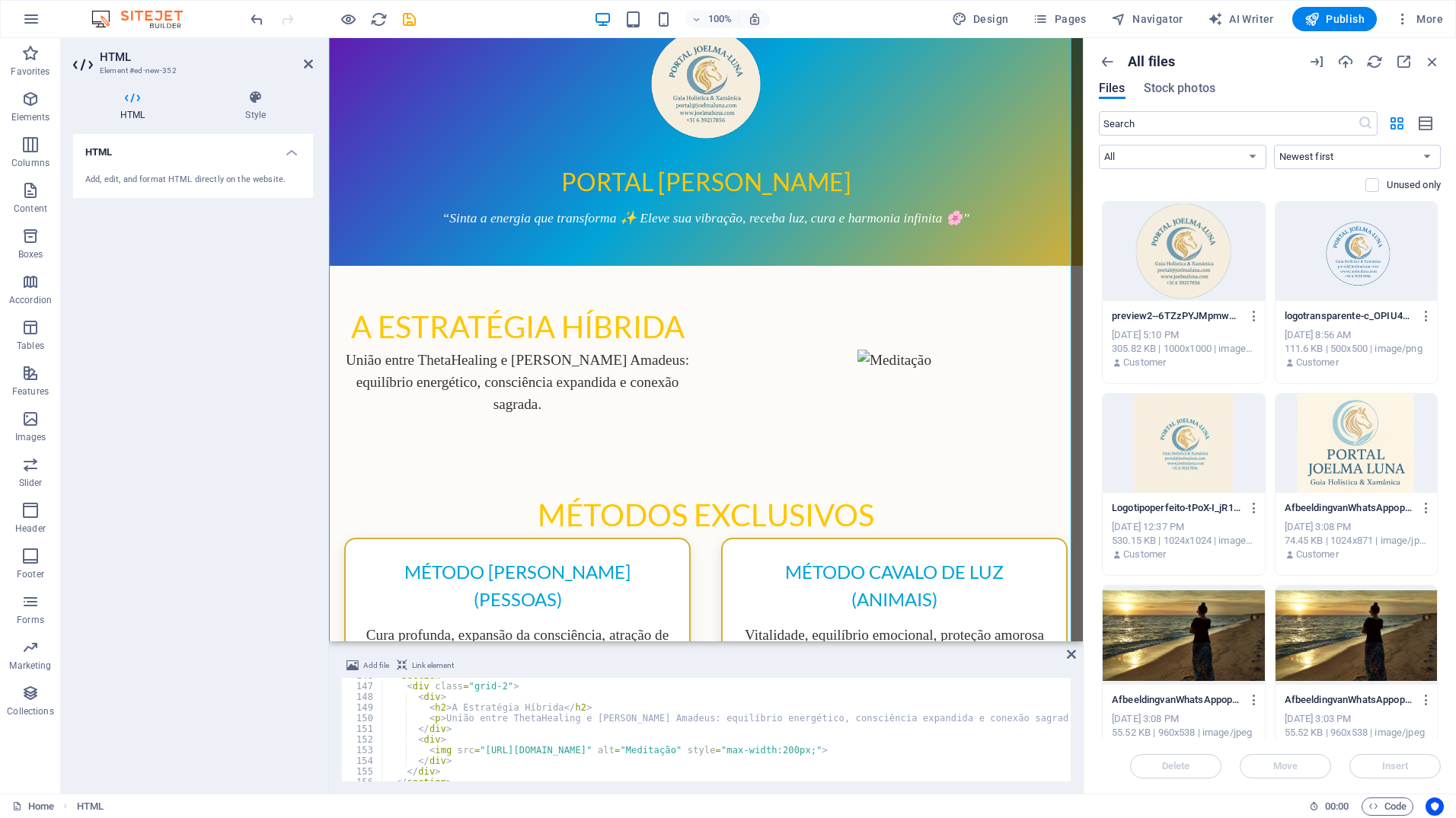
scroll to position [1554, 0]
click at [427, 749] on div "< section > < div class = "grid-2" > < div > < h2 > A Estratégia Híbrida </ h2 …" at bounding box center [1011, 731] width 1259 height 122
paste textarea
click at [349, 749] on div "153" at bounding box center [362, 750] width 41 height 11
drag, startPoint x: 913, startPoint y: 761, endPoint x: 386, endPoint y: 761, distance: 527.0
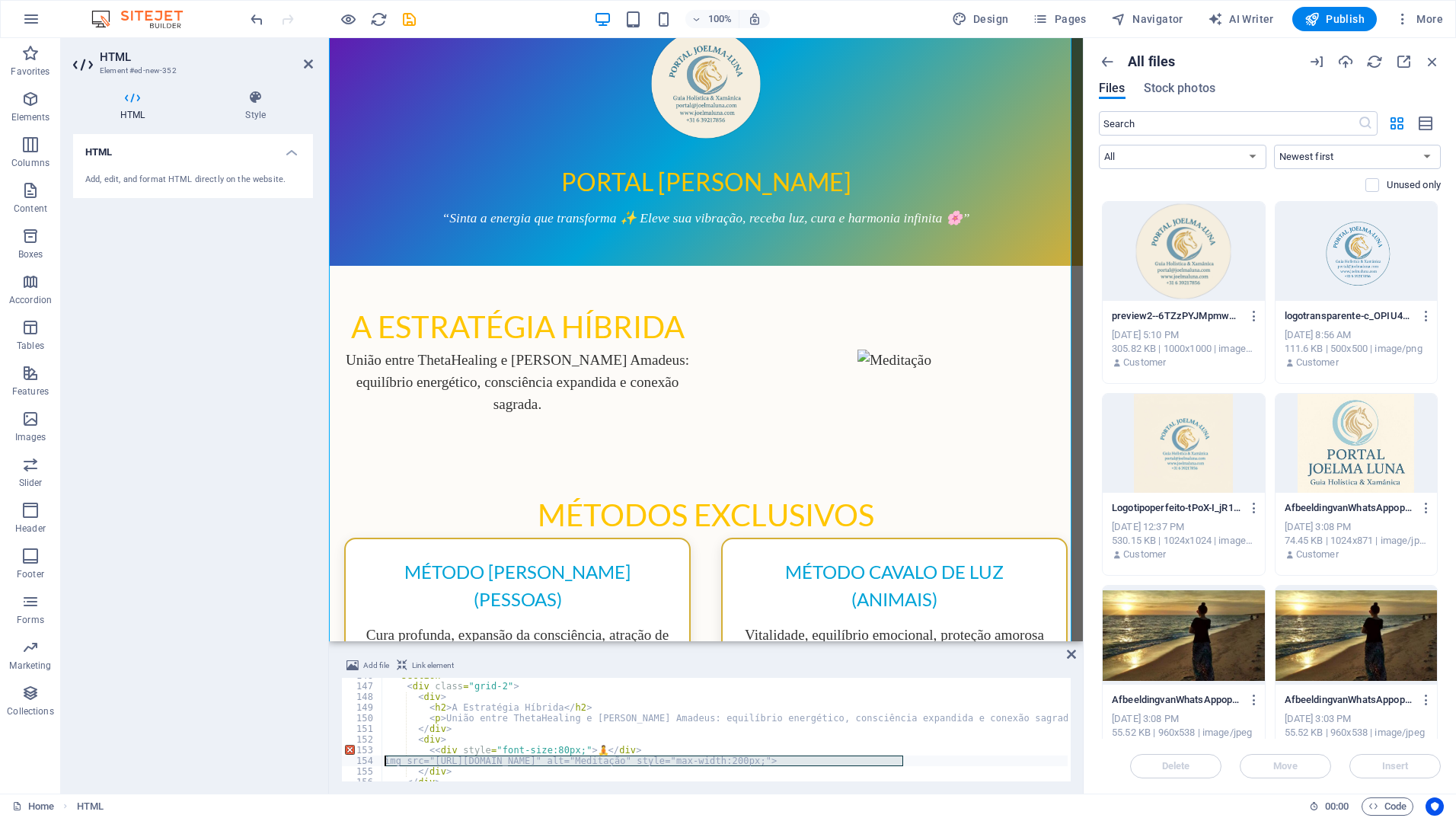
click at [386, 761] on div "< section > < div class = "grid-2" > < div > < h2 > A Estratégia Híbrida </ h2 …" at bounding box center [1011, 731] width 1259 height 122
type textarea "img src="[URL][DOMAIN_NAME]" alt="Meditação" style="max-width:200px;">"
click at [365, 760] on div "154" at bounding box center [362, 760] width 41 height 11
type textarea "</div>"
click at [647, 664] on div "Add file Link element" at bounding box center [706, 667] width 730 height 22
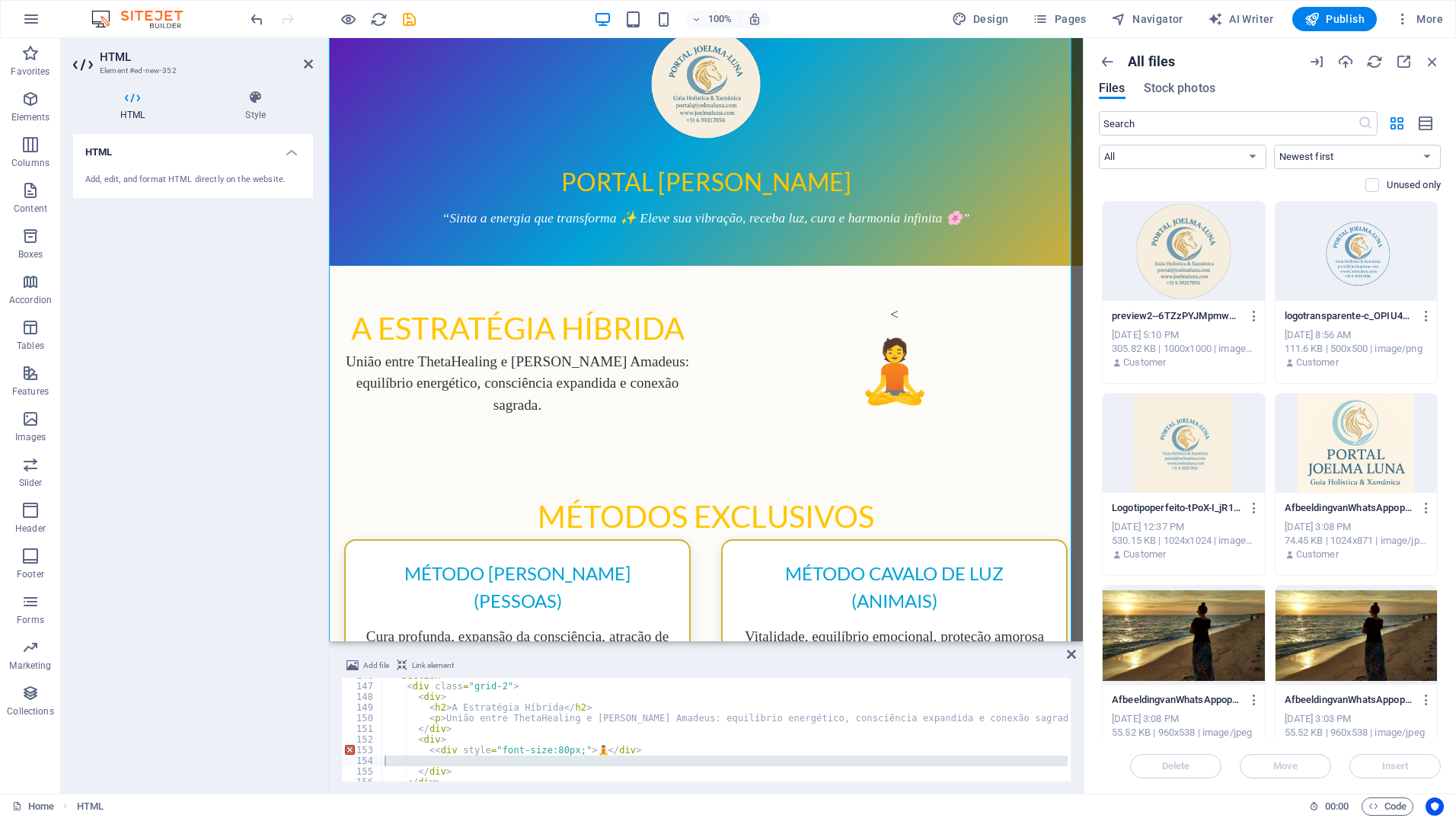
click at [263, 530] on div "HTML Add, edit, and format HTML directly on the website." at bounding box center [193, 457] width 240 height 647
click at [961, 470] on div "Portal [PERSON_NAME] Portal [PERSON_NAME] “Sinta a energia que transforma ✨ Ele…" at bounding box center [706, 799] width 754 height 1622
click at [1075, 658] on icon at bounding box center [1071, 654] width 9 height 12
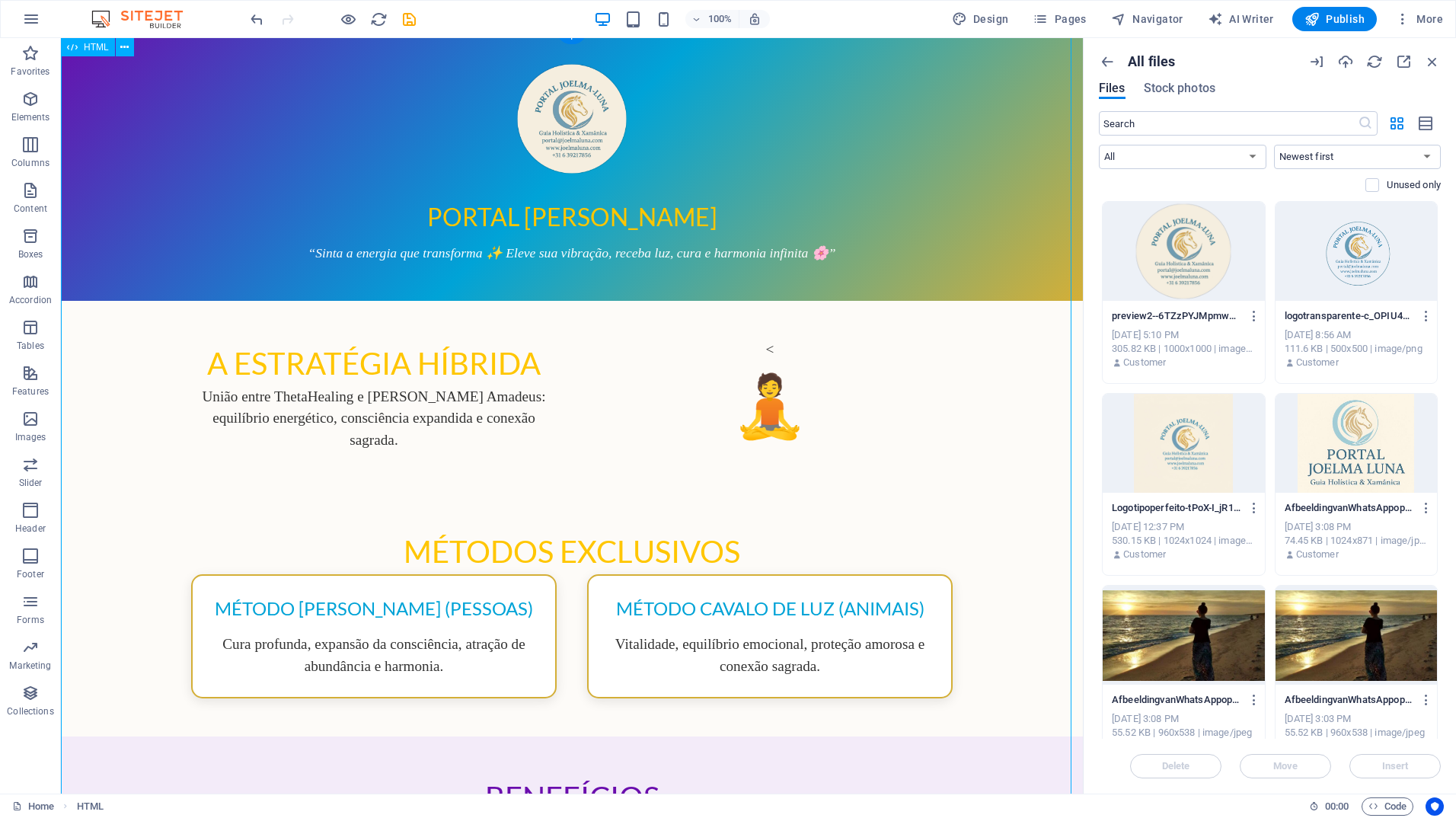
scroll to position [0, 0]
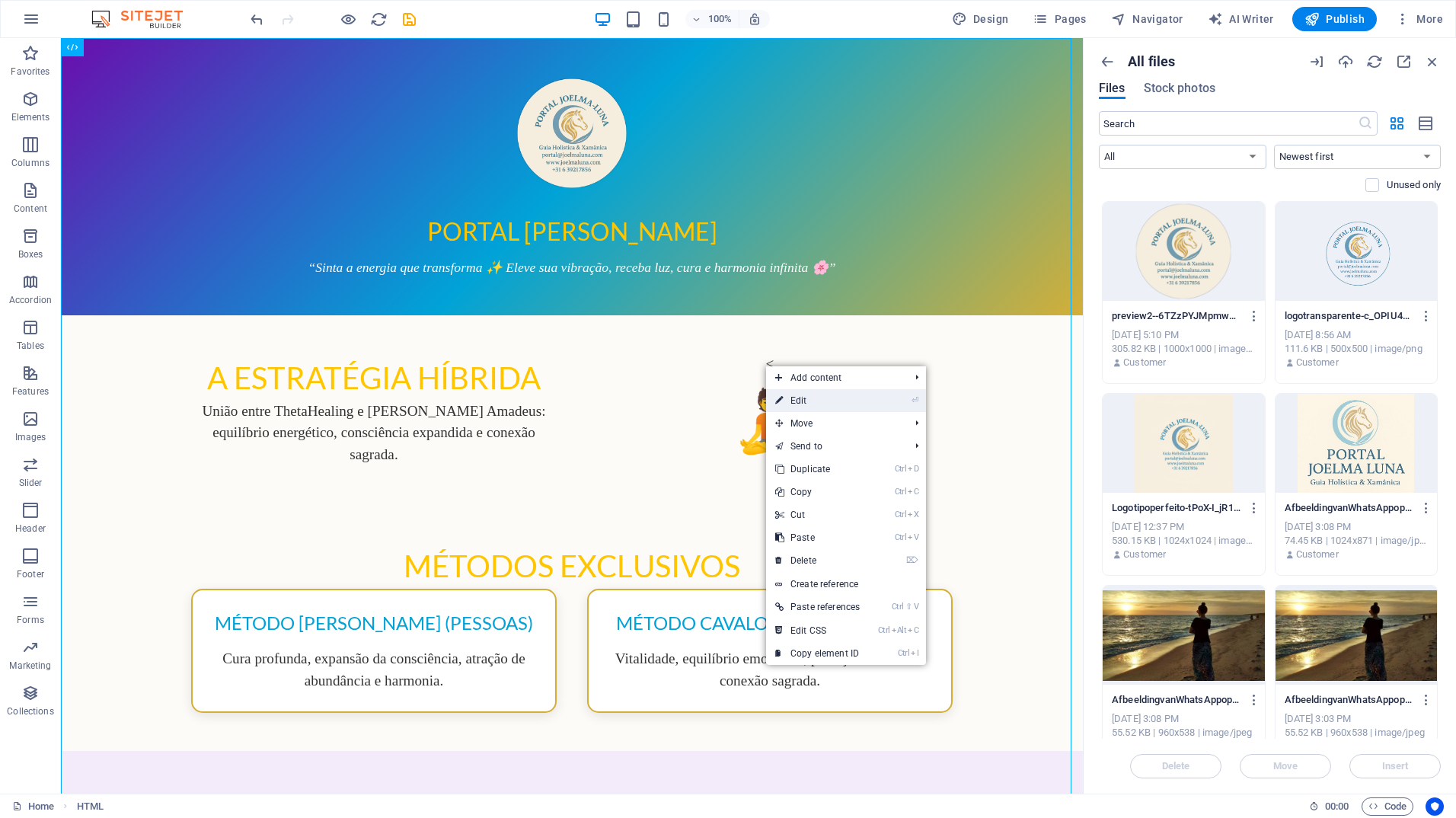
click at [794, 396] on link "⏎ Edit" at bounding box center [818, 400] width 103 height 23
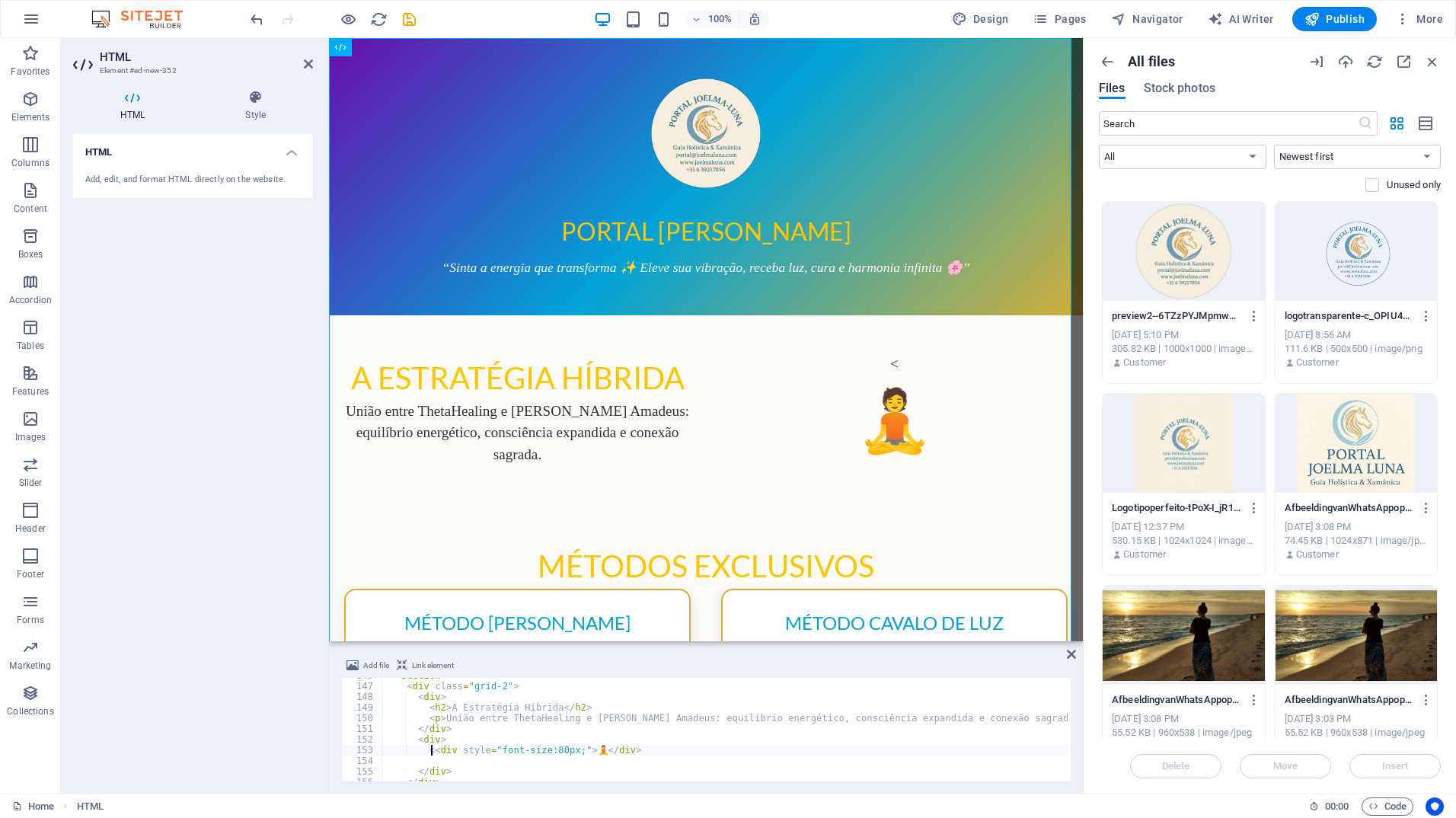
click at [428, 750] on div "< section > < div class = "grid-2" > < div > < h2 > A Estratégia Híbrida </ h2 …" at bounding box center [1011, 731] width 1259 height 122
type textarea "<div style="font-size:80px;">🧘</div>"
click at [1071, 651] on icon at bounding box center [1071, 654] width 9 height 12
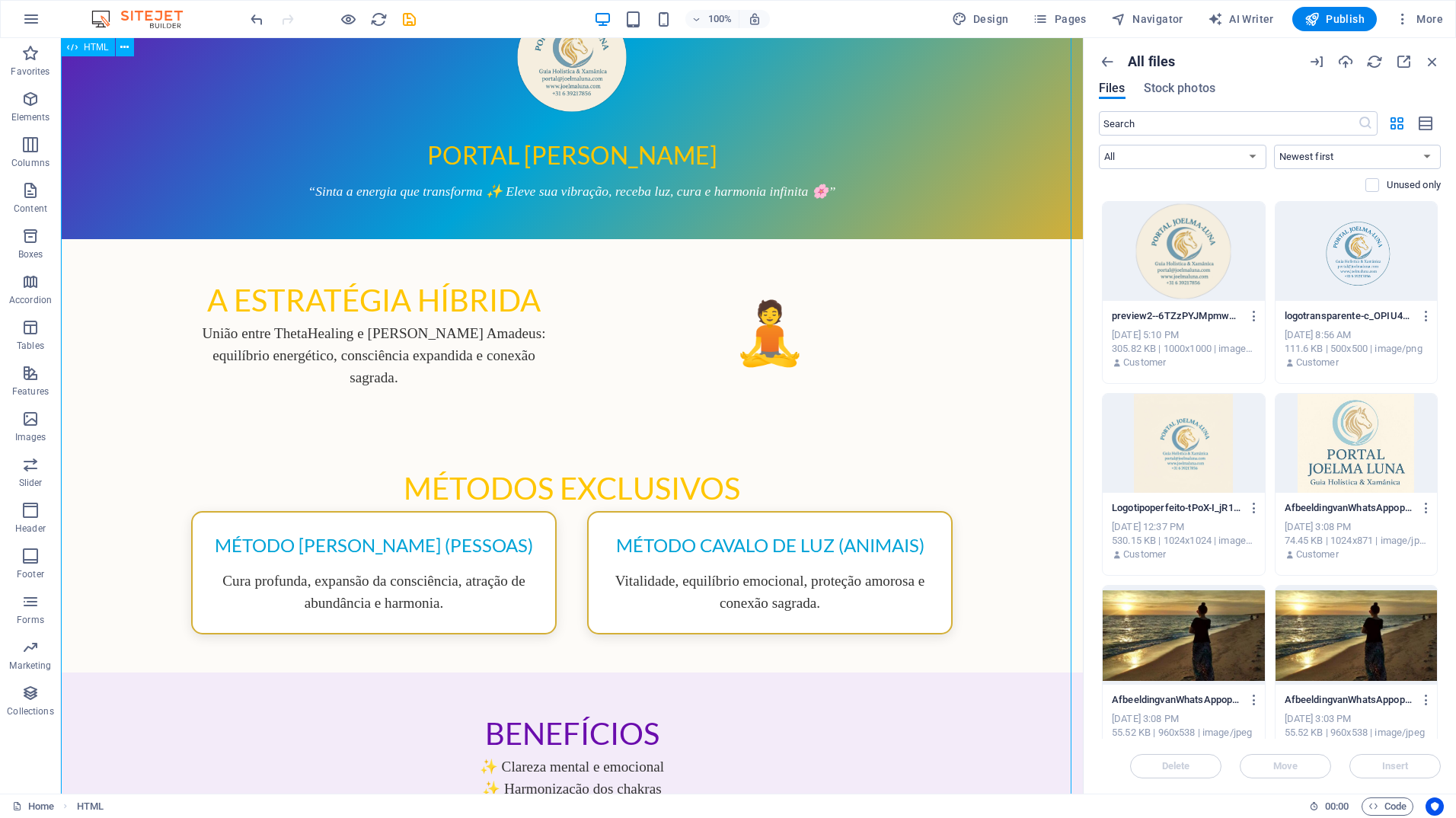
scroll to position [0, 0]
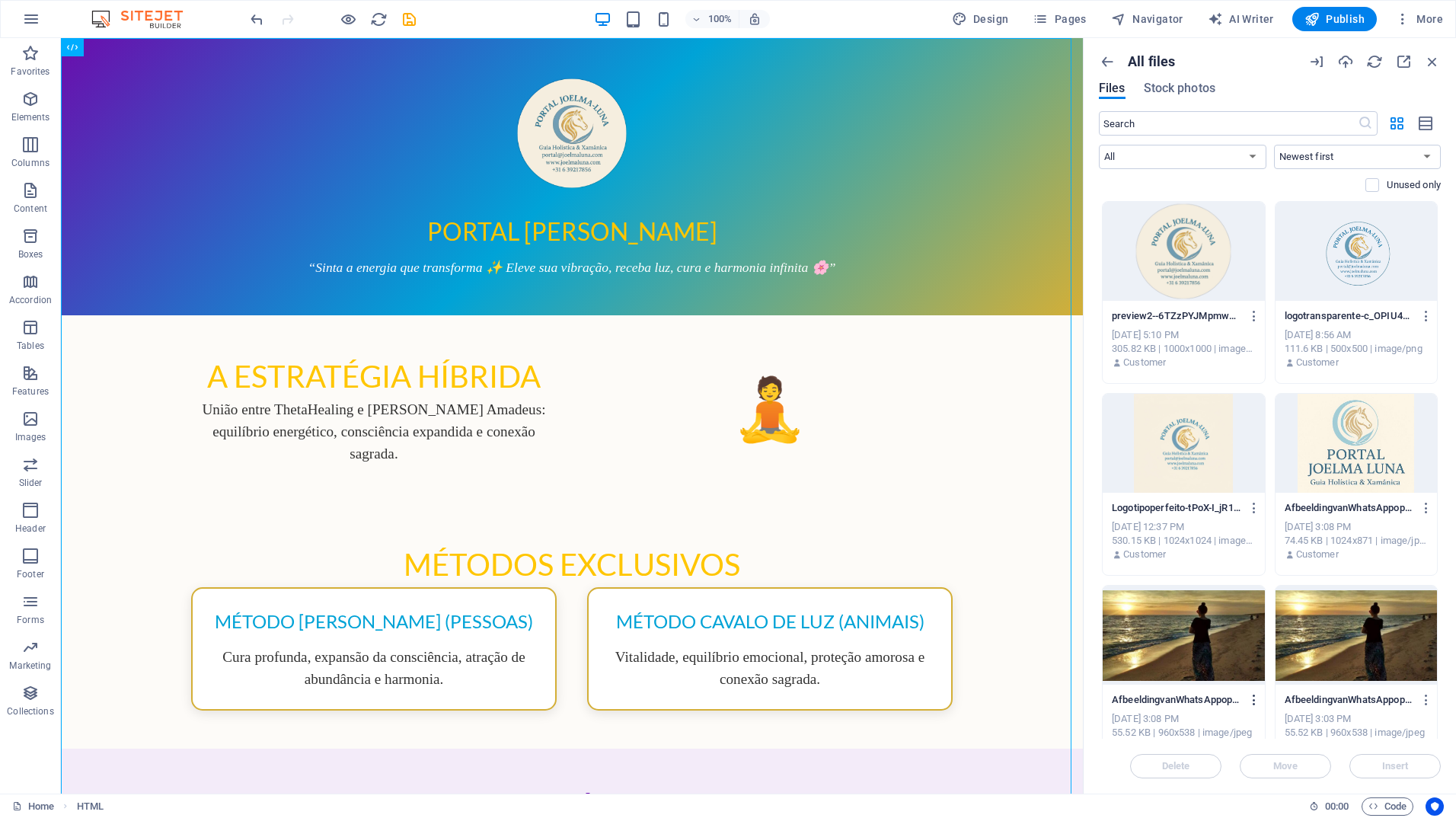
click at [1252, 698] on icon "button" at bounding box center [1255, 700] width 15 height 14
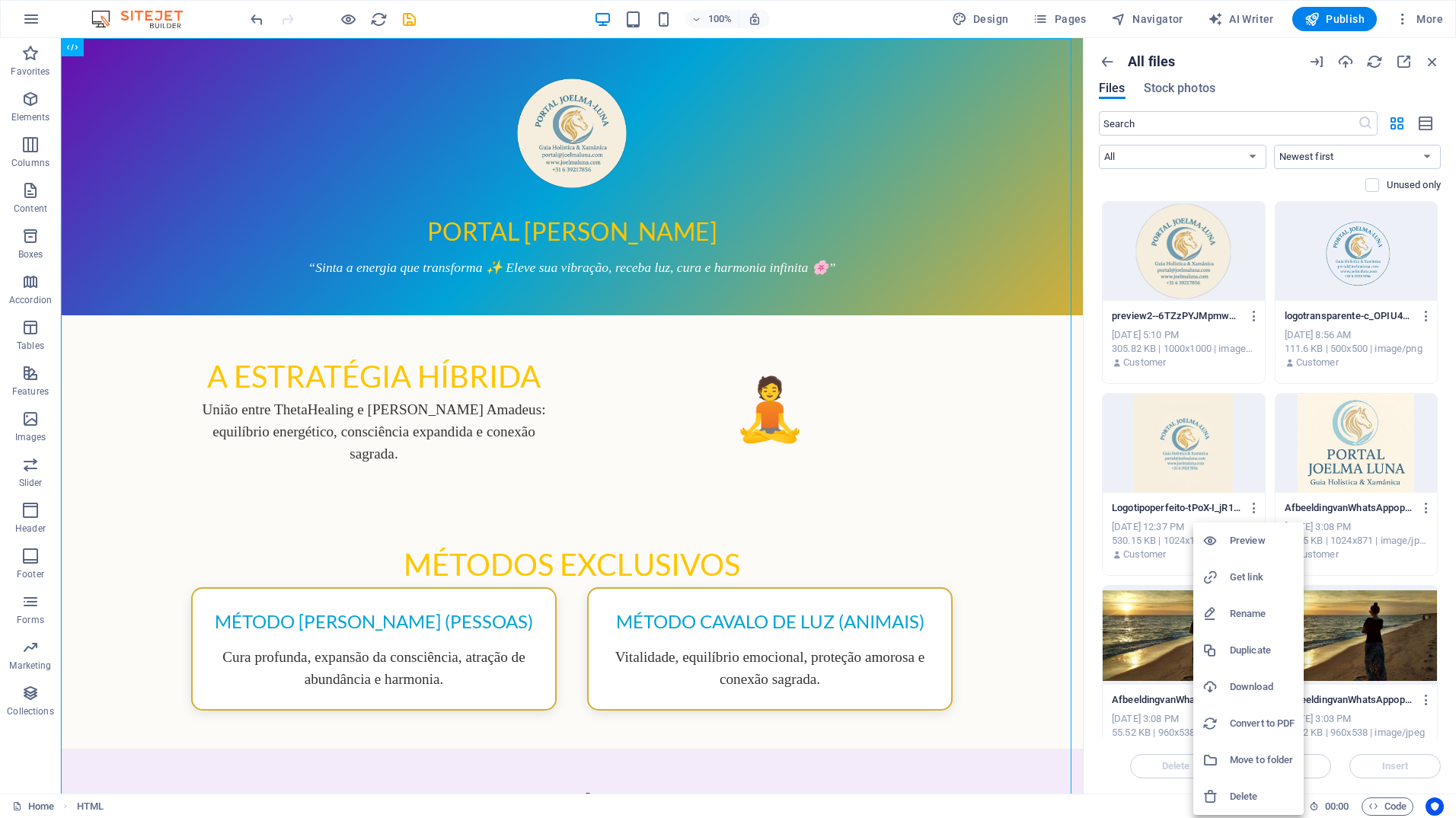
click at [1105, 765] on div at bounding box center [728, 409] width 1456 height 818
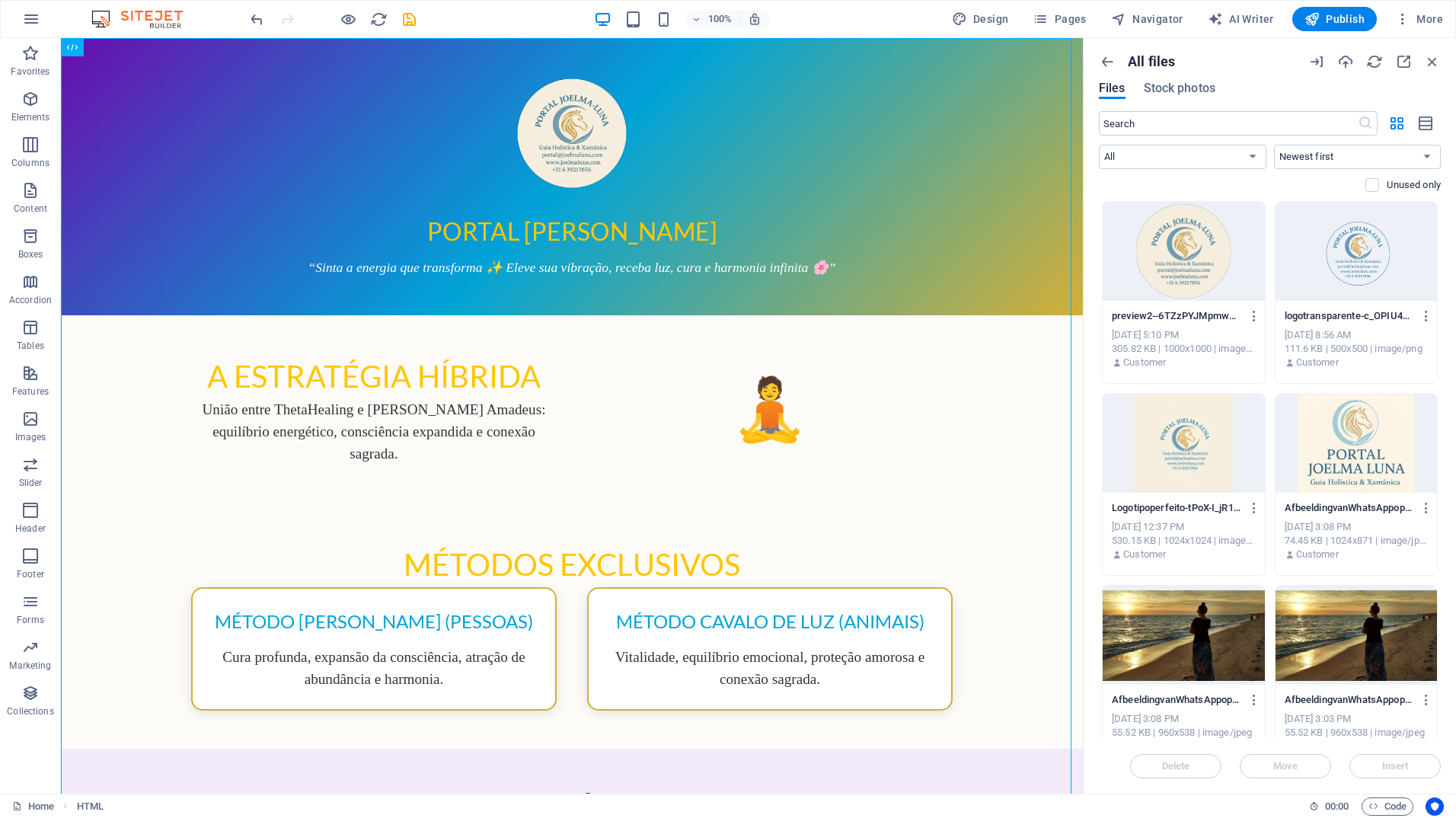
click at [1166, 637] on div at bounding box center [1184, 636] width 163 height 99
click at [1253, 702] on icon "button" at bounding box center [1255, 700] width 15 height 14
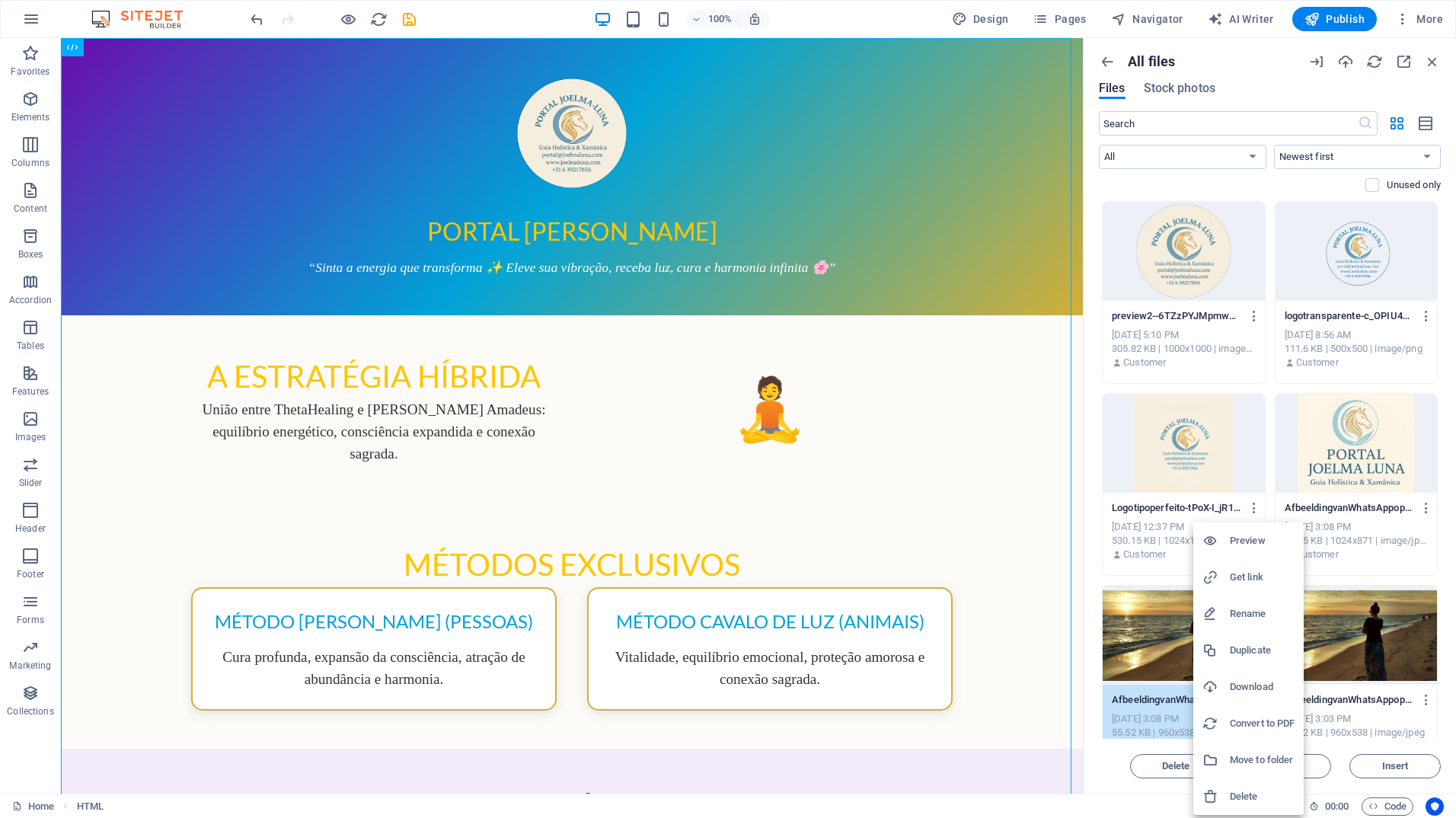
click at [1246, 577] on h6 "Get link" at bounding box center [1262, 577] width 64 height 18
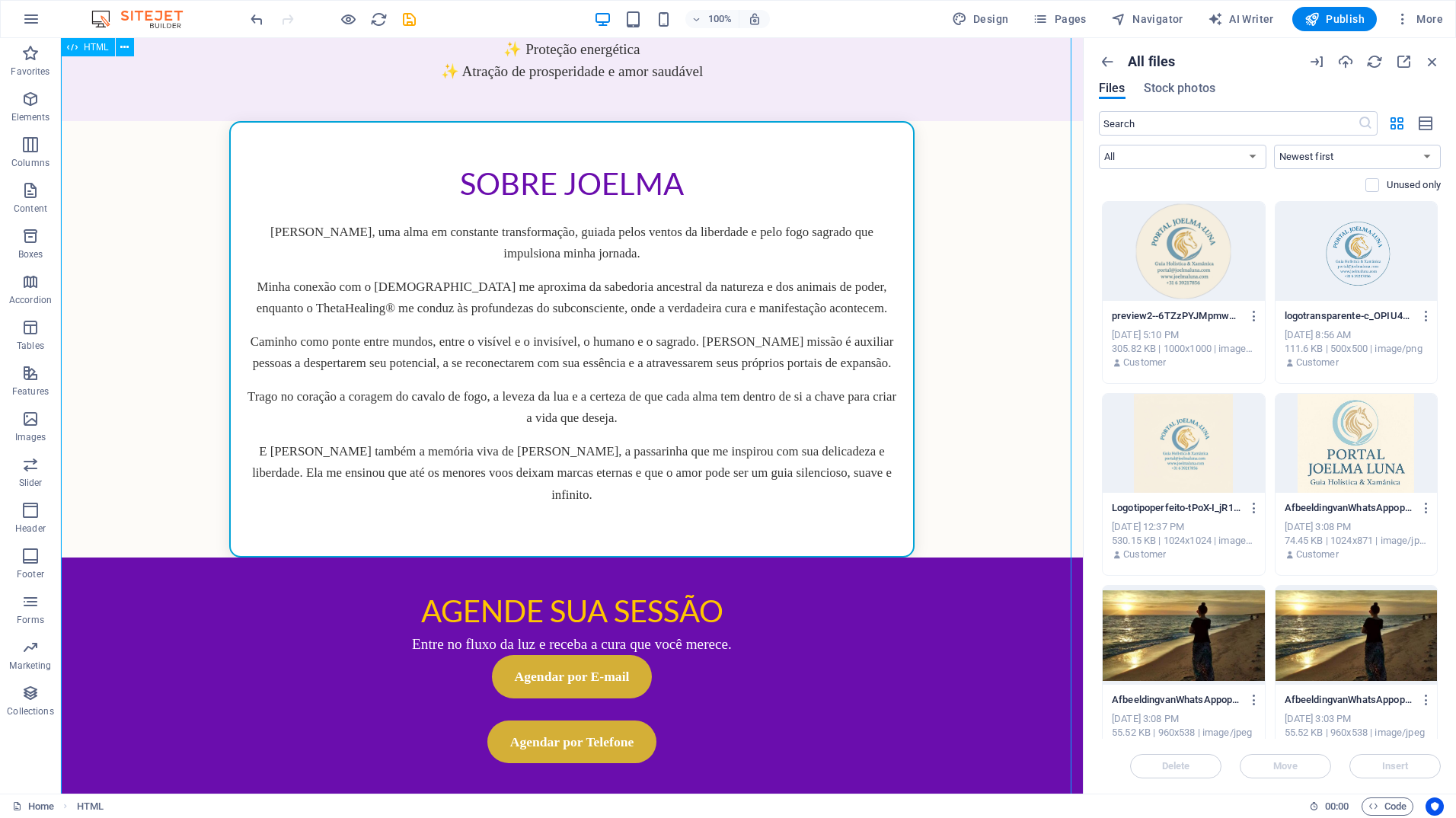
scroll to position [860, 0]
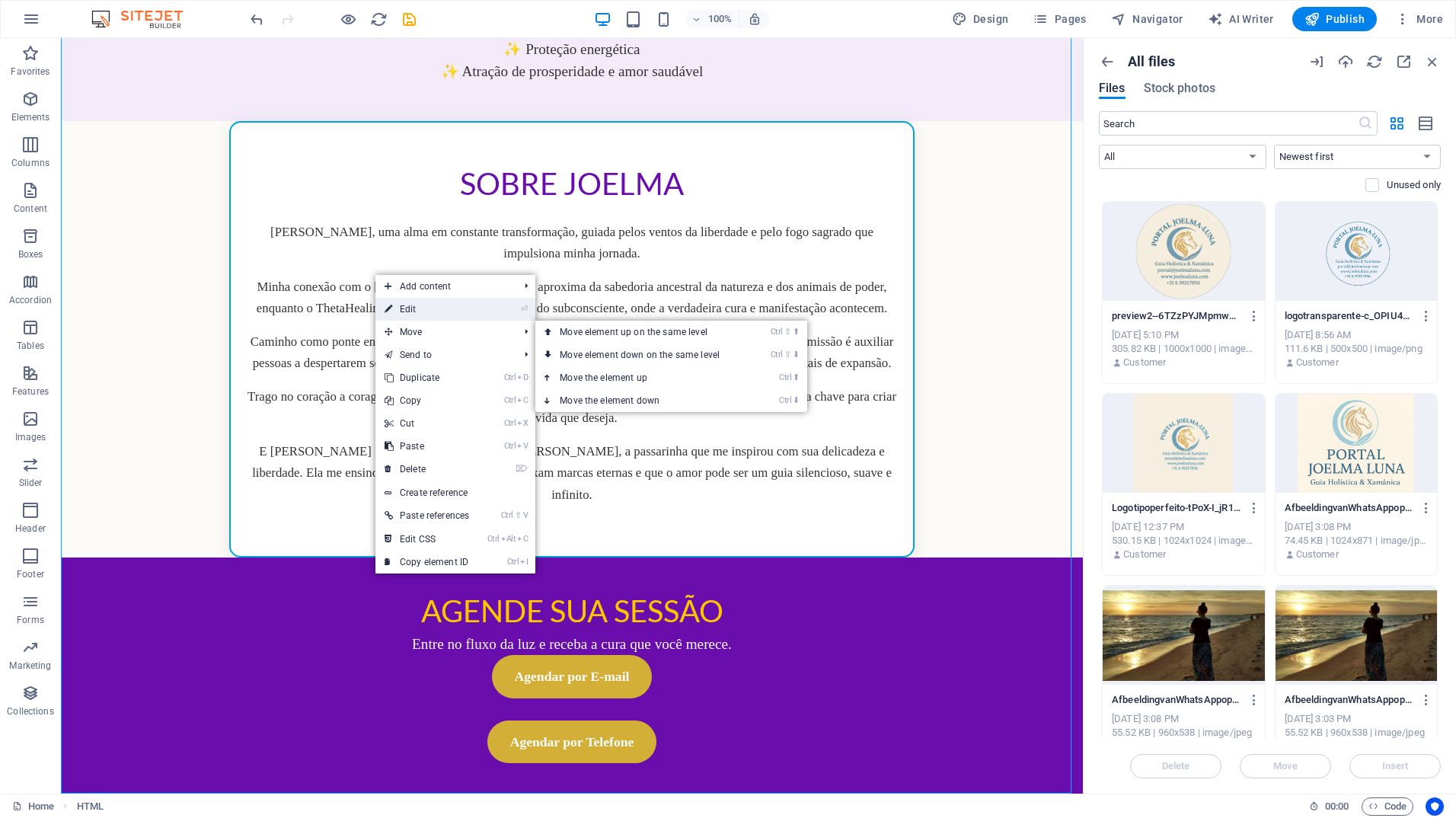
click at [431, 307] on link "⏎ Edit" at bounding box center [427, 308] width 103 height 23
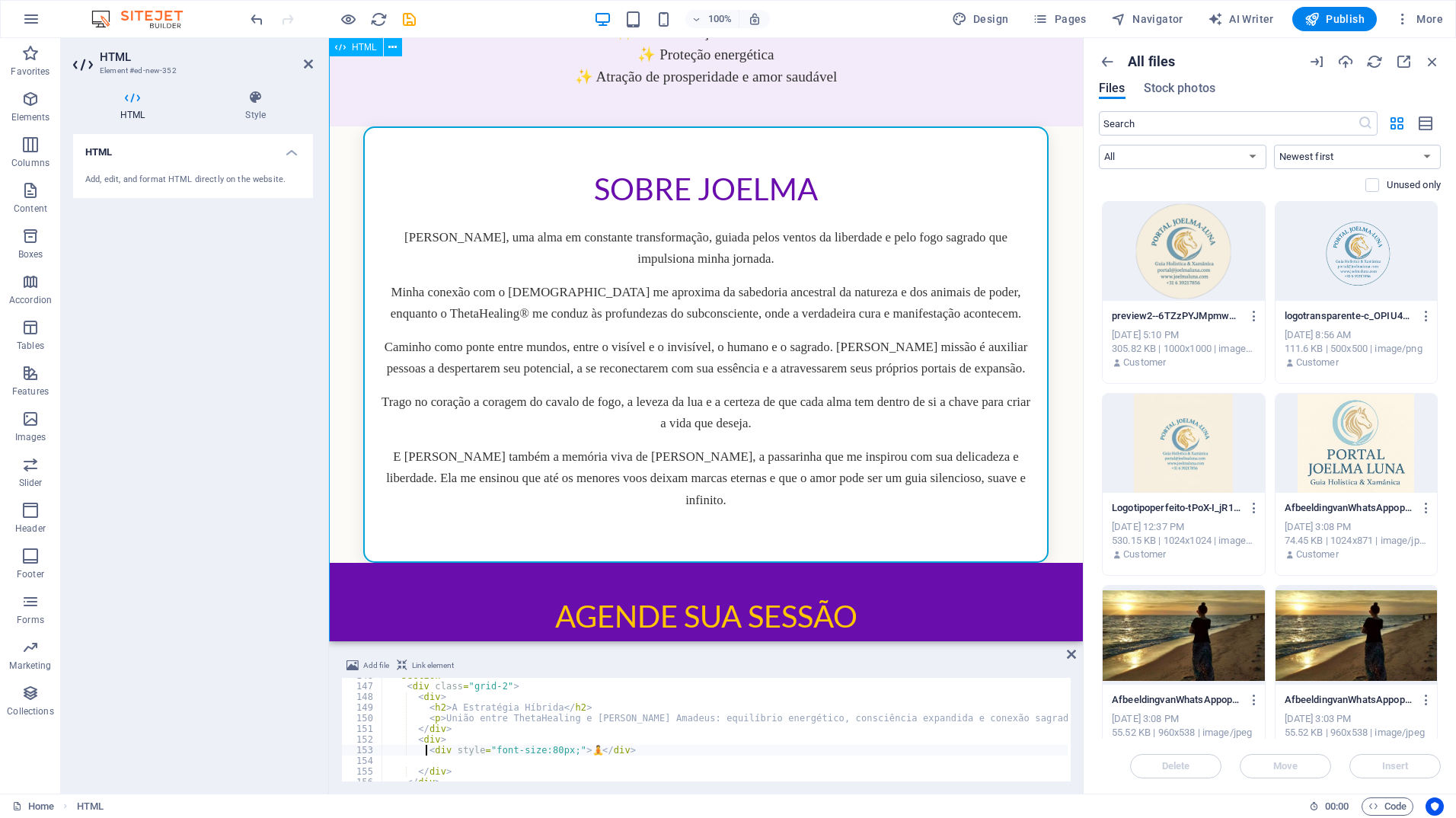
scroll to position [887, 0]
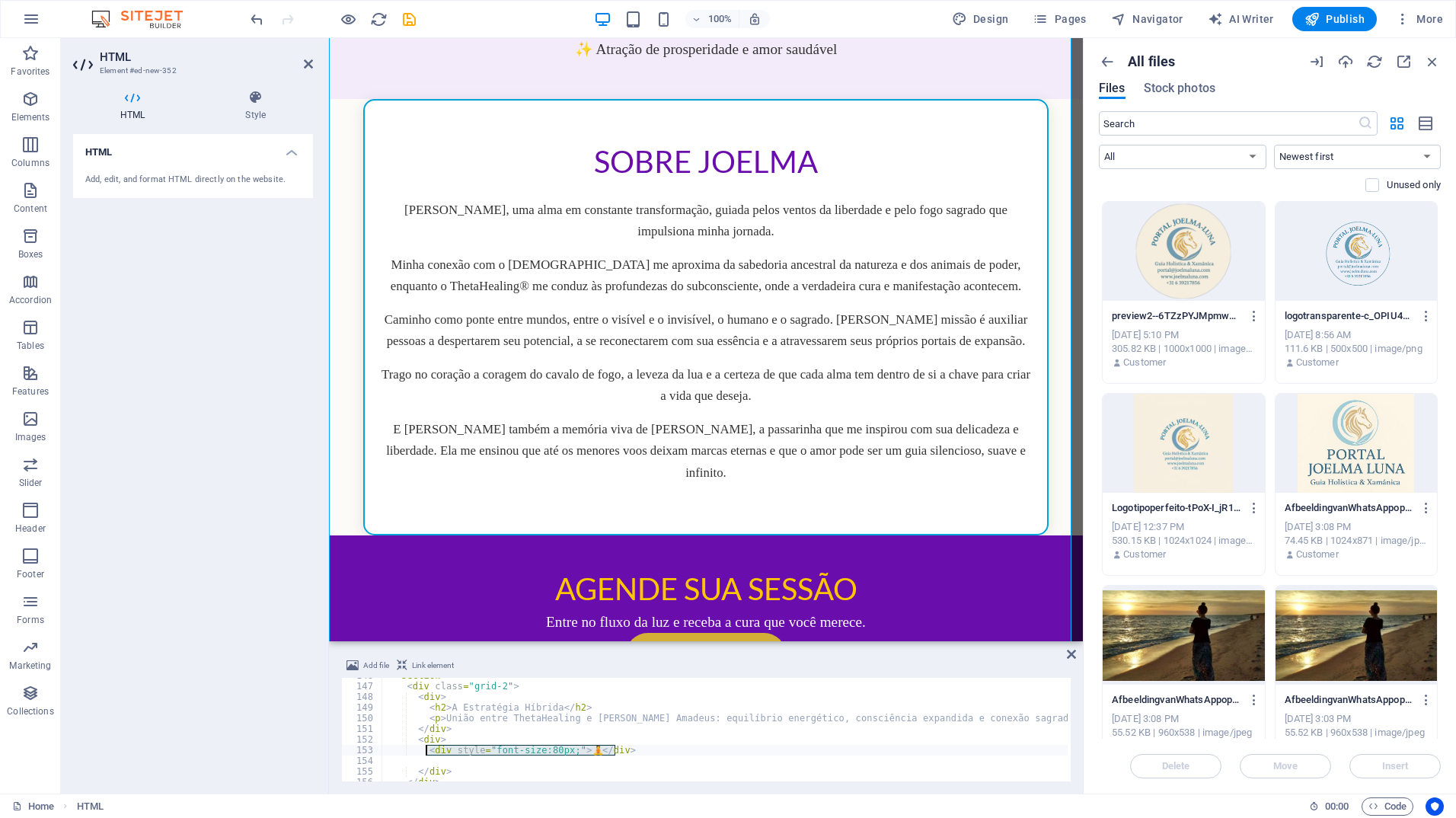
drag, startPoint x: 617, startPoint y: 751, endPoint x: 427, endPoint y: 754, distance: 190.0
click at [427, 754] on div "< section > < div class = "grid-2" > < div > < h2 > A Estratégia Híbrida </ h2 …" at bounding box center [1011, 731] width 1259 height 122
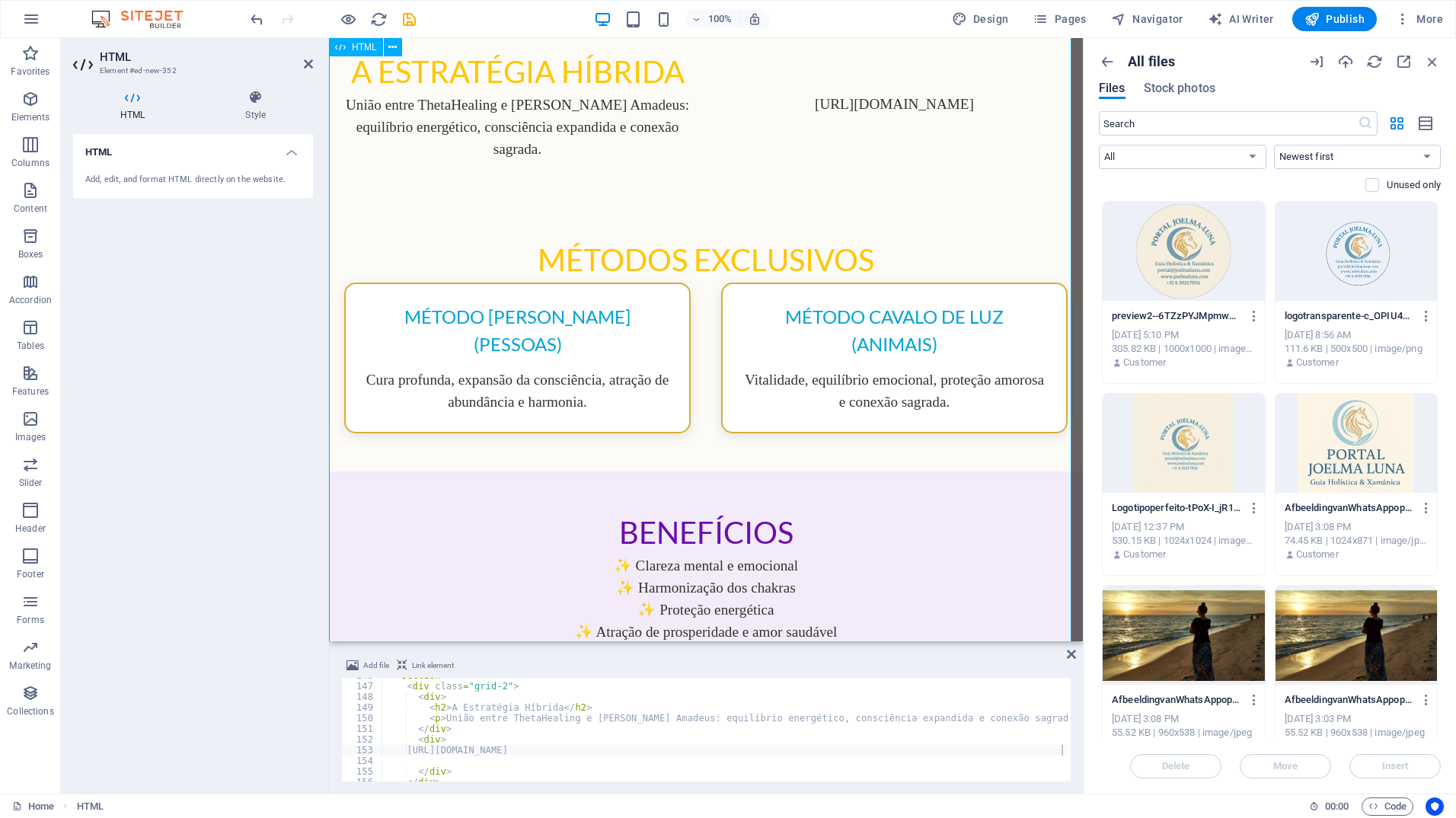
scroll to position [228, 0]
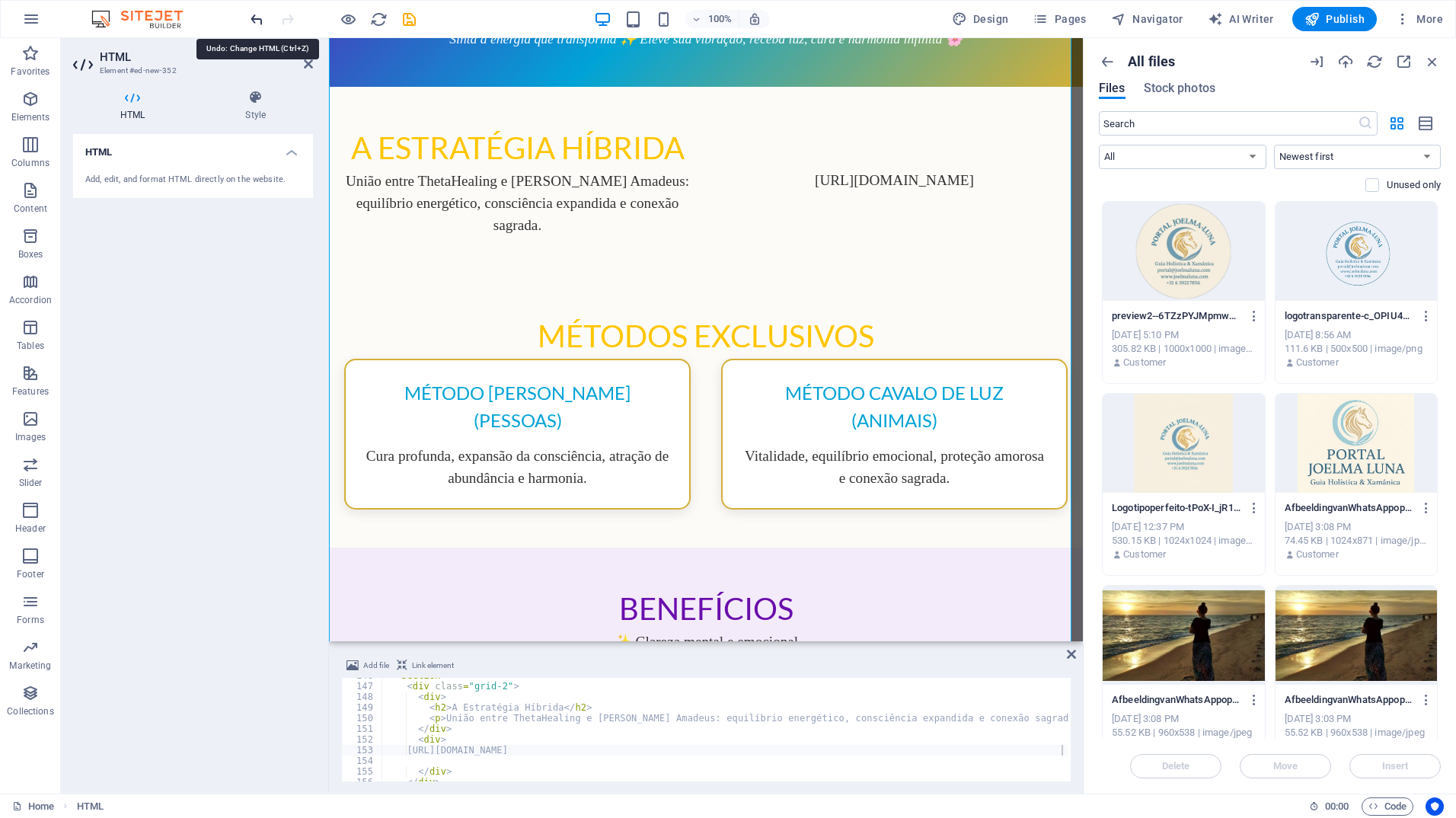
click at [256, 19] on icon "undo" at bounding box center [257, 20] width 18 height 18
type textarea "<!DOCTYPE html>"
click at [1256, 696] on icon "button" at bounding box center [1255, 700] width 15 height 14
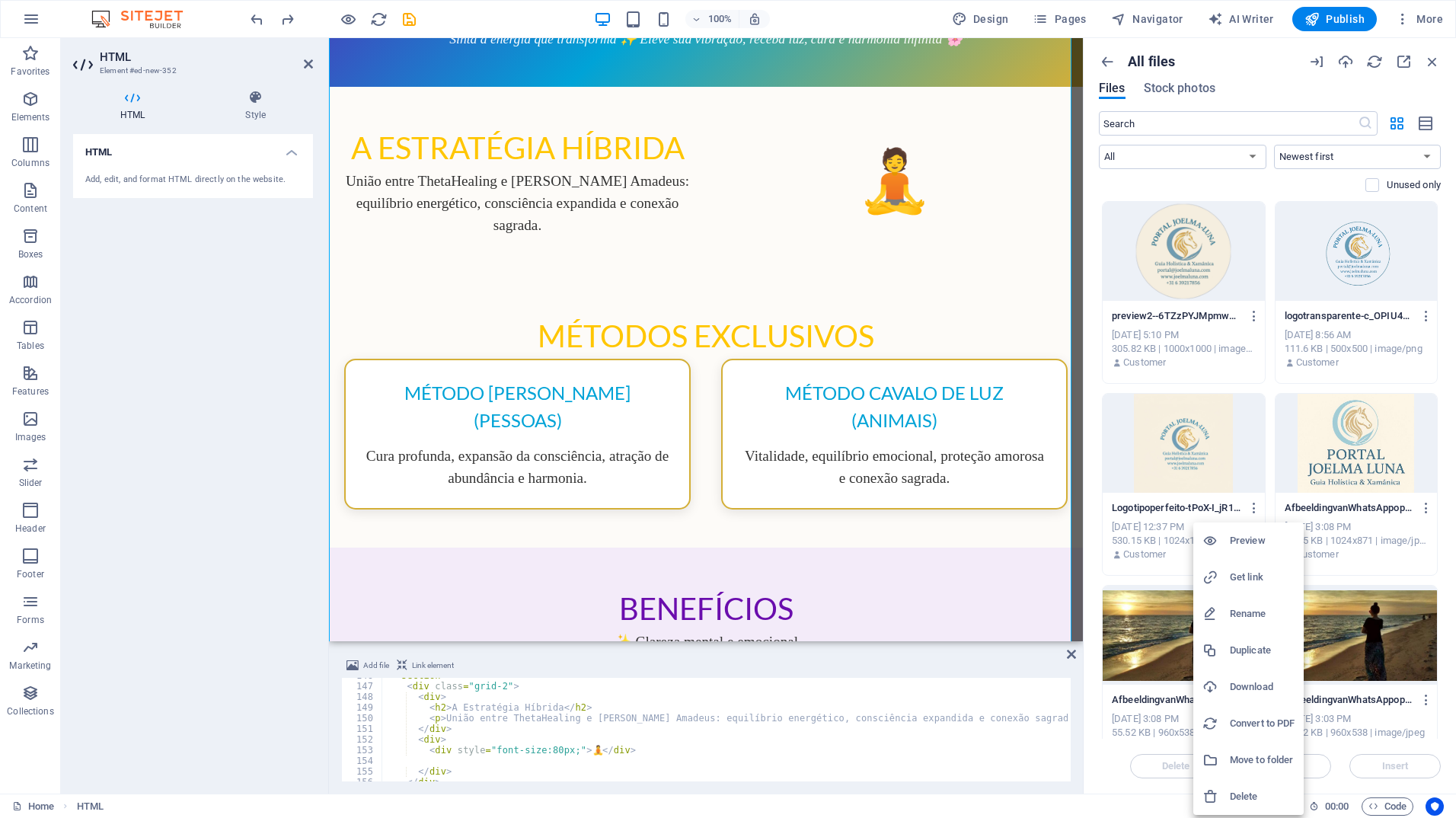
click at [1069, 652] on div at bounding box center [728, 409] width 1456 height 818
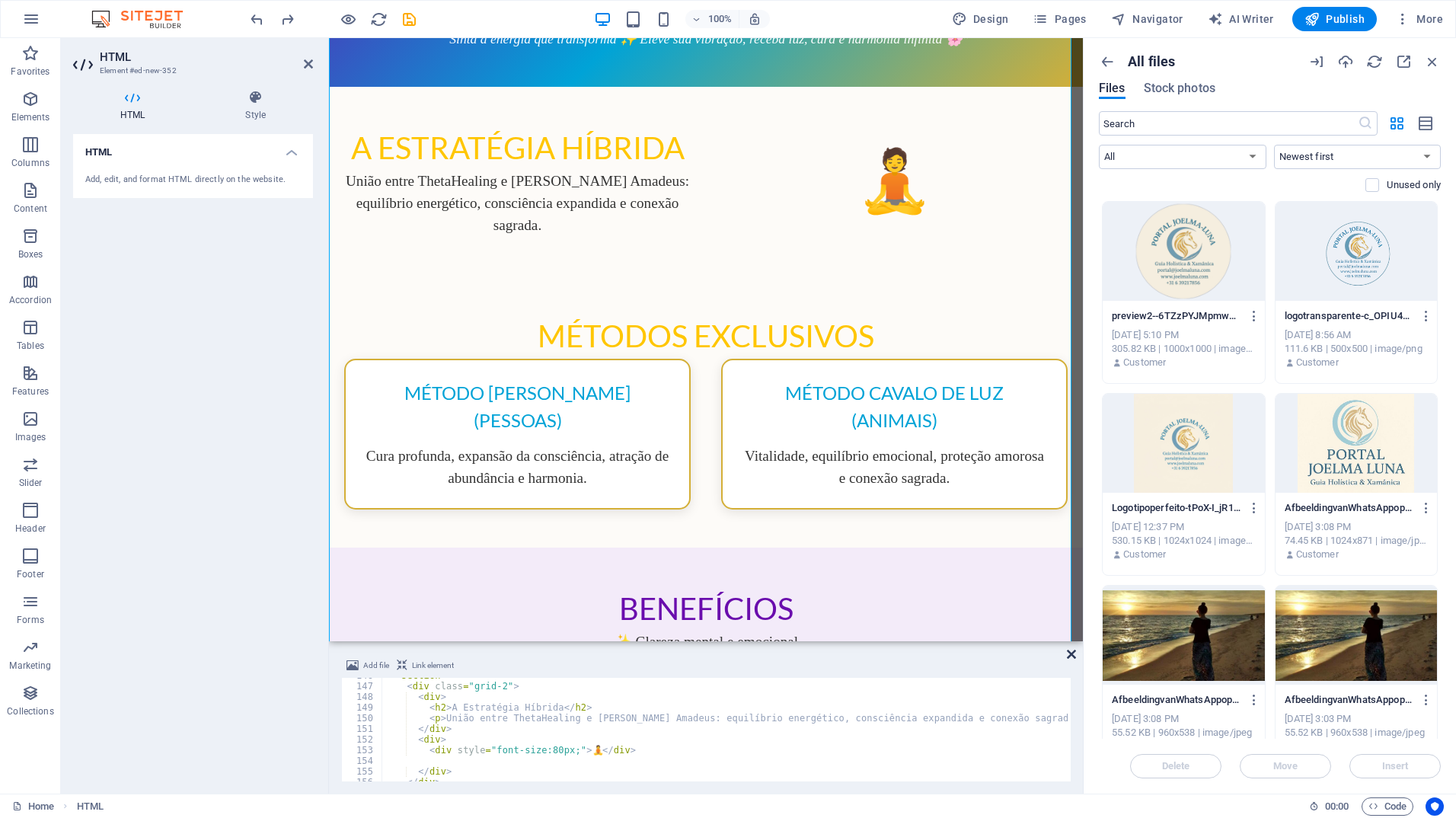
click at [1069, 652] on icon at bounding box center [1071, 654] width 9 height 12
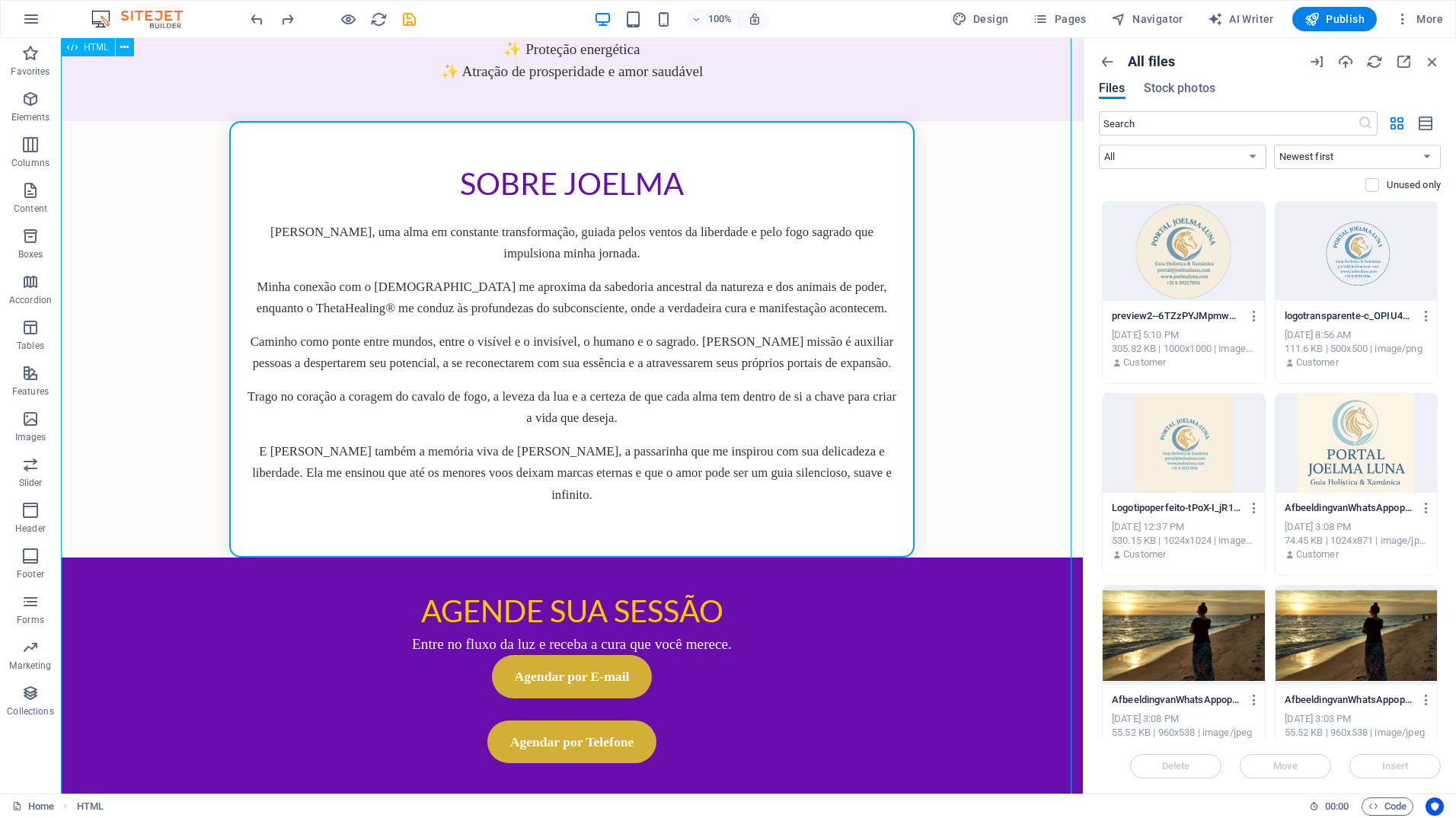
scroll to position [860, 0]
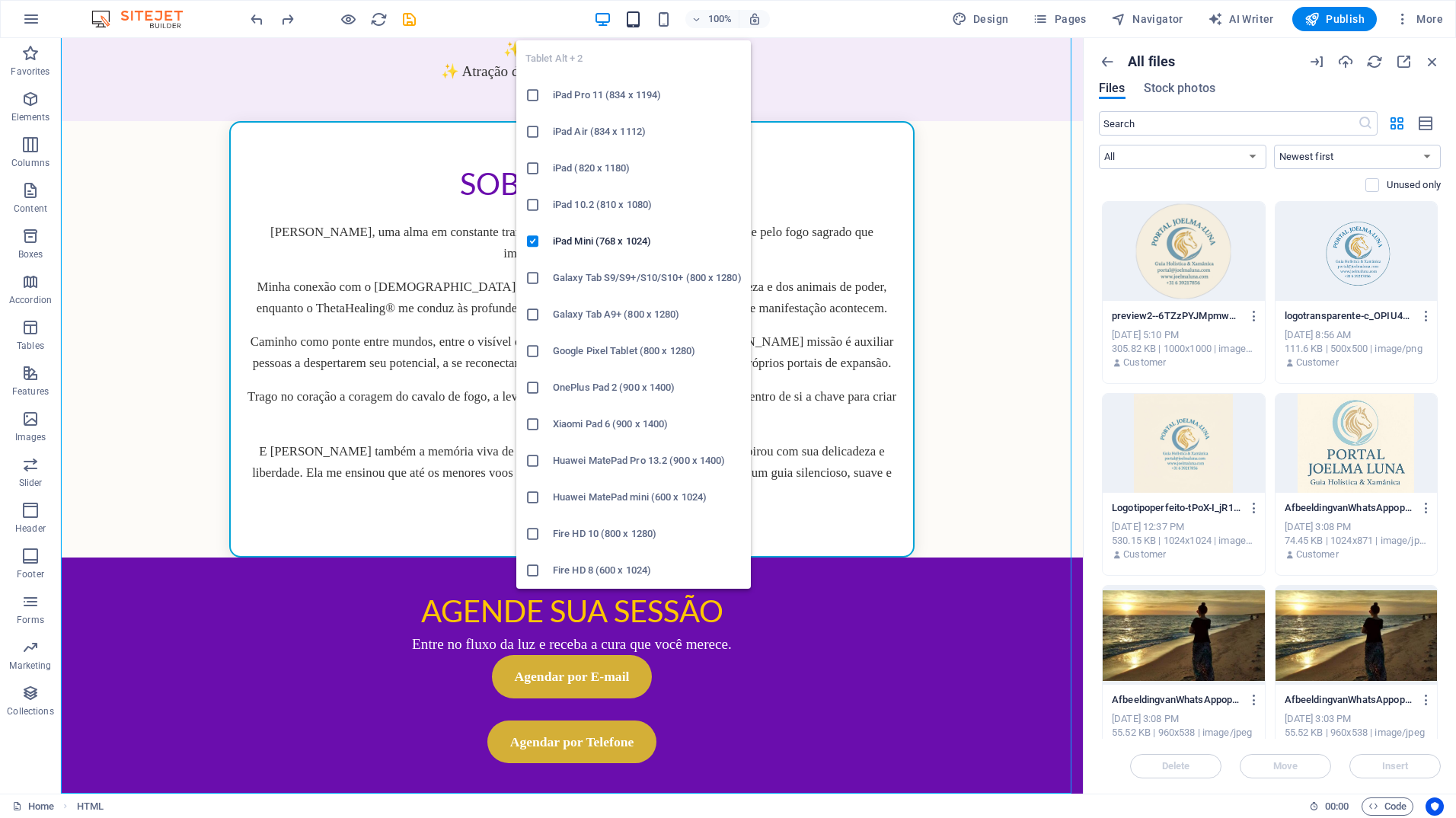
click at [636, 25] on icon "button" at bounding box center [634, 20] width 18 height 18
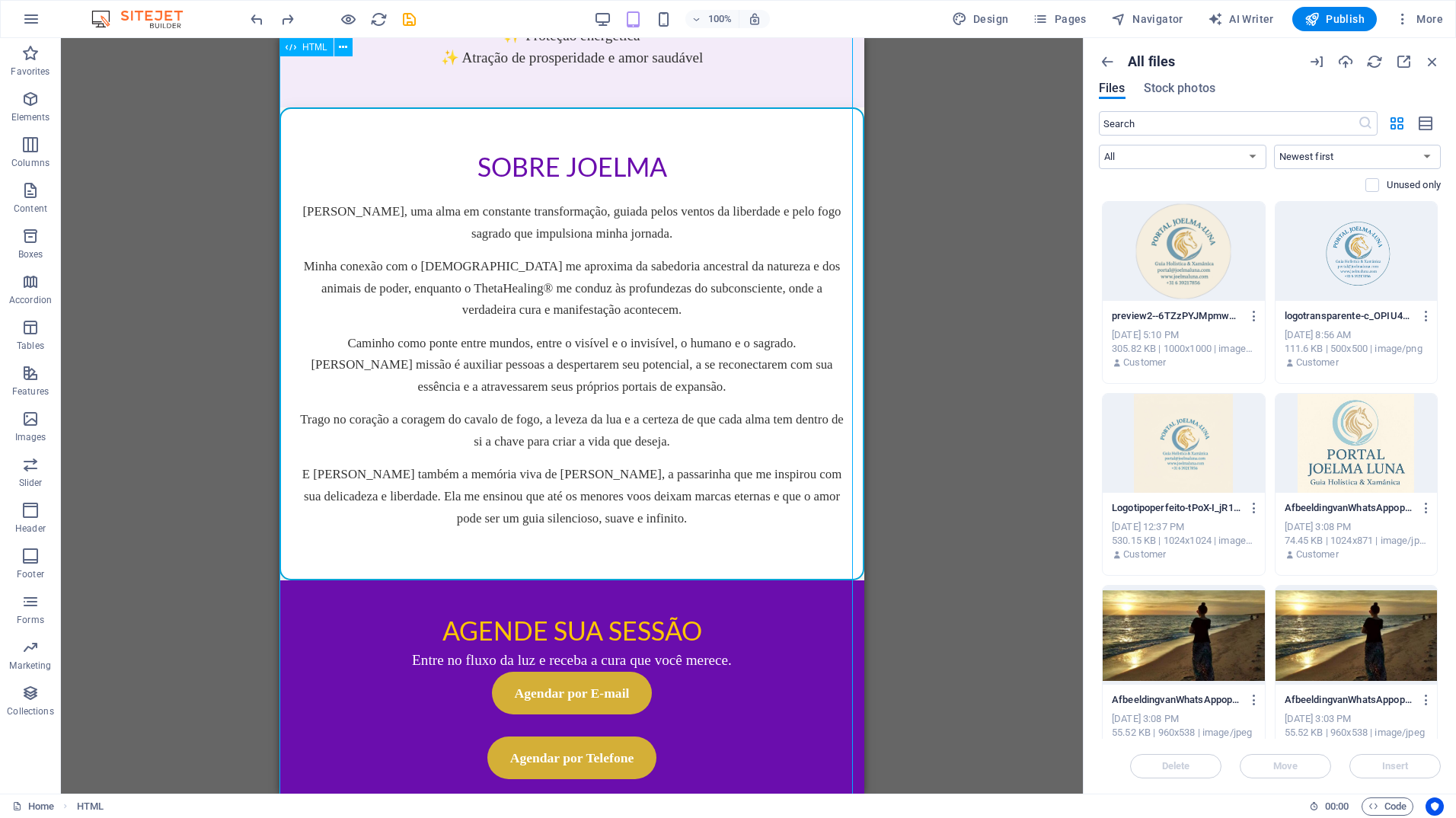
scroll to position [963, 0]
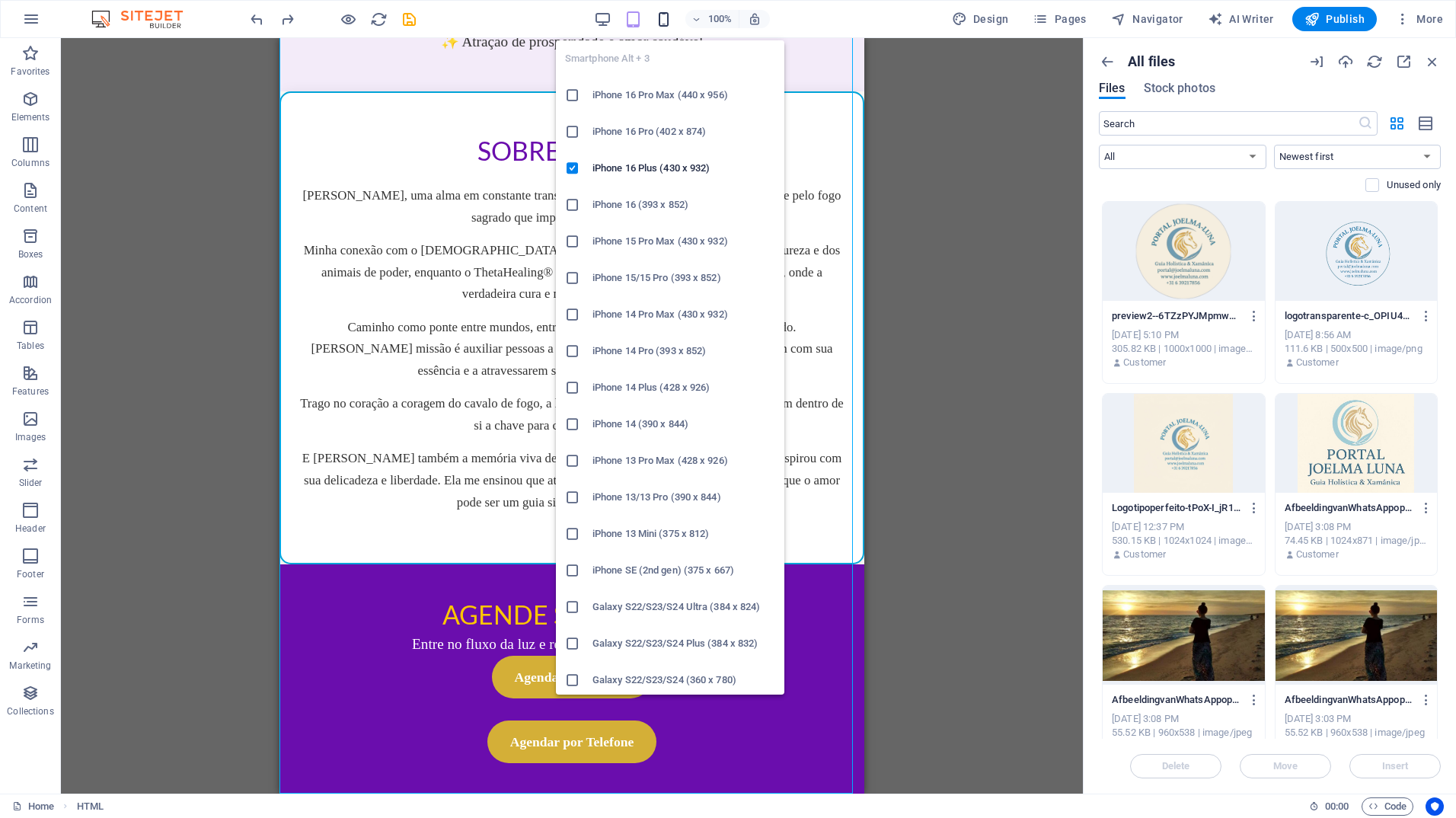
click at [667, 23] on icon "button" at bounding box center [664, 20] width 18 height 18
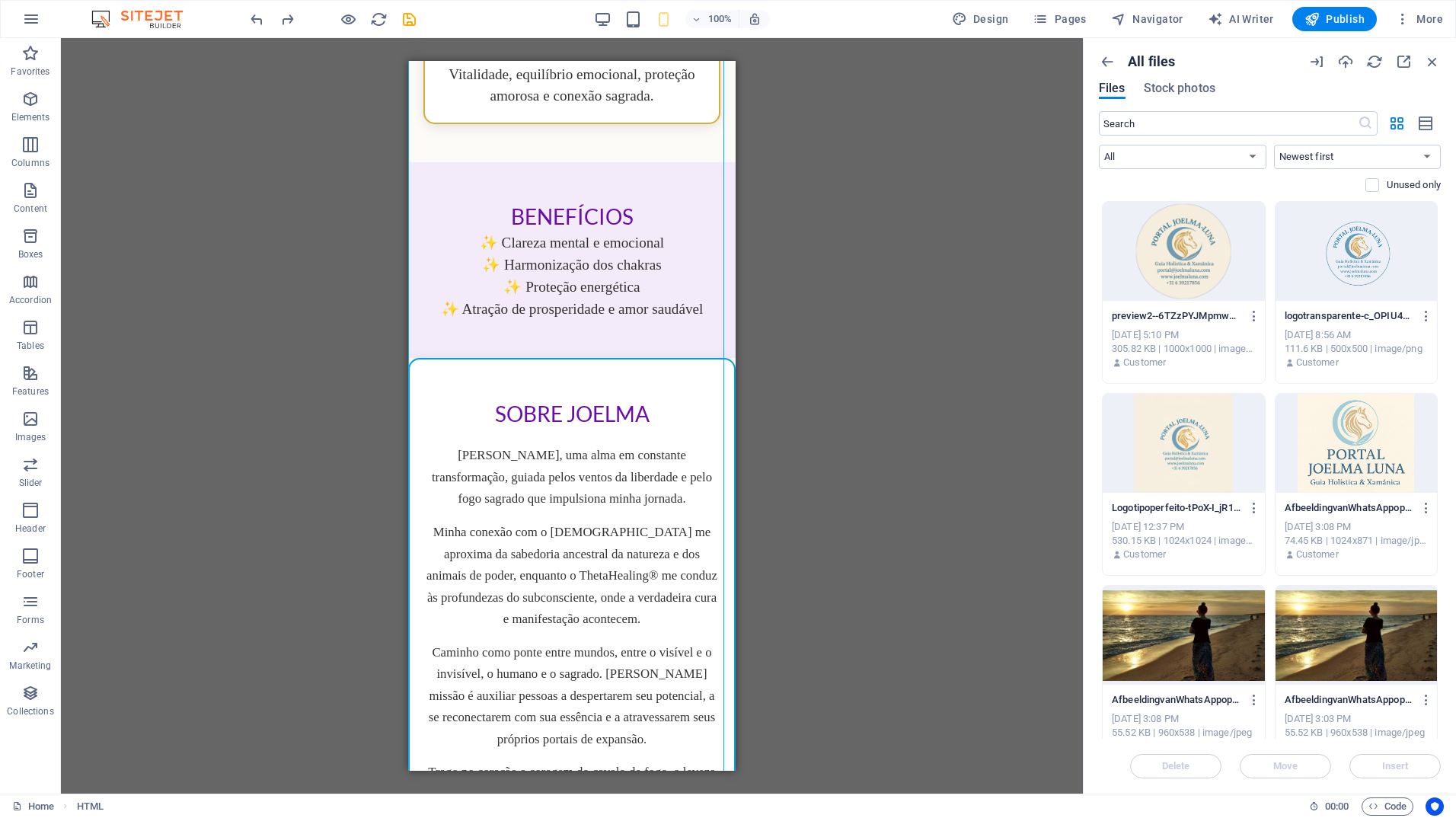
scroll to position [641, 0]
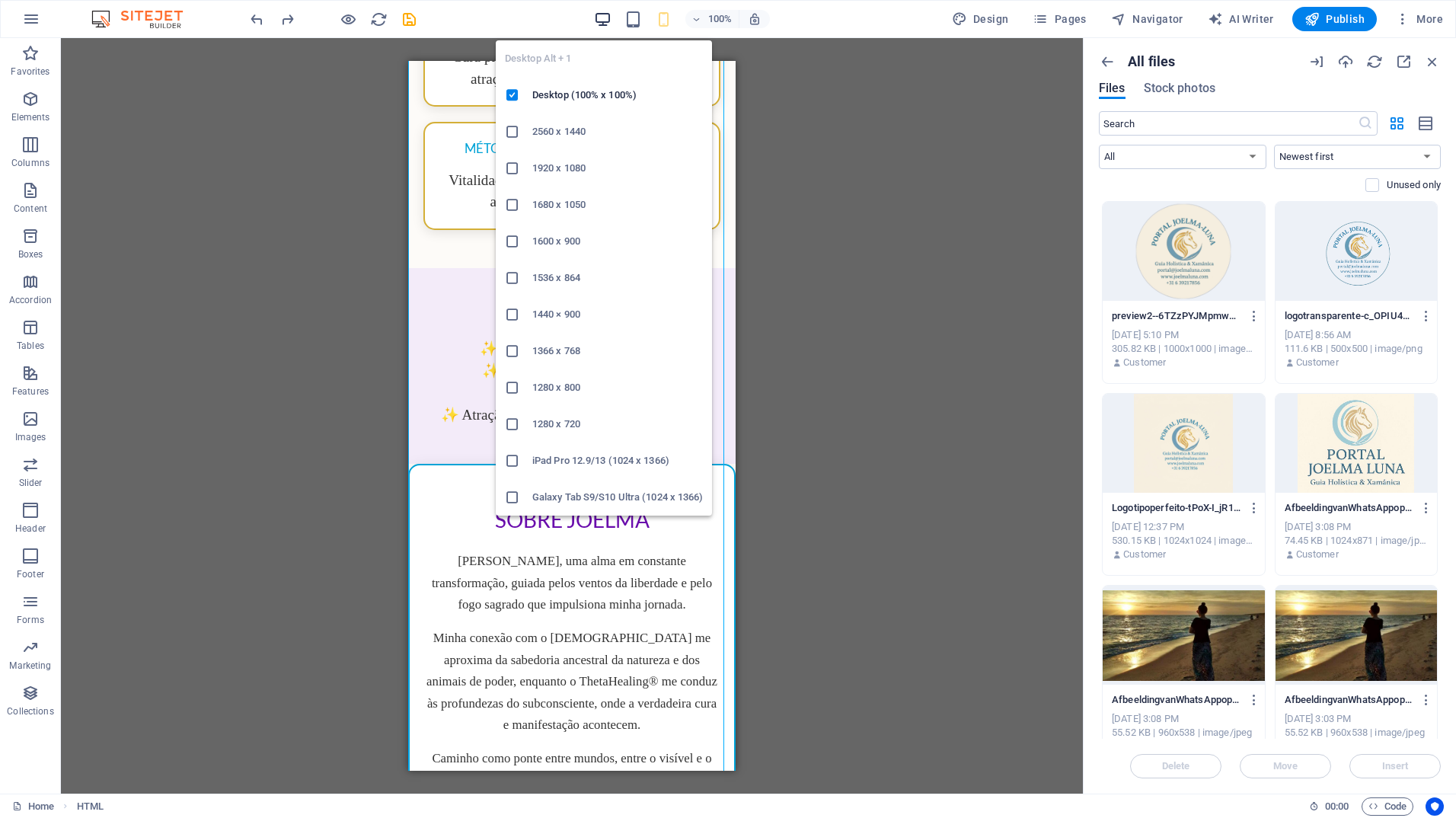
click at [599, 13] on icon "button" at bounding box center [603, 20] width 18 height 18
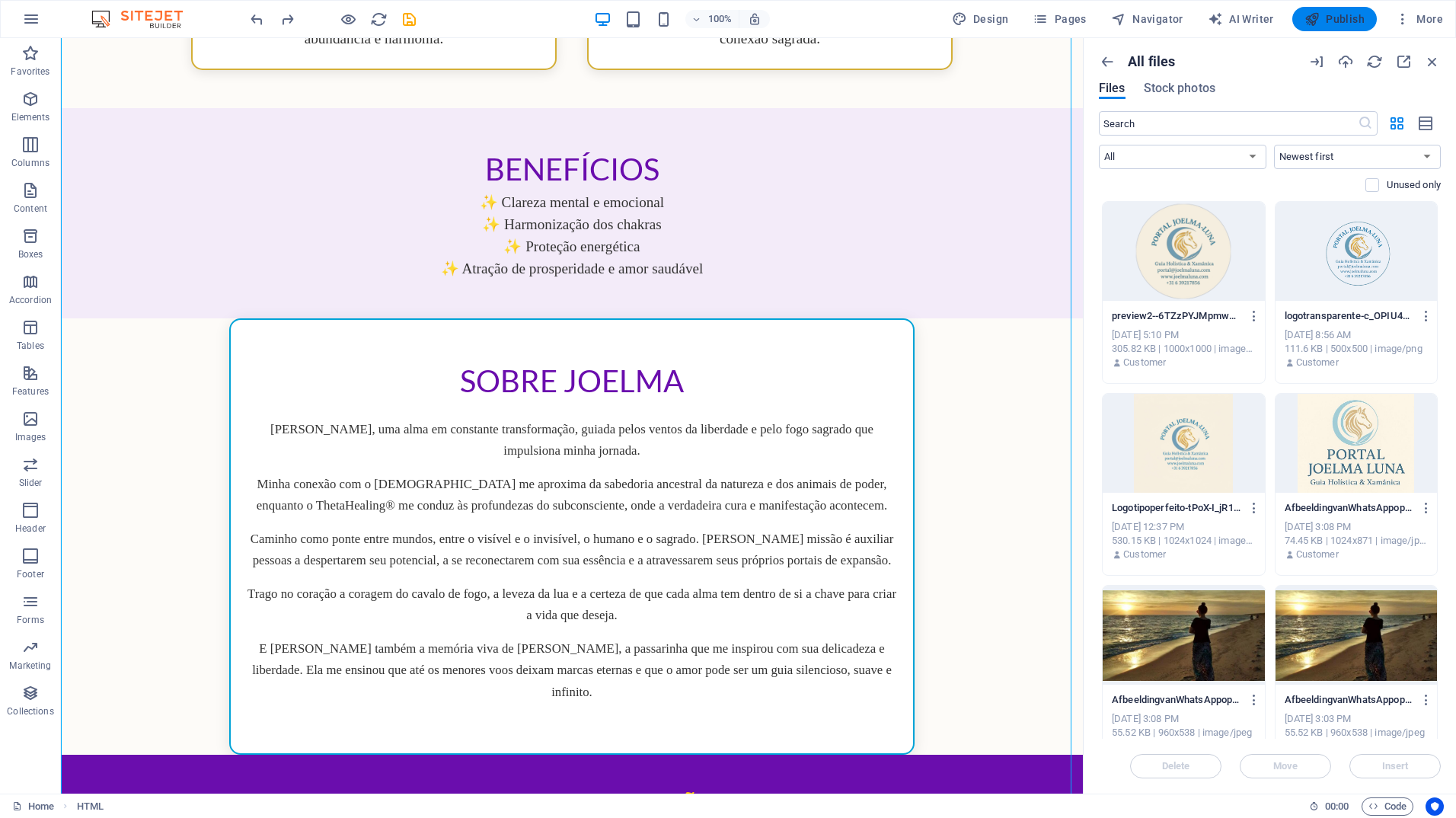
click at [1333, 22] on span "Publish" at bounding box center [1334, 19] width 61 height 15
